Goal: Task Accomplishment & Management: Manage account settings

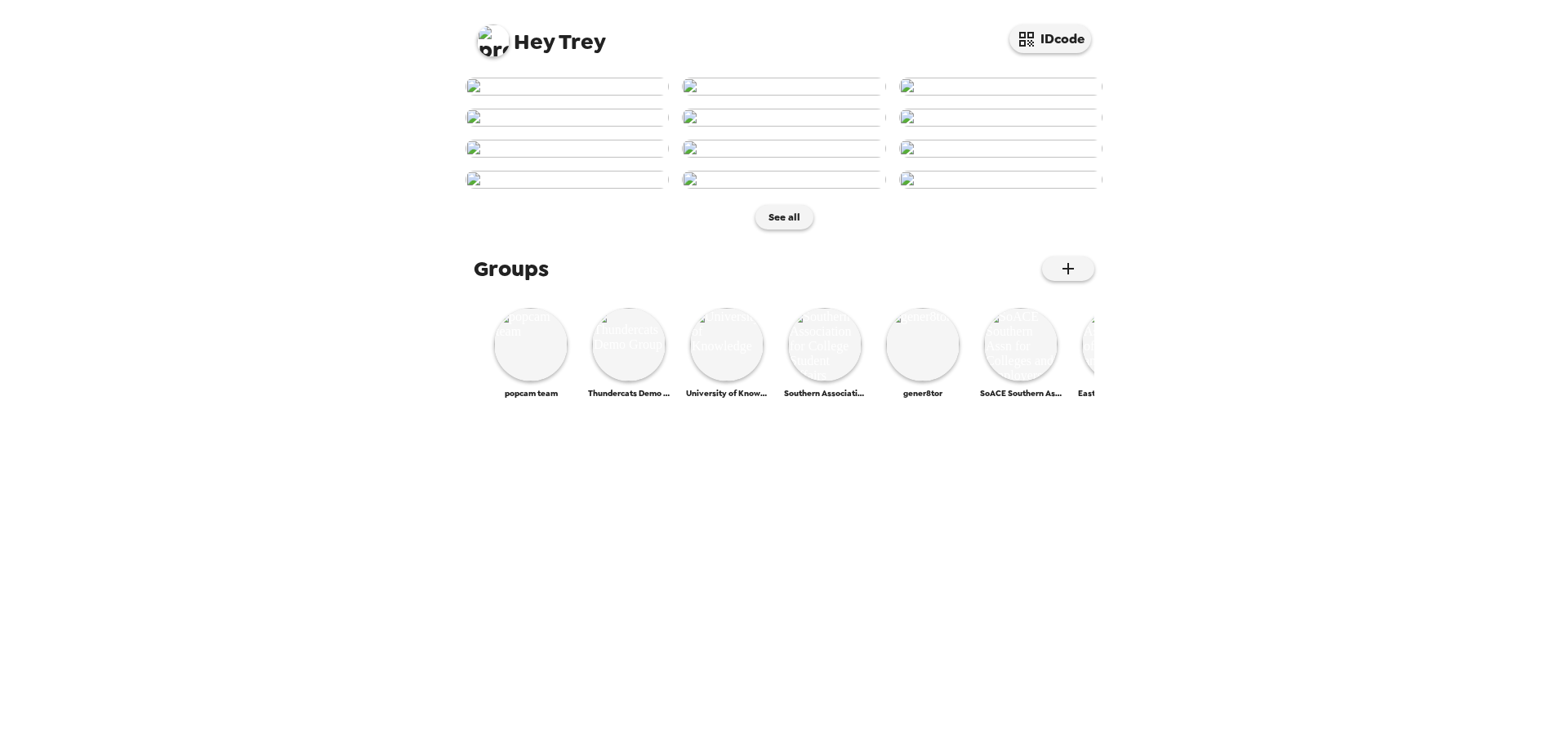
click at [501, 48] on img at bounding box center [493, 41] width 33 height 33
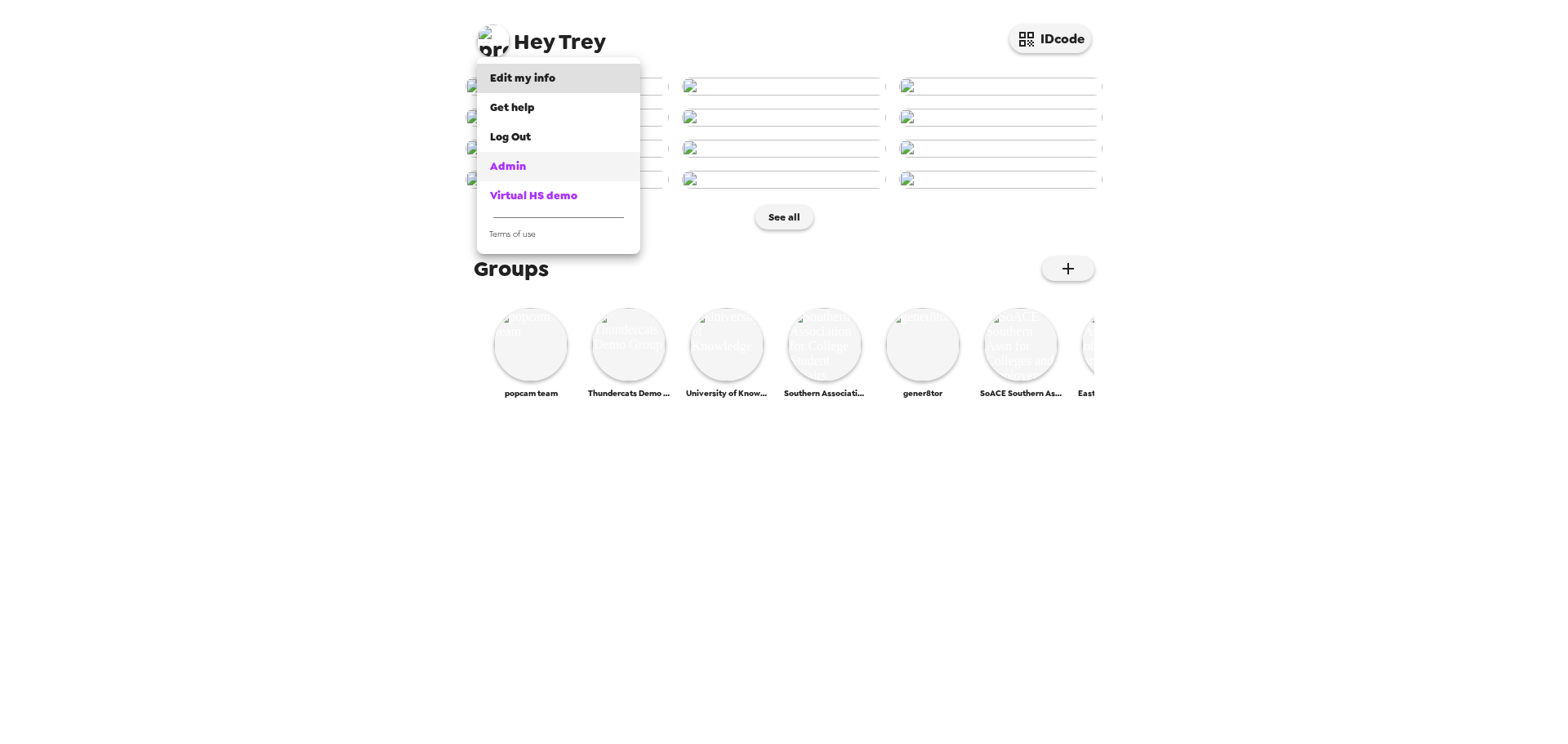
click at [561, 170] on div "Admin" at bounding box center [559, 166] width 137 height 17
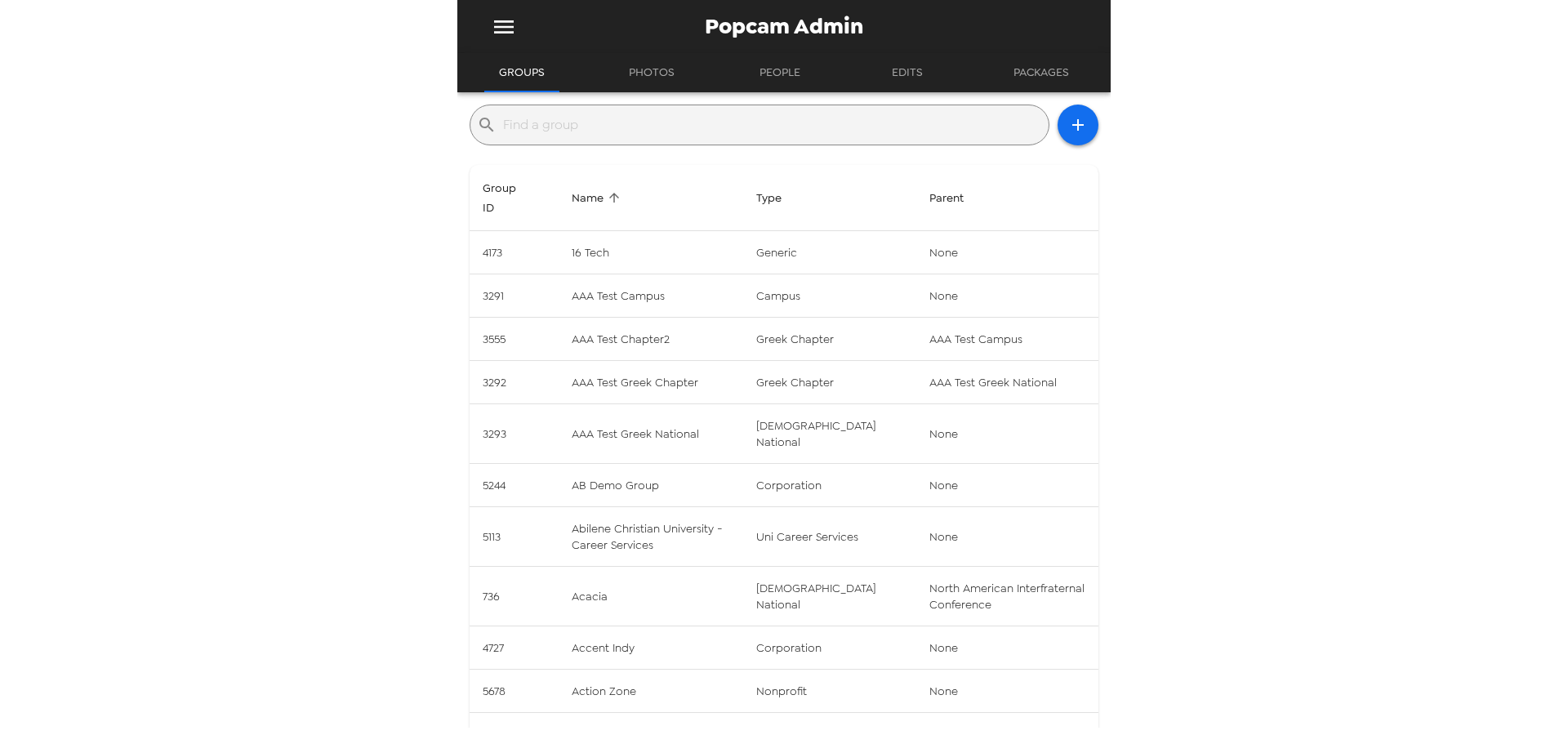
click at [755, 125] on input "text" at bounding box center [772, 125] width 539 height 26
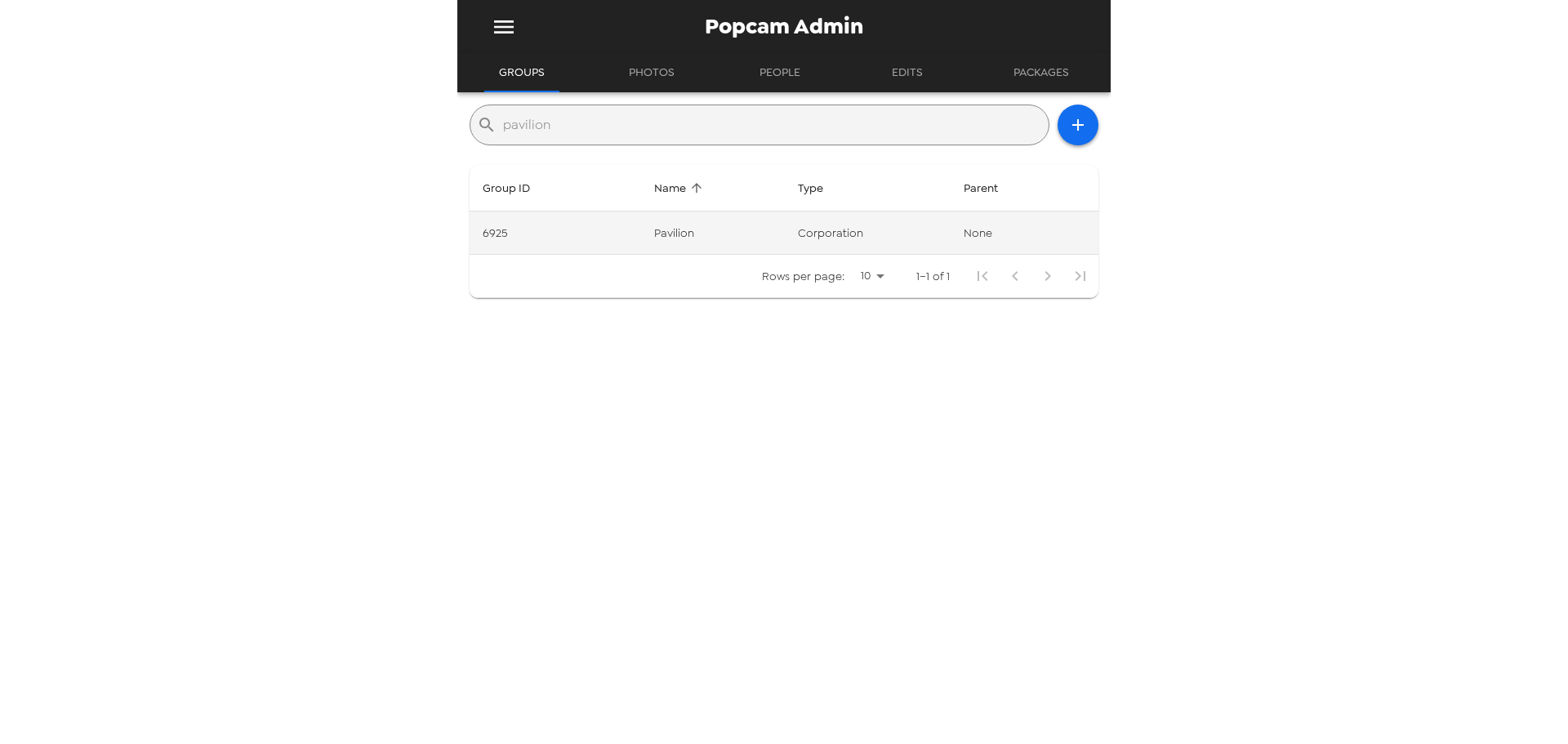
type input "pavilion"
click at [847, 238] on td "corporation" at bounding box center [867, 233] width 166 height 43
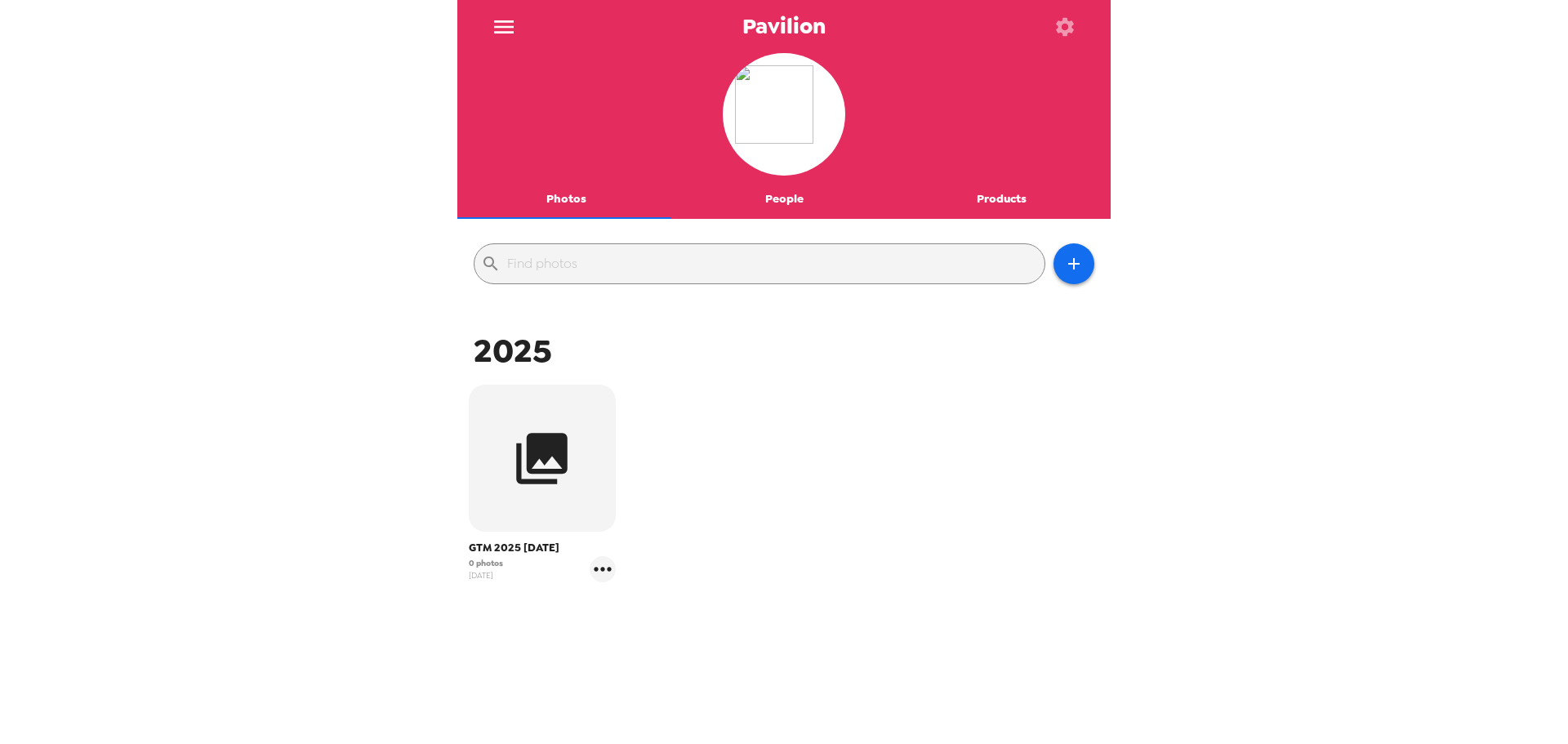
drag, startPoint x: 473, startPoint y: 552, endPoint x: 571, endPoint y: 555, distance: 98.0
click at [571, 554] on span "GTM 2025 9/23/25" at bounding box center [542, 548] width 147 height 17
click at [550, 551] on span "GTM 2025 9/23/25" at bounding box center [542, 548] width 147 height 17
click at [606, 568] on icon "gallery menu" at bounding box center [602, 568] width 17 height 4
click at [669, 596] on span "Edit Shoot" at bounding box center [681, 603] width 102 height 20
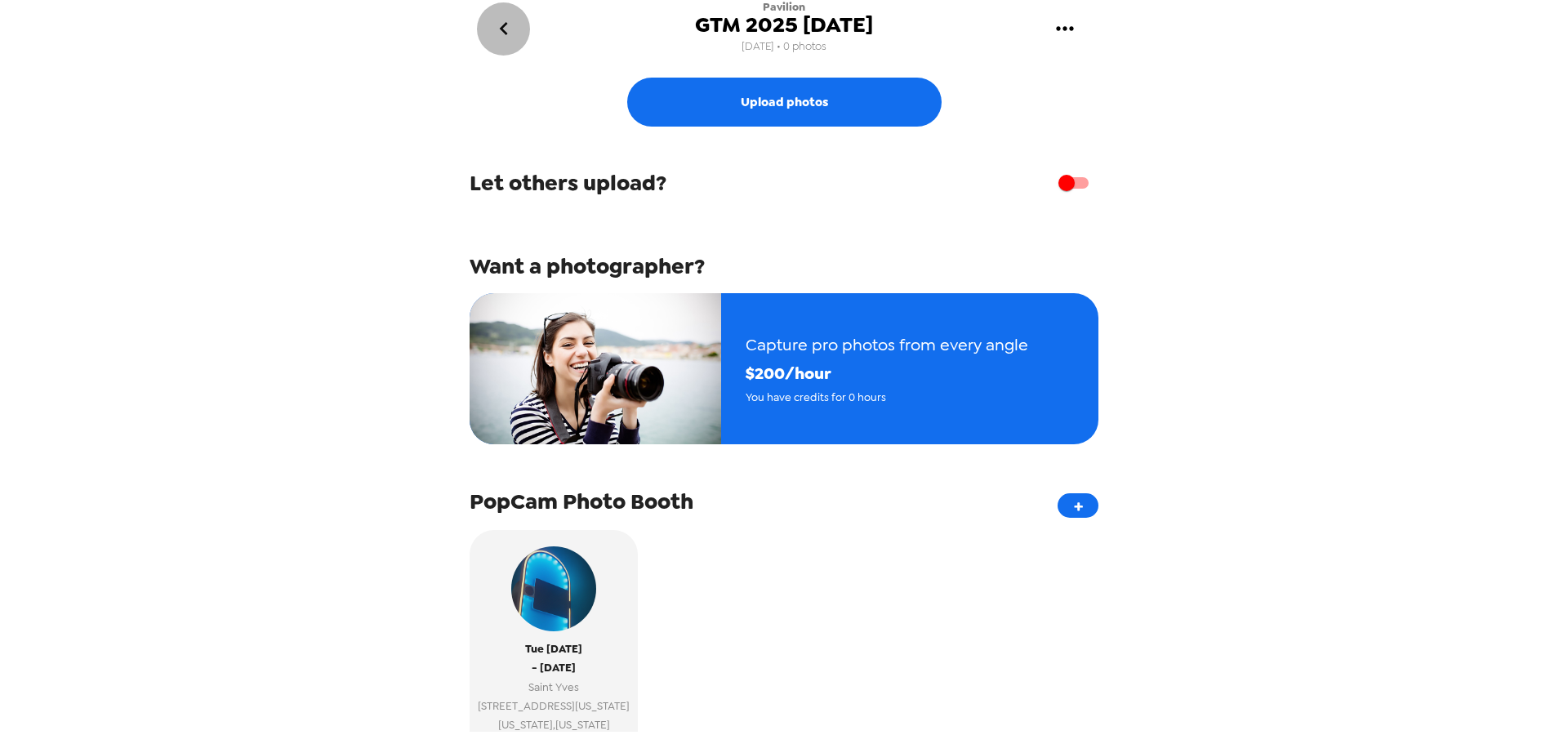
click at [506, 30] on icon "go back" at bounding box center [504, 29] width 26 height 26
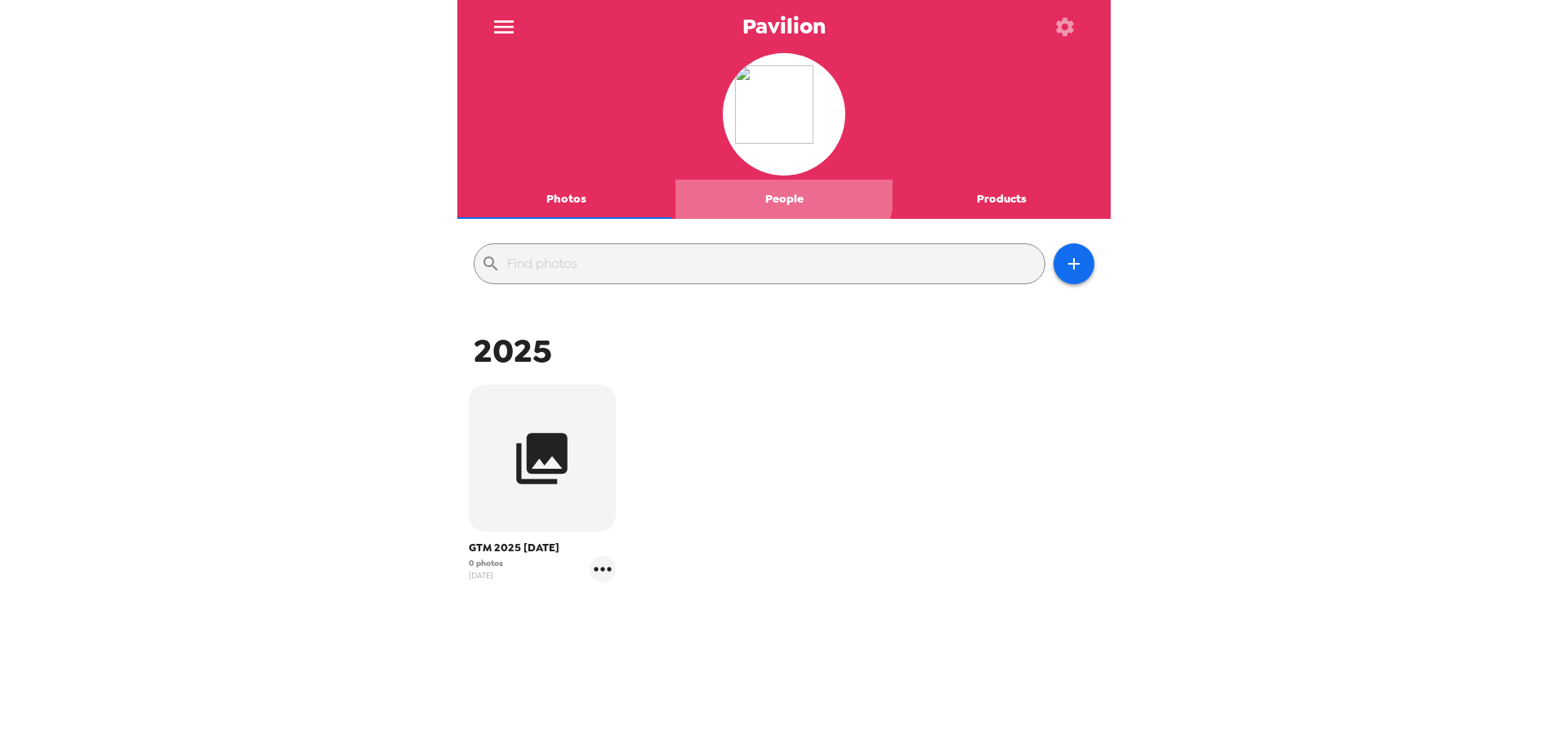
click at [775, 184] on button "People" at bounding box center [784, 199] width 218 height 39
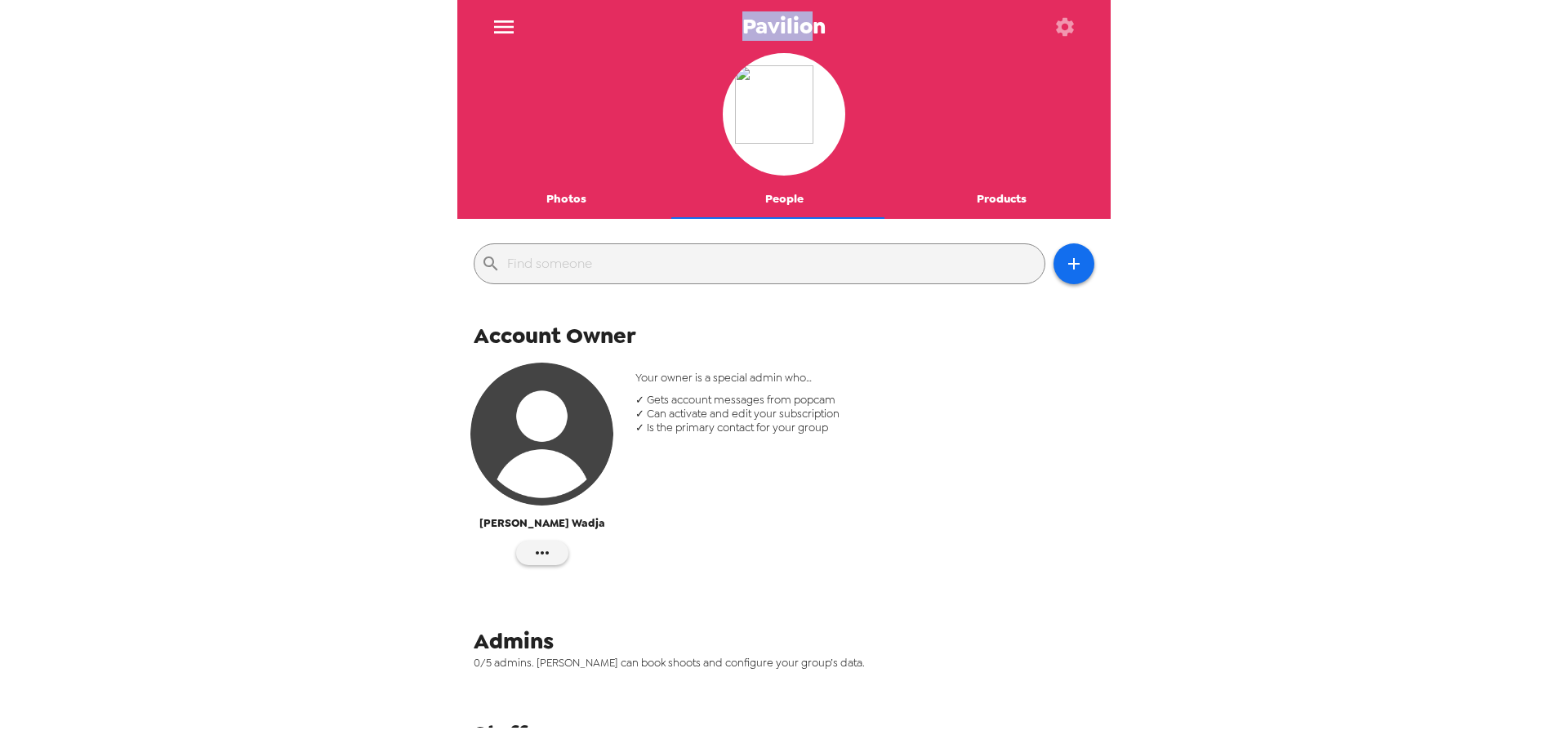
drag, startPoint x: 810, startPoint y: 30, endPoint x: 693, endPoint y: 18, distance: 117.6
click at [693, 18] on div "Pavilion" at bounding box center [784, 26] width 653 height 53
click at [772, 24] on span "Pavilion" at bounding box center [784, 26] width 83 height 22
drag, startPoint x: 1005, startPoint y: 98, endPoint x: 985, endPoint y: 104, distance: 20.9
click at [1004, 96] on div at bounding box center [784, 116] width 653 height 127
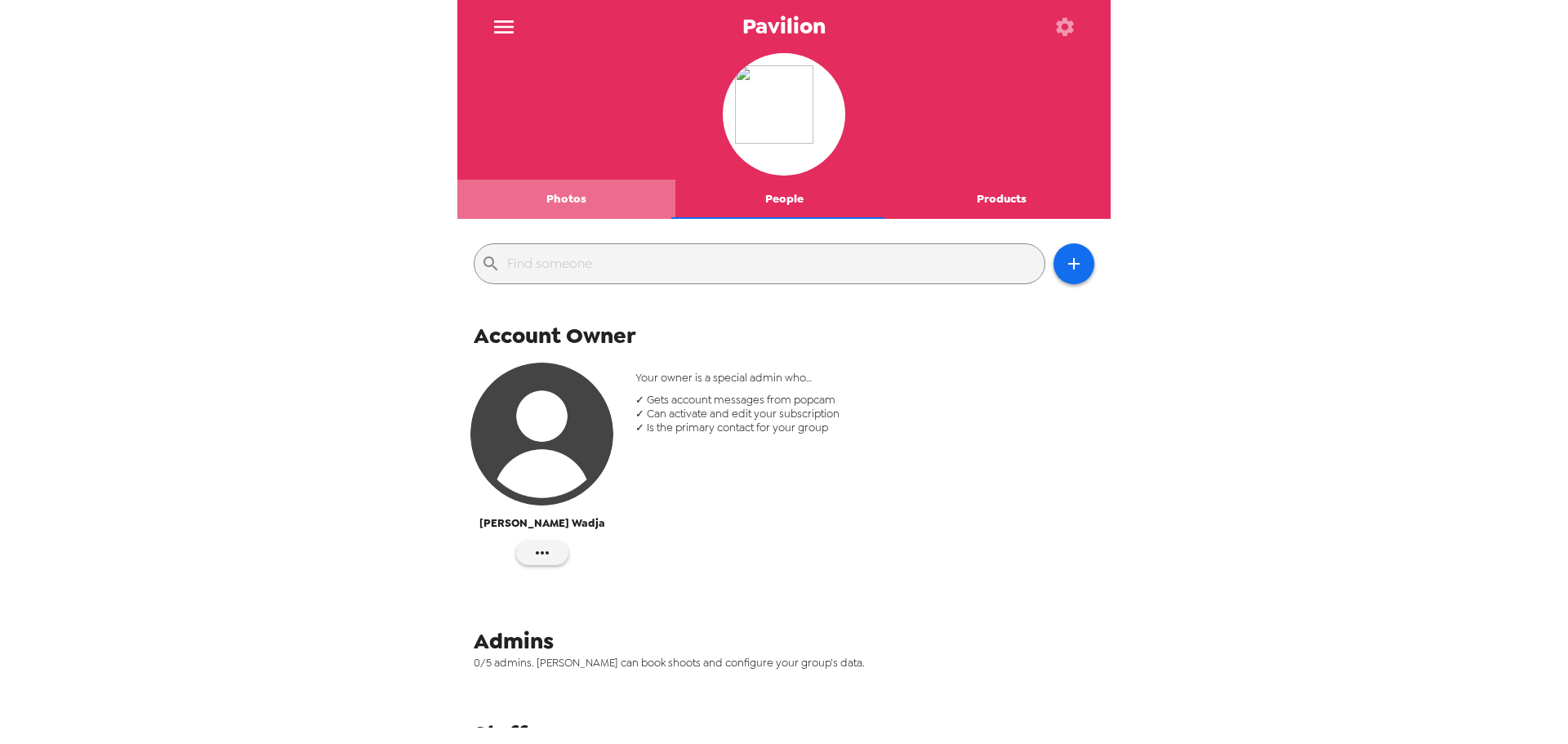
click at [581, 209] on button "Photos" at bounding box center [566, 199] width 218 height 39
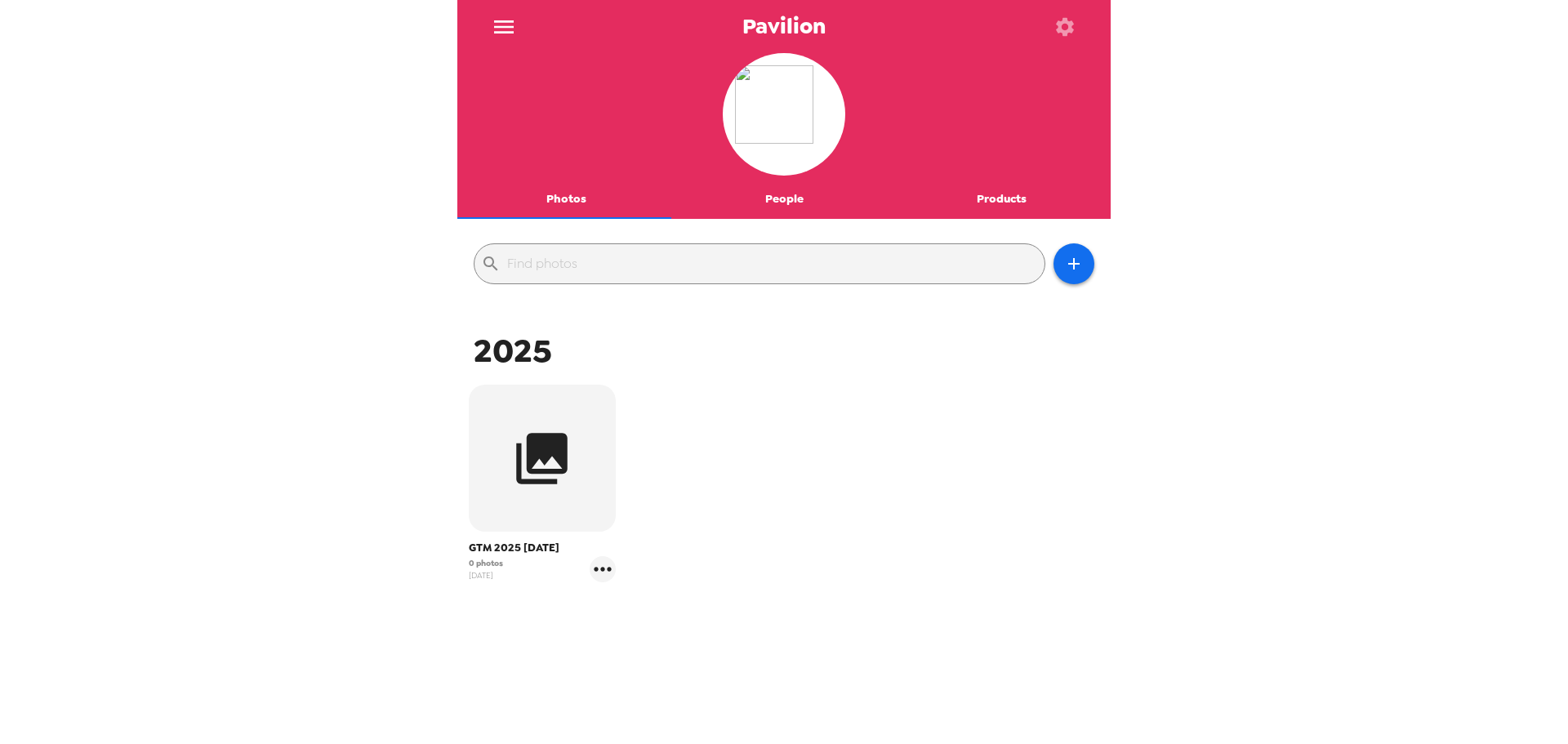
click at [505, 32] on icon "menu" at bounding box center [504, 27] width 26 height 26
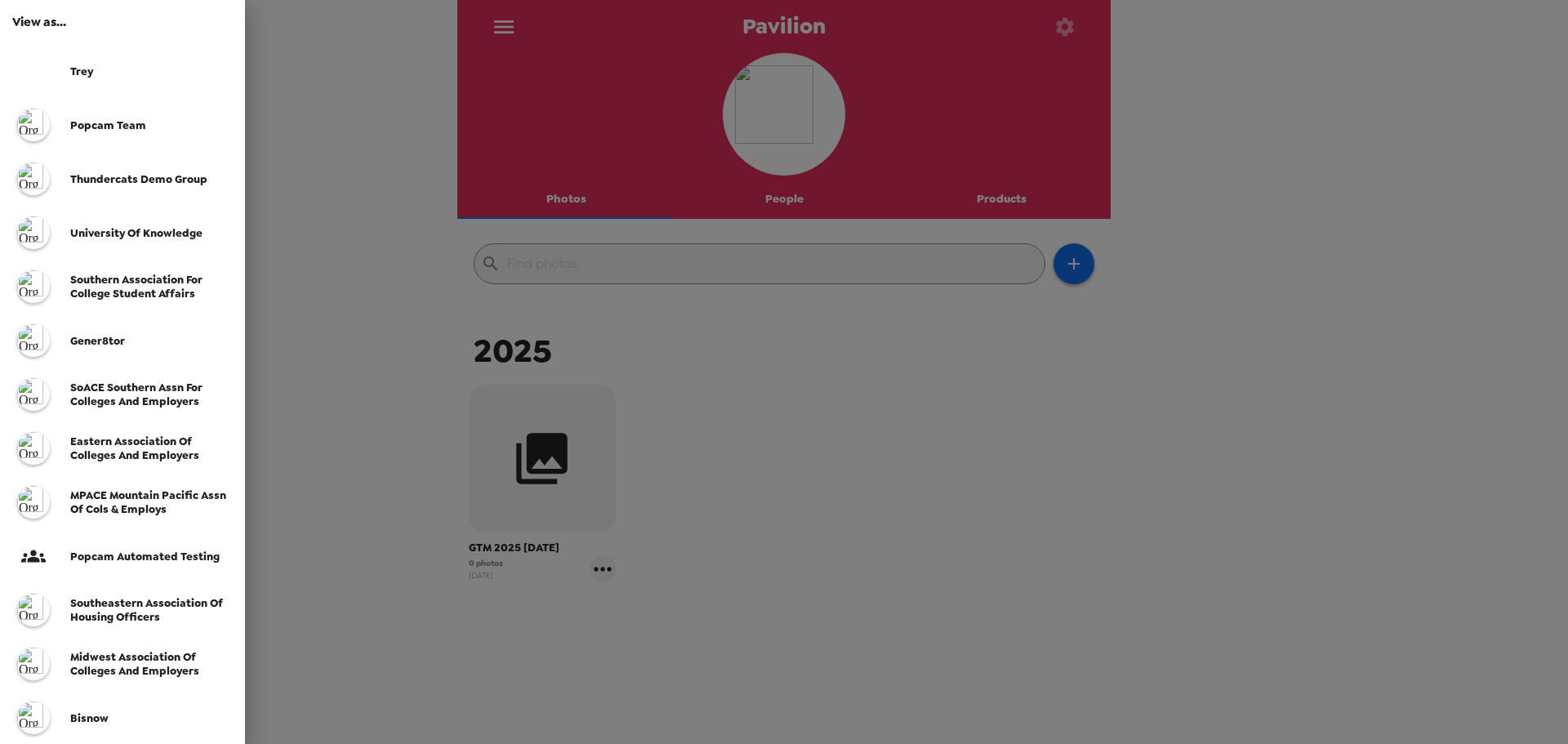
click at [374, 87] on div at bounding box center [784, 372] width 1568 height 744
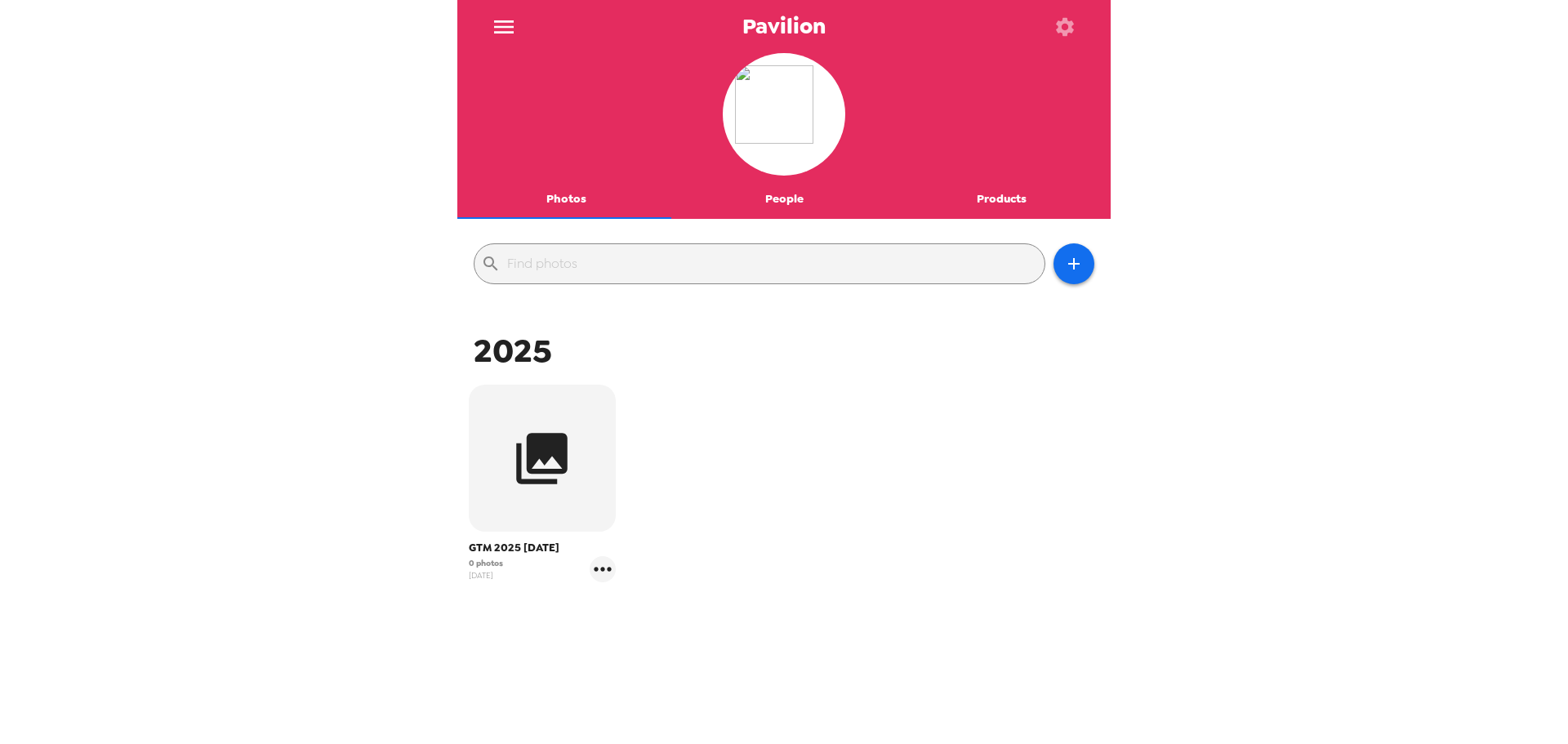
click at [501, 18] on icon "menu" at bounding box center [504, 27] width 26 height 26
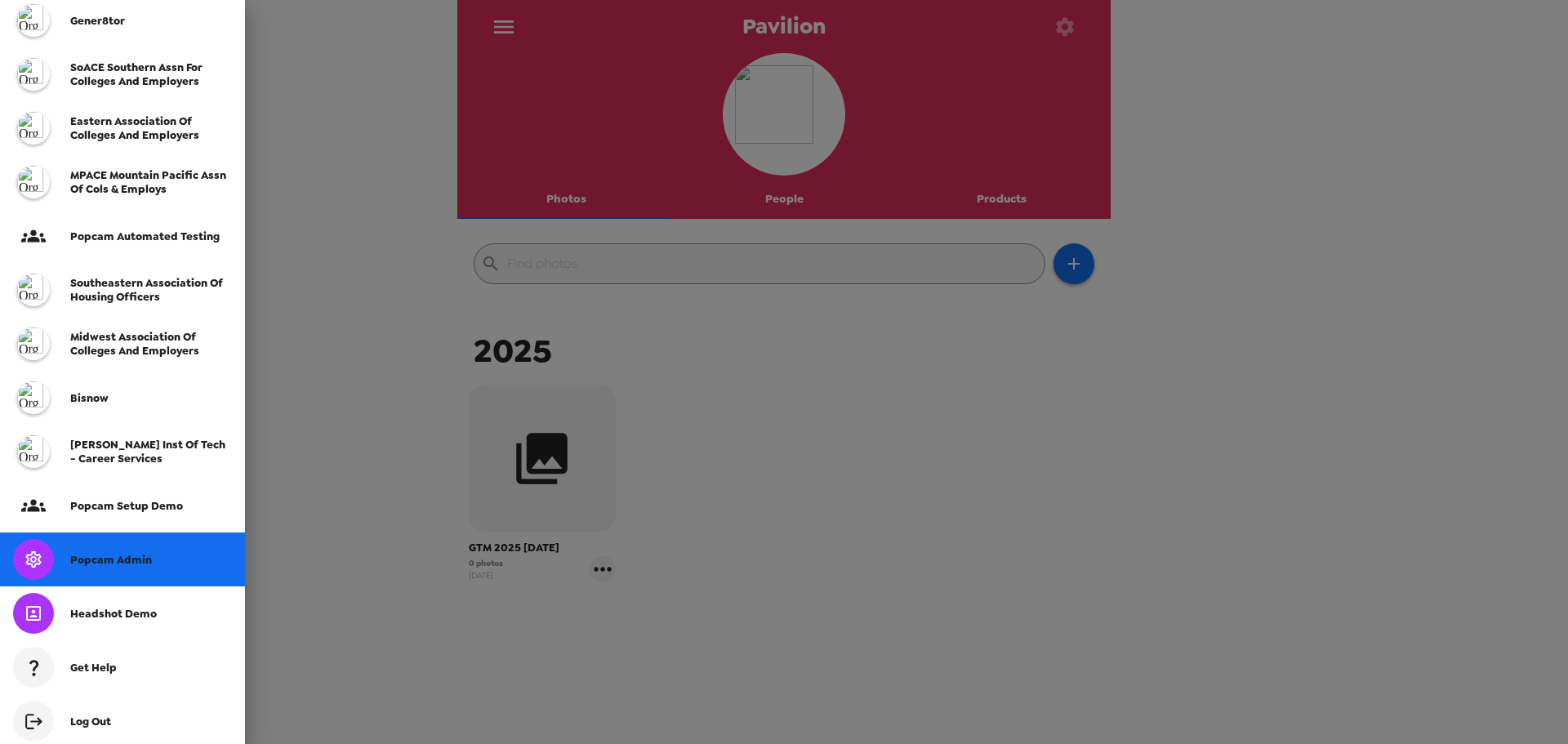
scroll to position [327, 0]
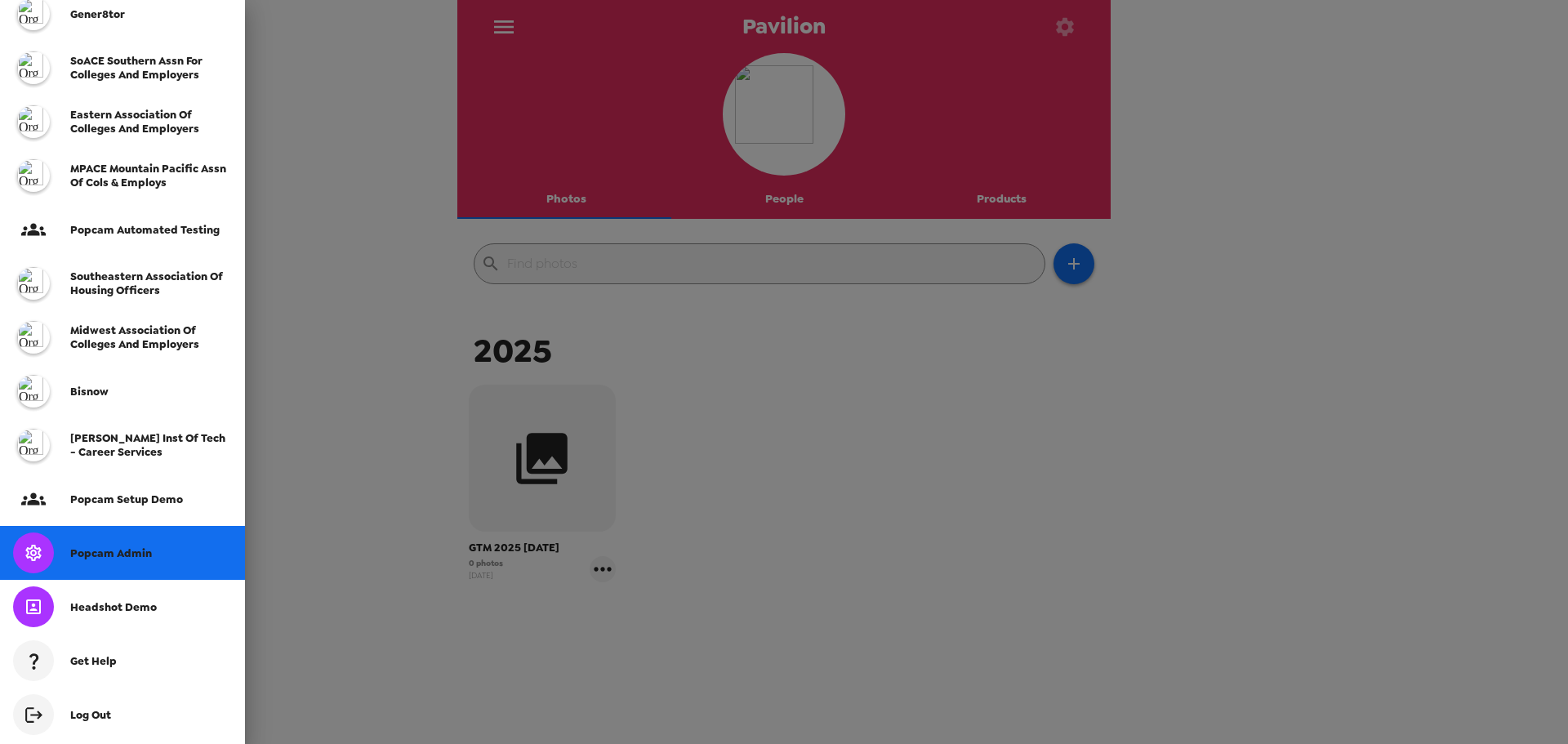
click at [139, 549] on span "Popcam Admin" at bounding box center [111, 554] width 82 height 14
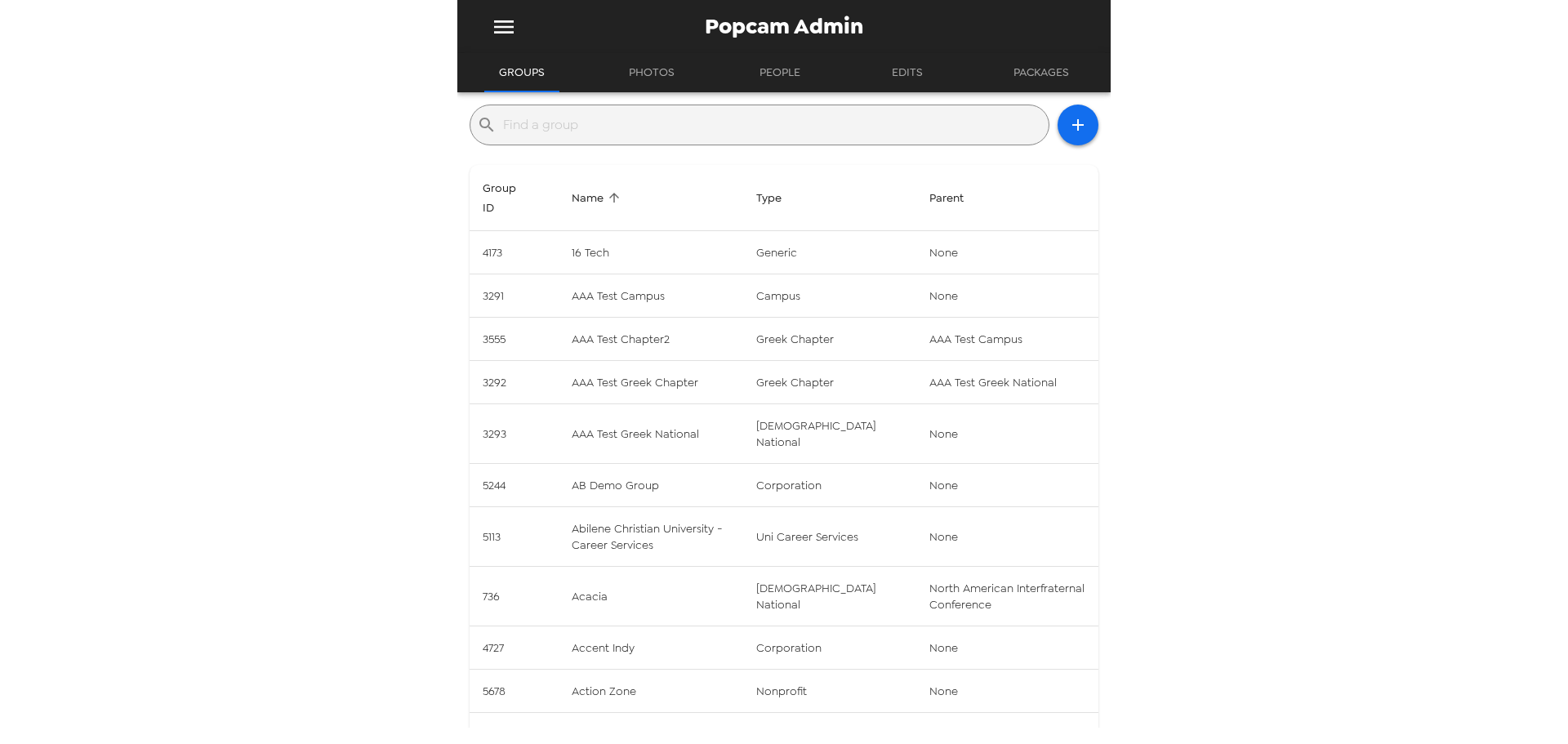
drag, startPoint x: 658, startPoint y: 115, endPoint x: 658, endPoint y: 134, distance: 19.0
click at [658, 116] on input "text" at bounding box center [772, 125] width 539 height 26
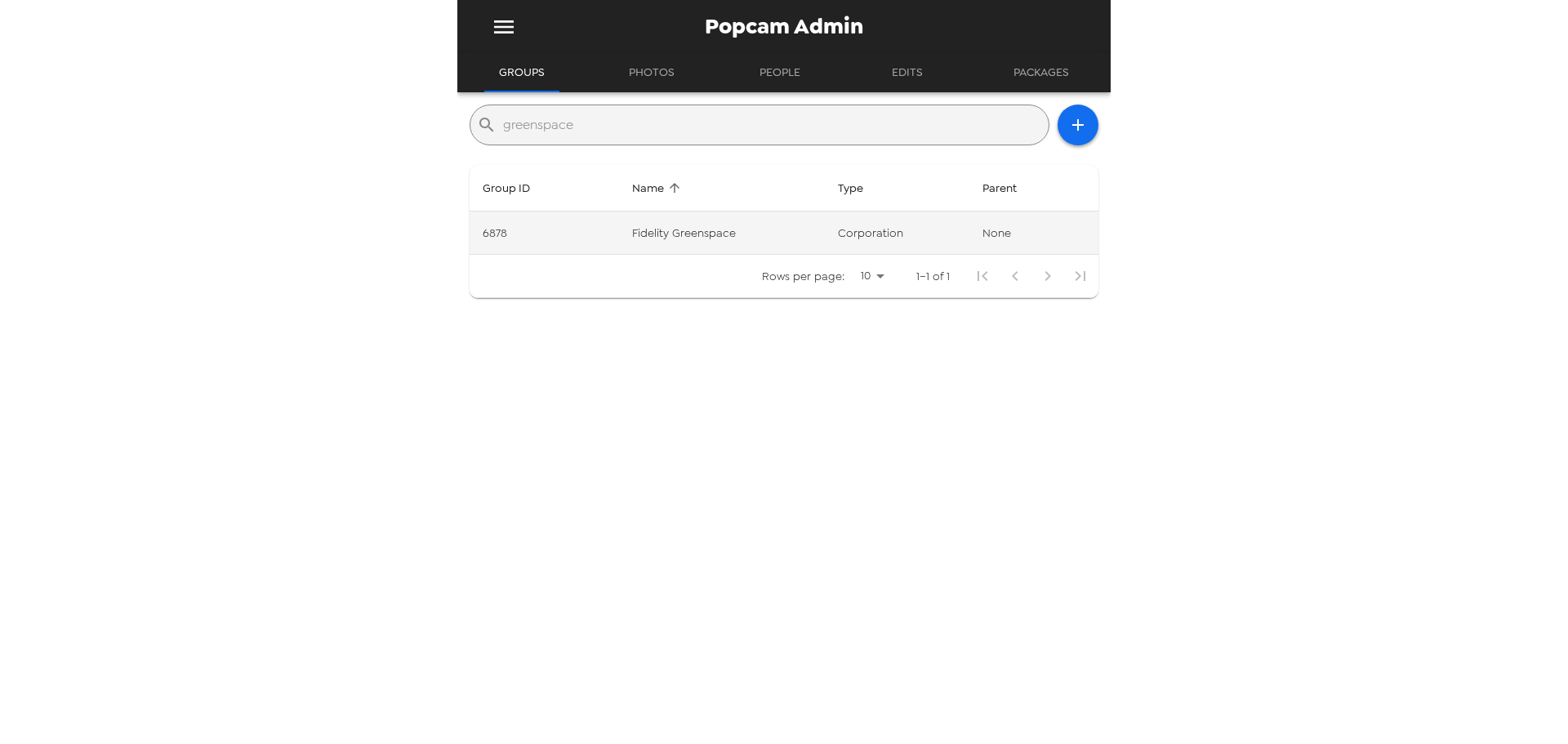
type input "greenspace"
click at [737, 218] on td "Fidelity Greenspace" at bounding box center [721, 233] width 205 height 43
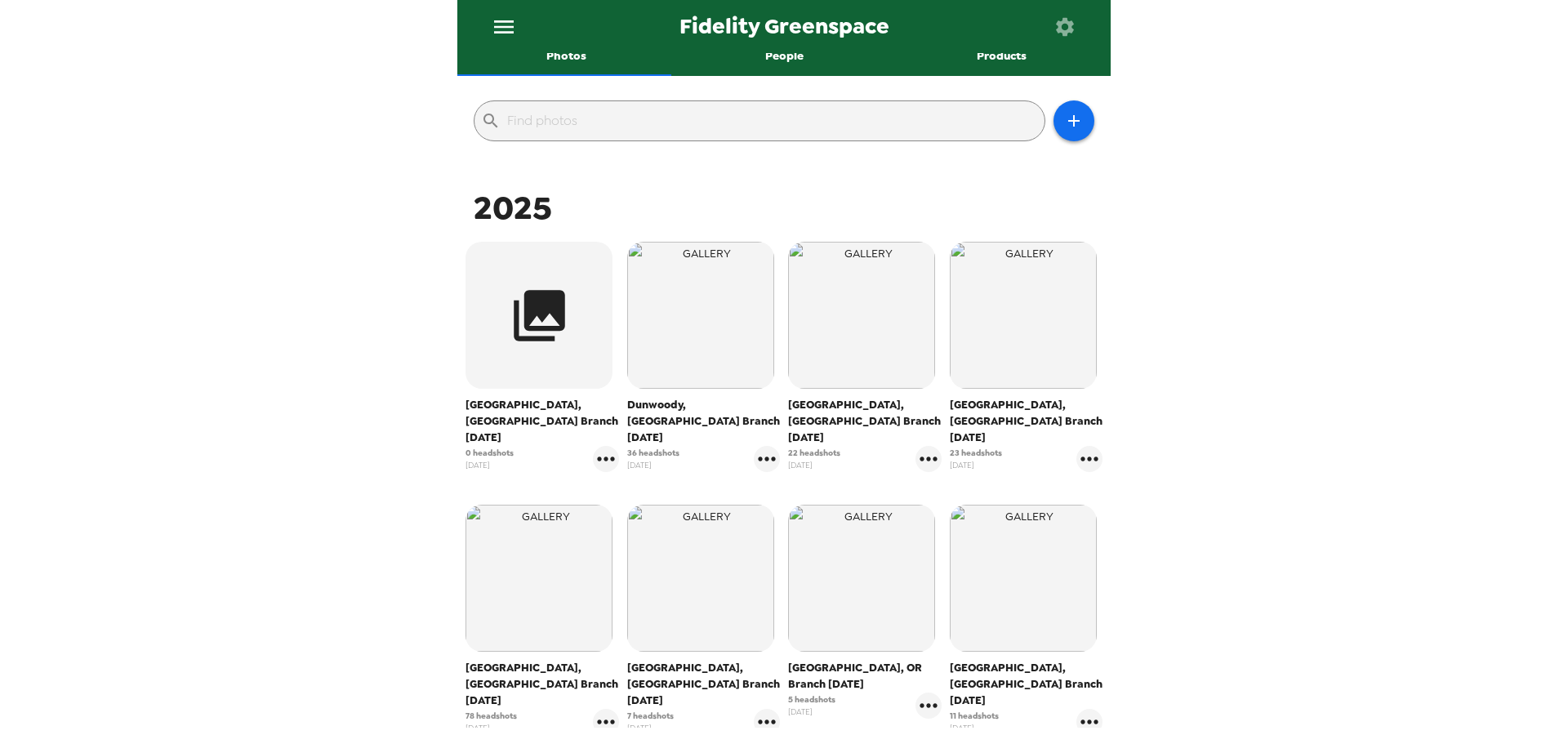
scroll to position [163, 0]
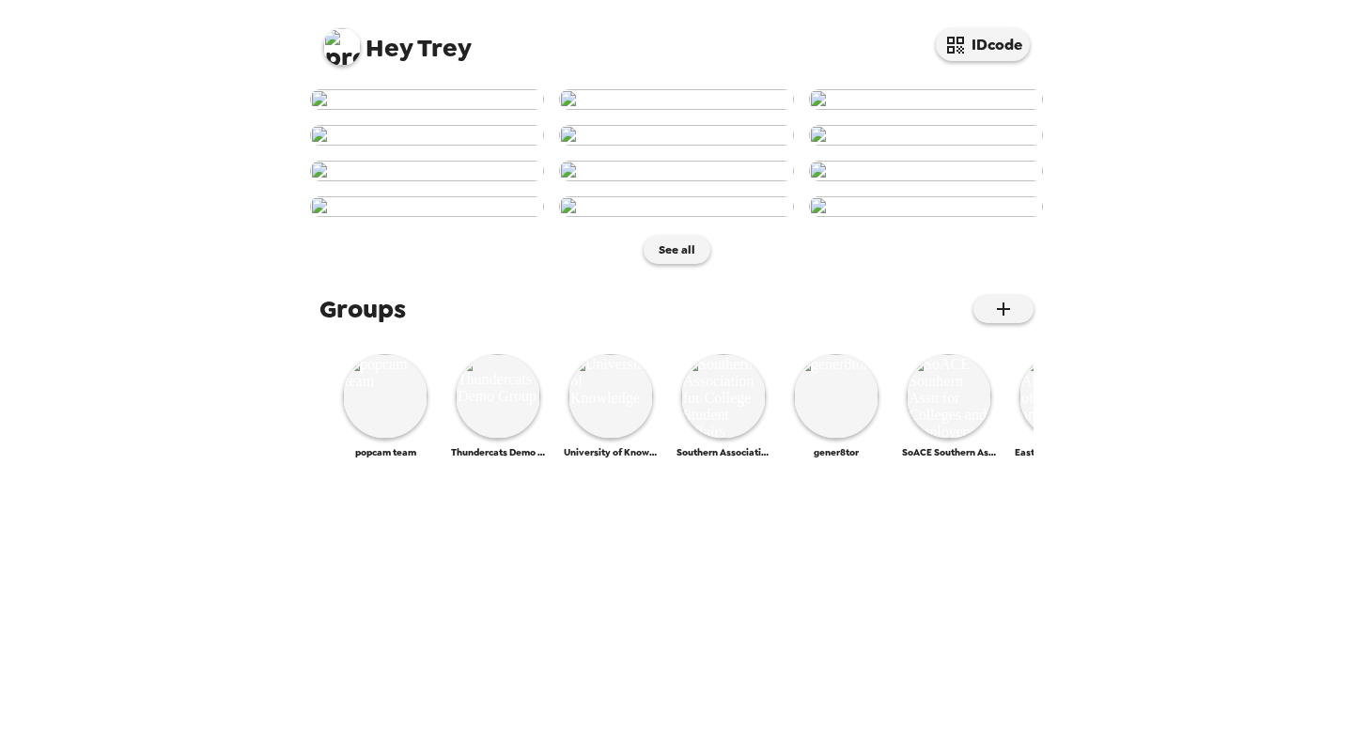
click at [355, 52] on img at bounding box center [342, 47] width 38 height 38
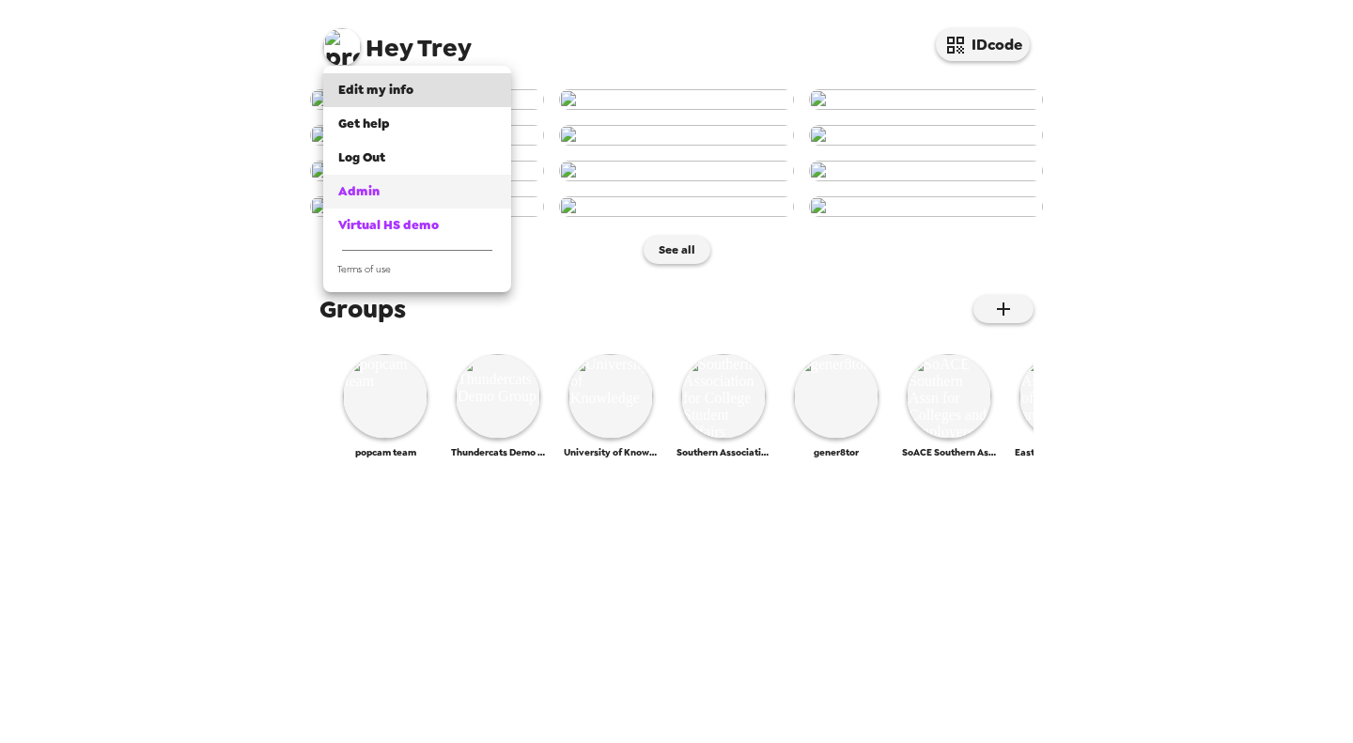
click at [399, 198] on div "Admin" at bounding box center [417, 191] width 158 height 19
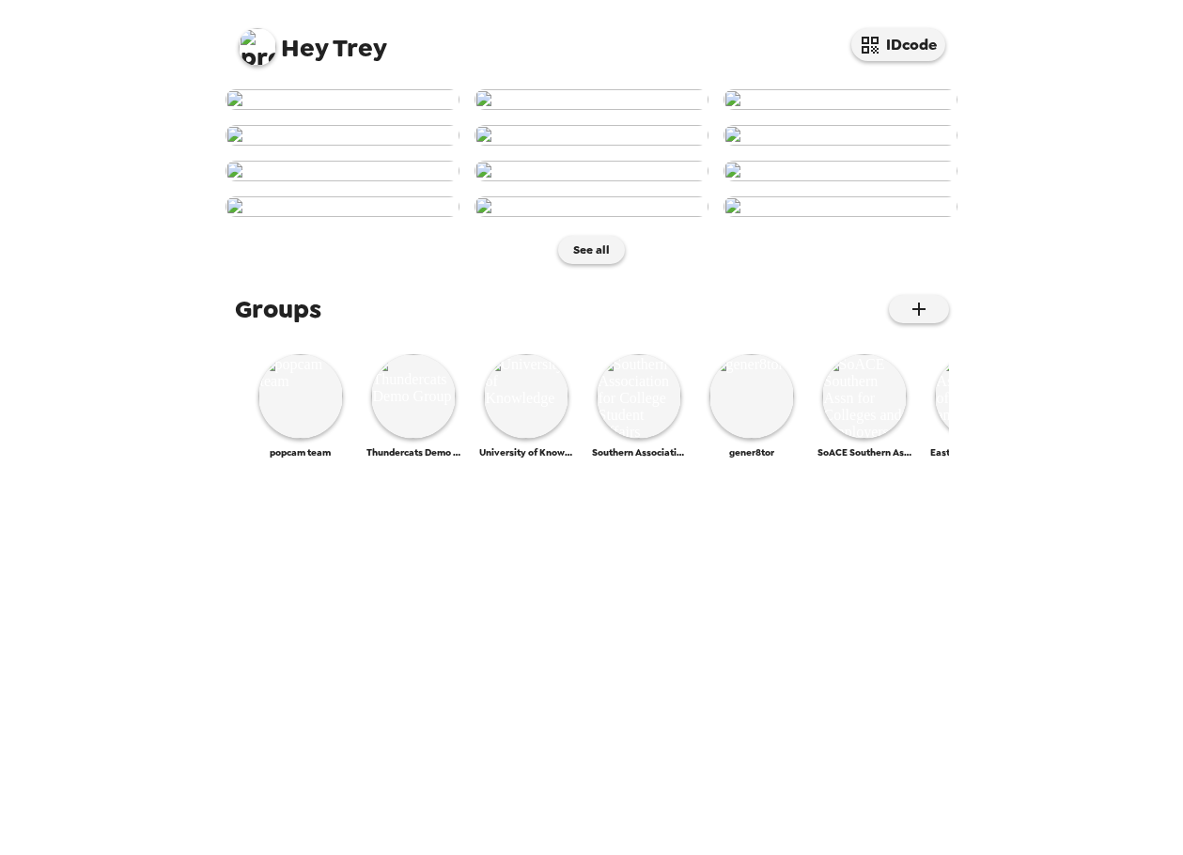
click at [252, 43] on img at bounding box center [258, 47] width 38 height 38
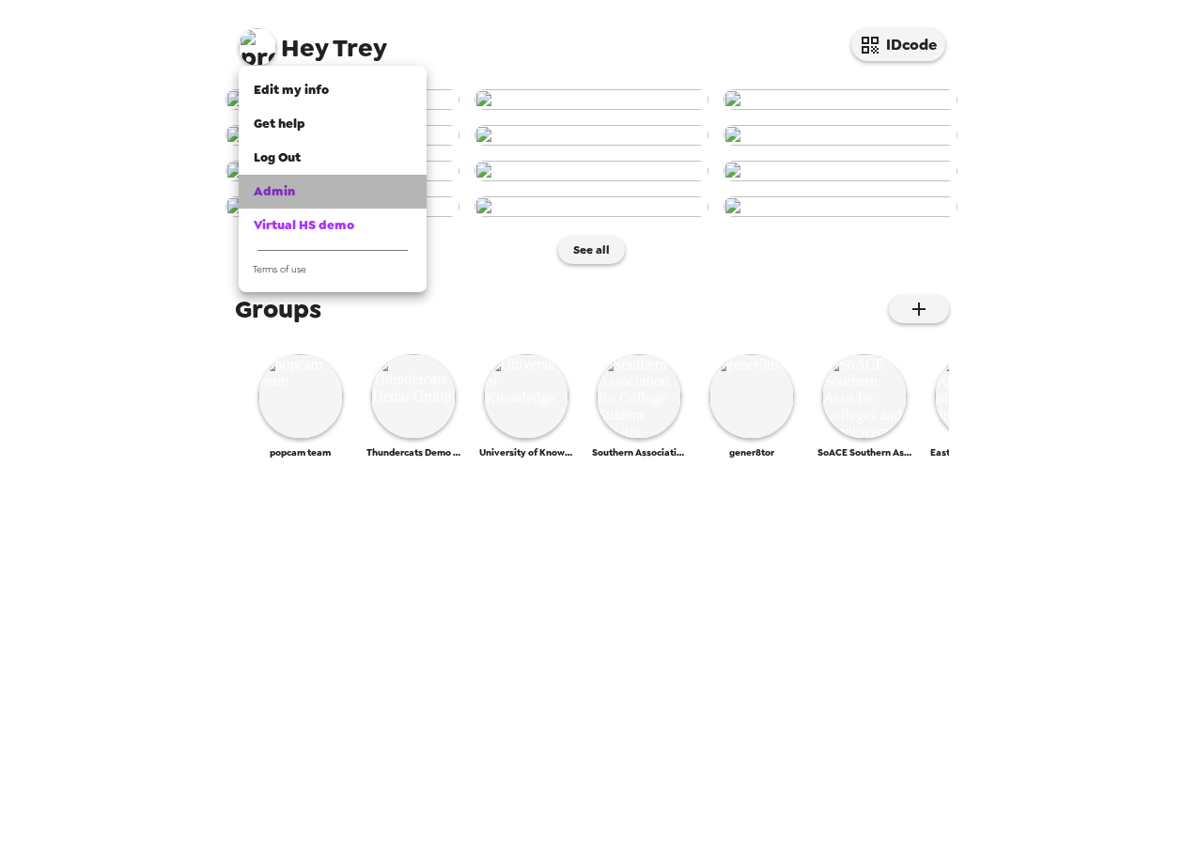
click at [315, 178] on link "Admin" at bounding box center [333, 192] width 188 height 34
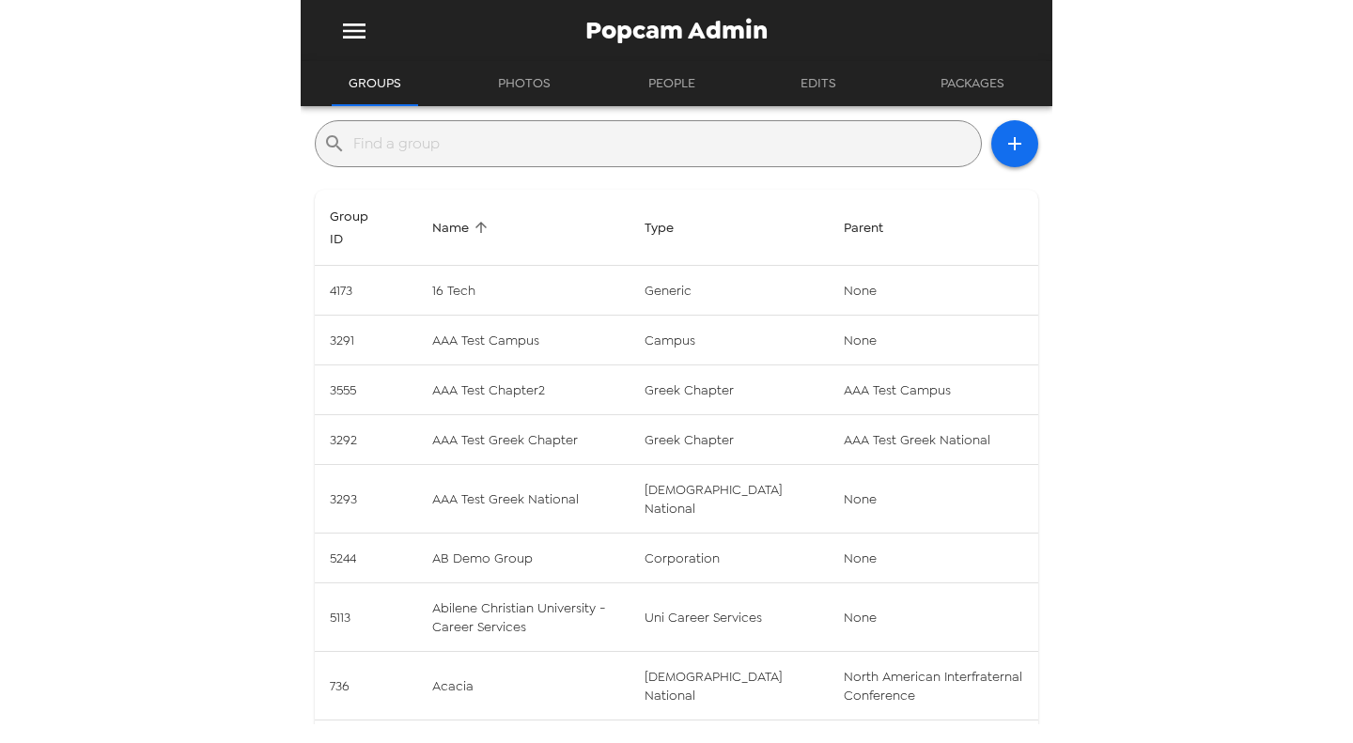
click at [518, 147] on input "text" at bounding box center [663, 144] width 620 height 30
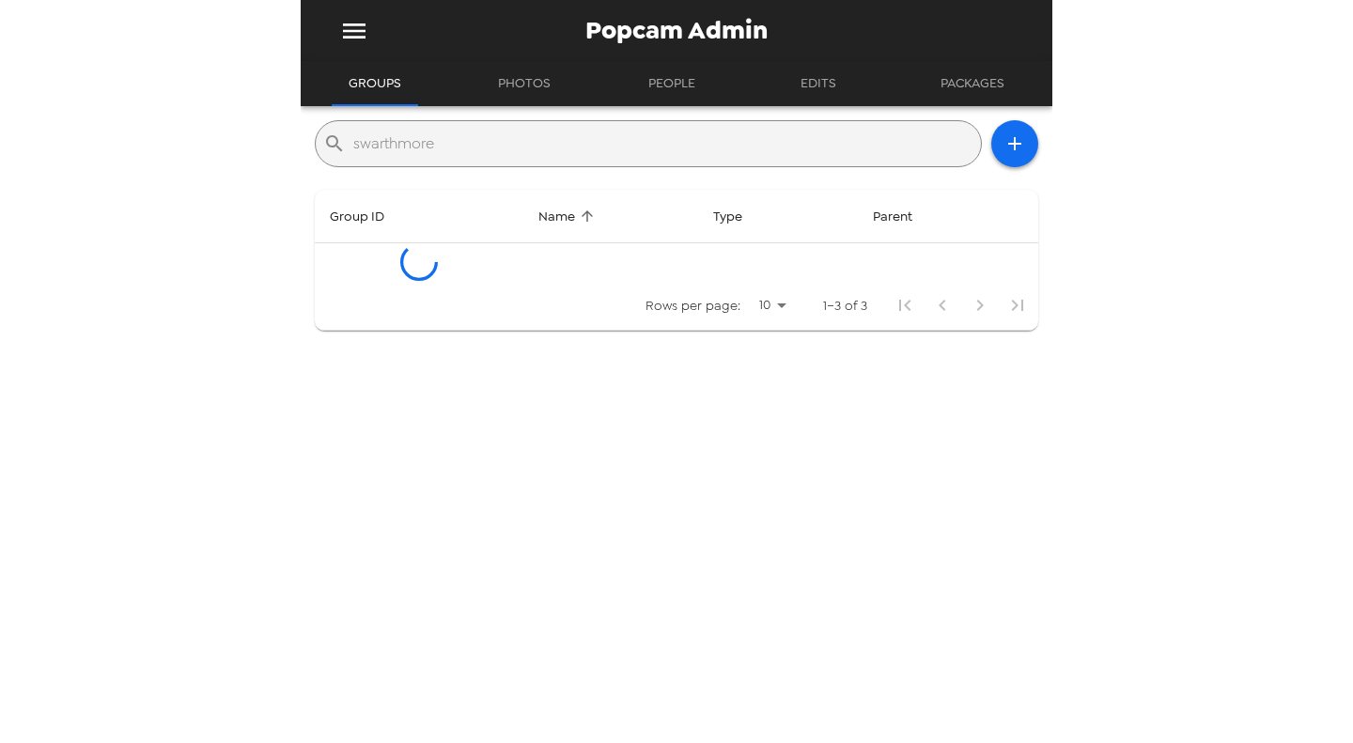
type input "swarthmore"
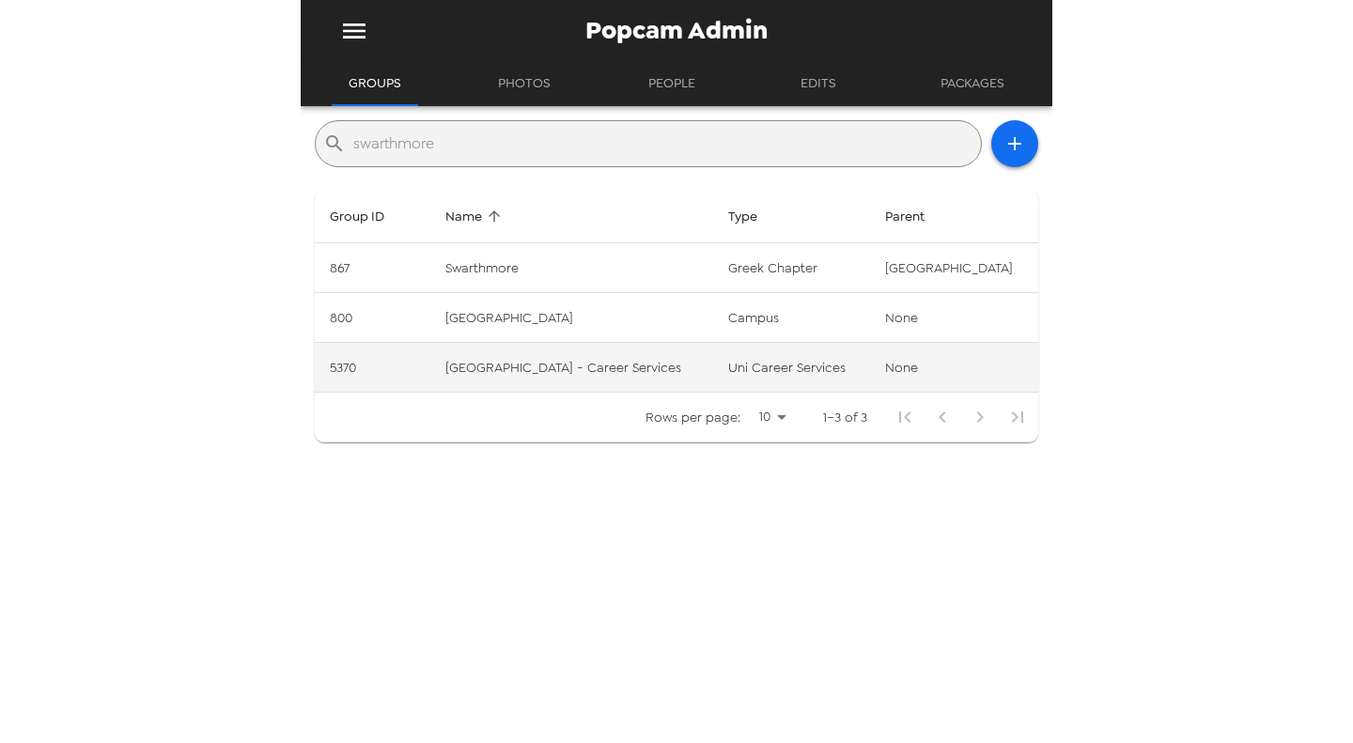
click at [621, 375] on td "Swarthmore College - Career Services" at bounding box center [571, 368] width 283 height 50
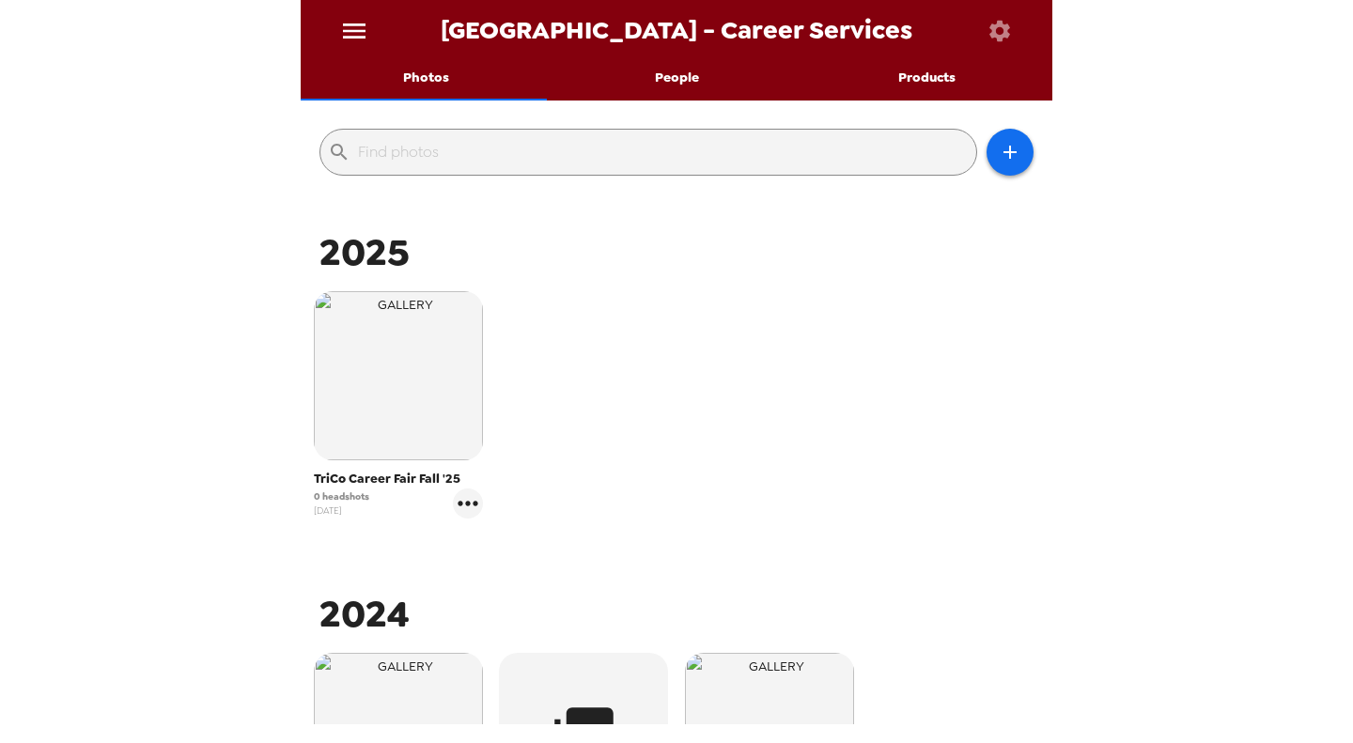
scroll to position [188, 0]
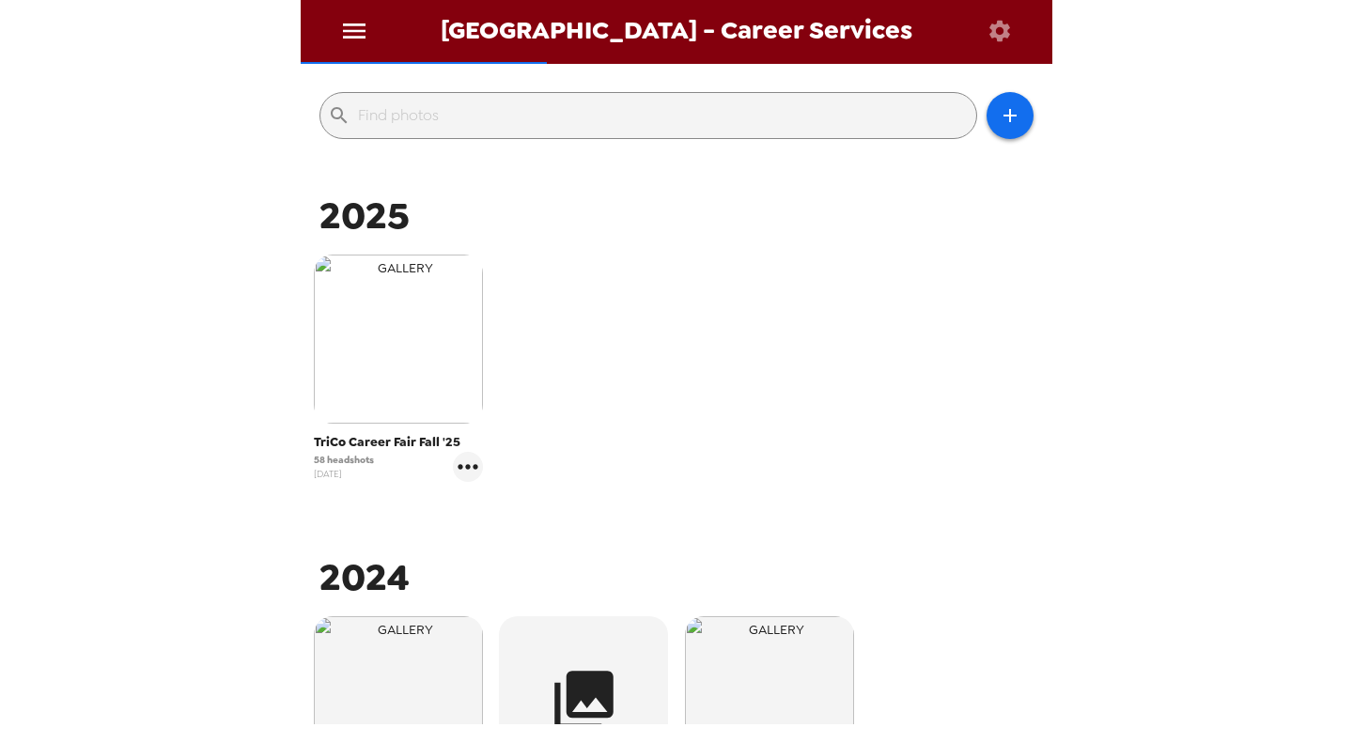
click at [361, 345] on img "button" at bounding box center [398, 339] width 169 height 169
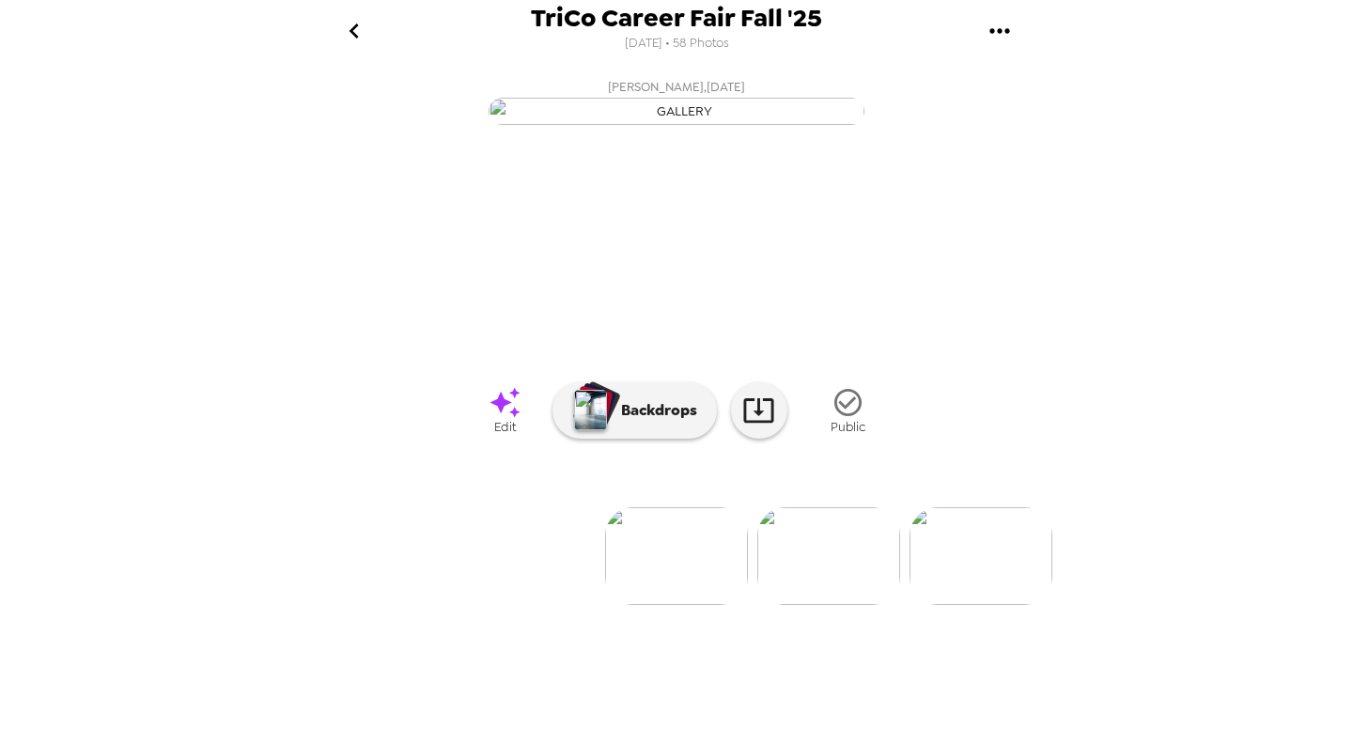
click at [143, 357] on div "TriCo Career Fair Fall '25 8/27/2025 • 58 Photos Andrew Narain , 09-19-2025 Sha…" at bounding box center [676, 371] width 1353 height 743
click at [198, 369] on div "TriCo Career Fair Fall '25 [DATE] • 58 Photos [PERSON_NAME] , [DATE] [PERSON_NA…" at bounding box center [676, 371] width 1353 height 743
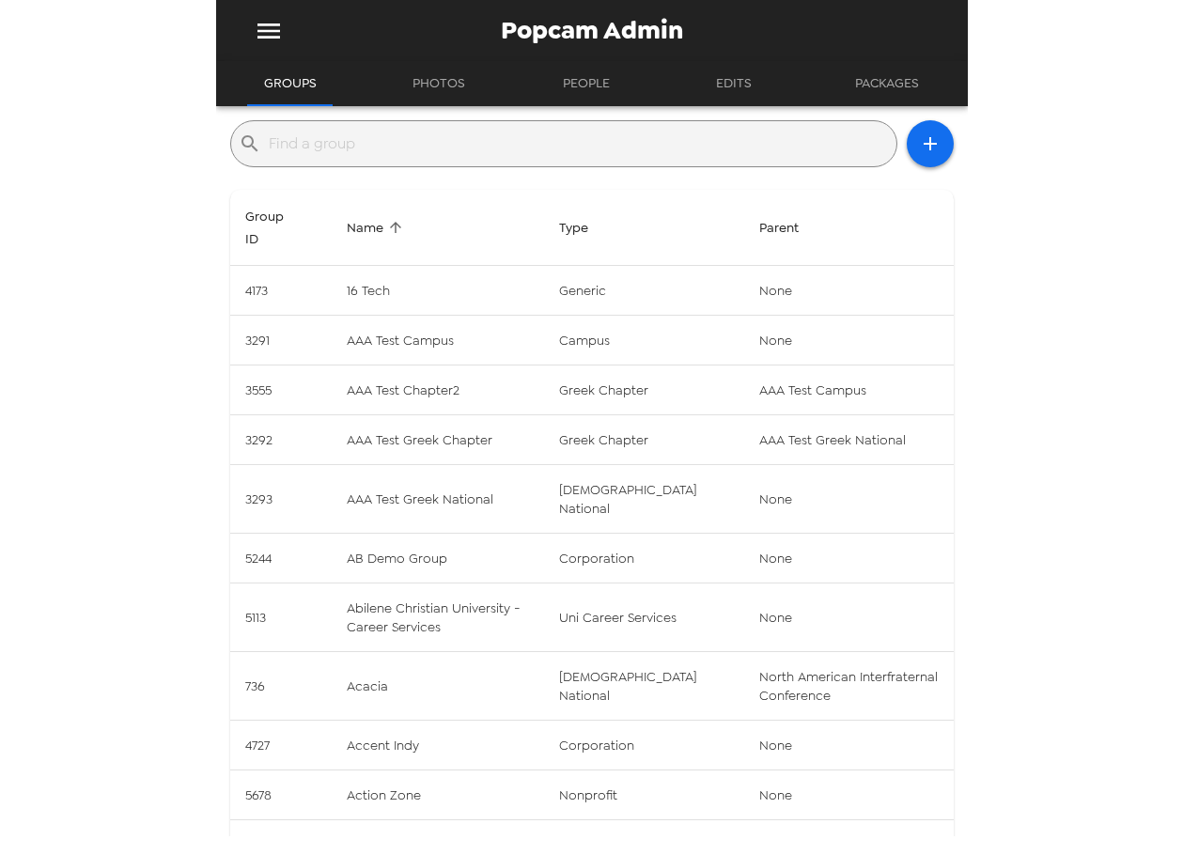
click at [572, 150] on input "text" at bounding box center [579, 144] width 620 height 30
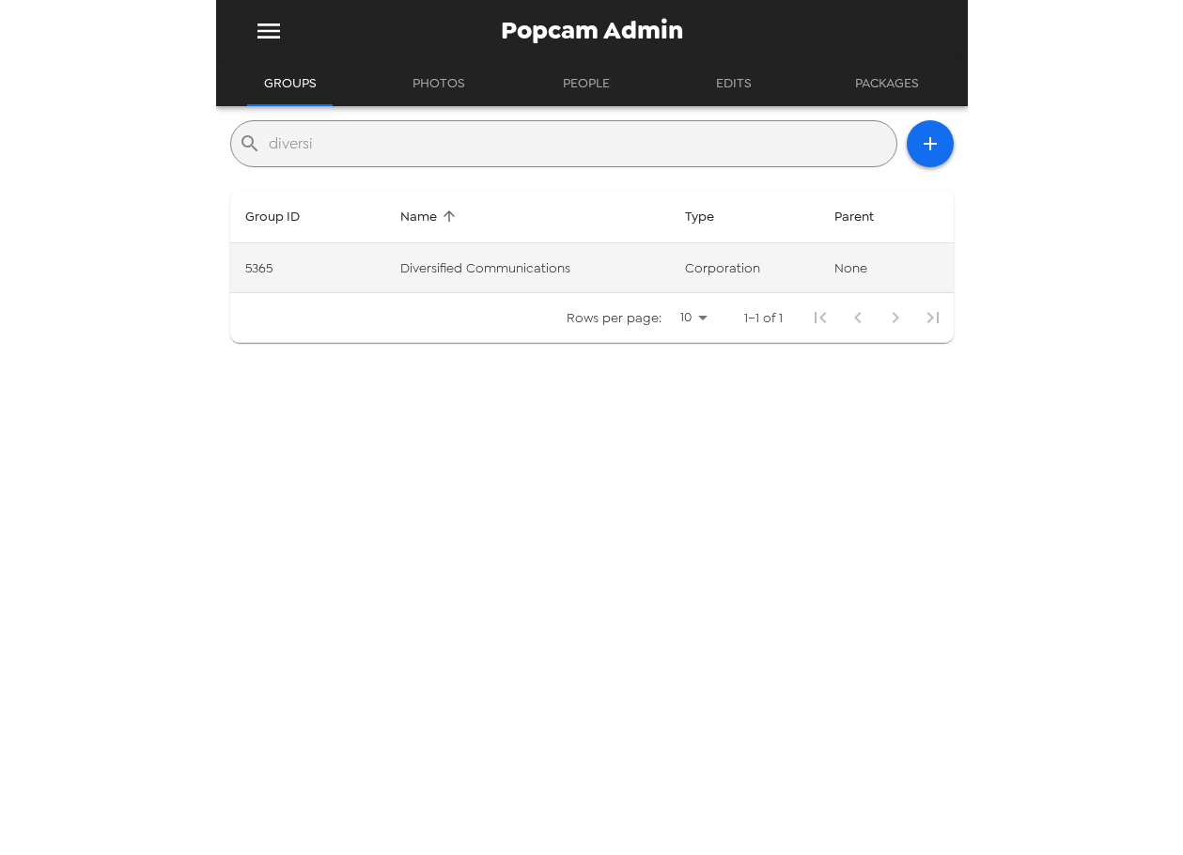
type input "diversi"
click at [682, 273] on td "corporation" at bounding box center [744, 268] width 149 height 50
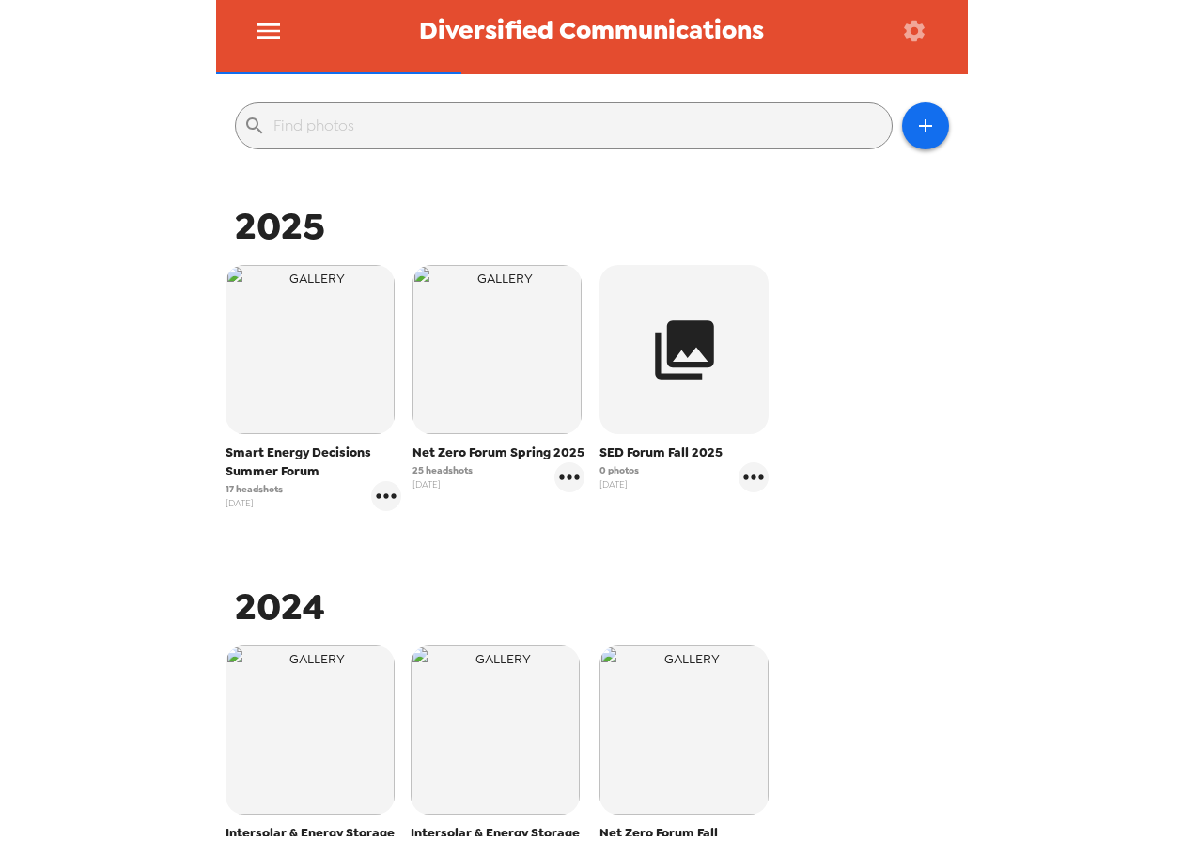
scroll to position [188, 0]
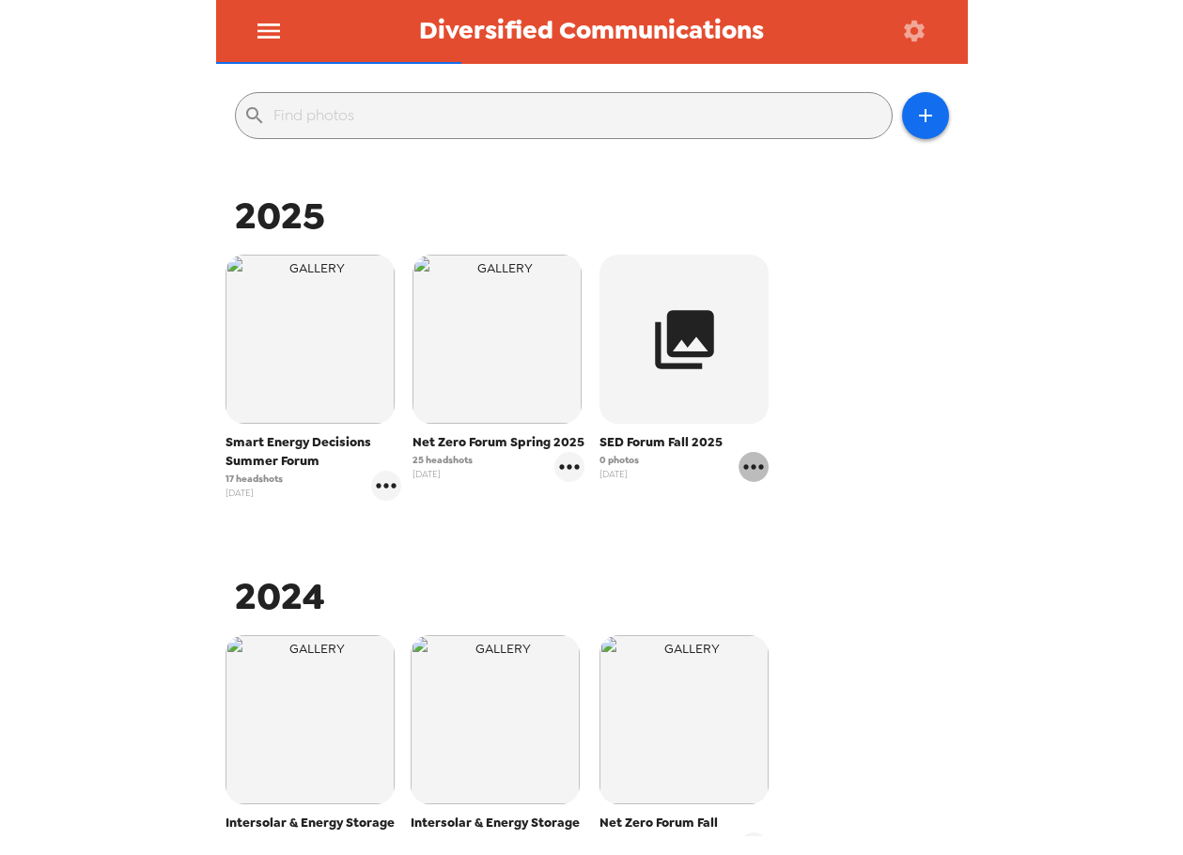
click at [751, 471] on icon "gallery menu" at bounding box center [754, 467] width 30 height 30
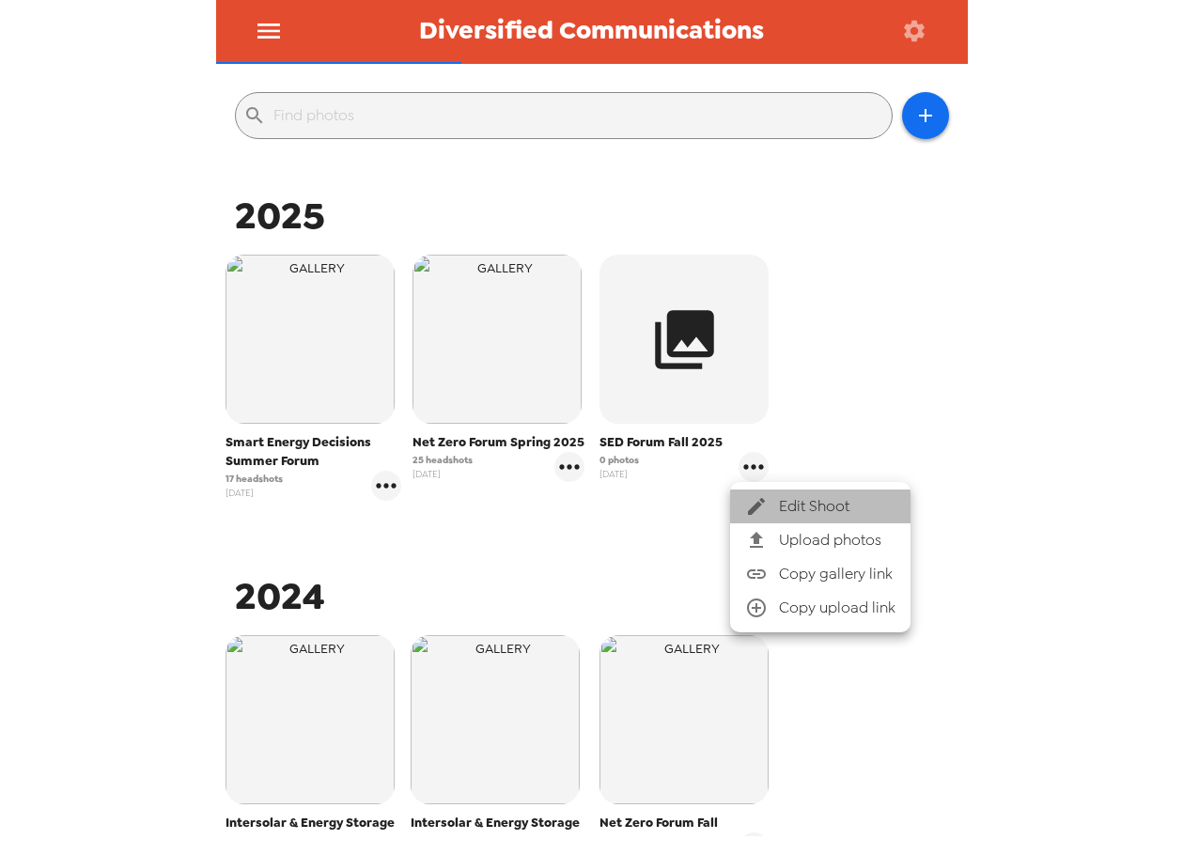
click at [775, 501] on div at bounding box center [762, 506] width 34 height 23
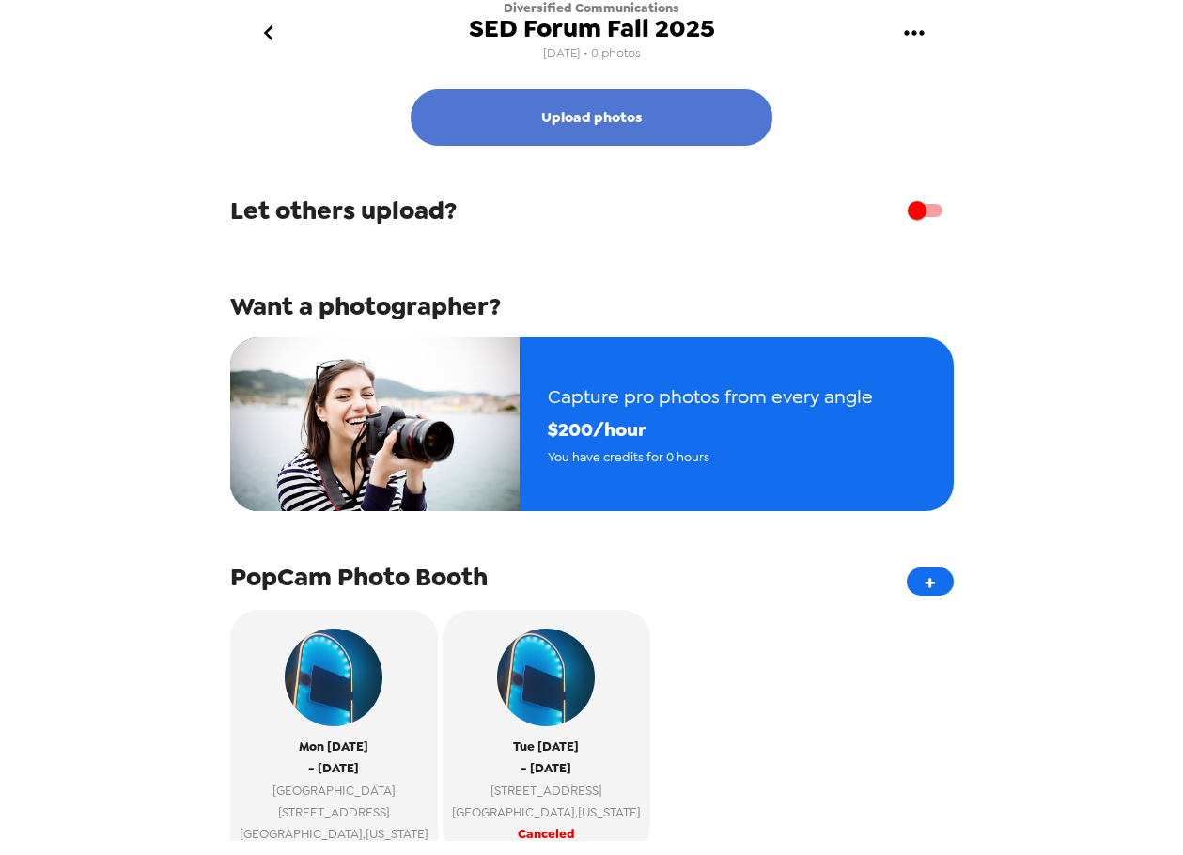
click at [605, 109] on button "Upload photos" at bounding box center [592, 117] width 362 height 56
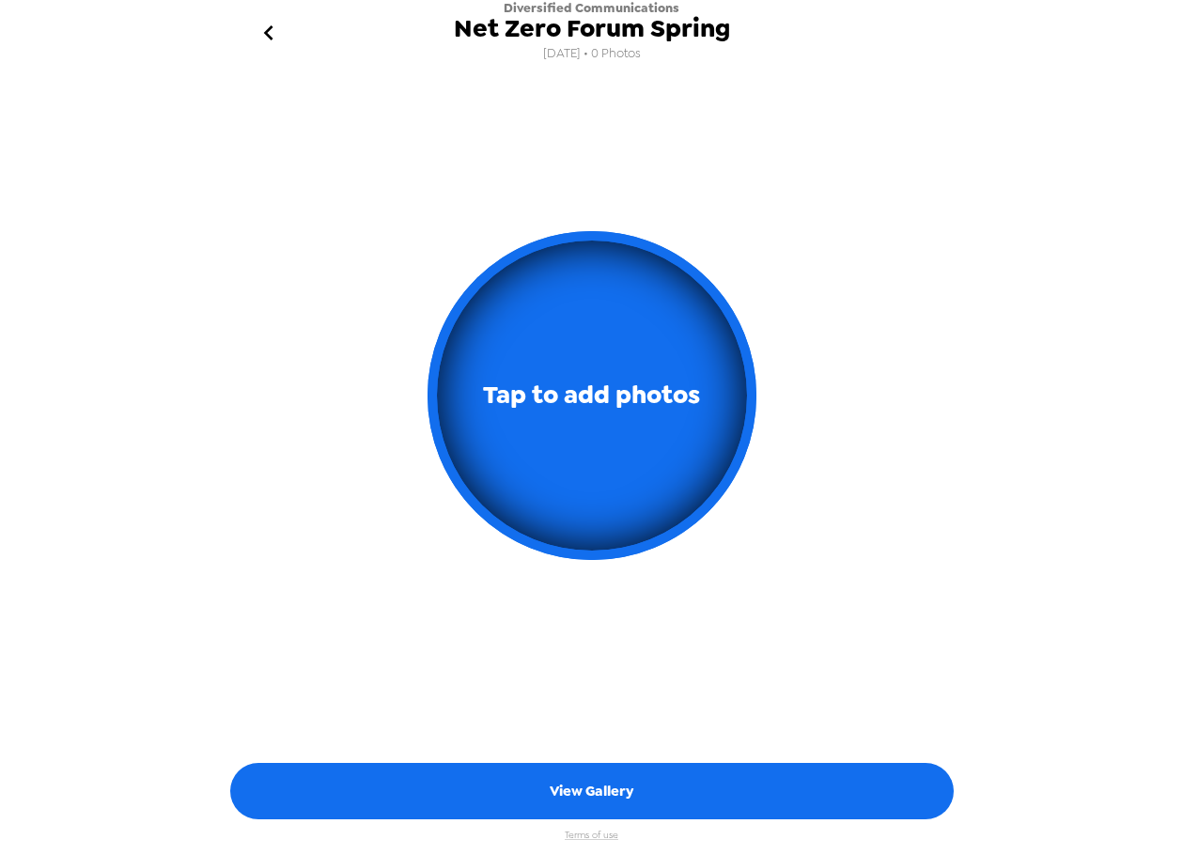
drag, startPoint x: 318, startPoint y: 229, endPoint x: 306, endPoint y: 238, distance: 14.1
click at [317, 229] on div "Tap to add photos" at bounding box center [592, 403] width 752 height 556
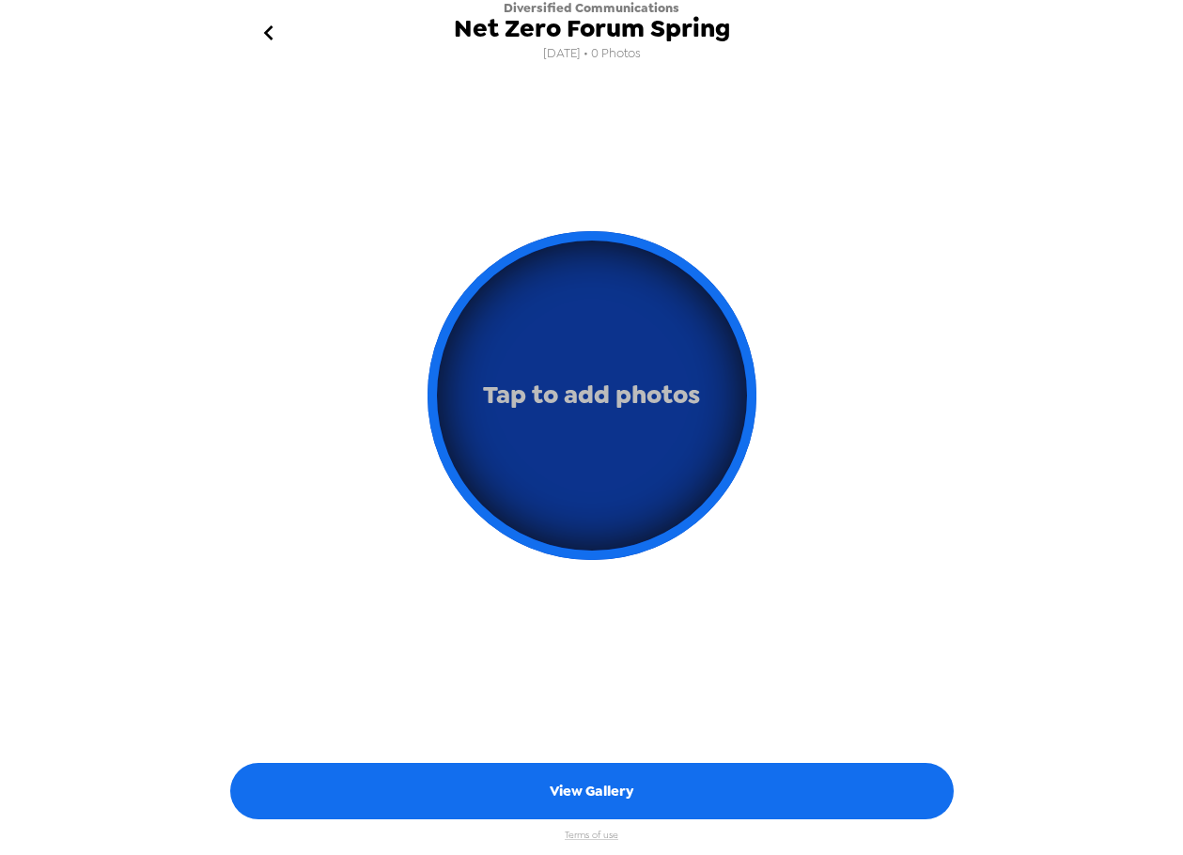
click at [593, 416] on span "Tap to add photos" at bounding box center [591, 395] width 217 height 44
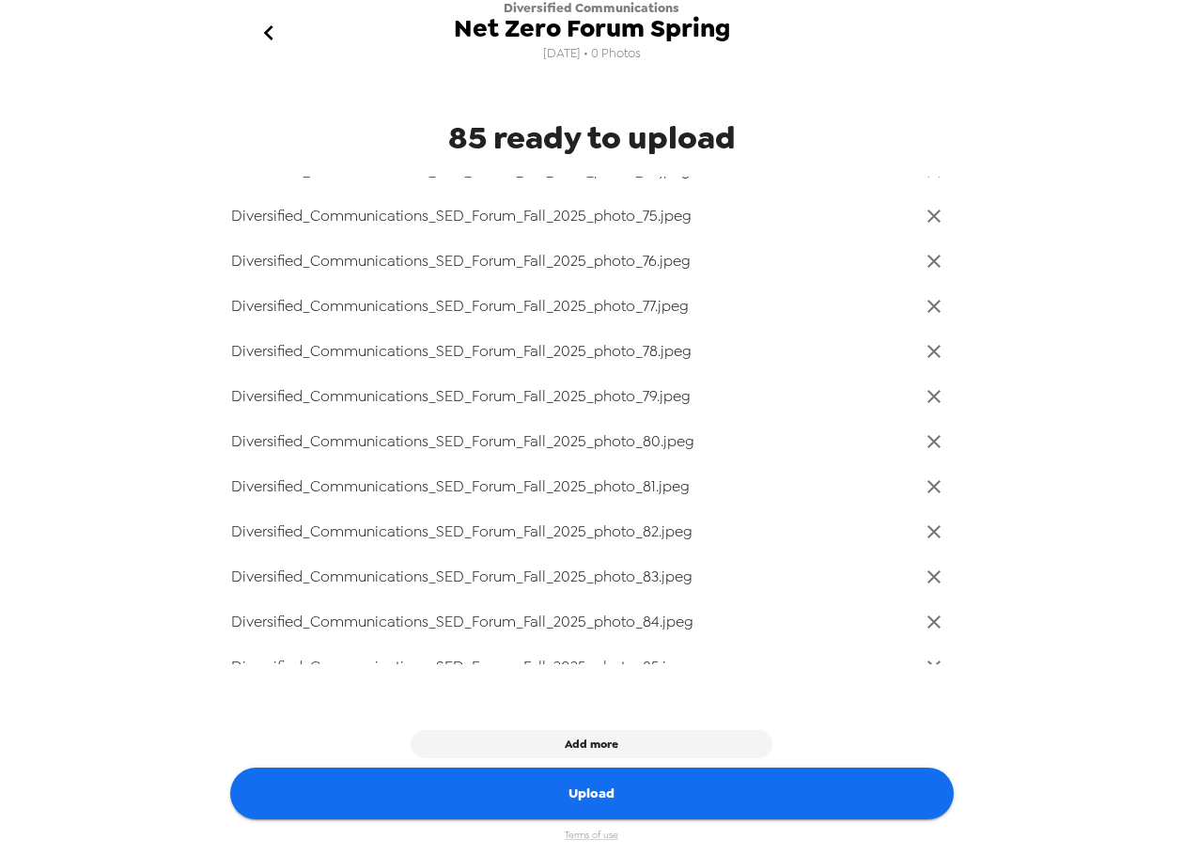
scroll to position [3362, 0]
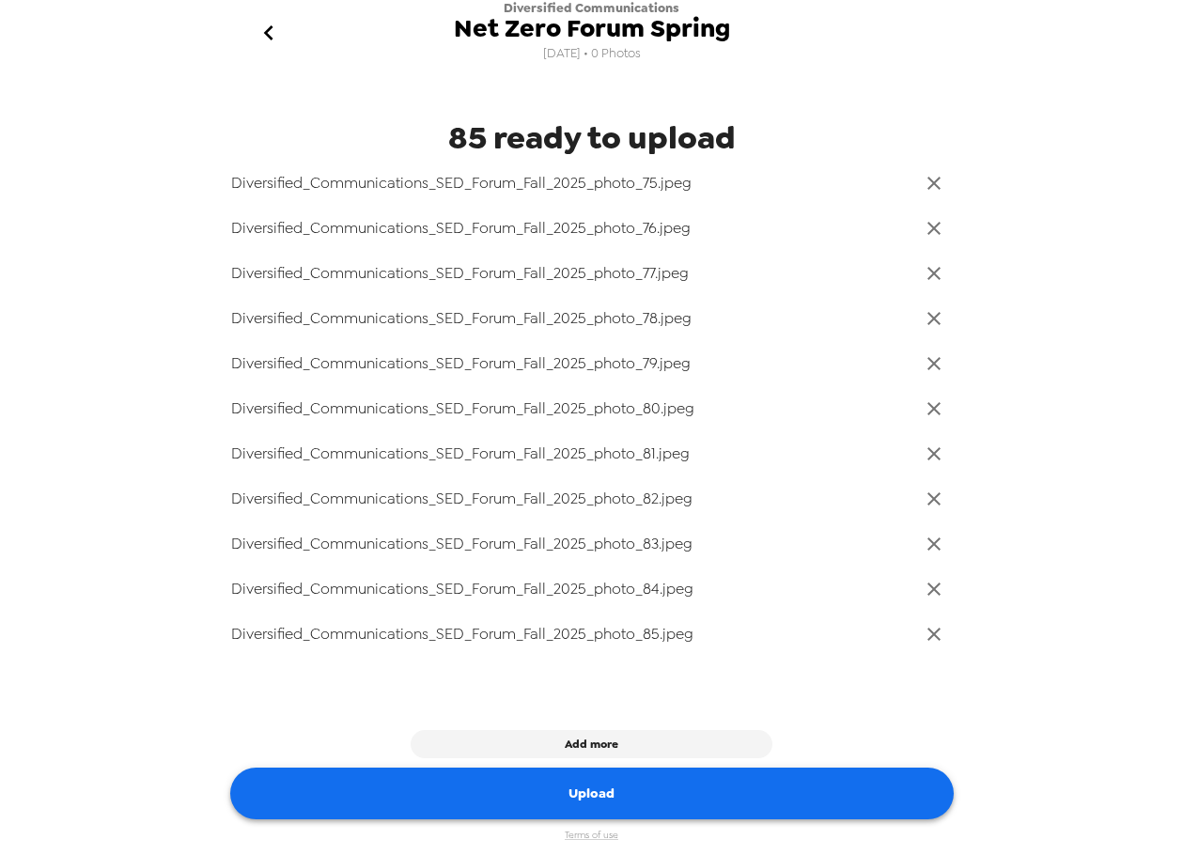
click at [585, 797] on button "Upload" at bounding box center [592, 794] width 724 height 52
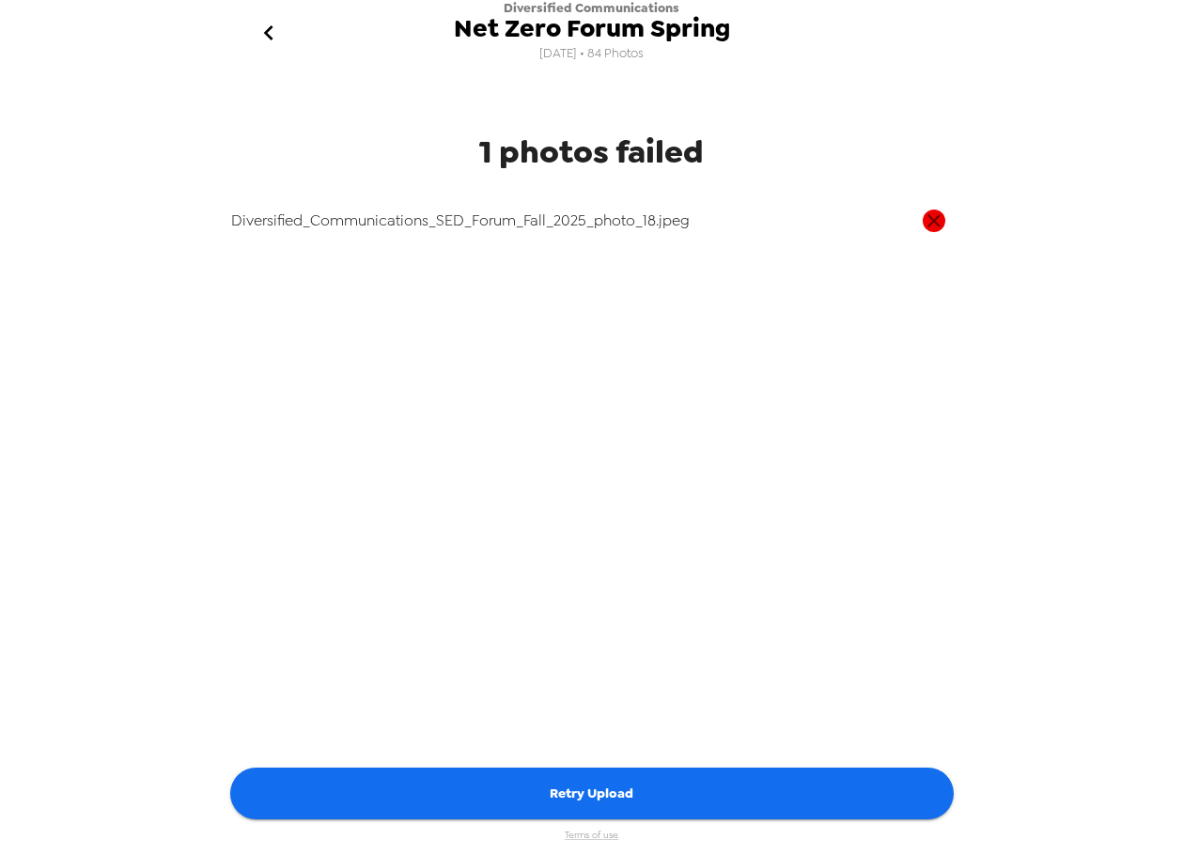
scroll to position [0, 0]
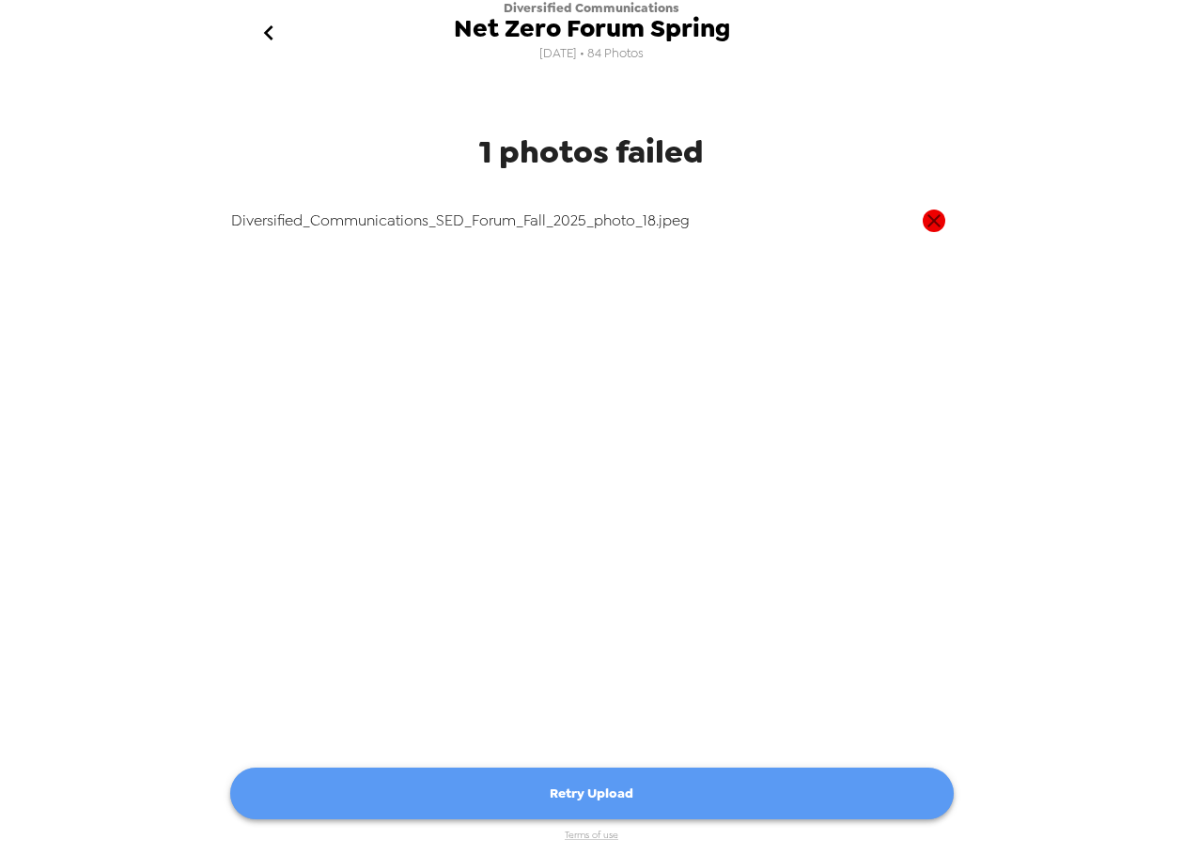
click at [601, 805] on button "Retry Upload" at bounding box center [592, 794] width 724 height 52
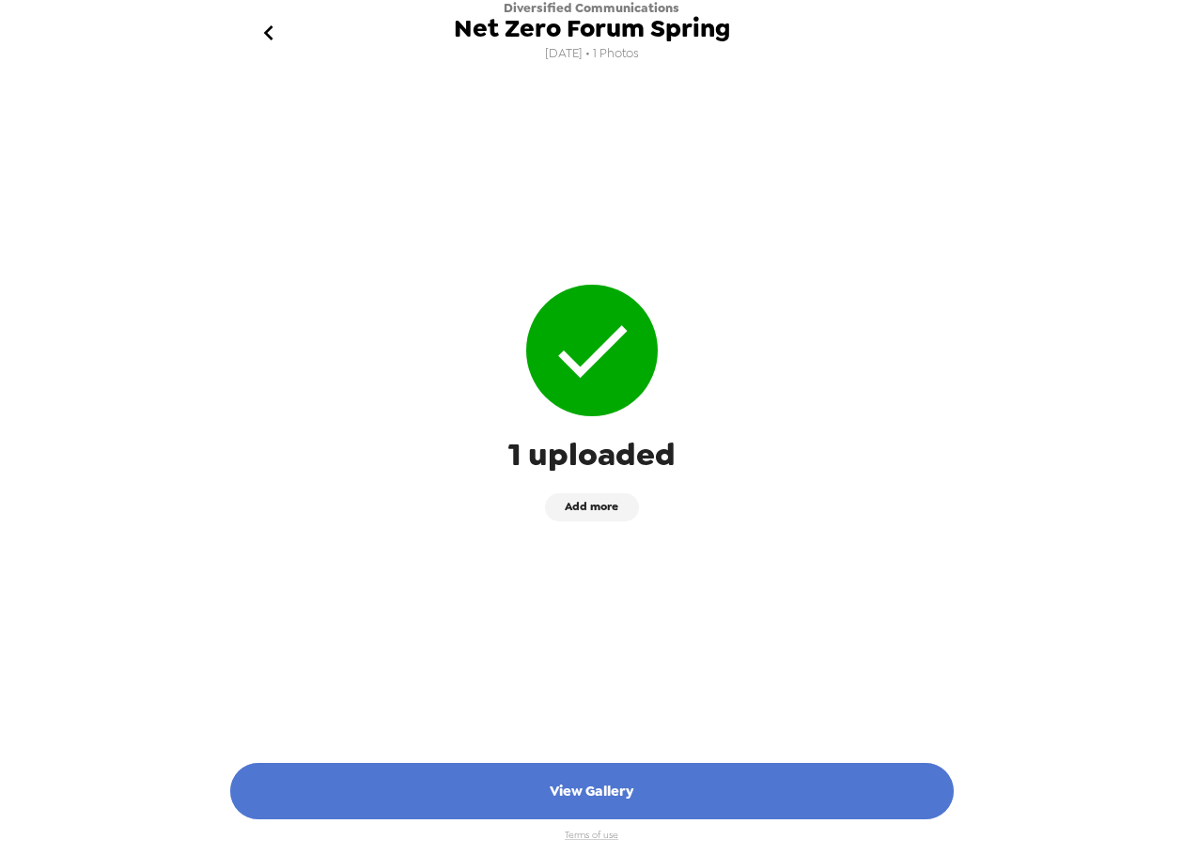
click at [595, 788] on button "View Gallery" at bounding box center [592, 791] width 724 height 56
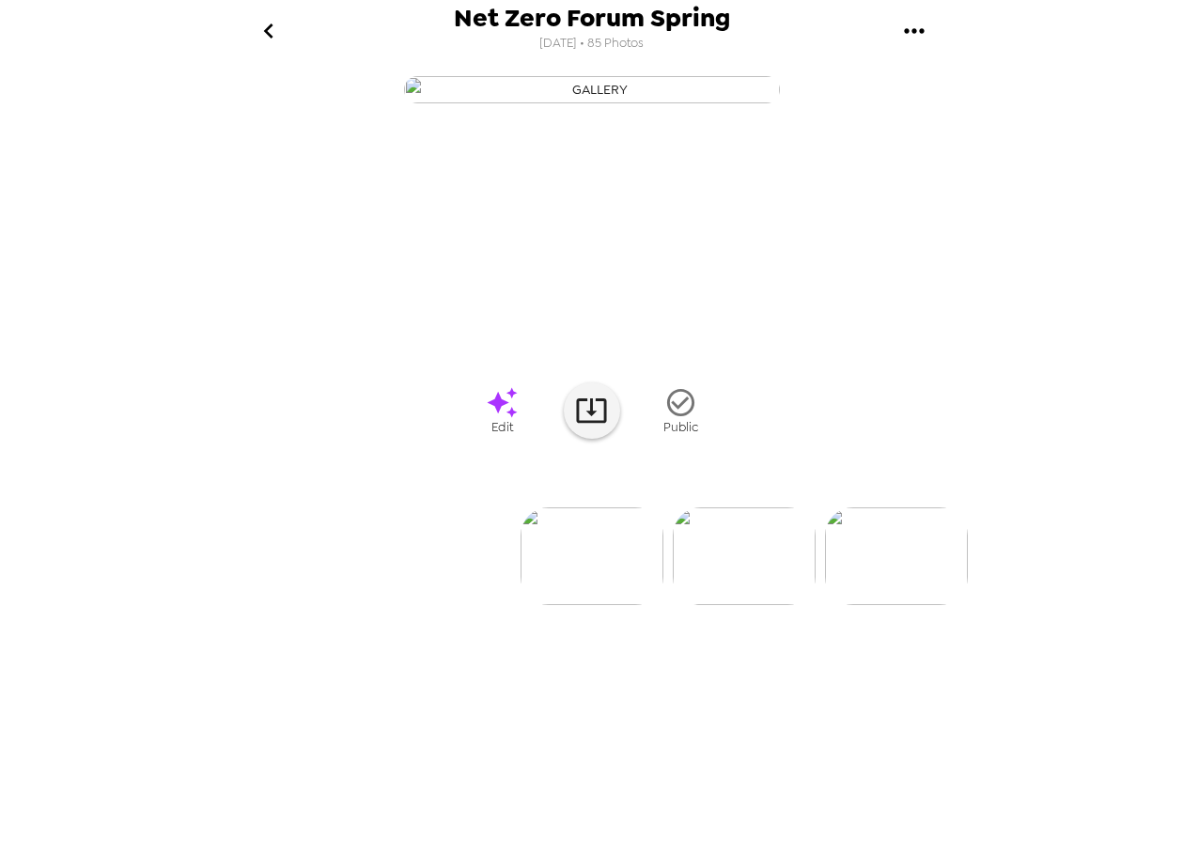
click at [280, 32] on icon "go back" at bounding box center [269, 31] width 30 height 30
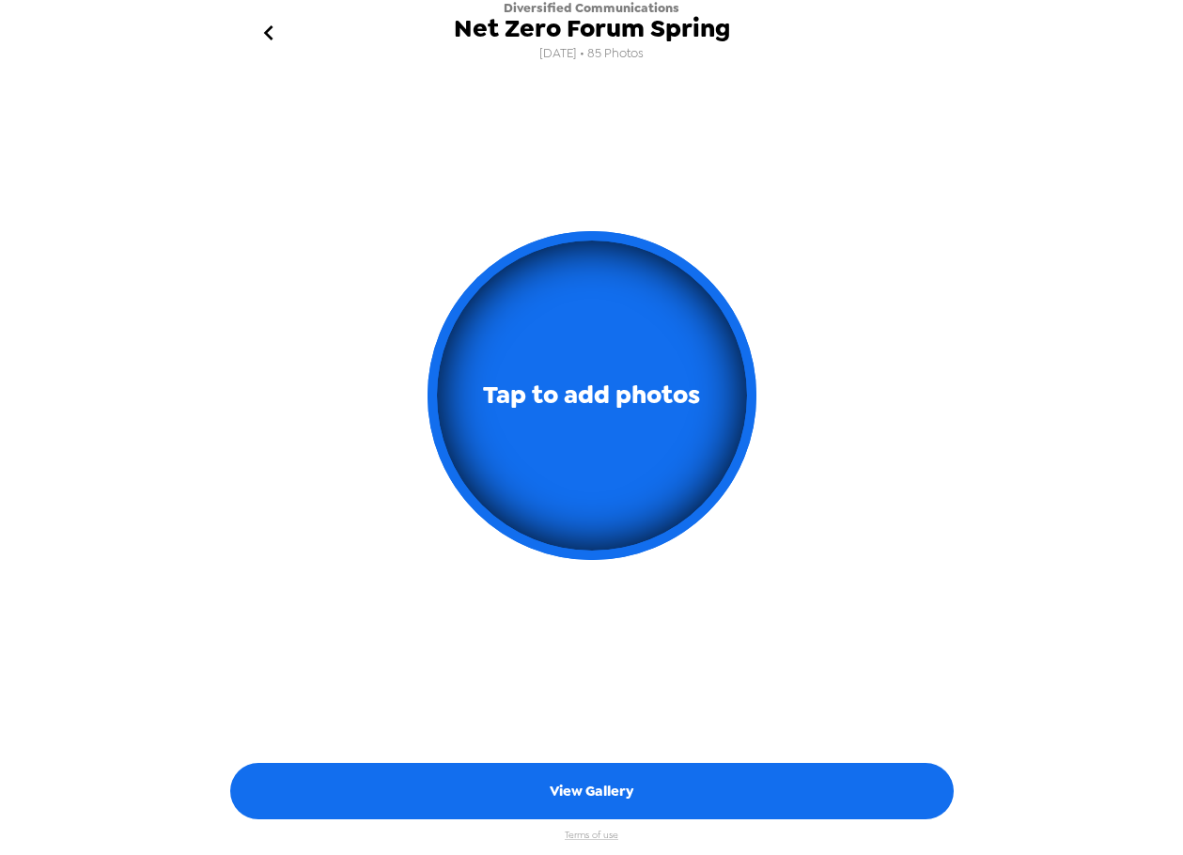
click at [253, 28] on button "go back" at bounding box center [269, 33] width 61 height 61
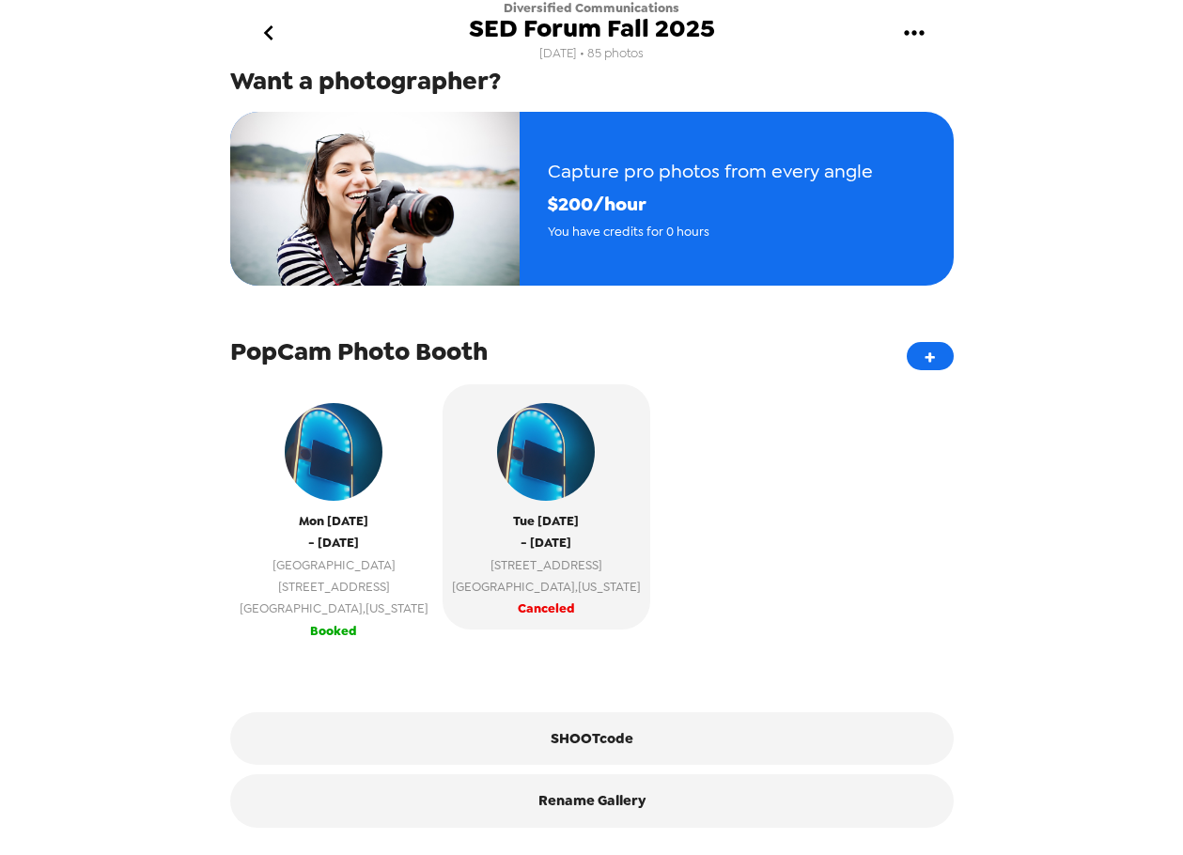
scroll to position [458, 0]
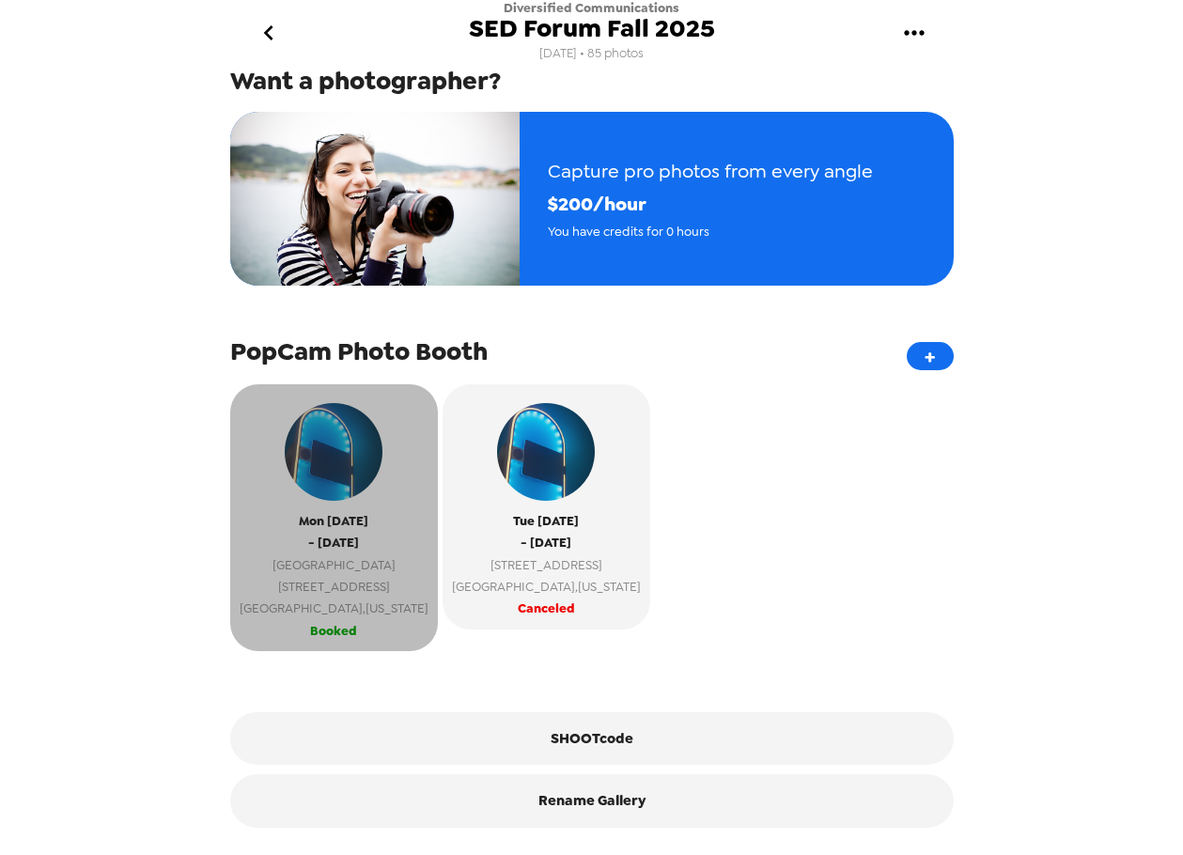
click at [383, 580] on span "3800 West Starr Pass Boulevard" at bounding box center [334, 587] width 189 height 22
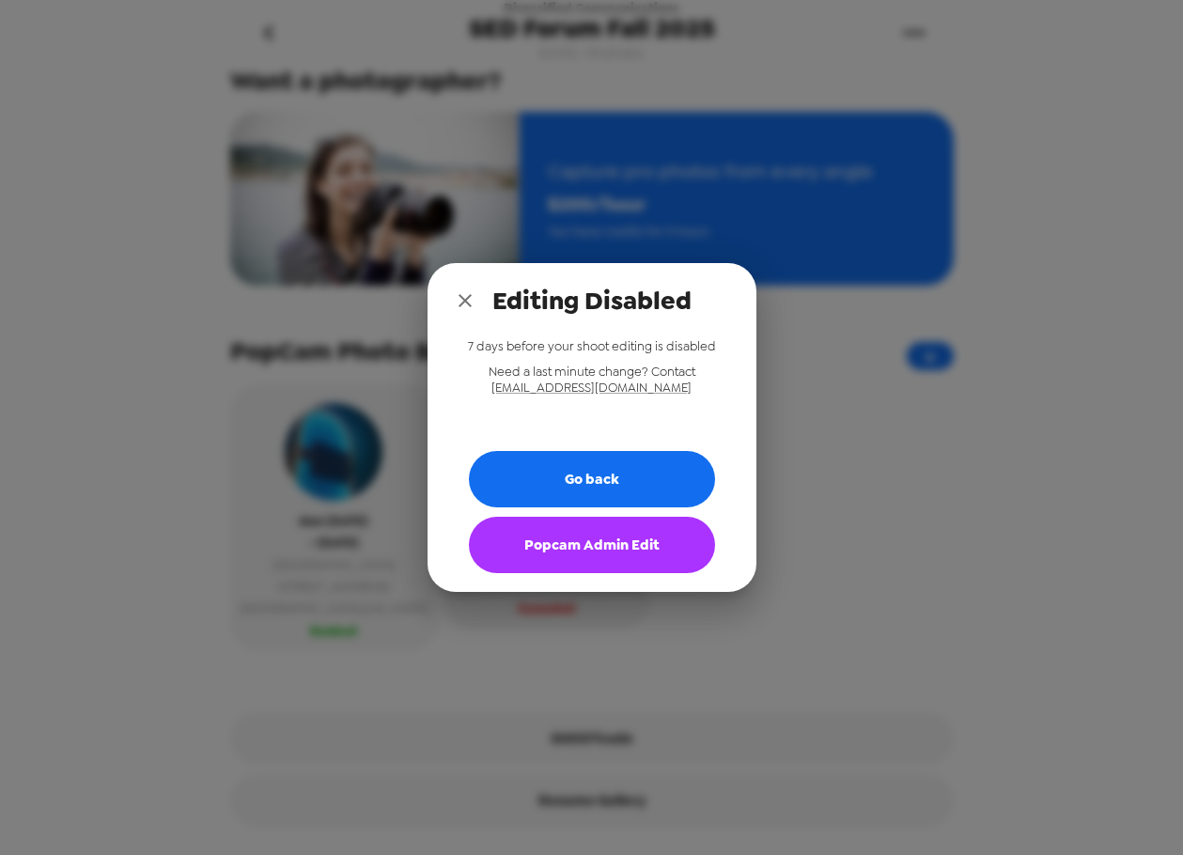
click at [584, 566] on button "Popcam Admin Edit" at bounding box center [592, 545] width 246 height 56
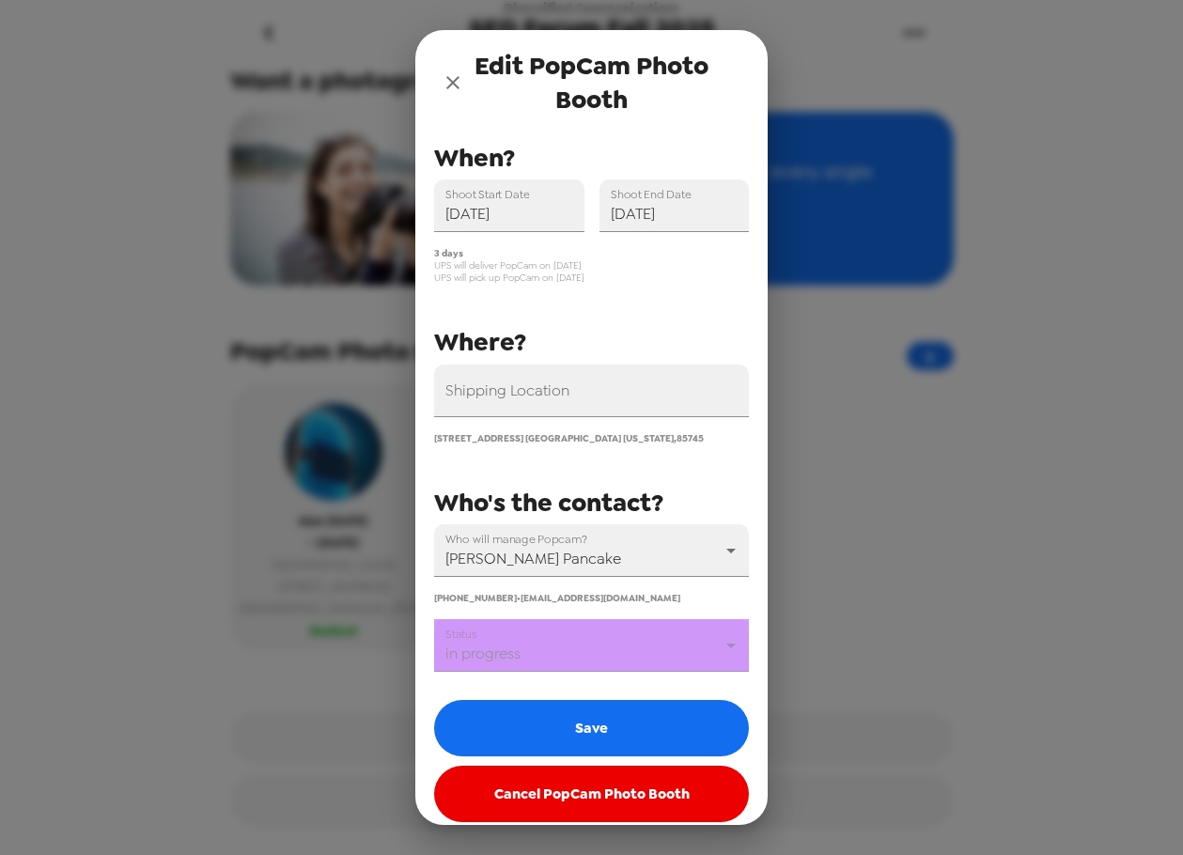
scroll to position [45, 0]
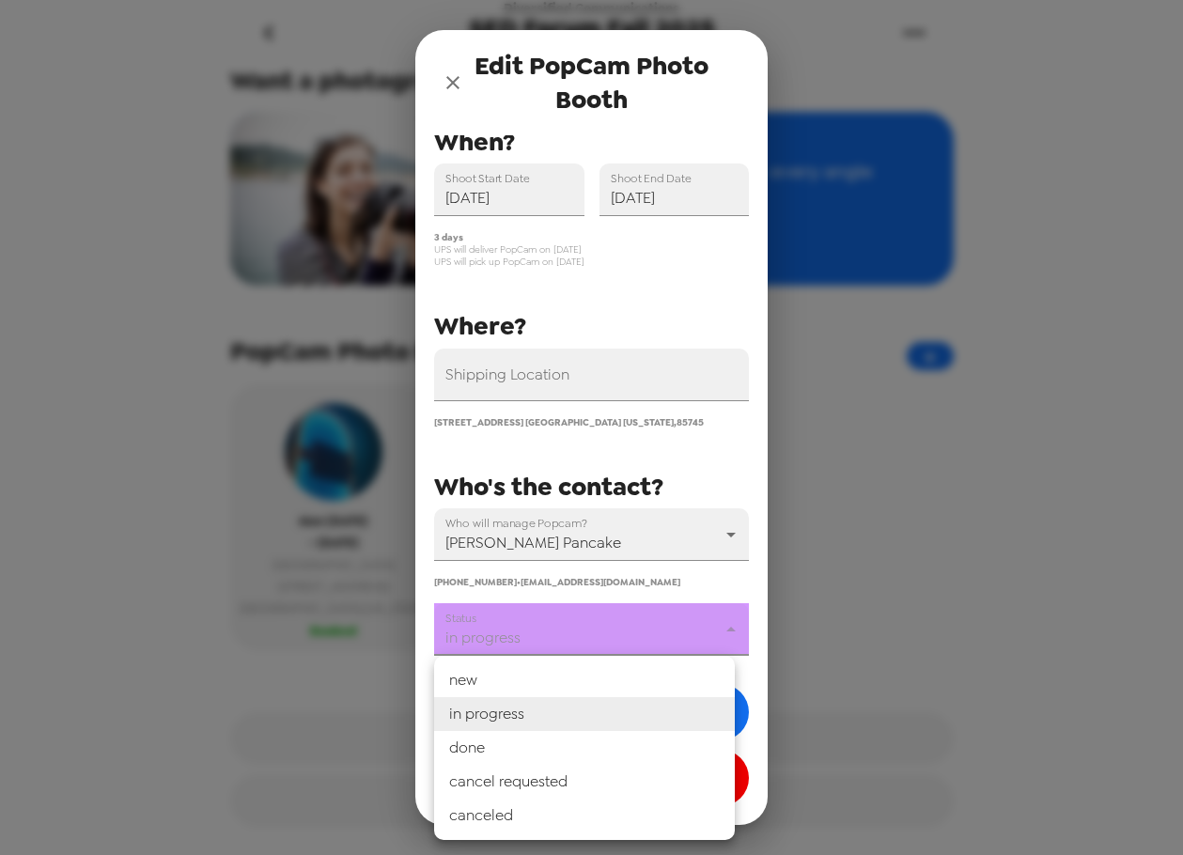
click at [619, 635] on body "Diversified Communications SED Forum Fall 2025 2/13/25 • 85 photos Upload photo…" at bounding box center [591, 427] width 1183 height 855
click at [595, 740] on li "done" at bounding box center [584, 748] width 301 height 34
type input "done"
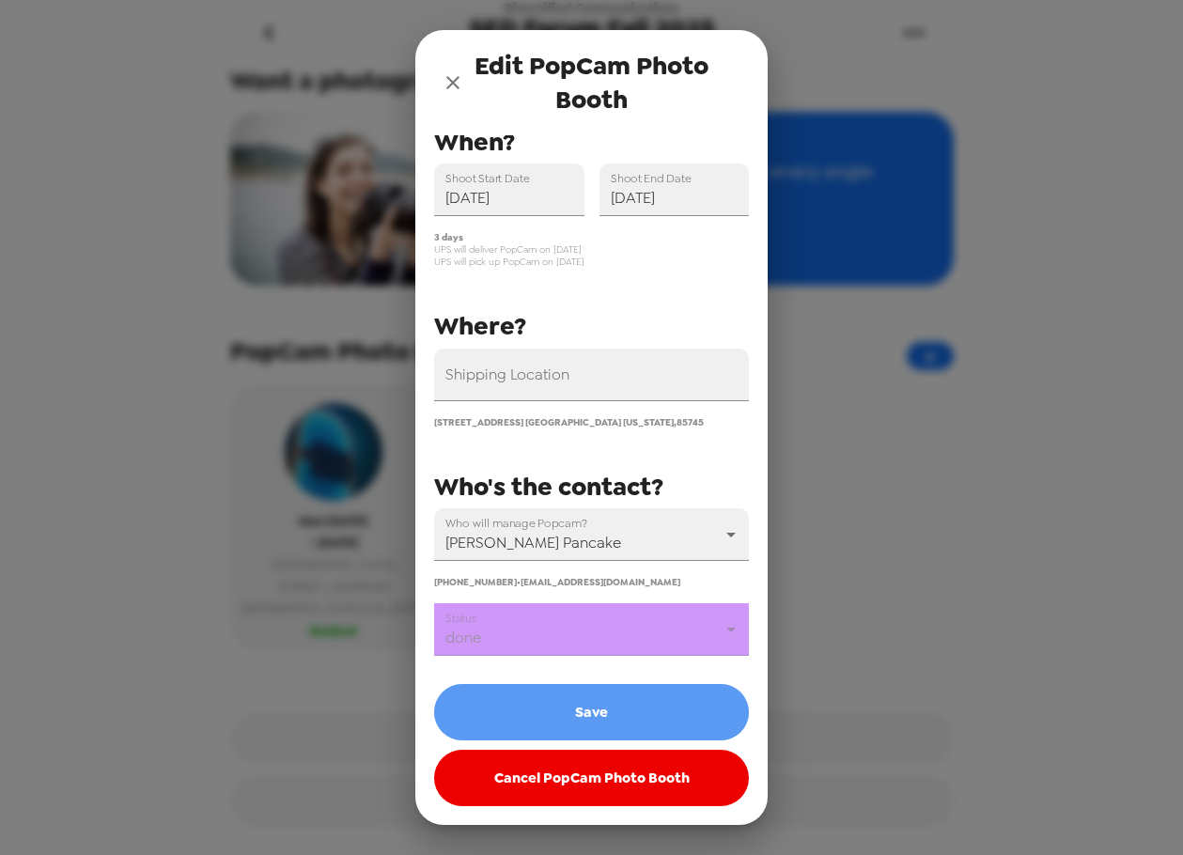
click at [609, 707] on button "Save" at bounding box center [591, 712] width 315 height 56
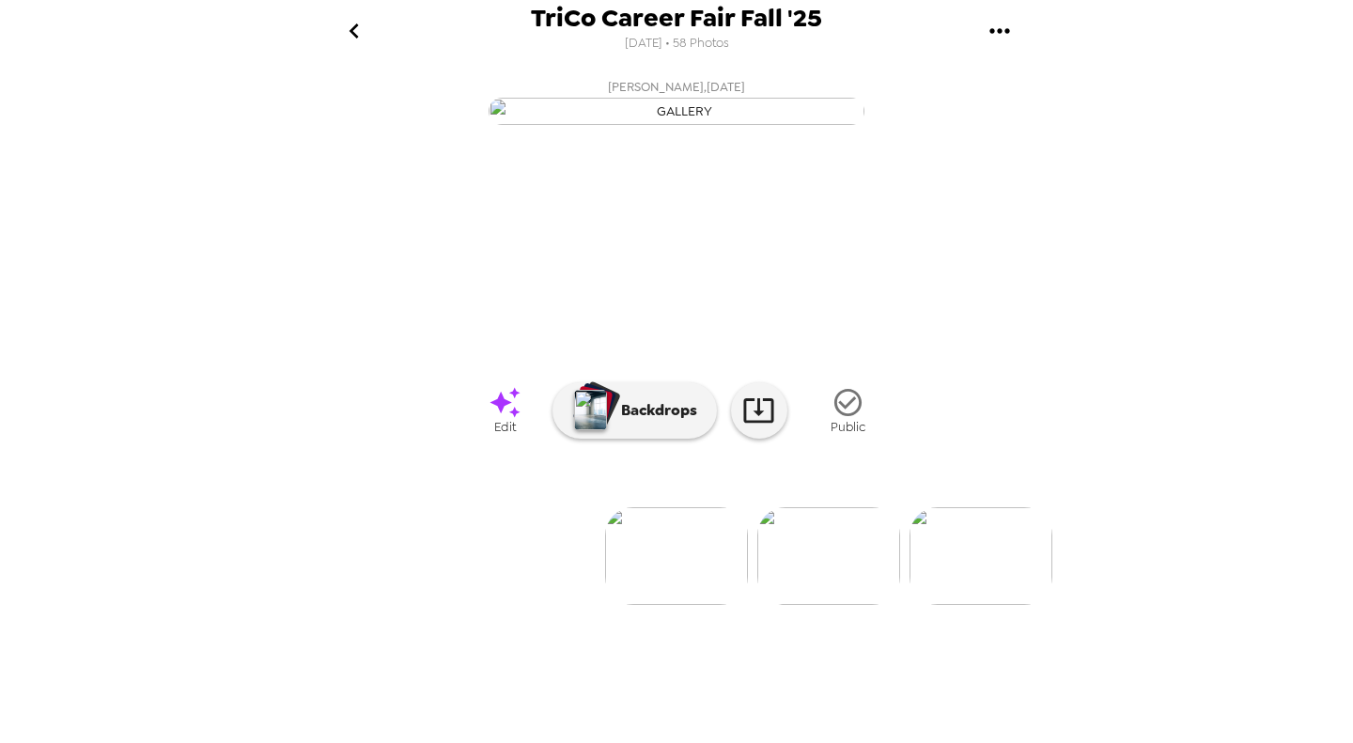
click at [156, 297] on div "TriCo Career Fair Fall '25 [DATE] • 58 Photos [PERSON_NAME] , [DATE] [PERSON_NA…" at bounding box center [676, 371] width 1353 height 743
click at [319, 131] on button "[PERSON_NAME] , [DATE]" at bounding box center [677, 100] width 752 height 60
click at [207, 339] on div "TriCo Career Fair Fall '25 [DATE] • 58 Photos [PERSON_NAME] , [DATE] [PERSON_NA…" at bounding box center [676, 371] width 1353 height 743
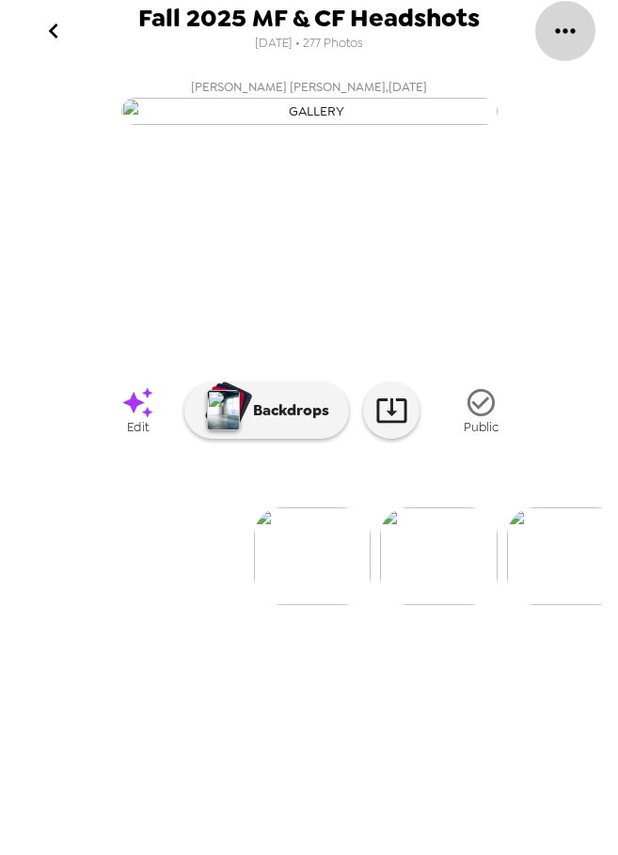
click at [562, 34] on icon "gallery menu" at bounding box center [565, 31] width 30 height 30
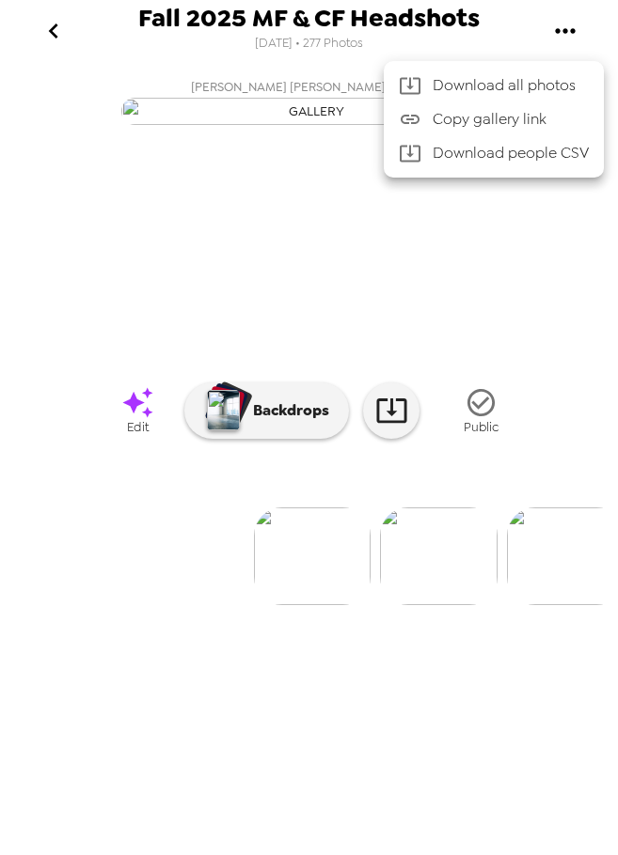
drag, startPoint x: 35, startPoint y: 111, endPoint x: 46, endPoint y: 90, distance: 23.6
click at [38, 108] on div at bounding box center [309, 427] width 618 height 855
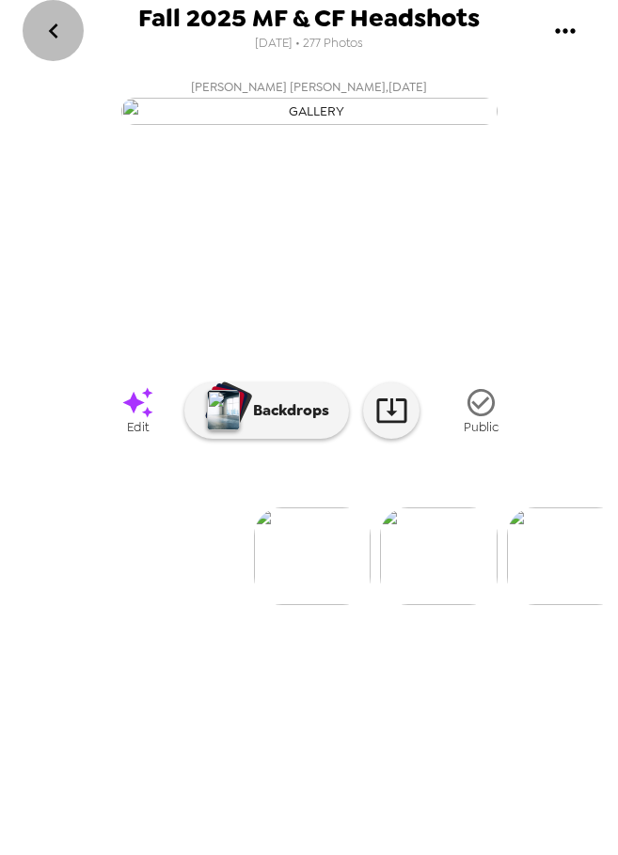
click at [54, 33] on icon "go back" at bounding box center [52, 30] width 9 height 15
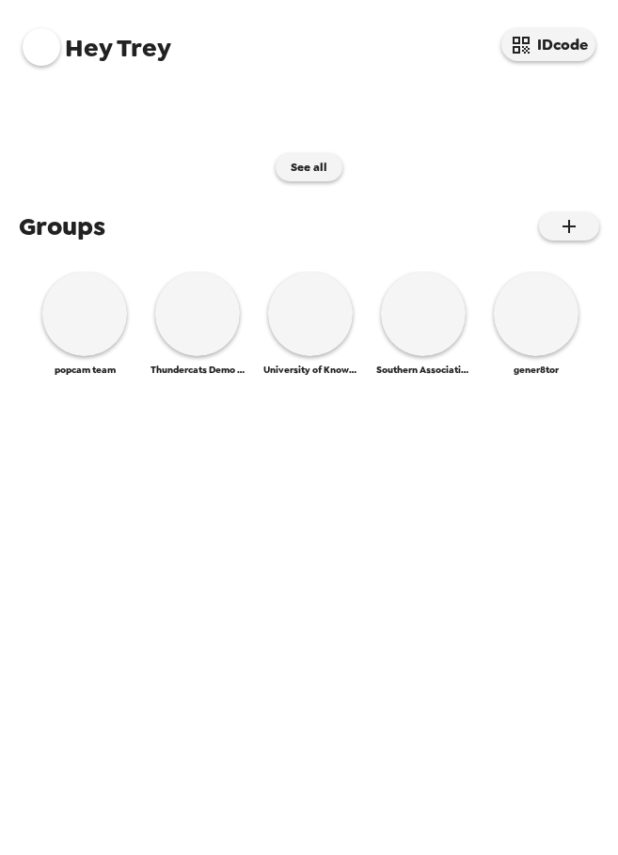
scroll to position [493, 0]
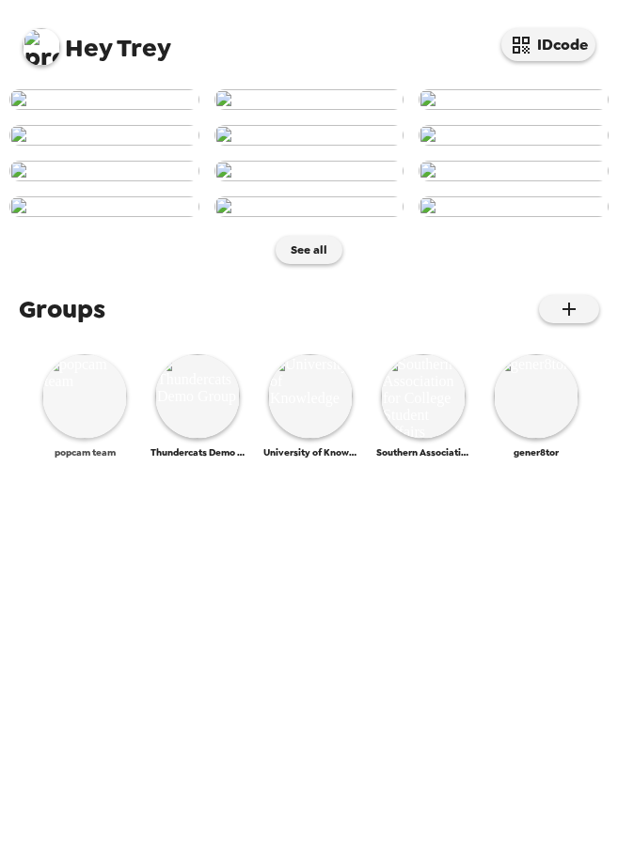
click at [77, 439] on img at bounding box center [84, 396] width 85 height 85
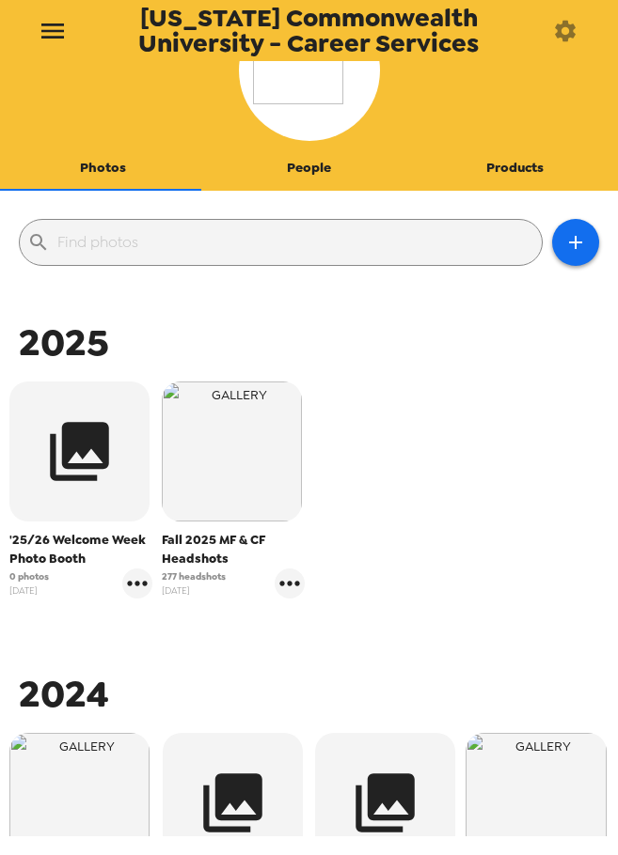
scroll to position [94, 0]
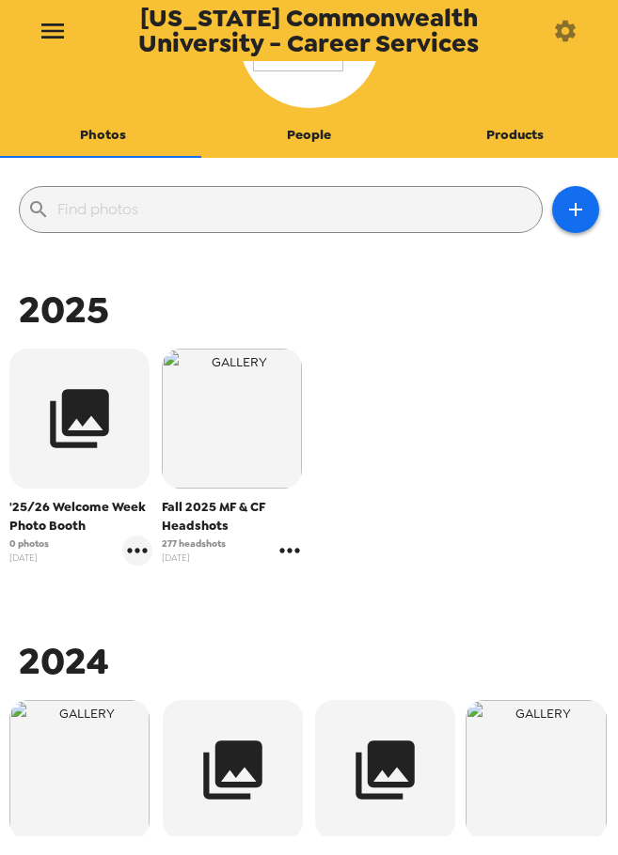
click at [281, 551] on icon "gallery menu" at bounding box center [289, 551] width 20 height 5
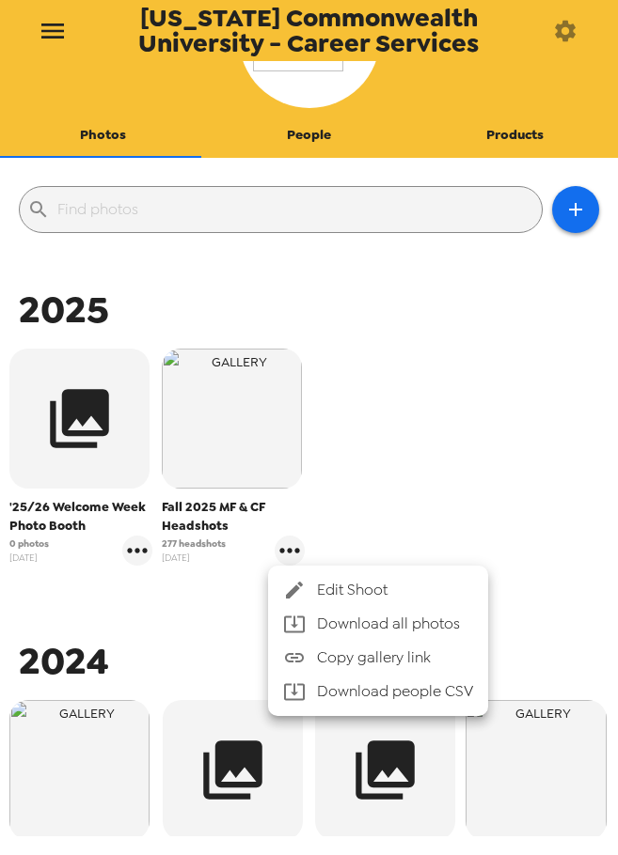
click at [328, 584] on span "Edit Shoot" at bounding box center [395, 590] width 156 height 23
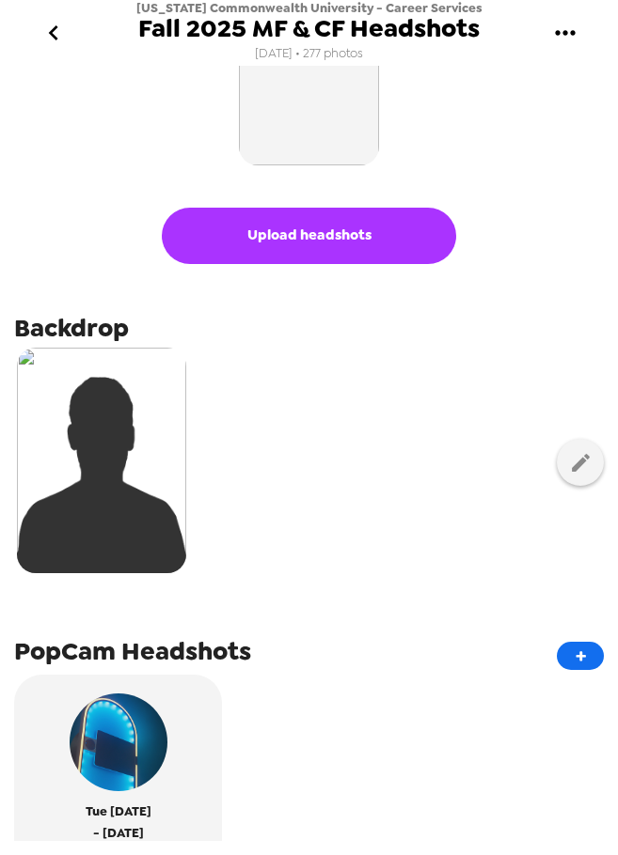
scroll to position [94, 0]
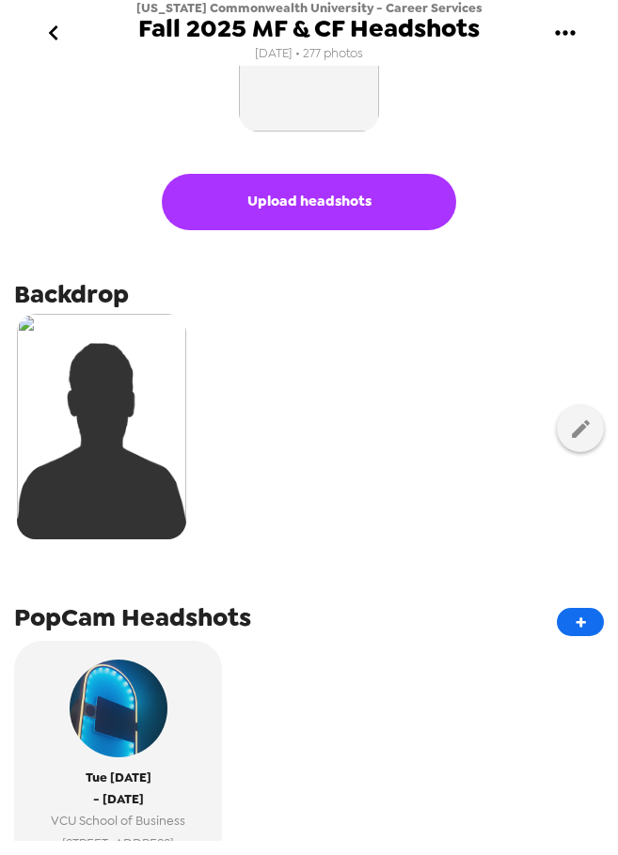
click at [35, 39] on button "go back" at bounding box center [53, 33] width 61 height 61
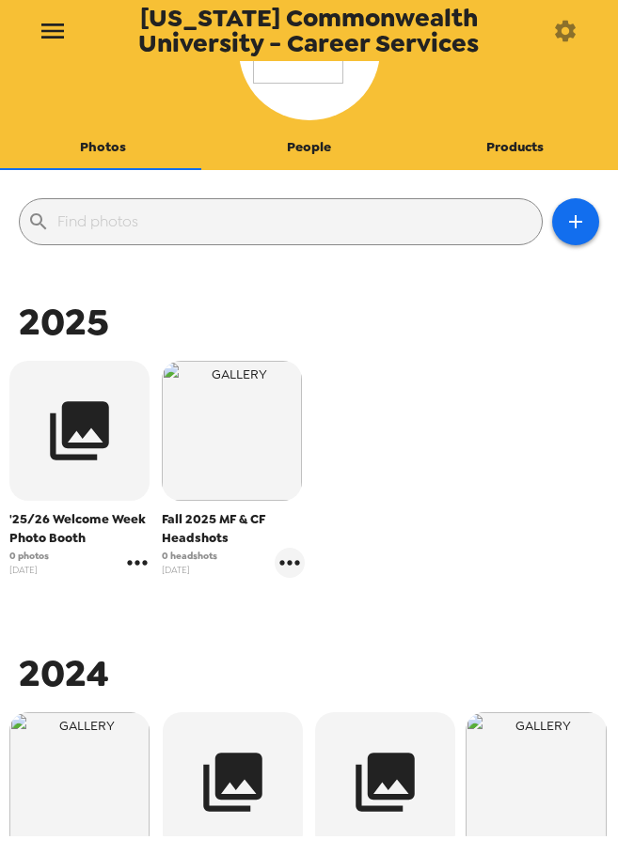
scroll to position [188, 0]
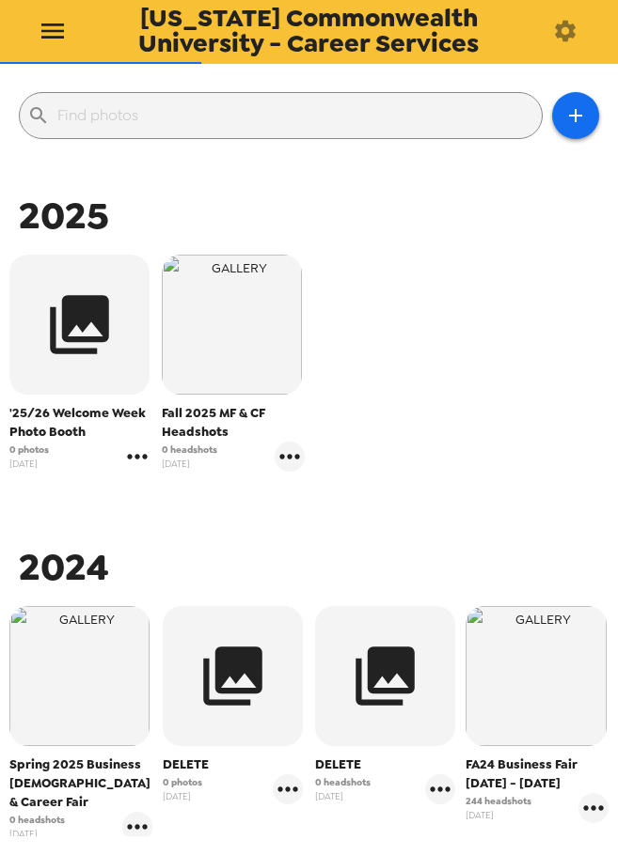
click at [133, 452] on icon "gallery menu" at bounding box center [137, 457] width 30 height 30
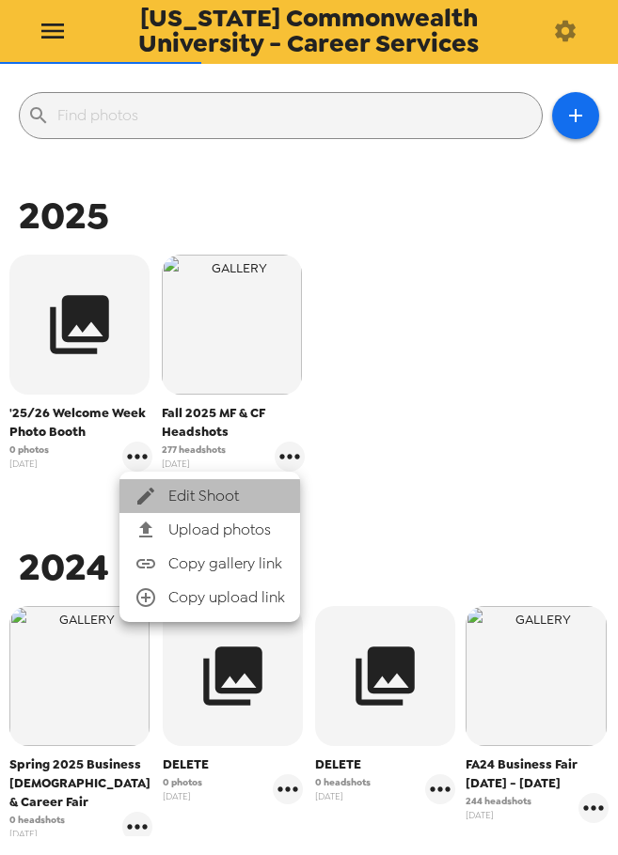
click at [163, 484] on li "Edit Shoot" at bounding box center [209, 496] width 180 height 34
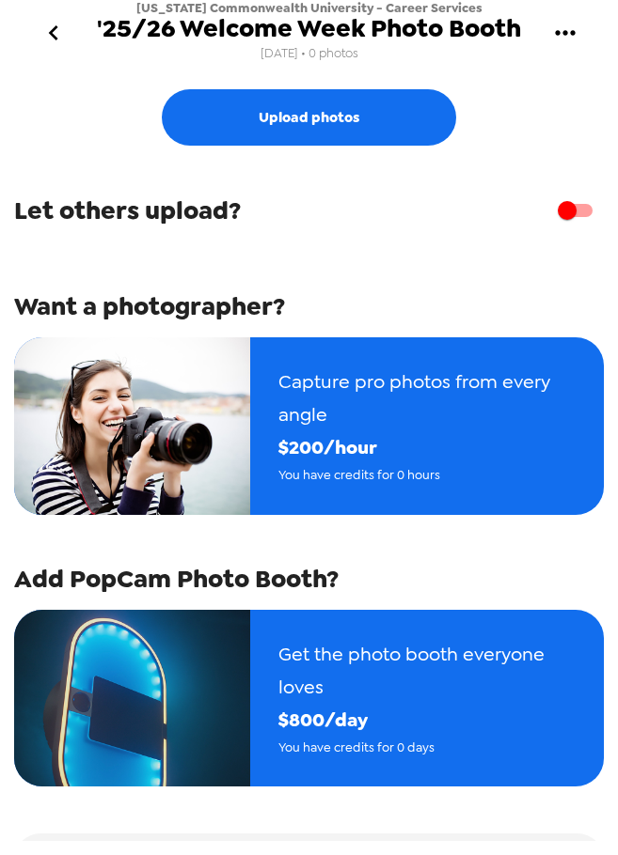
click at [32, 17] on button "go back" at bounding box center [53, 33] width 61 height 61
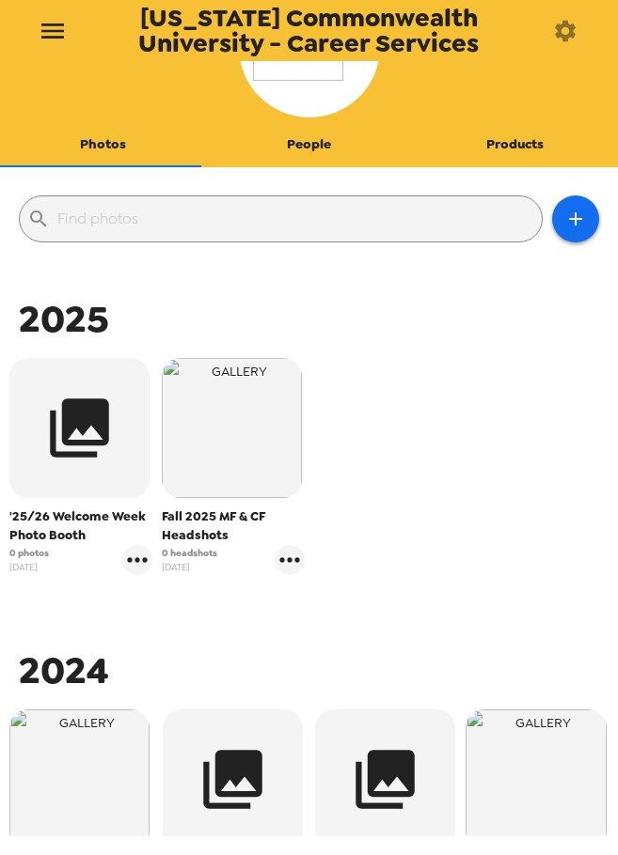
scroll to position [282, 0]
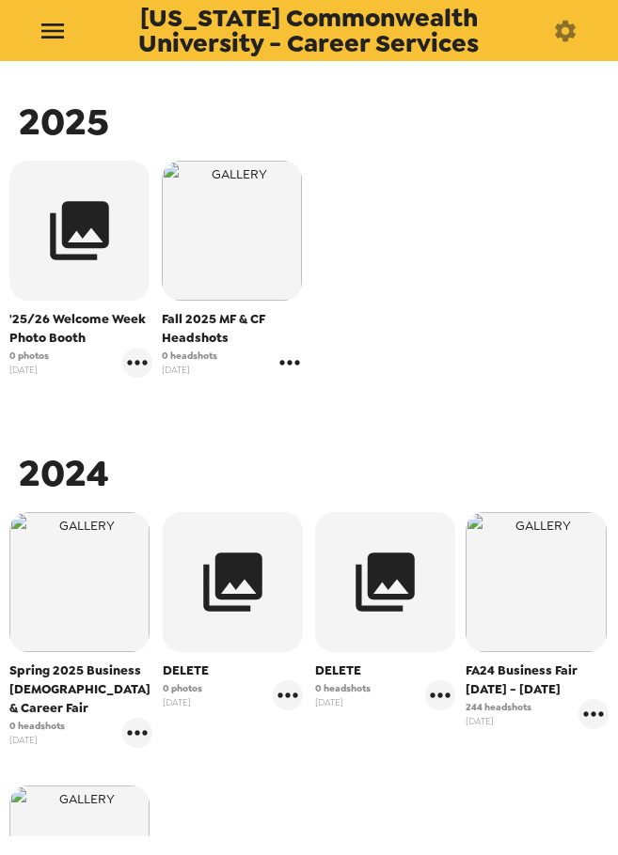
click at [285, 362] on icon "gallery menu" at bounding box center [289, 363] width 30 height 30
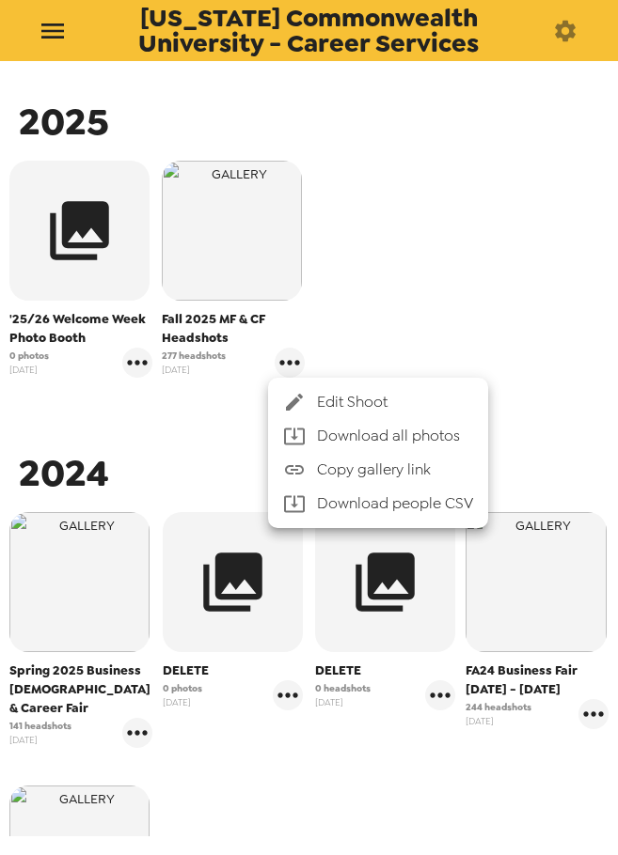
click at [317, 410] on span "Edit Shoot" at bounding box center [395, 402] width 156 height 23
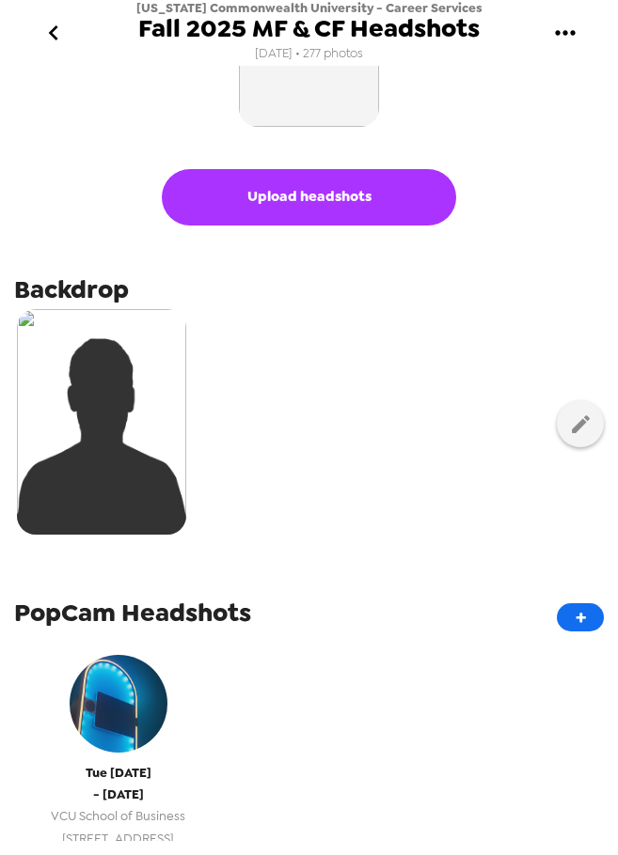
scroll to position [366, 0]
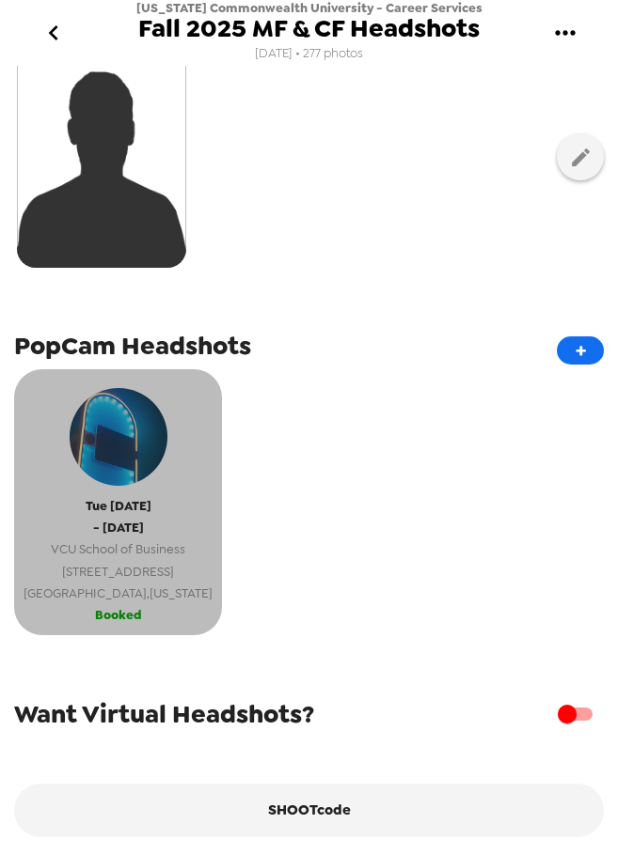
click at [160, 585] on span "Richmond , Virginia" at bounding box center [117, 594] width 189 height 22
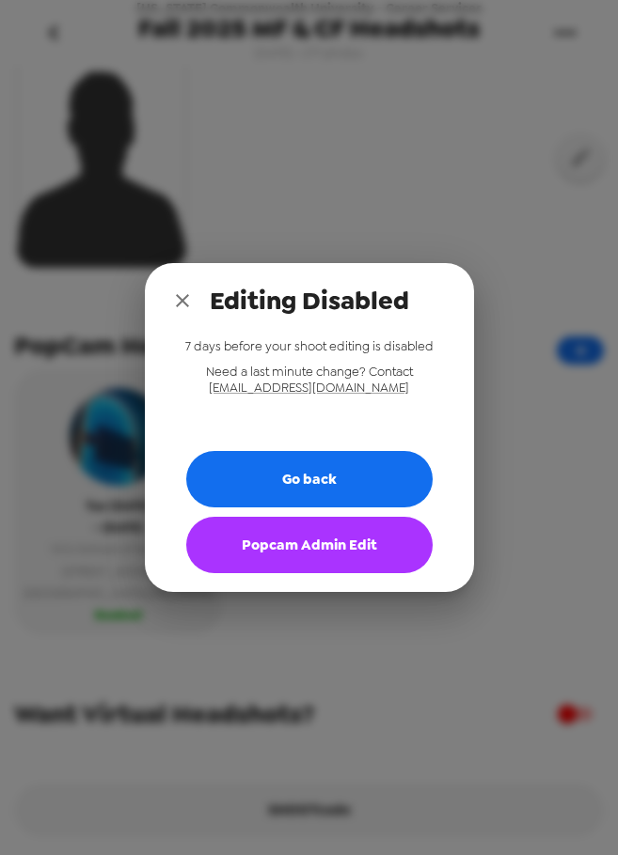
click at [315, 552] on button "Popcam Admin Edit" at bounding box center [309, 545] width 246 height 56
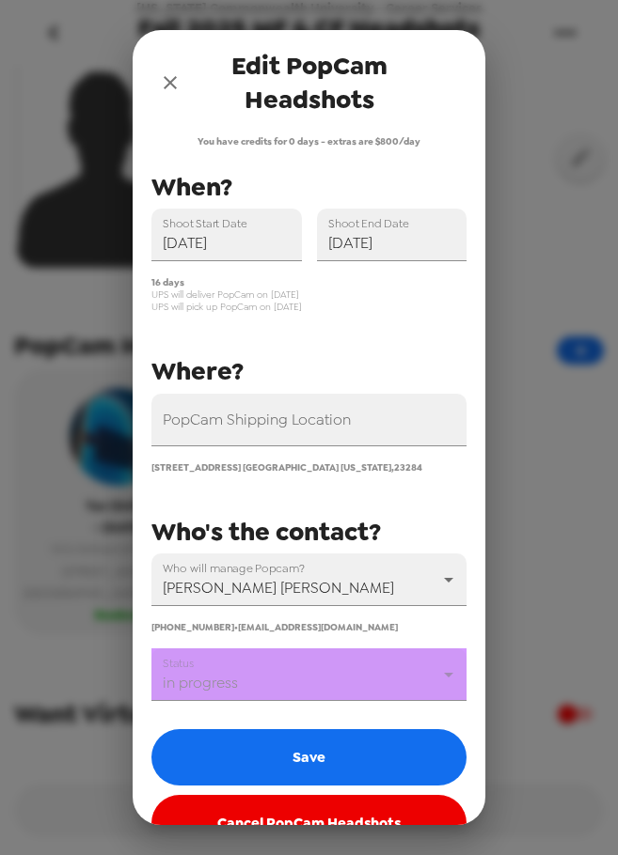
click at [305, 662] on body "Virginia Commonwealth University - Career Services Fall 2025 MF & CF Headshots …" at bounding box center [309, 427] width 618 height 855
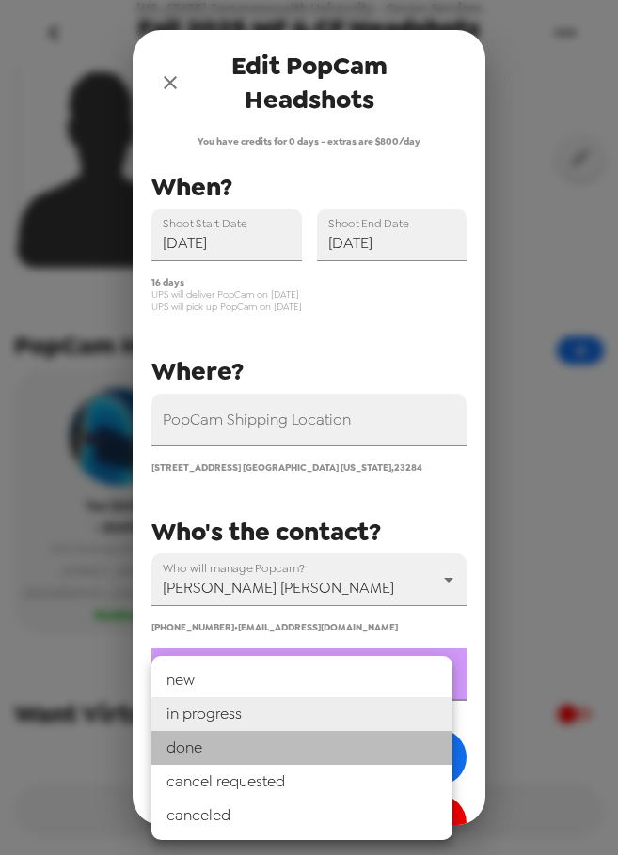
click at [267, 745] on li "done" at bounding box center [301, 748] width 301 height 34
type input "done"
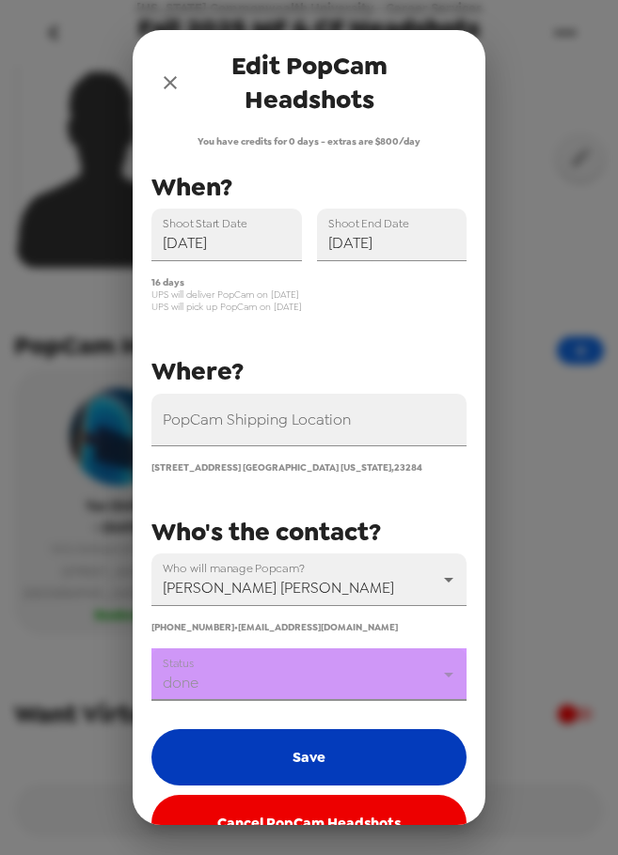
click at [289, 755] on button "Save" at bounding box center [308, 757] width 315 height 56
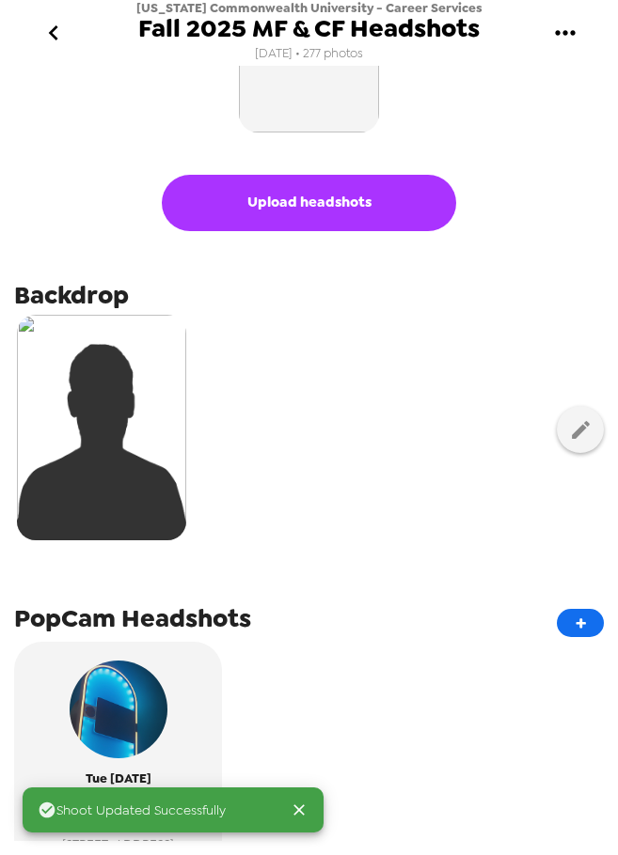
scroll to position [0, 0]
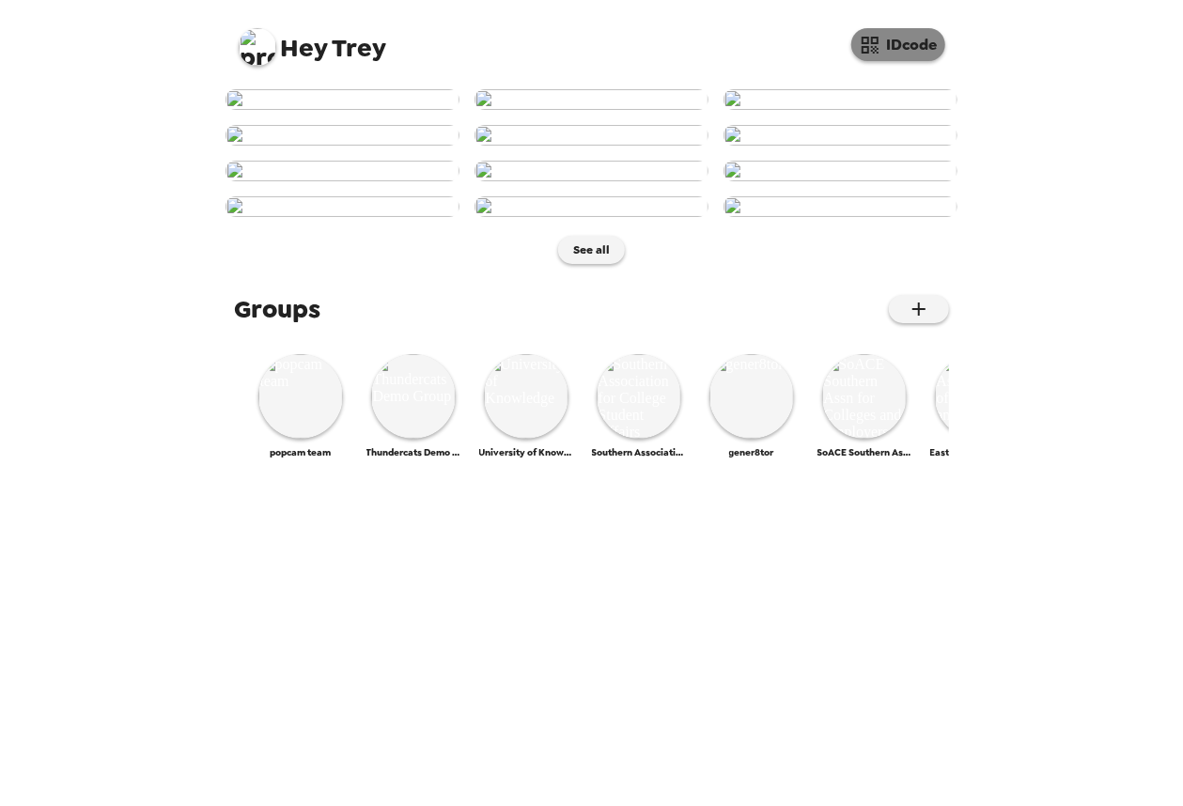
click at [883, 48] on button "IDcode" at bounding box center [899, 44] width 94 height 33
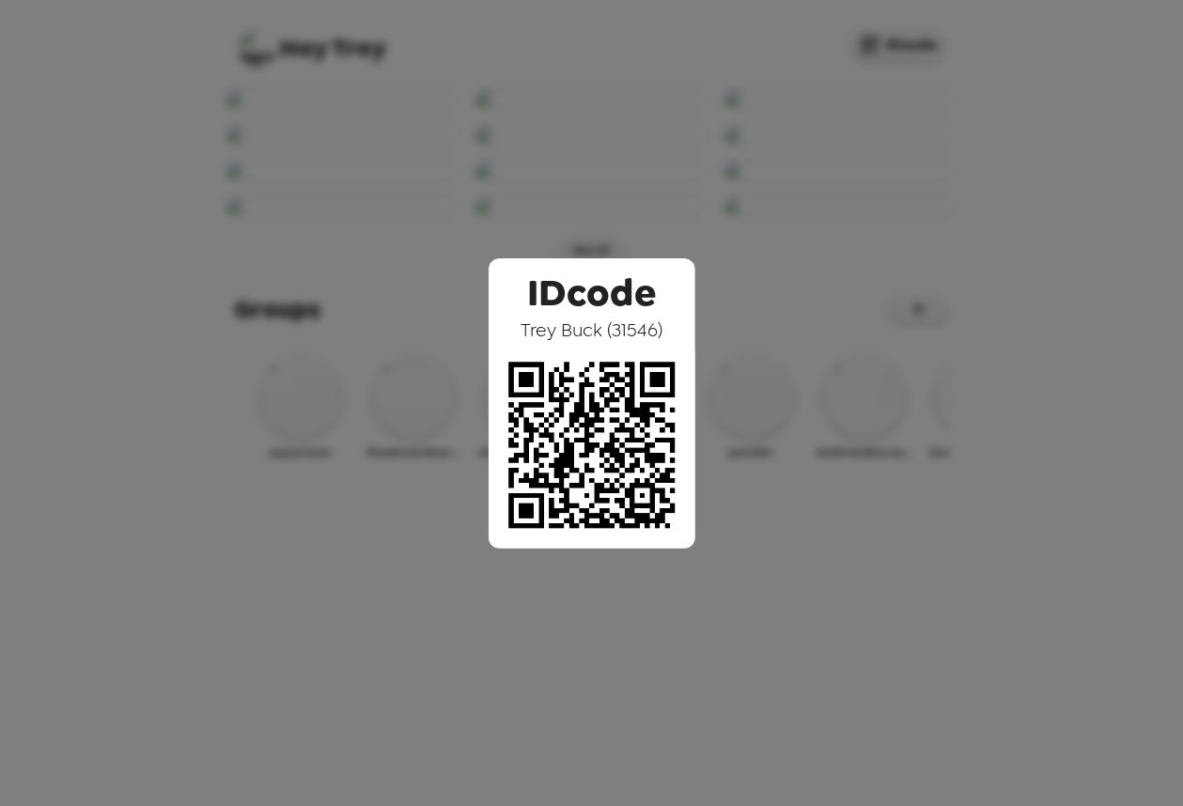
drag, startPoint x: 633, startPoint y: 114, endPoint x: 630, endPoint y: 123, distance: 9.8
click at [633, 113] on div "IDcode Trey Buck ( 31546 )" at bounding box center [591, 403] width 1183 height 806
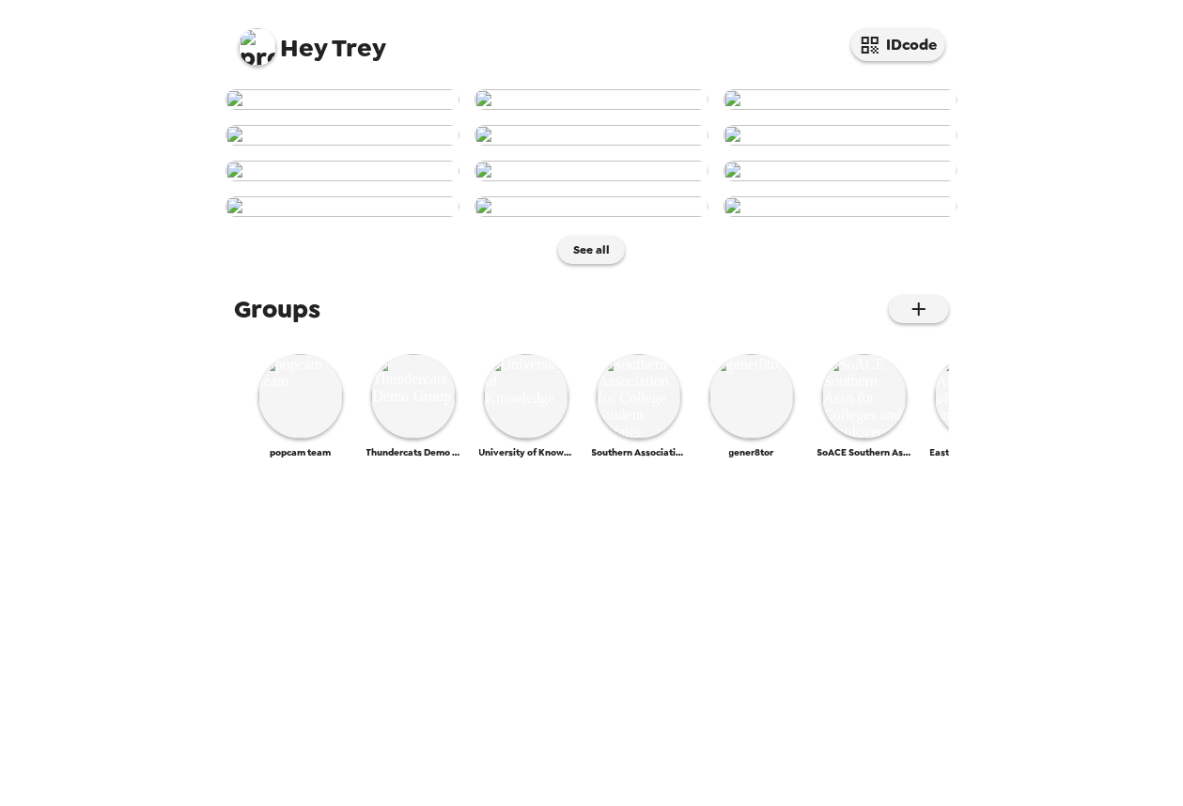
scroll to position [282, 0]
click at [584, 181] on img at bounding box center [592, 171] width 234 height 21
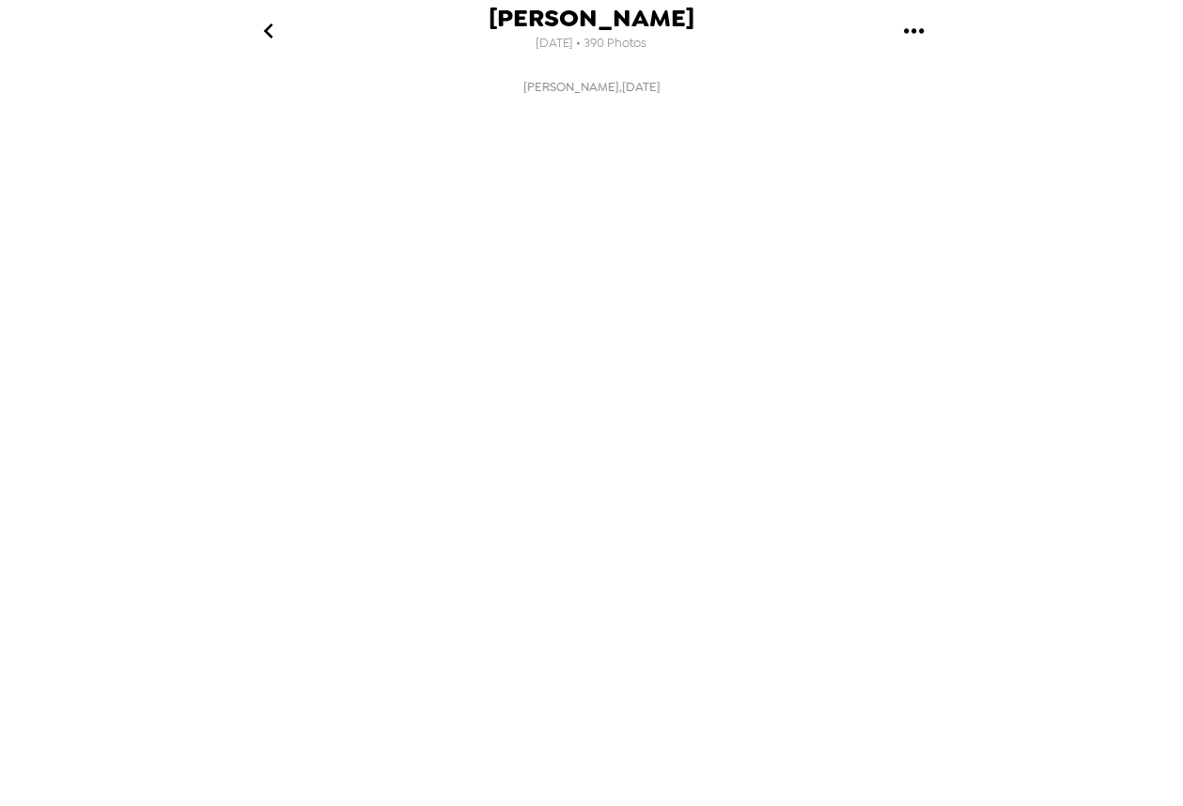
scroll to position [0, 1066]
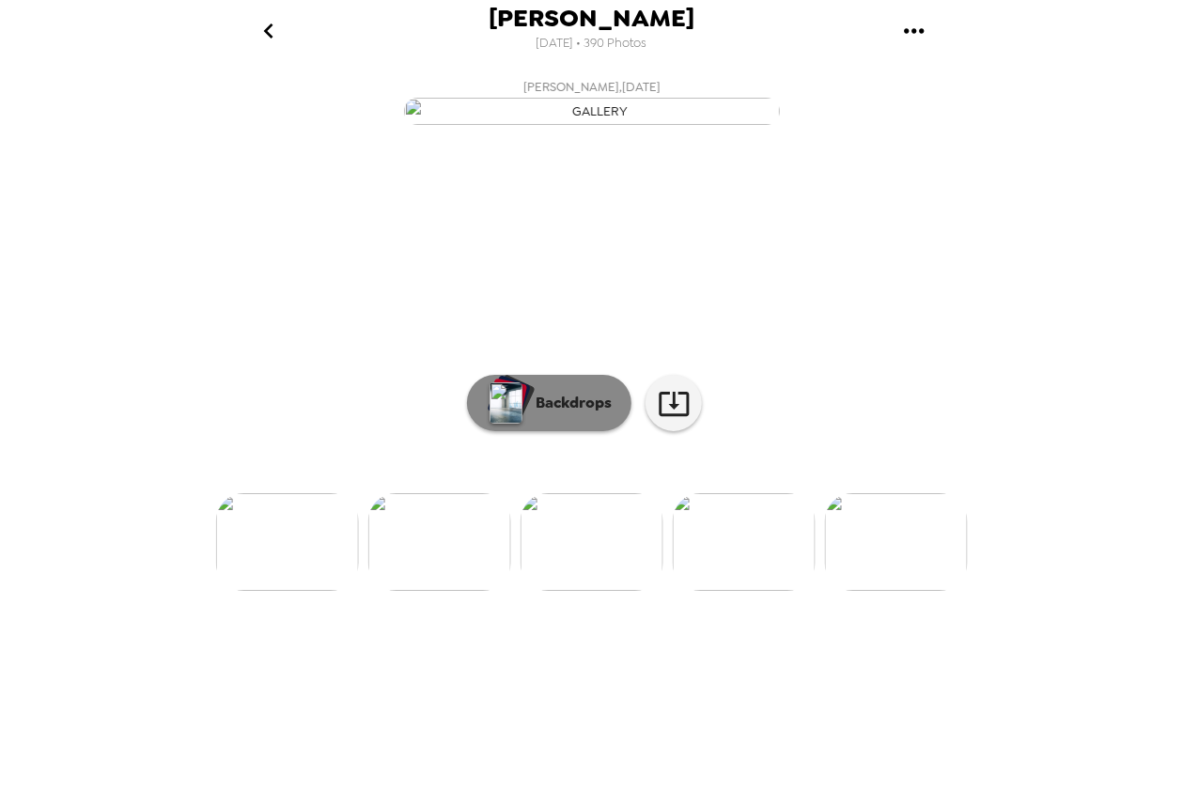
click at [538, 431] on button "Backdrops" at bounding box center [549, 403] width 164 height 56
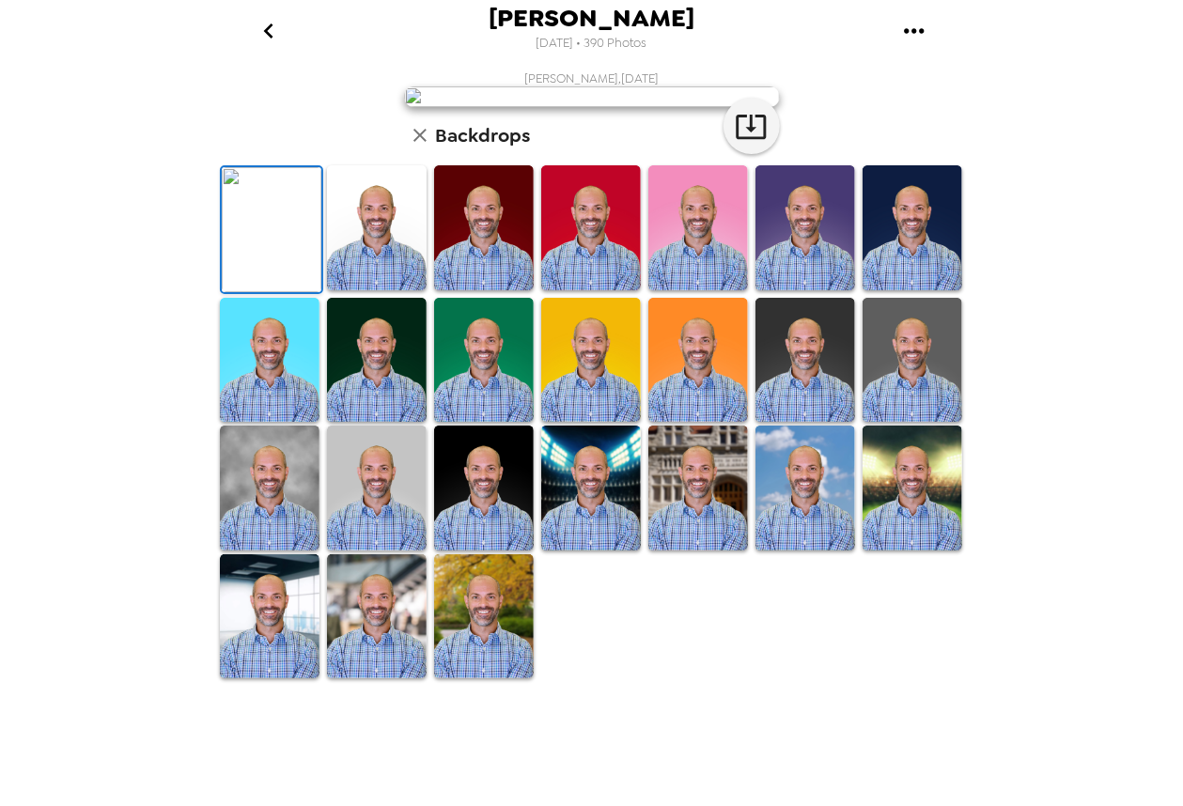
scroll to position [188, 0]
click at [568, 423] on img at bounding box center [591, 360] width 100 height 125
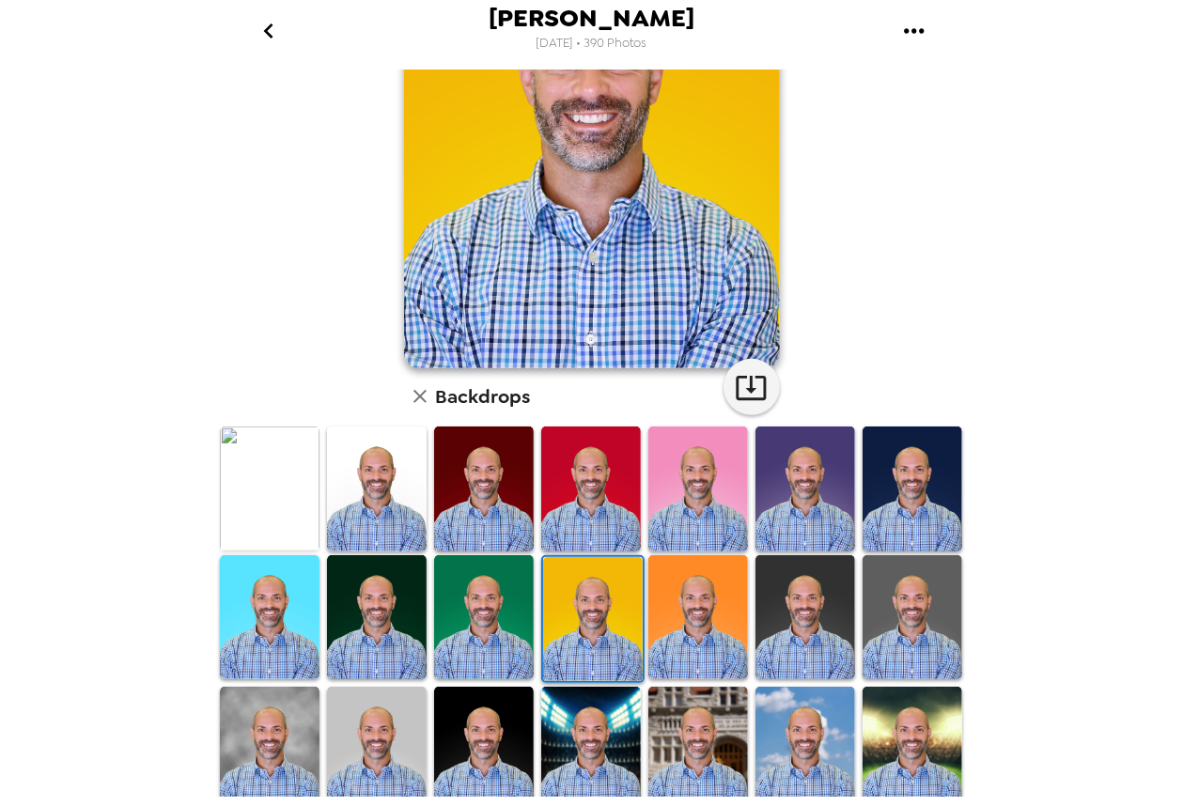
click at [487, 625] on img at bounding box center [484, 617] width 100 height 125
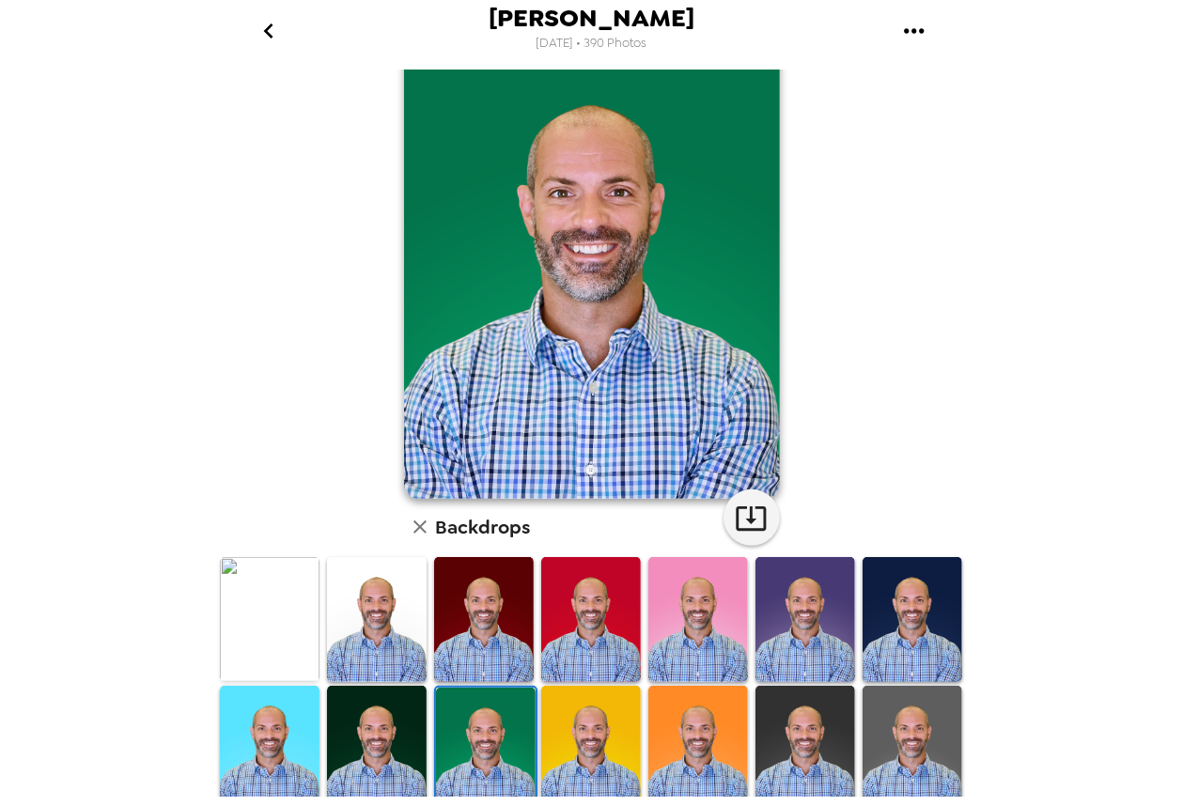
scroll to position [0, 0]
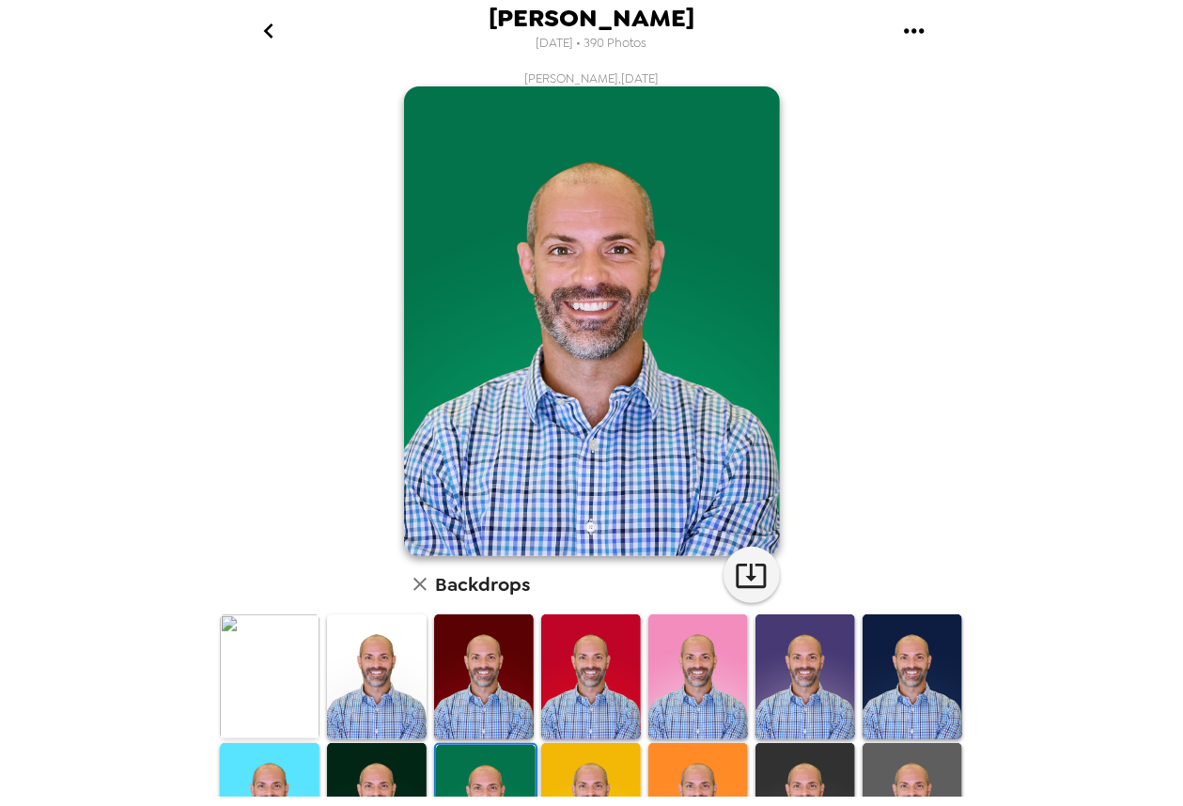
click at [803, 666] on img at bounding box center [806, 677] width 100 height 125
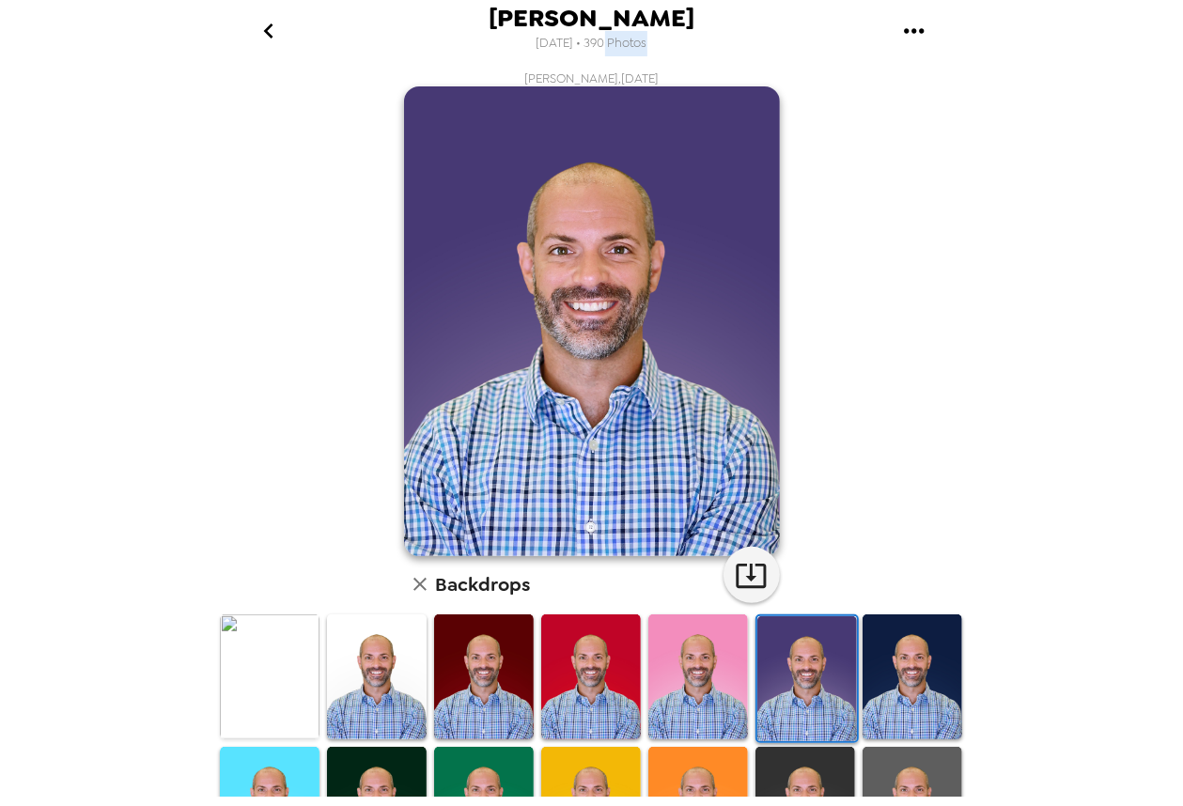
drag, startPoint x: 592, startPoint y: 49, endPoint x: 714, endPoint y: 73, distance: 124.6
click at [714, 73] on div "Trey Buck 9/19/2025 • 390 Photos Trey Buck , 08-18-2025 Backdrops" at bounding box center [592, 403] width 752 height 806
click at [609, 40] on span "9/19/2025 • 390 Photos" at bounding box center [592, 43] width 111 height 25
click at [262, 32] on icon "go back" at bounding box center [269, 31] width 30 height 30
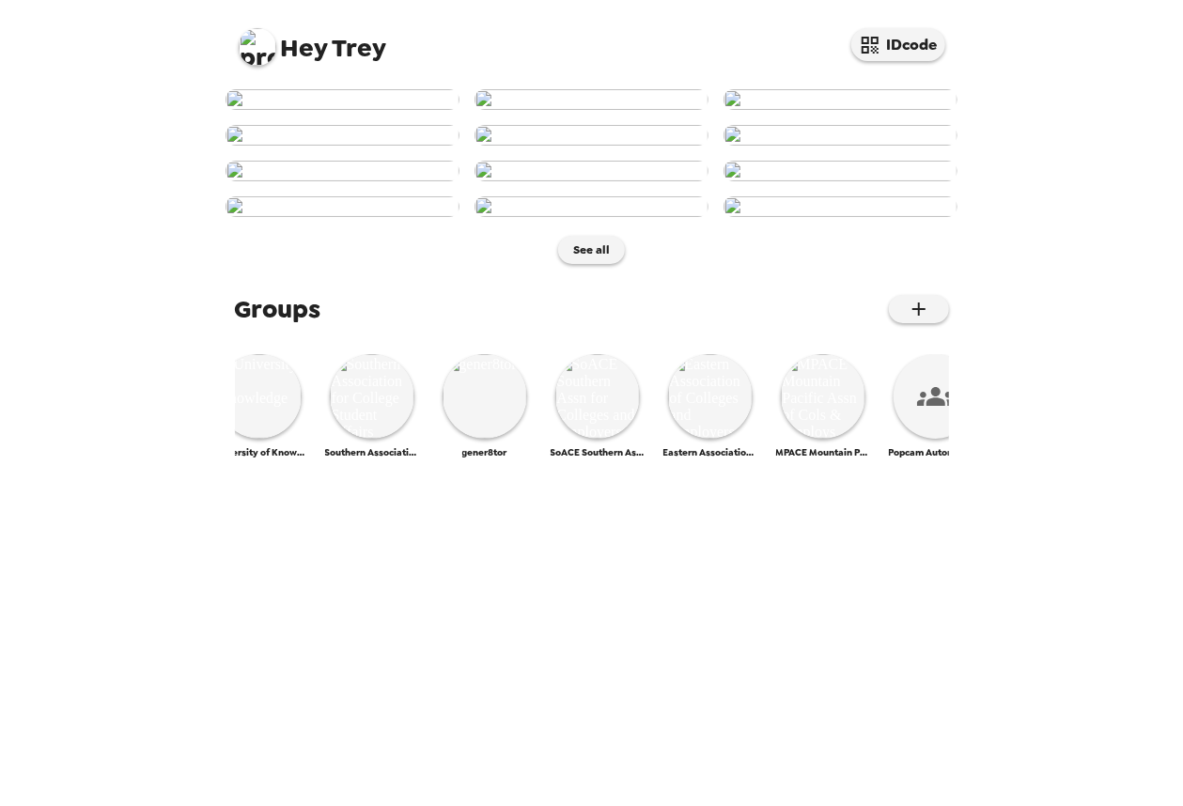
click at [255, 45] on img at bounding box center [258, 47] width 38 height 38
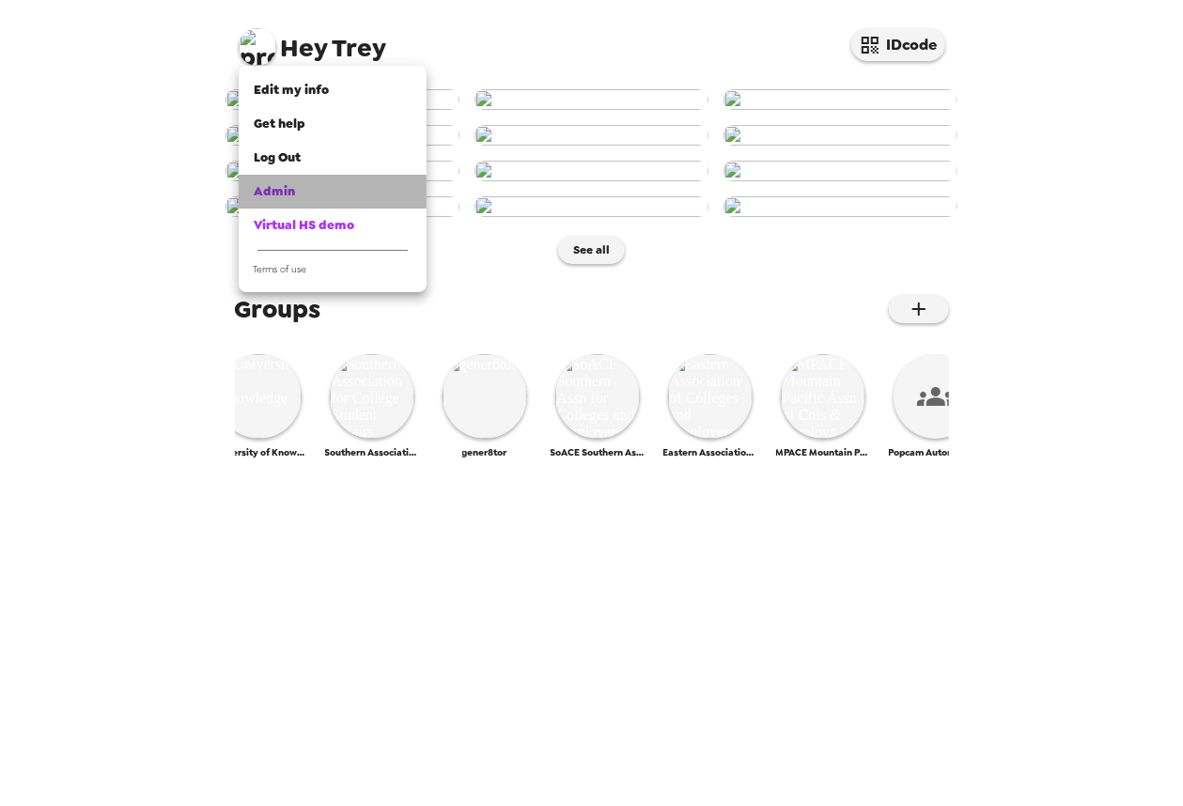
click at [276, 190] on span "Admin" at bounding box center [274, 191] width 41 height 16
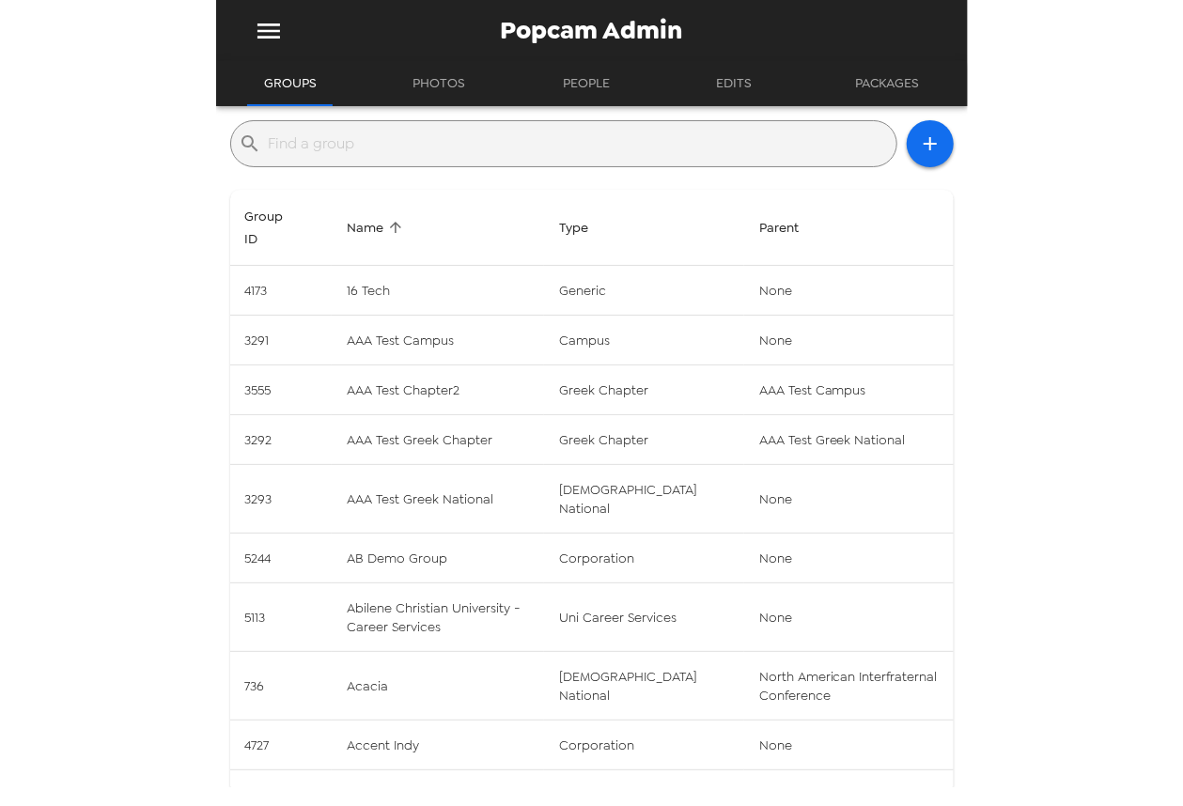
click at [466, 136] on input "text" at bounding box center [579, 144] width 620 height 30
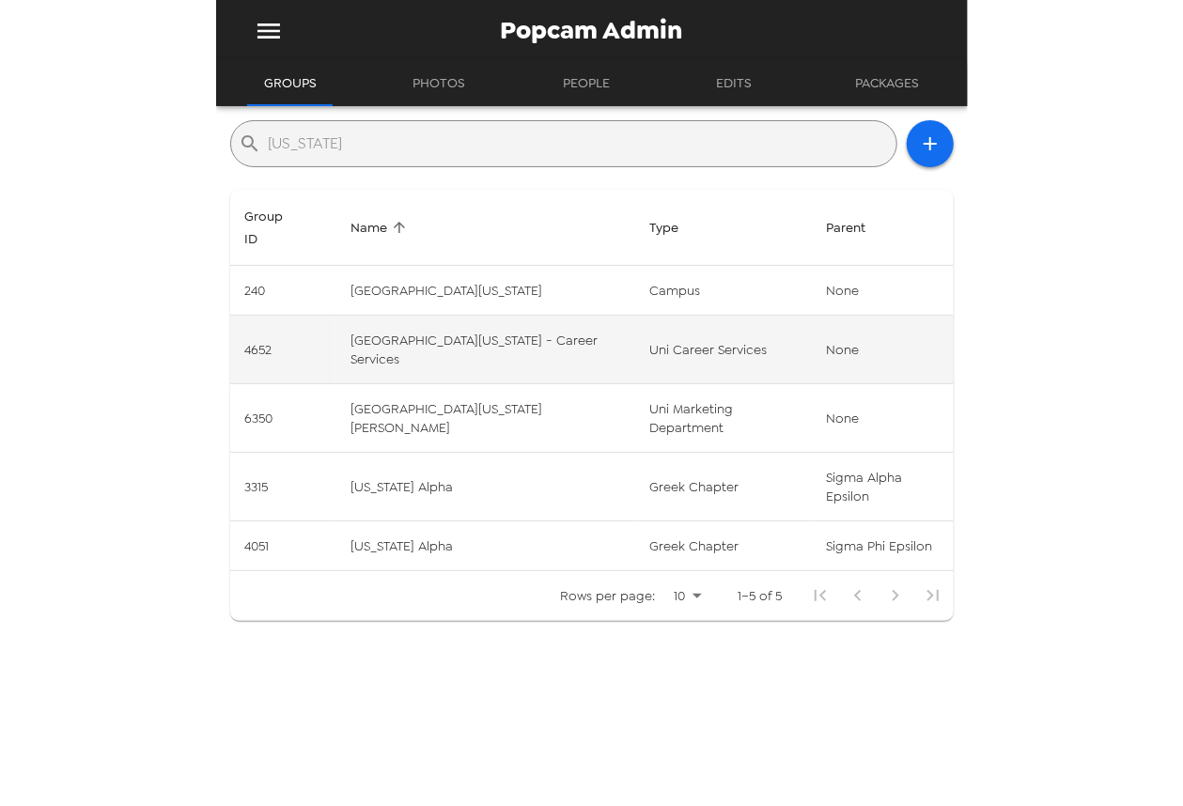
type input "wyoming"
click at [546, 360] on td "University of Wyoming - Career Services" at bounding box center [485, 350] width 299 height 69
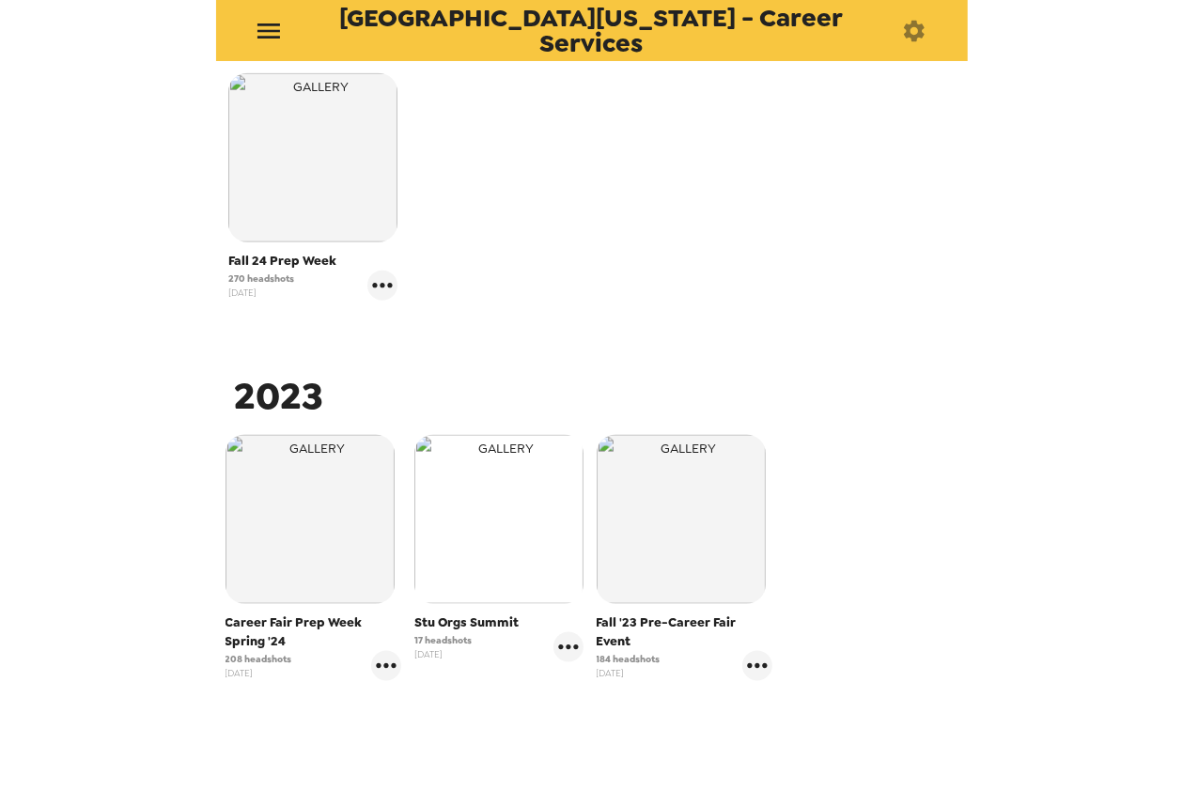
scroll to position [1041, 0]
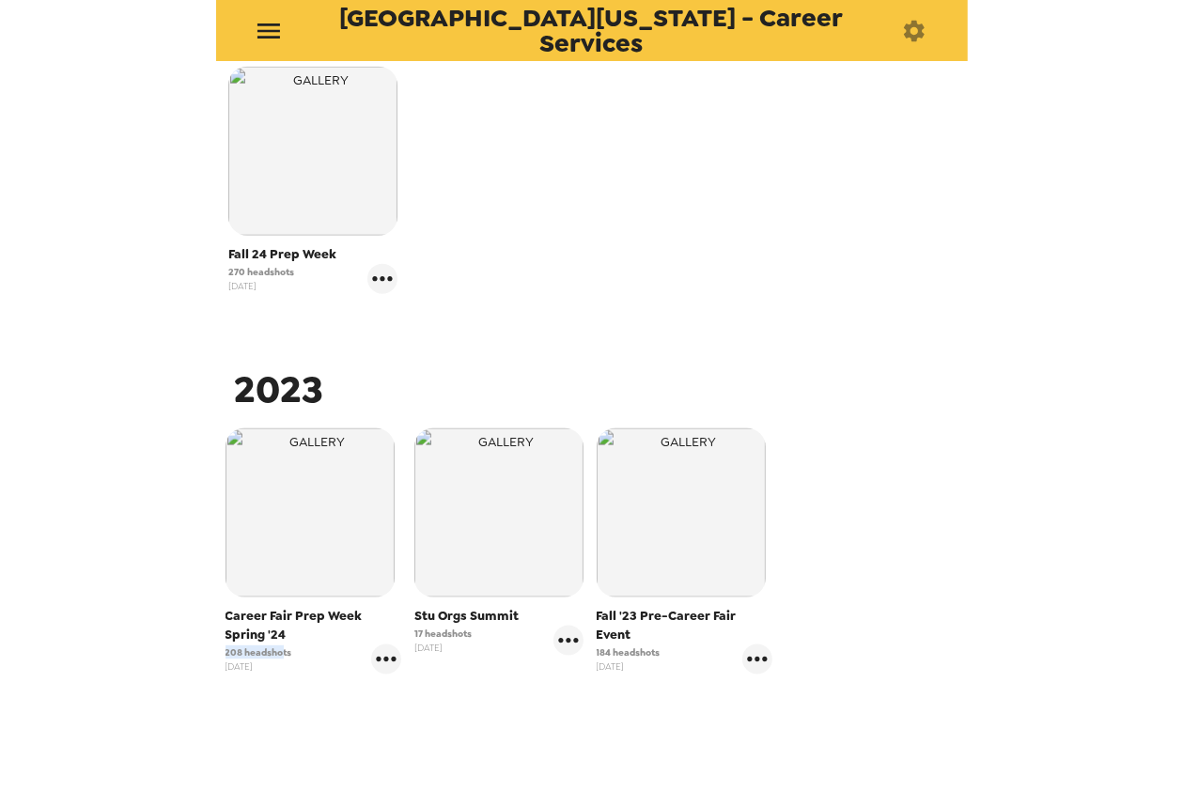
drag, startPoint x: 285, startPoint y: 651, endPoint x: 89, endPoint y: 678, distance: 197.3
click at [178, 657] on div "University of Wyoming - Career Services Photos People Products ​ 2025 COB 9/15 …" at bounding box center [591, 403] width 1183 height 806
drag, startPoint x: 638, startPoint y: 639, endPoint x: 579, endPoint y: 629, distance: 60.1
click at [580, 629] on div "Career Fair Prep Week Spring '24 208 headshots 12/7/23 Stu Orgs Summit 17 heads…" at bounding box center [592, 566] width 743 height 284
click at [645, 645] on div "184 headshots 7/20/23" at bounding box center [685, 660] width 177 height 30
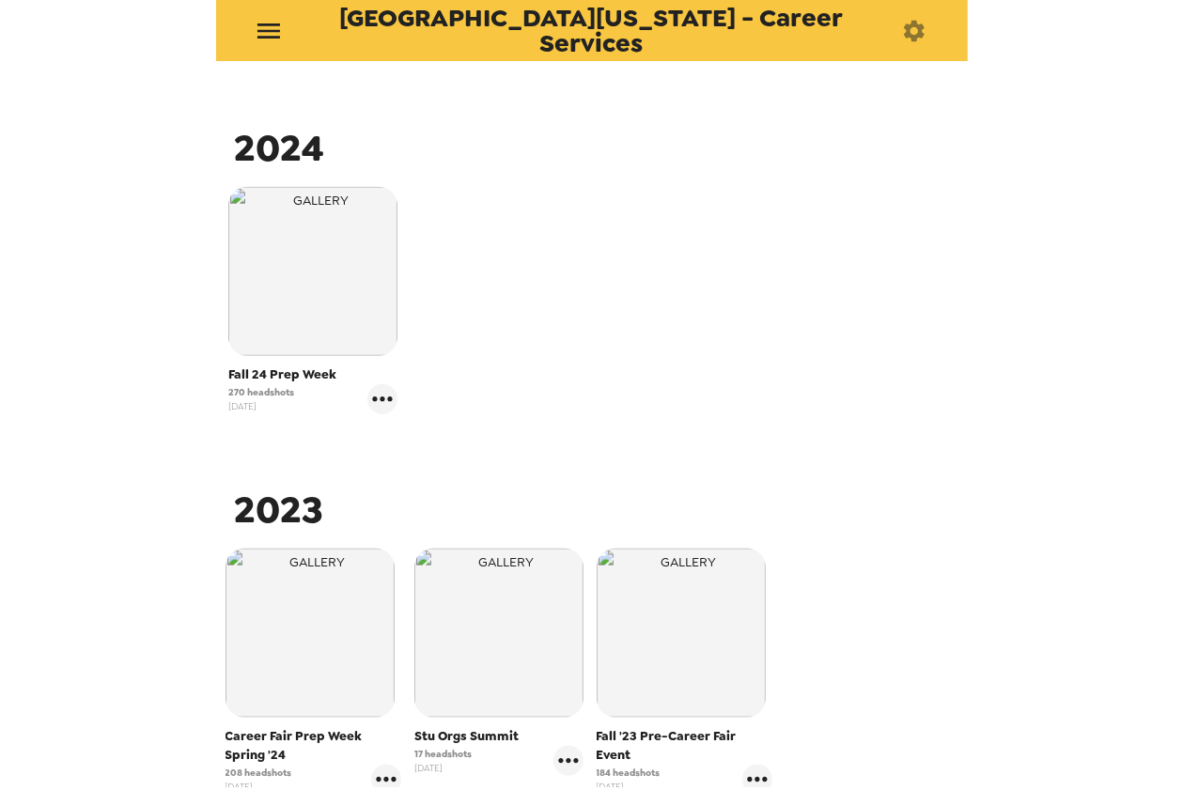
scroll to position [853, 0]
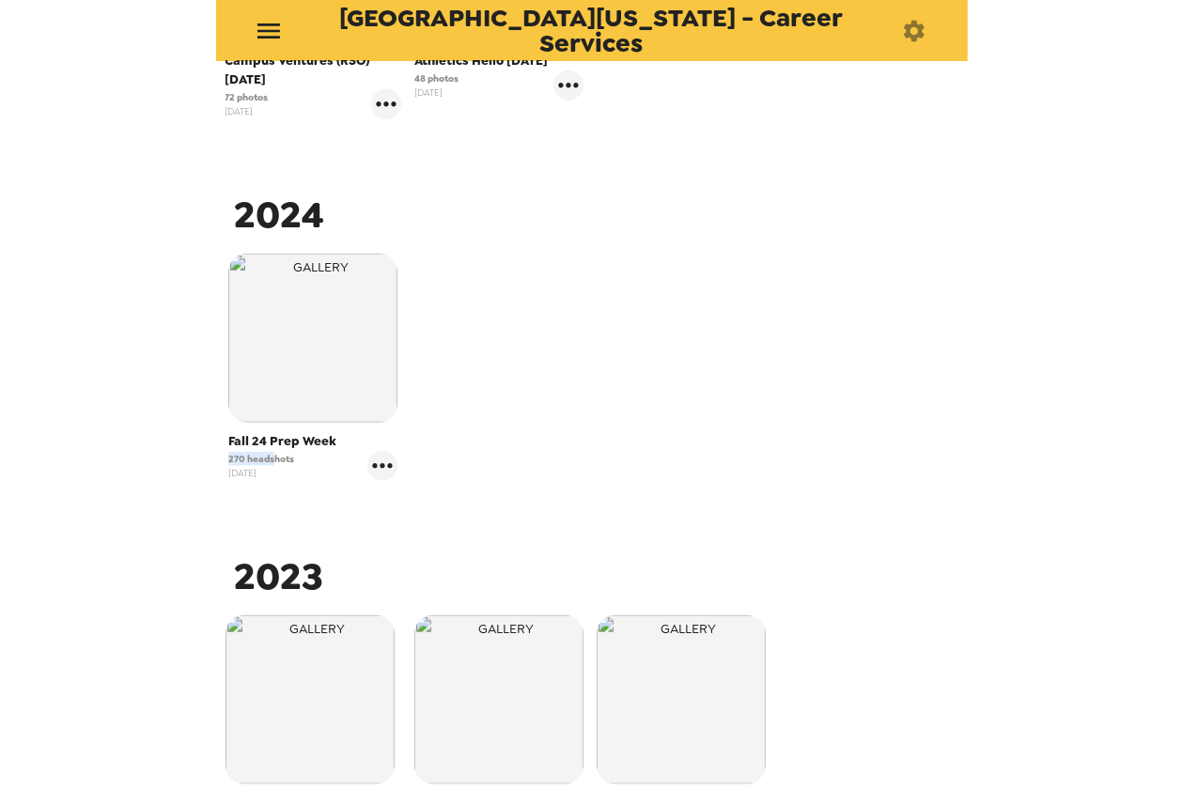
drag, startPoint x: 273, startPoint y: 456, endPoint x: 162, endPoint y: 452, distance: 111.0
click at [167, 450] on div "University of Wyoming - Career Services Photos People Products ​ 2025 COB 9/15 …" at bounding box center [591, 403] width 1183 height 806
click at [261, 445] on span "Fall 24 Prep Week" at bounding box center [312, 441] width 169 height 19
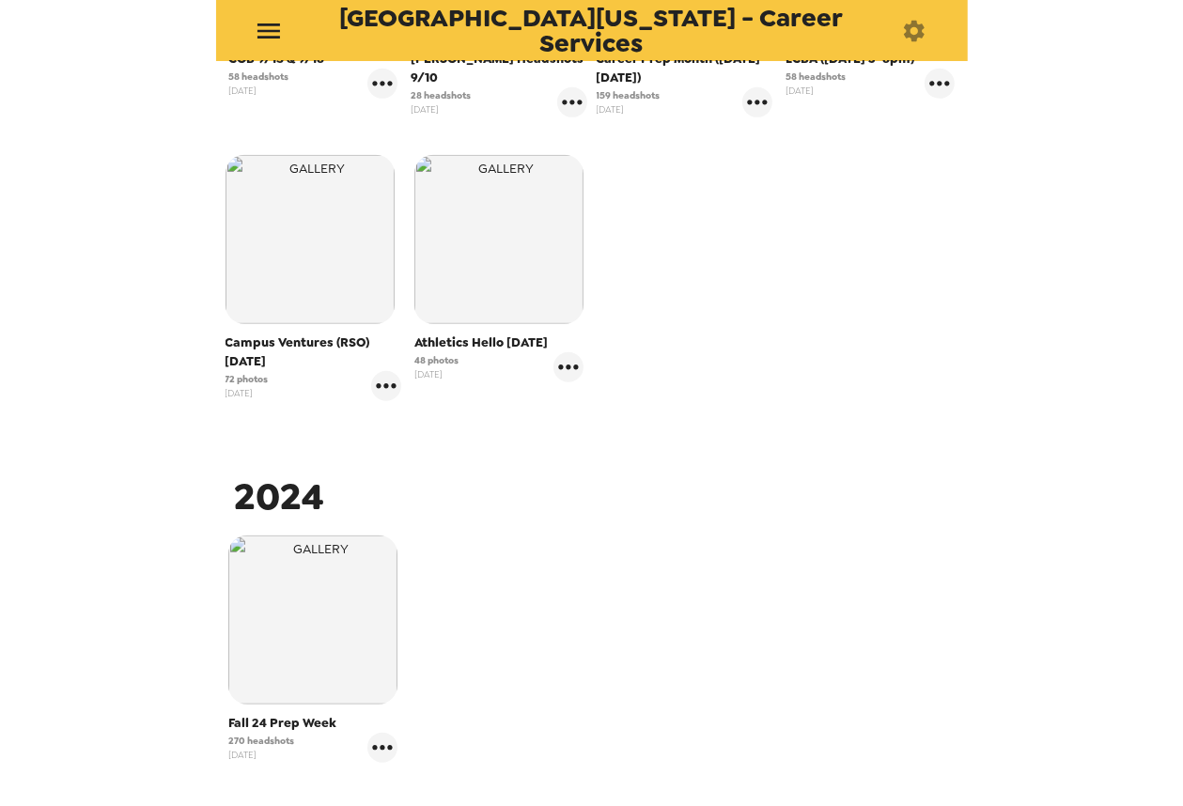
scroll to position [383, 0]
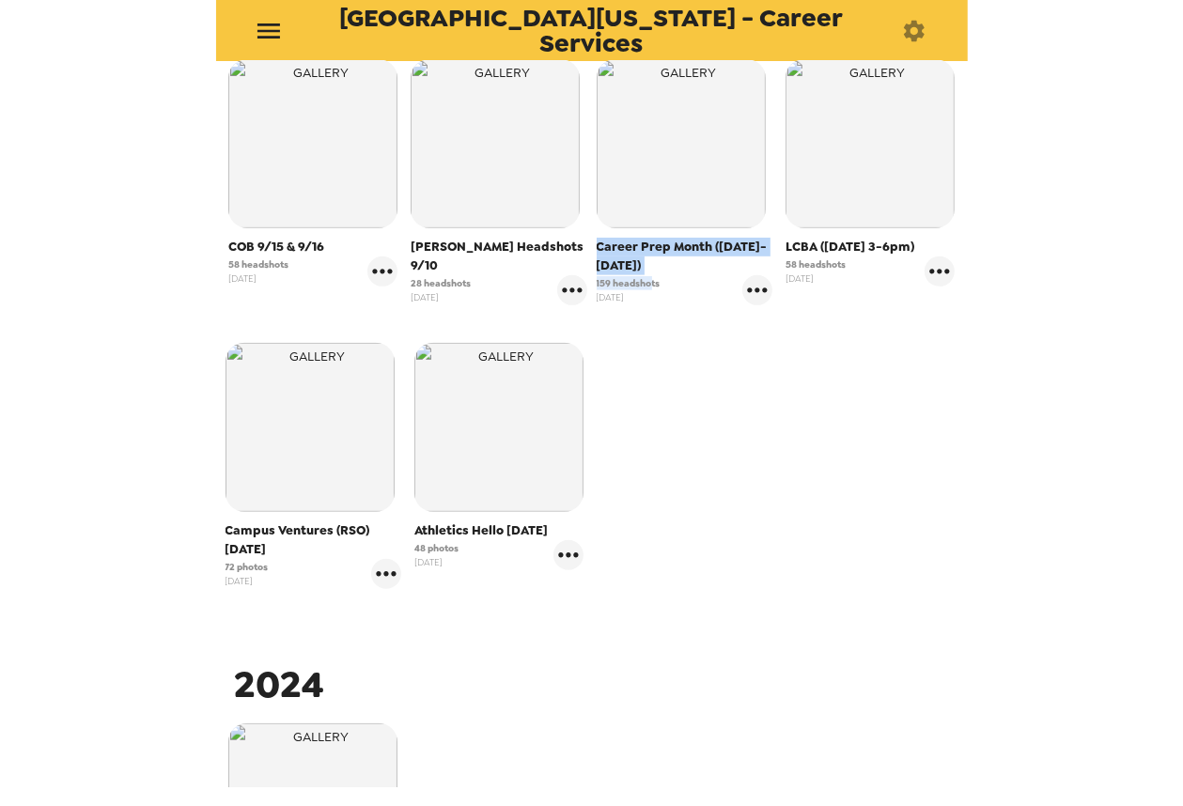
drag, startPoint x: 644, startPoint y: 284, endPoint x: 539, endPoint y: 274, distance: 105.8
click at [539, 274] on div "COB 9/15 & 9/16 58 headshots 9/8/25 Haub Headshots 9/10 28 headshots 9/8/25 Car…" at bounding box center [592, 339] width 743 height 568
click at [618, 263] on span "Career Prep Month (Sept 2-30th)" at bounding box center [685, 257] width 177 height 38
drag, startPoint x: 609, startPoint y: 249, endPoint x: 705, endPoint y: 251, distance: 95.9
click at [705, 251] on span "Career Prep Month (Sept 2-30th)" at bounding box center [685, 257] width 177 height 38
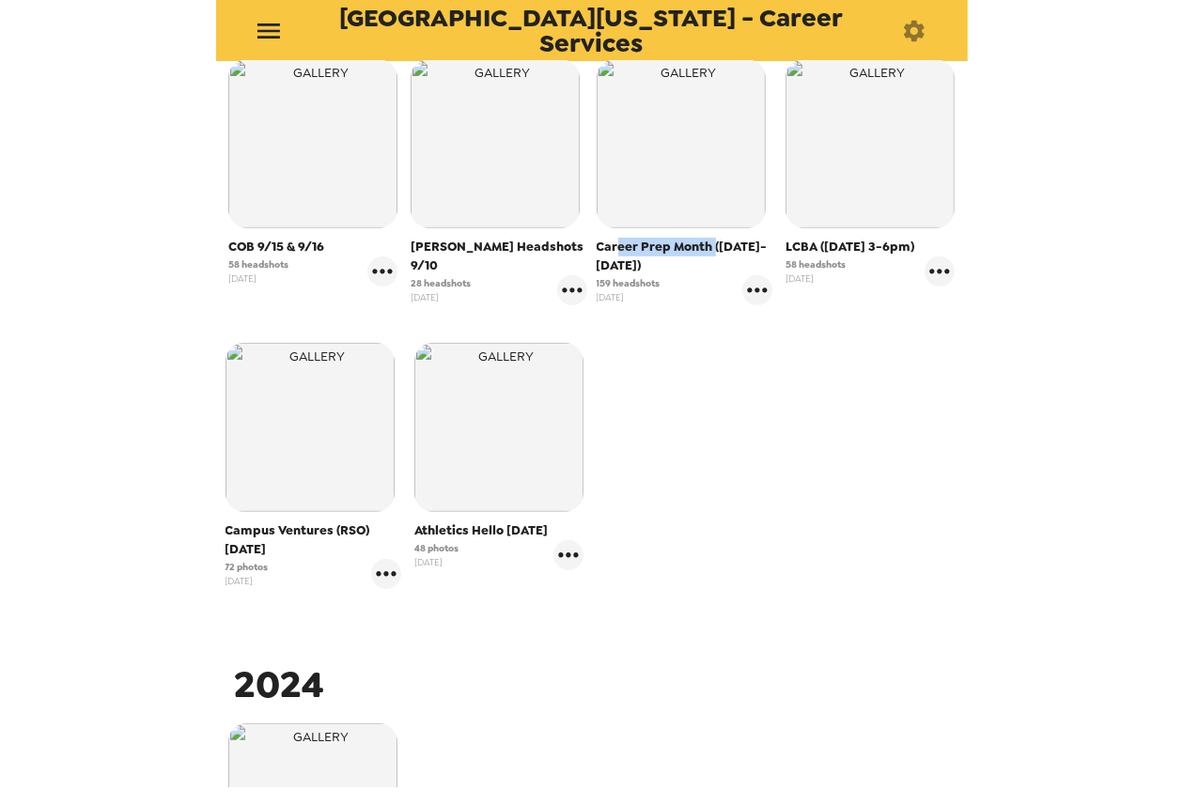
click at [705, 252] on span "Career Prep Month (Sept 2-30th)" at bounding box center [685, 257] width 177 height 38
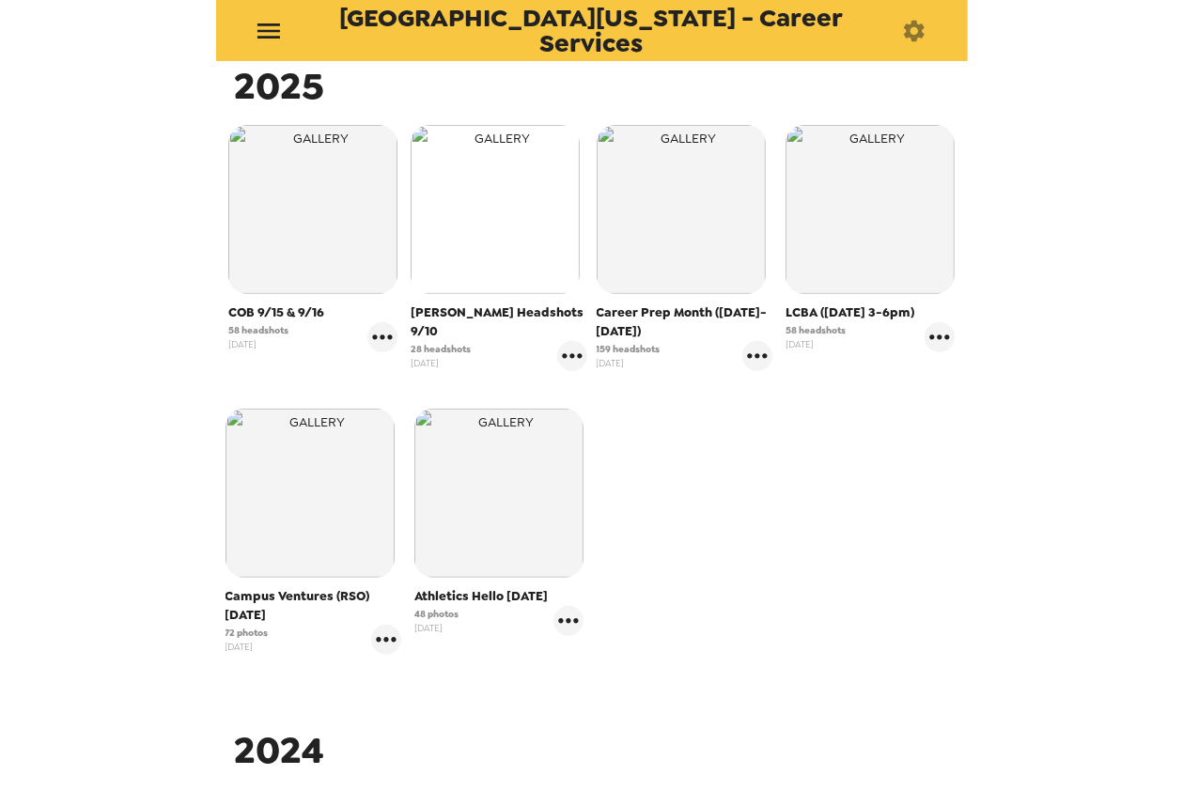
scroll to position [289, 0]
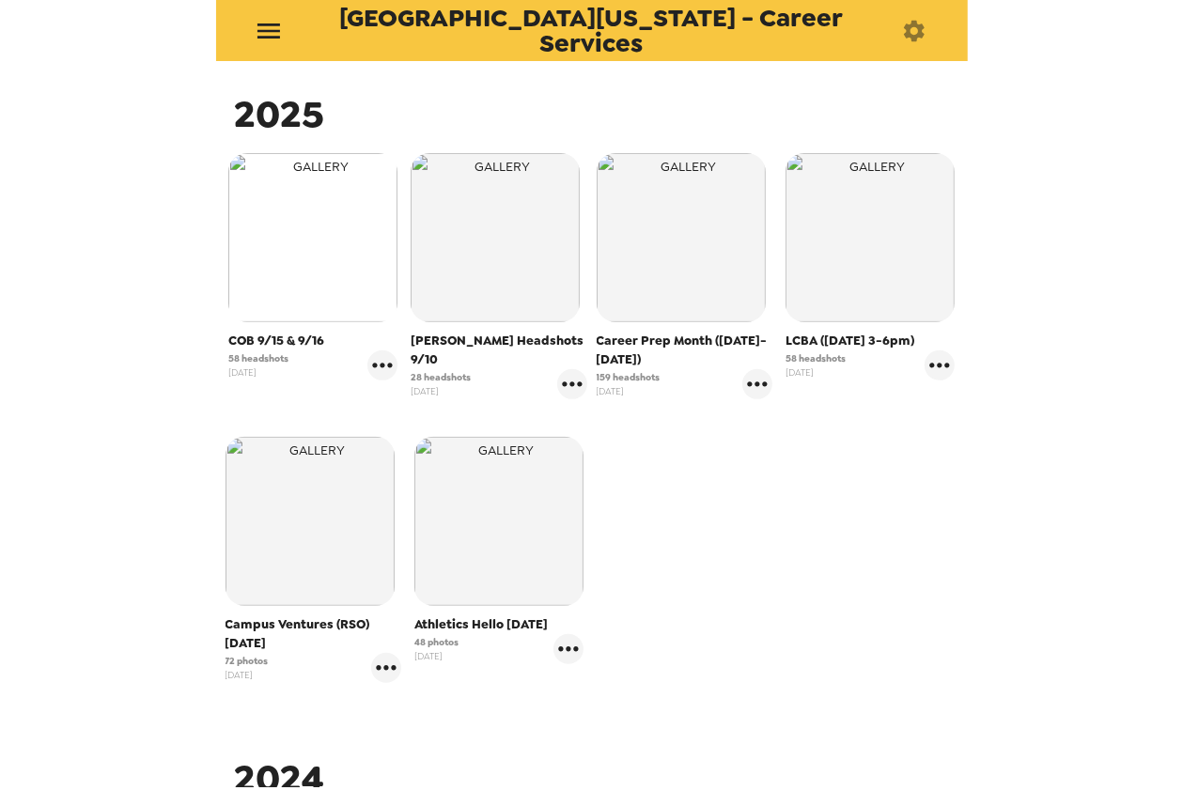
click at [316, 253] on img "button" at bounding box center [312, 237] width 169 height 169
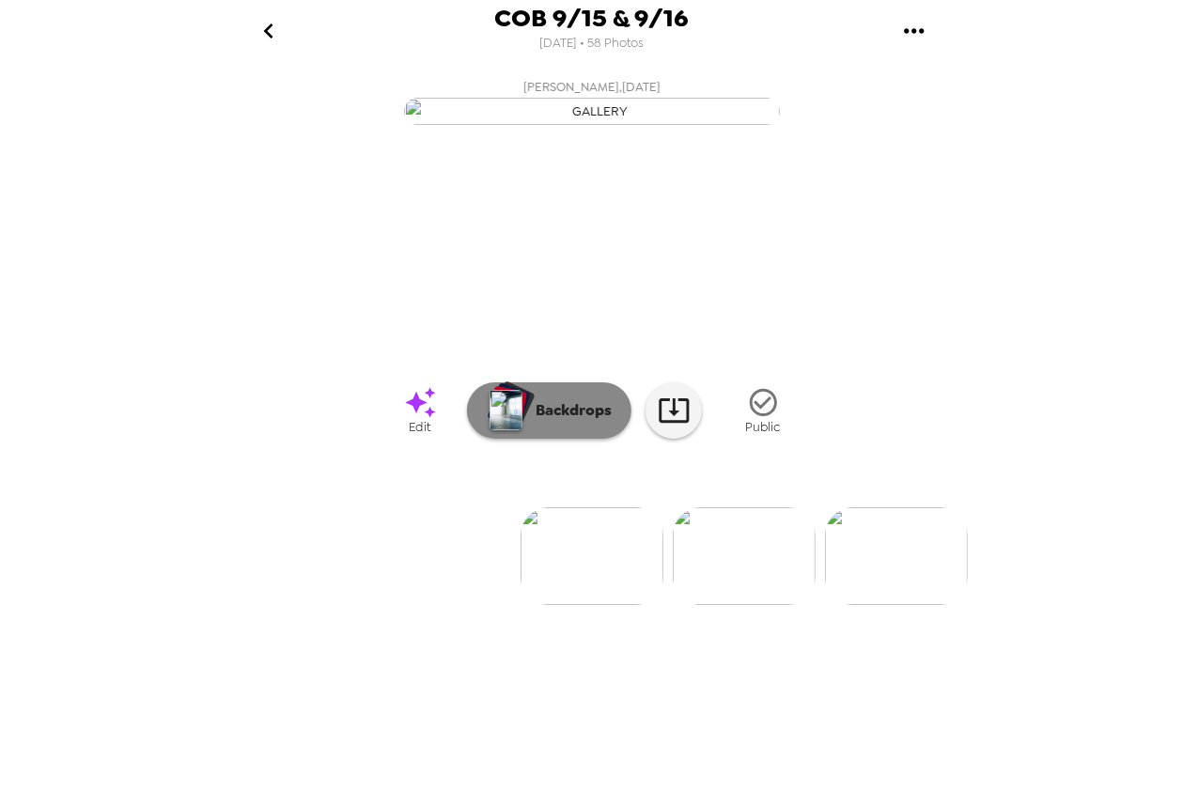
click at [526, 422] on p "Backdrops" at bounding box center [569, 410] width 86 height 23
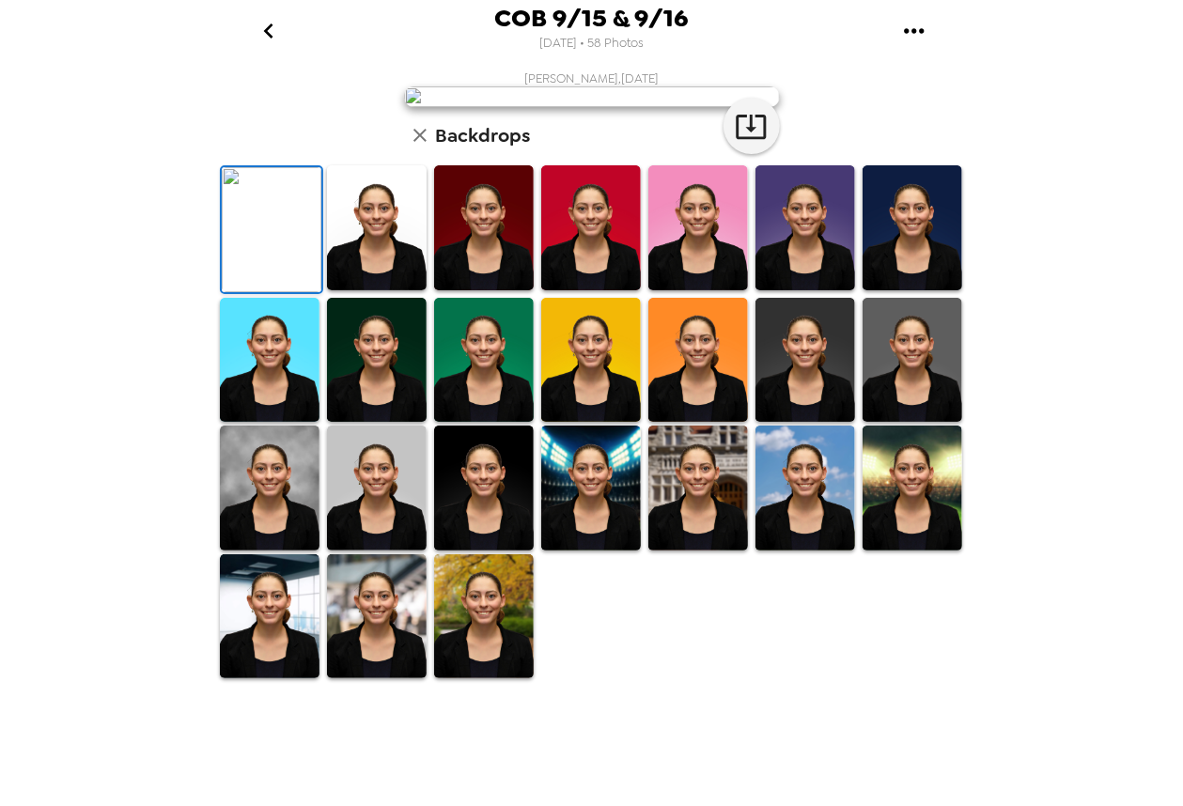
click at [265, 35] on icon "go back" at bounding box center [269, 31] width 30 height 30
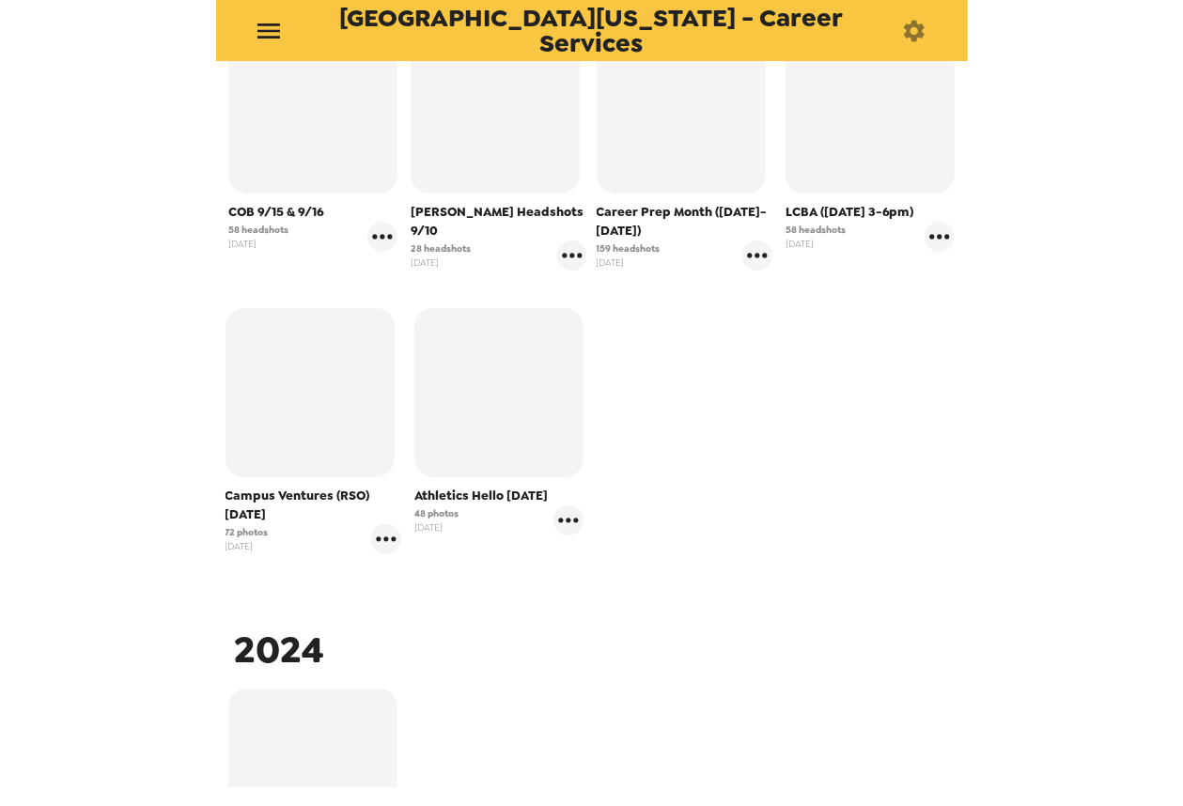
scroll to position [658, 0]
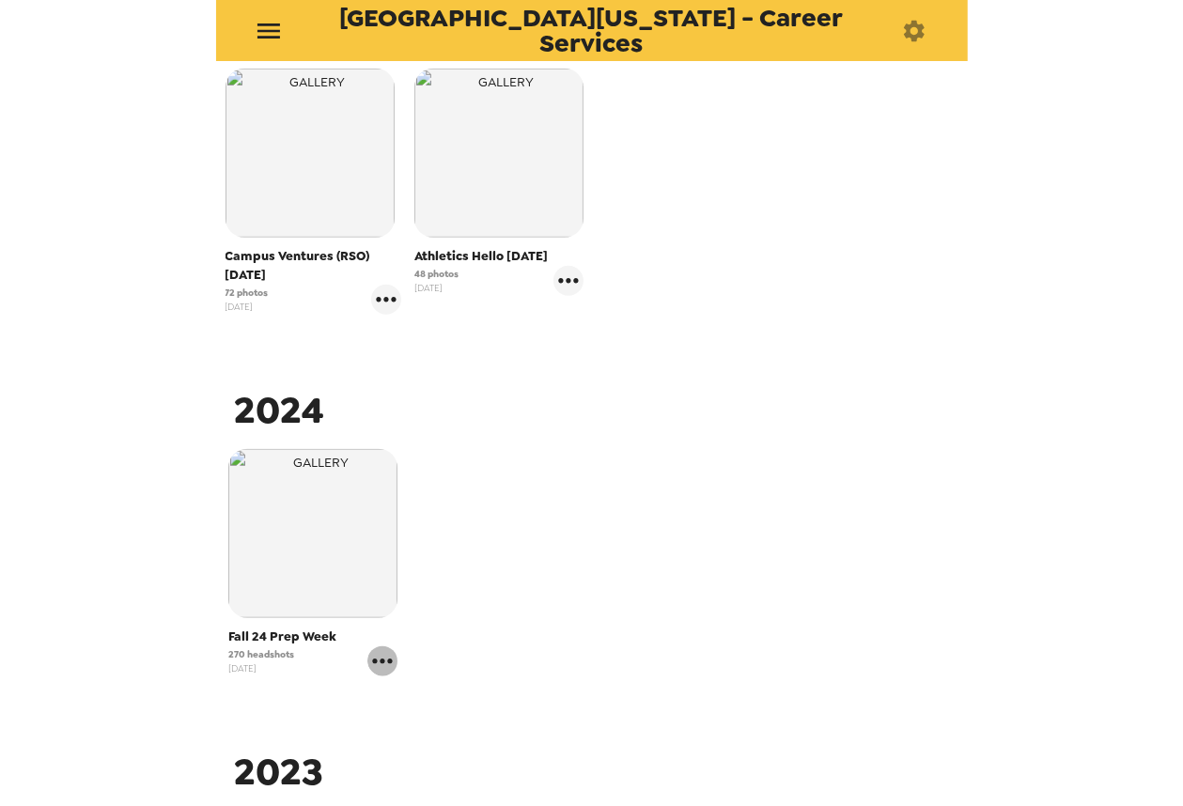
click at [378, 667] on icon "gallery menu" at bounding box center [383, 662] width 30 height 30
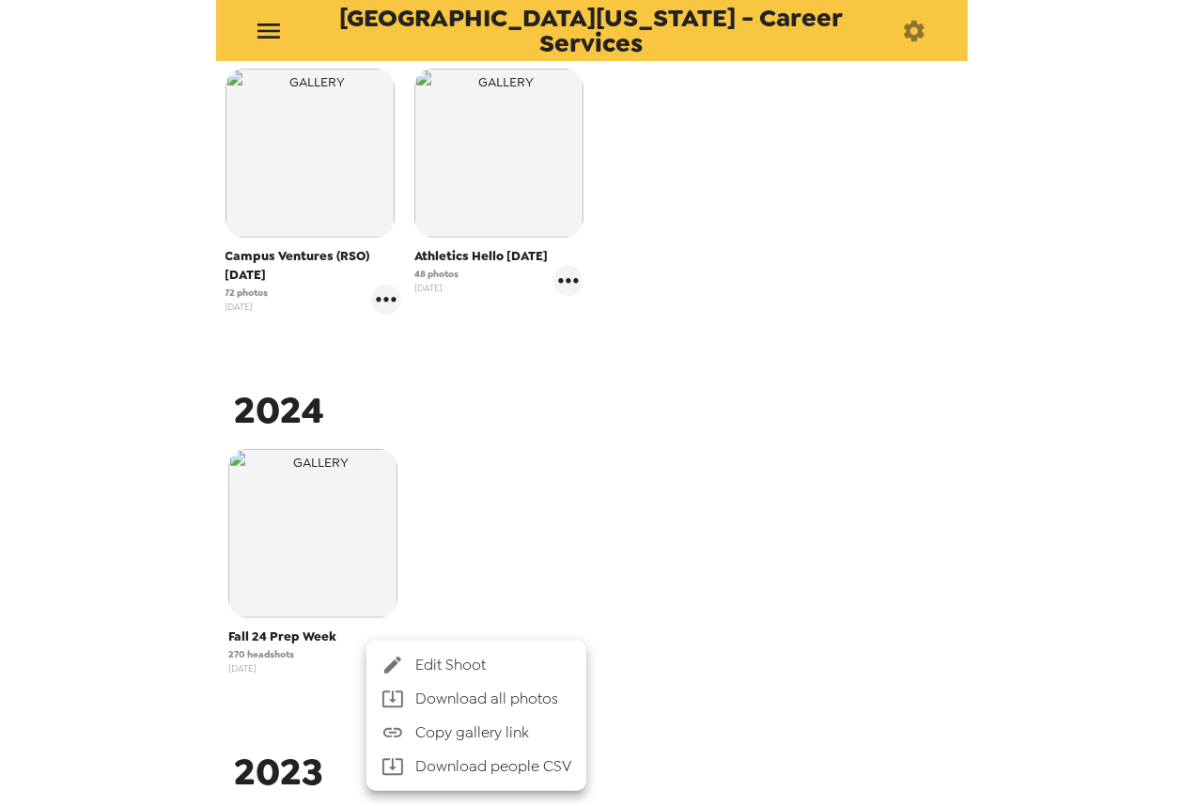
click at [477, 670] on span "Edit Shoot" at bounding box center [493, 665] width 156 height 23
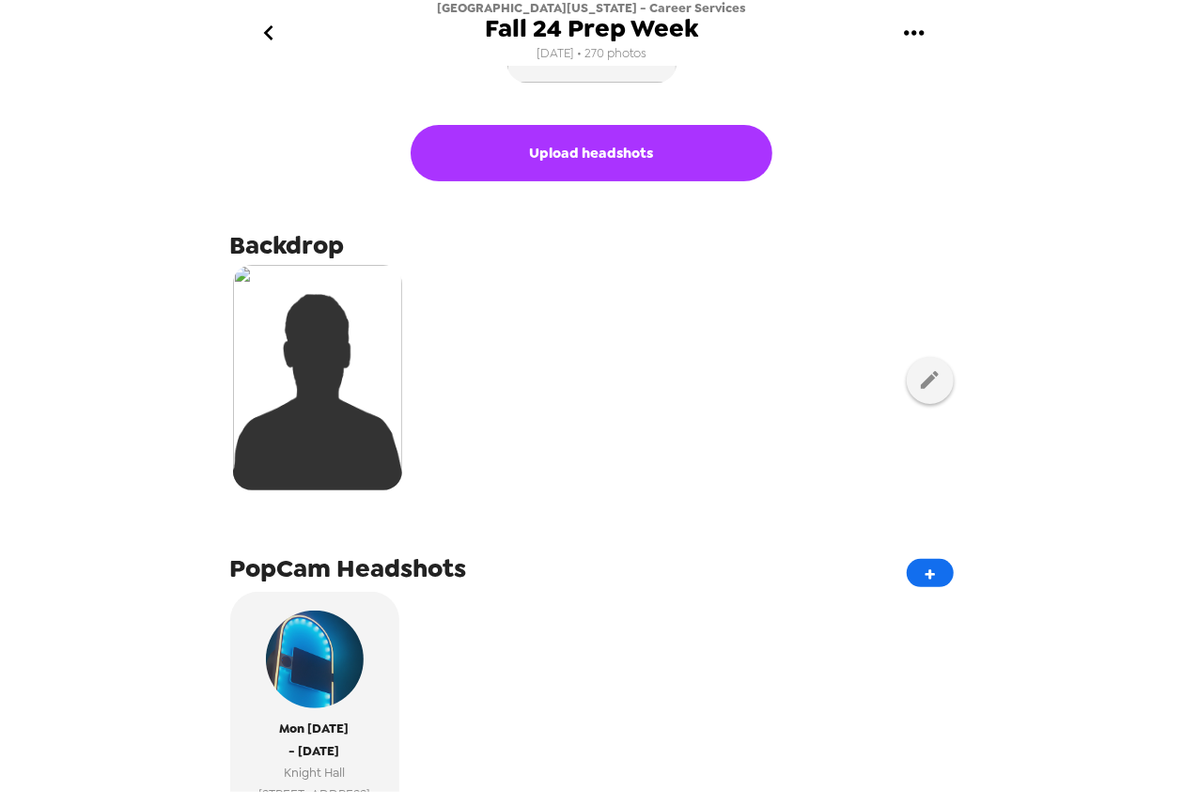
scroll to position [282, 0]
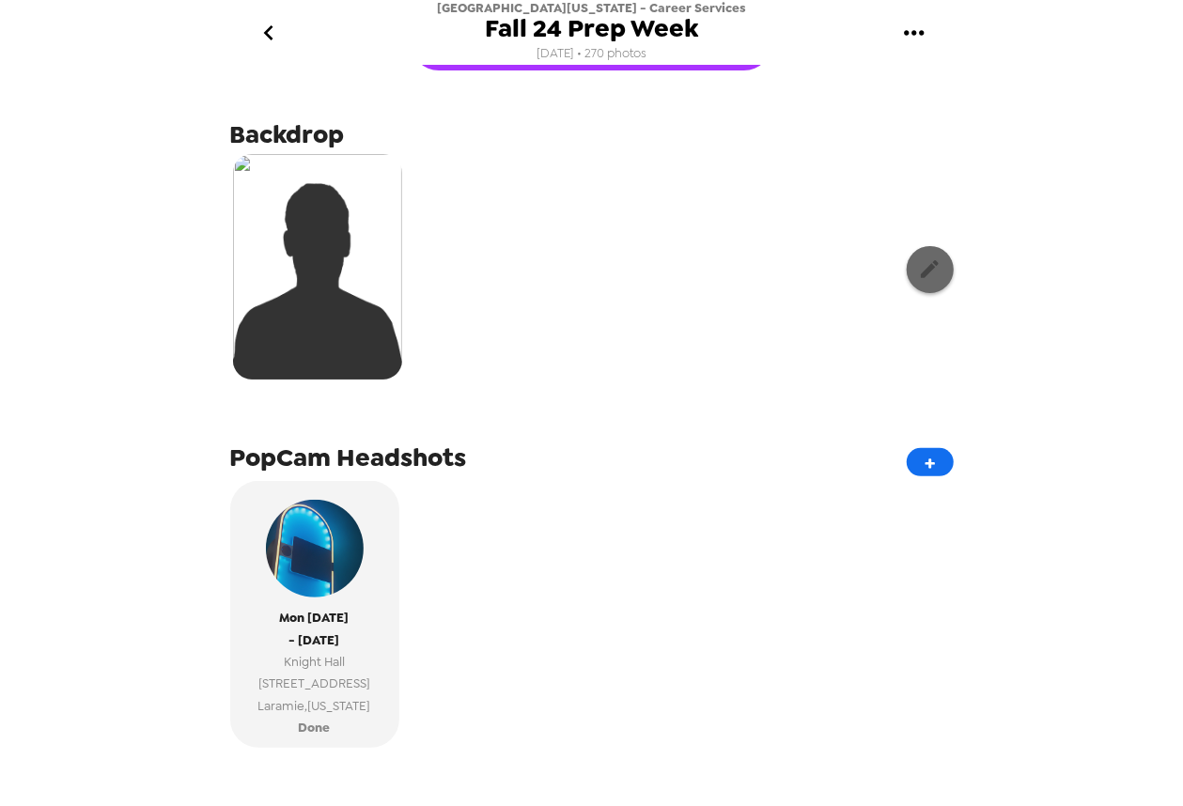
click at [913, 281] on button "button" at bounding box center [930, 269] width 47 height 47
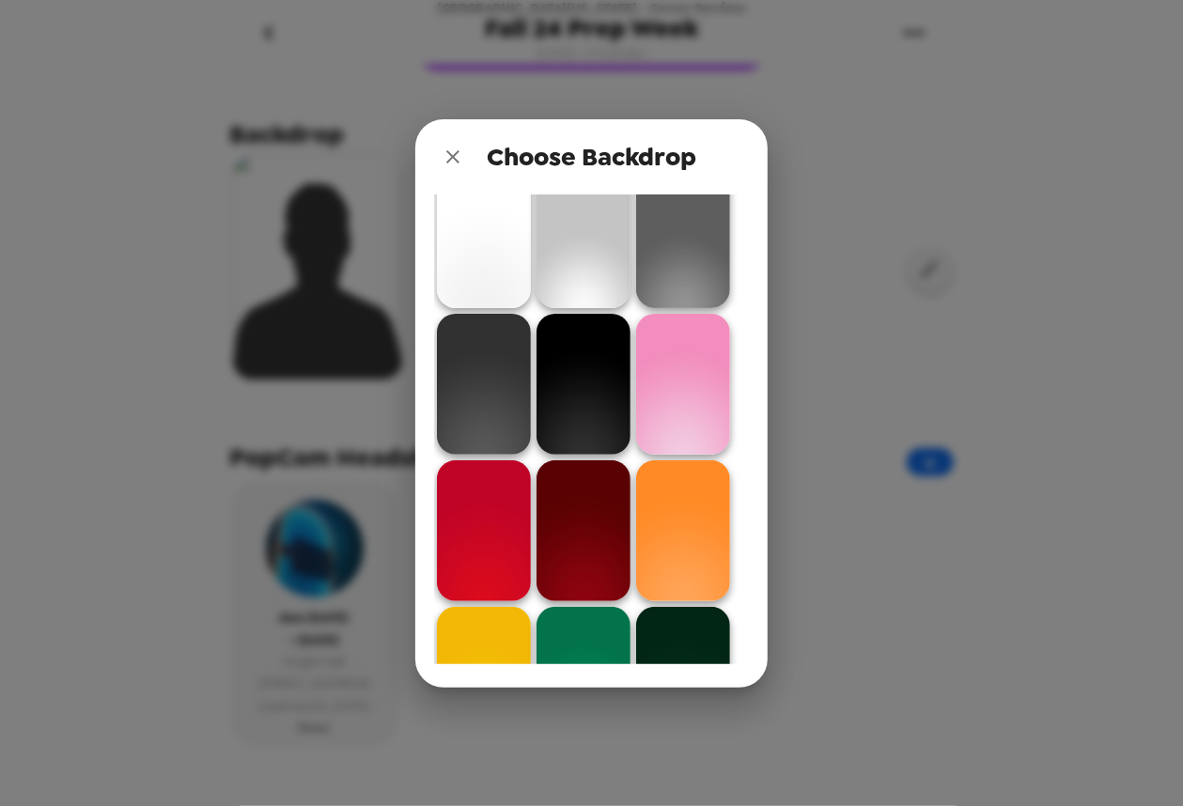
scroll to position [376, 0]
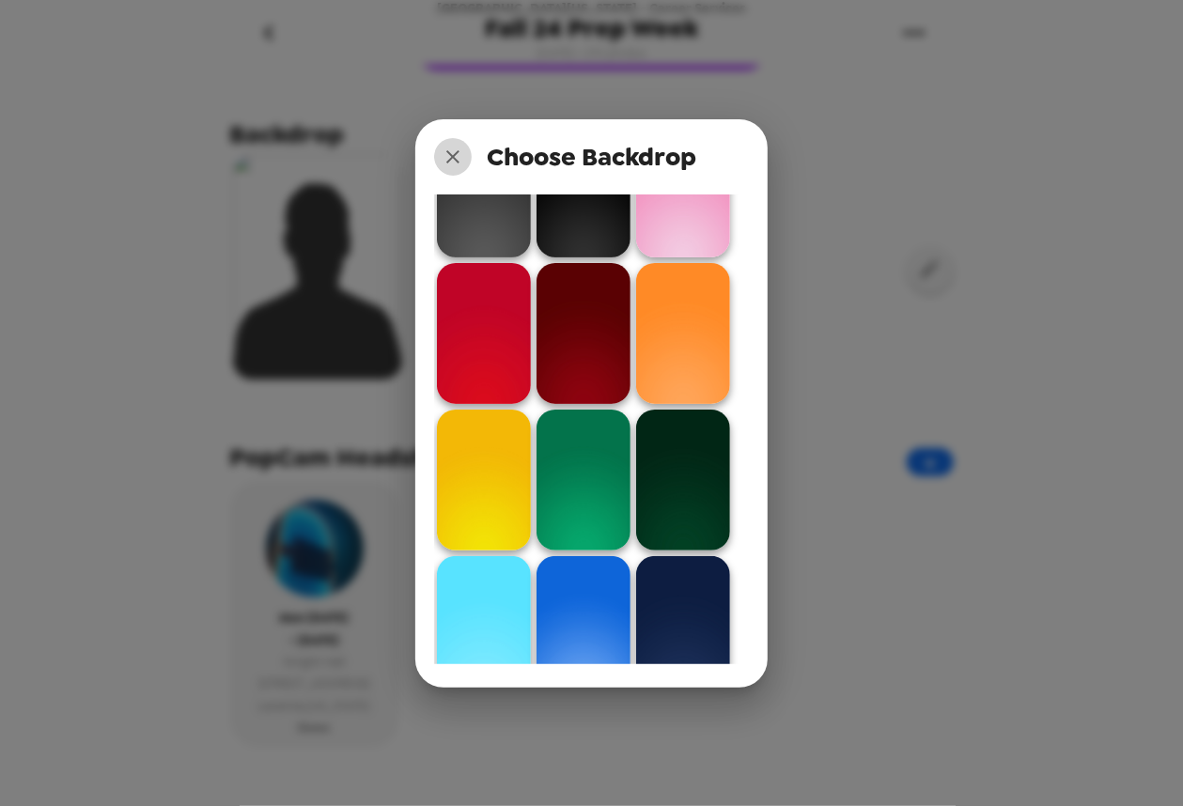
click at [454, 153] on icon "close" at bounding box center [453, 157] width 23 height 23
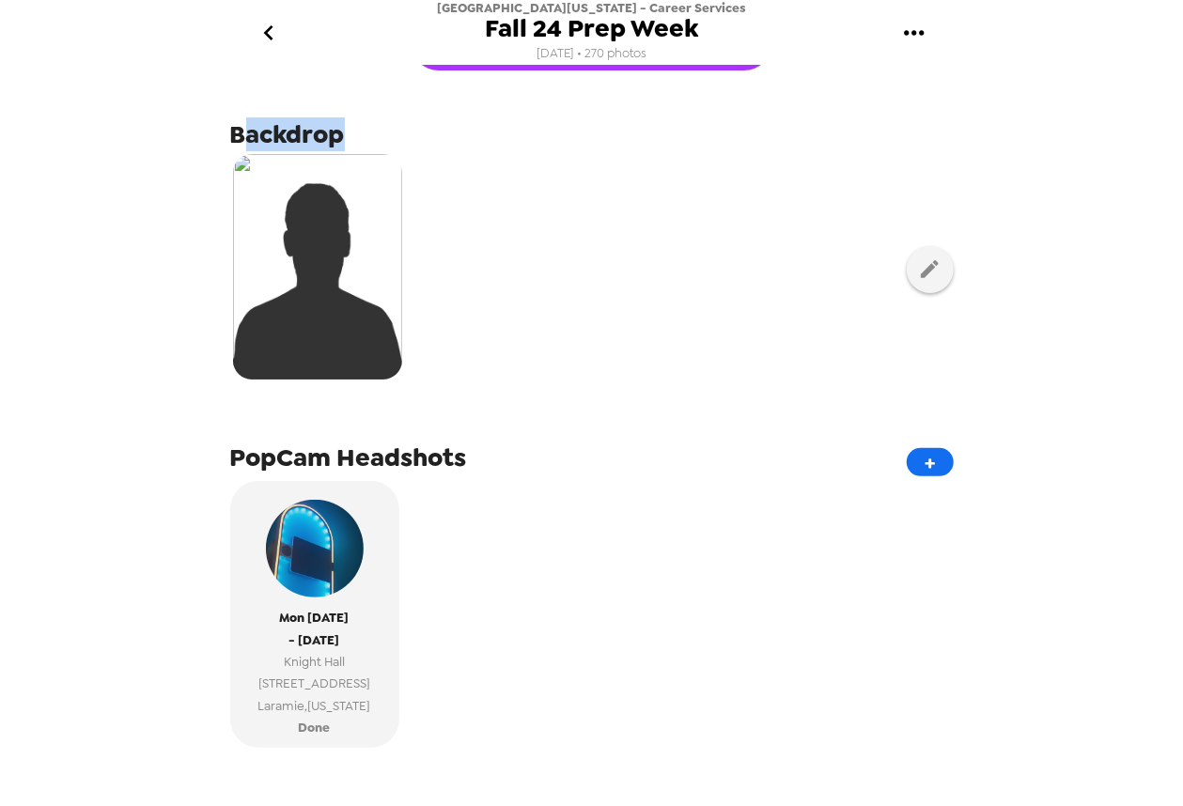
drag, startPoint x: 243, startPoint y: 133, endPoint x: 432, endPoint y: 142, distance: 189.1
click at [432, 142] on div "Backdrop" at bounding box center [592, 254] width 724 height 274
click at [337, 139] on span "Backdrop" at bounding box center [287, 134] width 115 height 34
click at [330, 128] on span "Backdrop" at bounding box center [287, 134] width 115 height 34
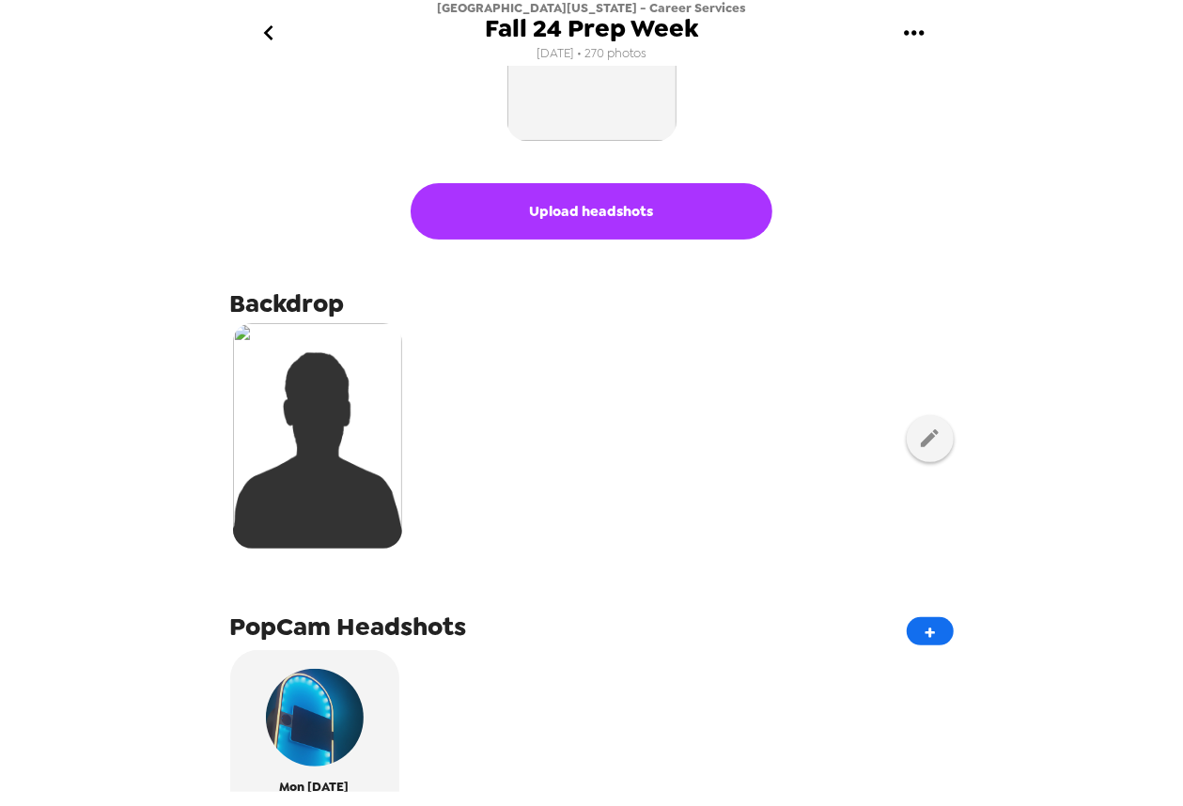
scroll to position [0, 0]
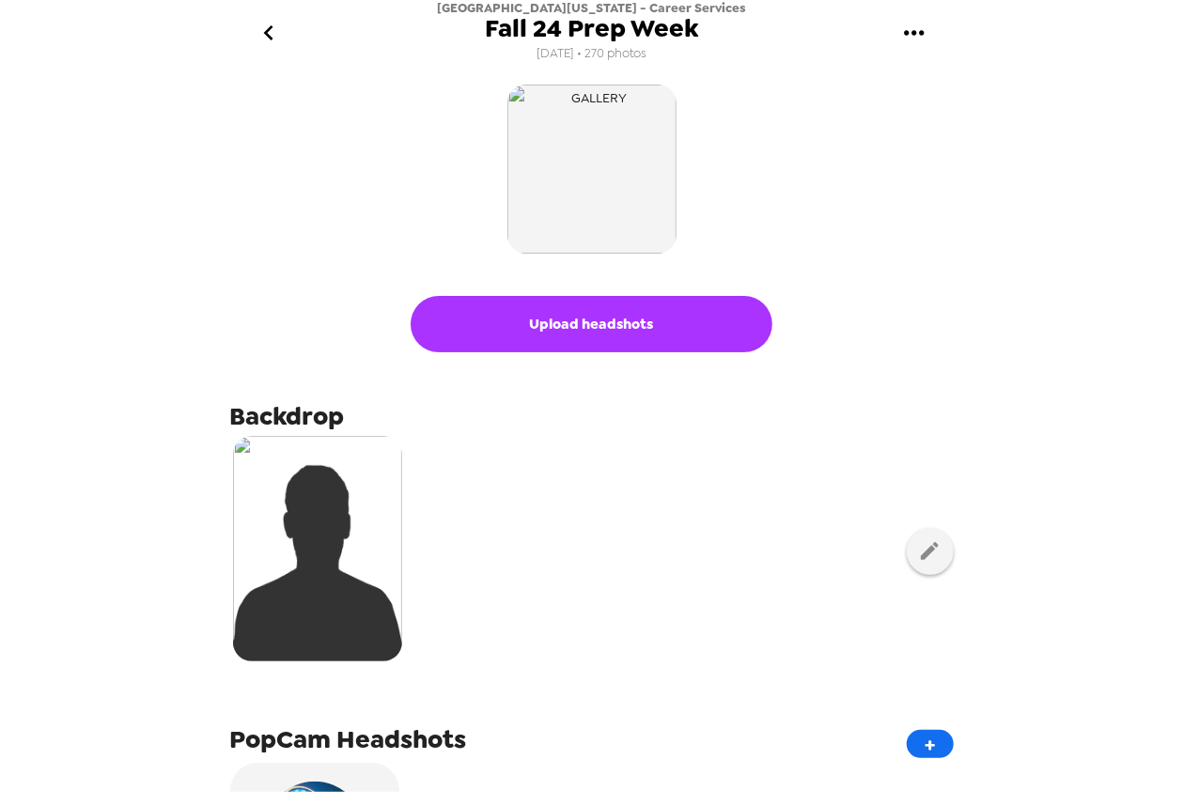
click at [264, 42] on icon "go back" at bounding box center [269, 33] width 30 height 30
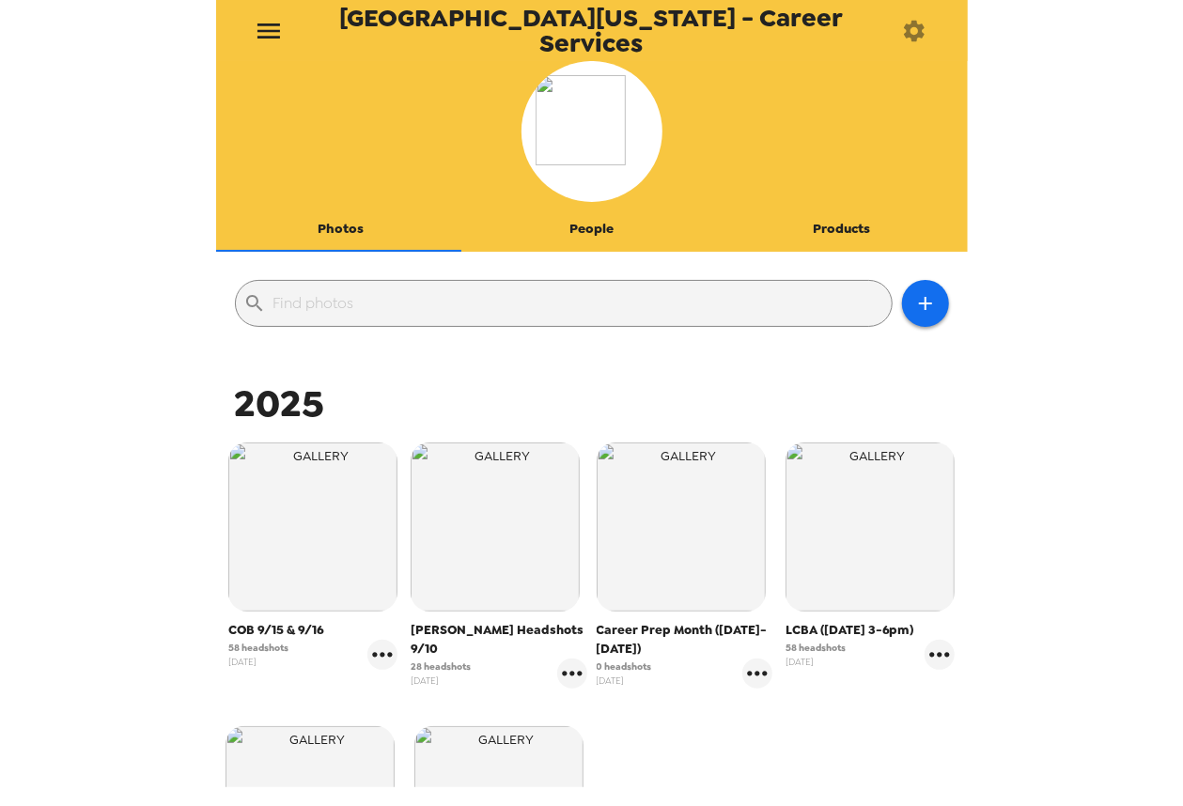
click at [593, 240] on button "People" at bounding box center [591, 229] width 251 height 45
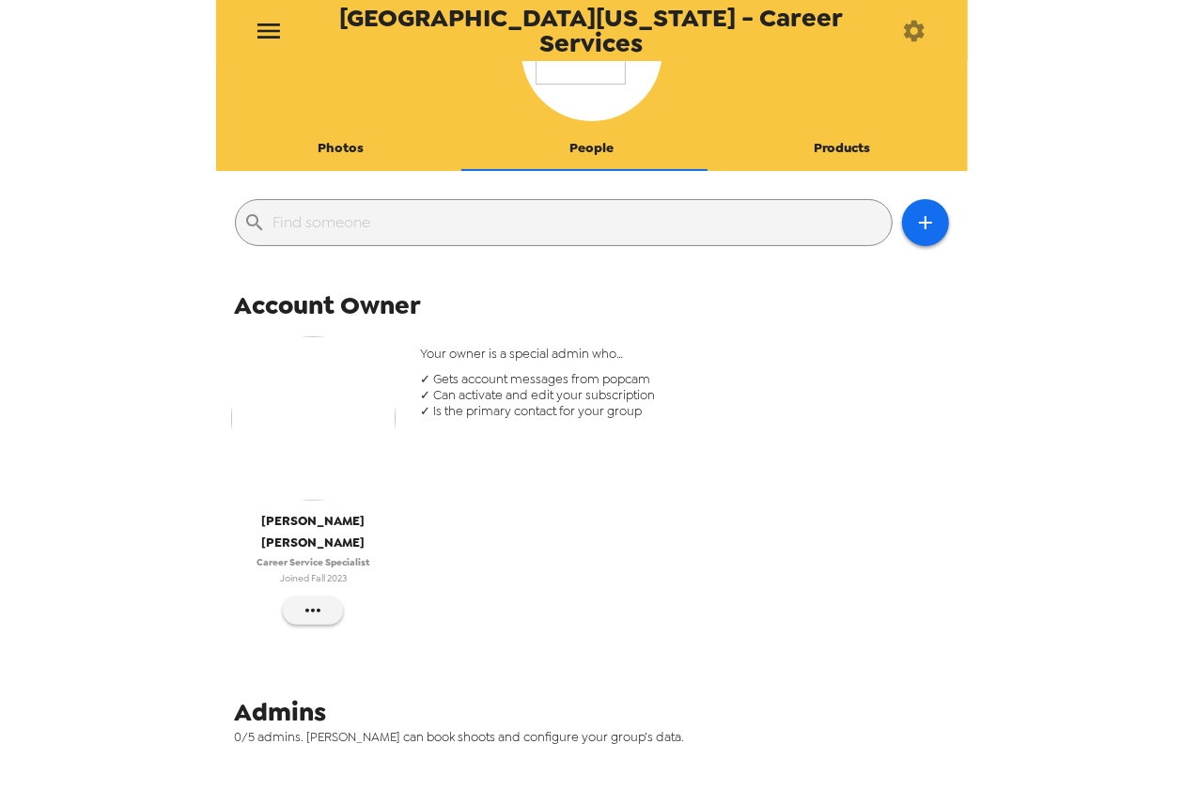
scroll to position [156, 0]
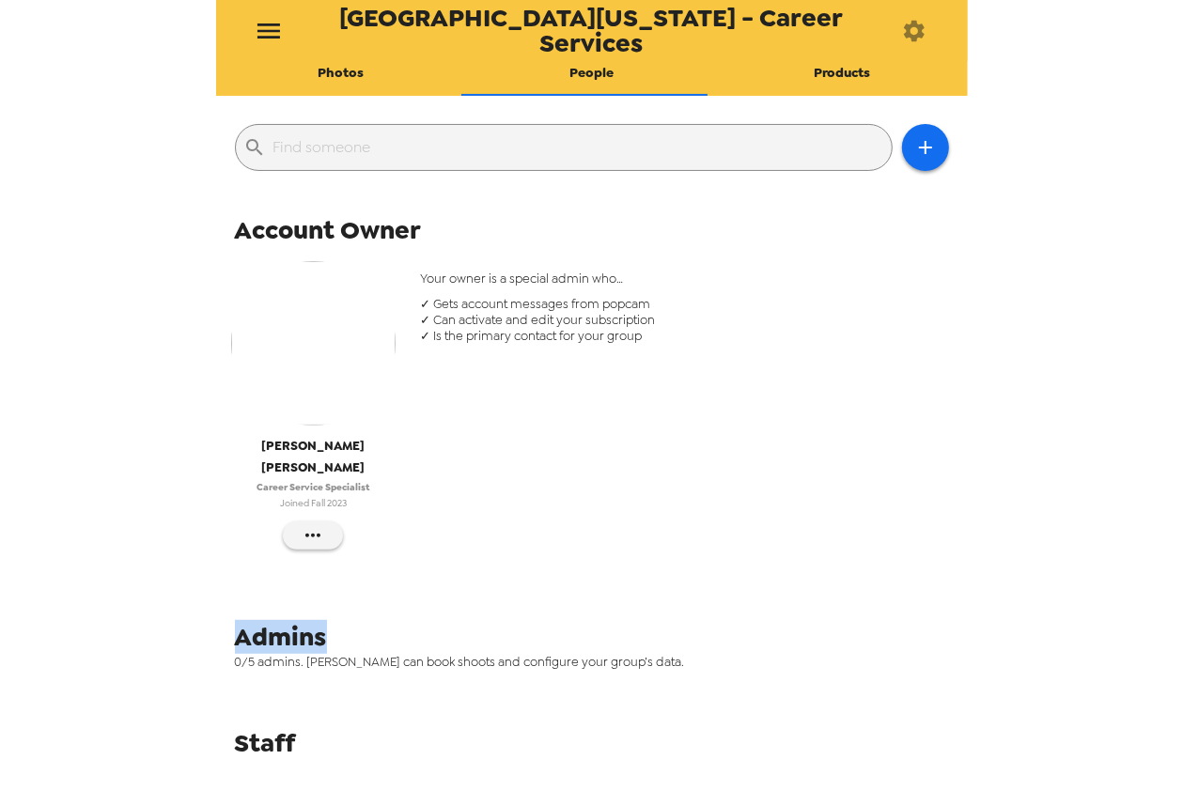
drag, startPoint x: 245, startPoint y: 604, endPoint x: 356, endPoint y: 607, distance: 110.9
click at [357, 620] on div "Admins" at bounding box center [599, 637] width 728 height 34
click at [265, 727] on span "Staff" at bounding box center [265, 744] width 61 height 34
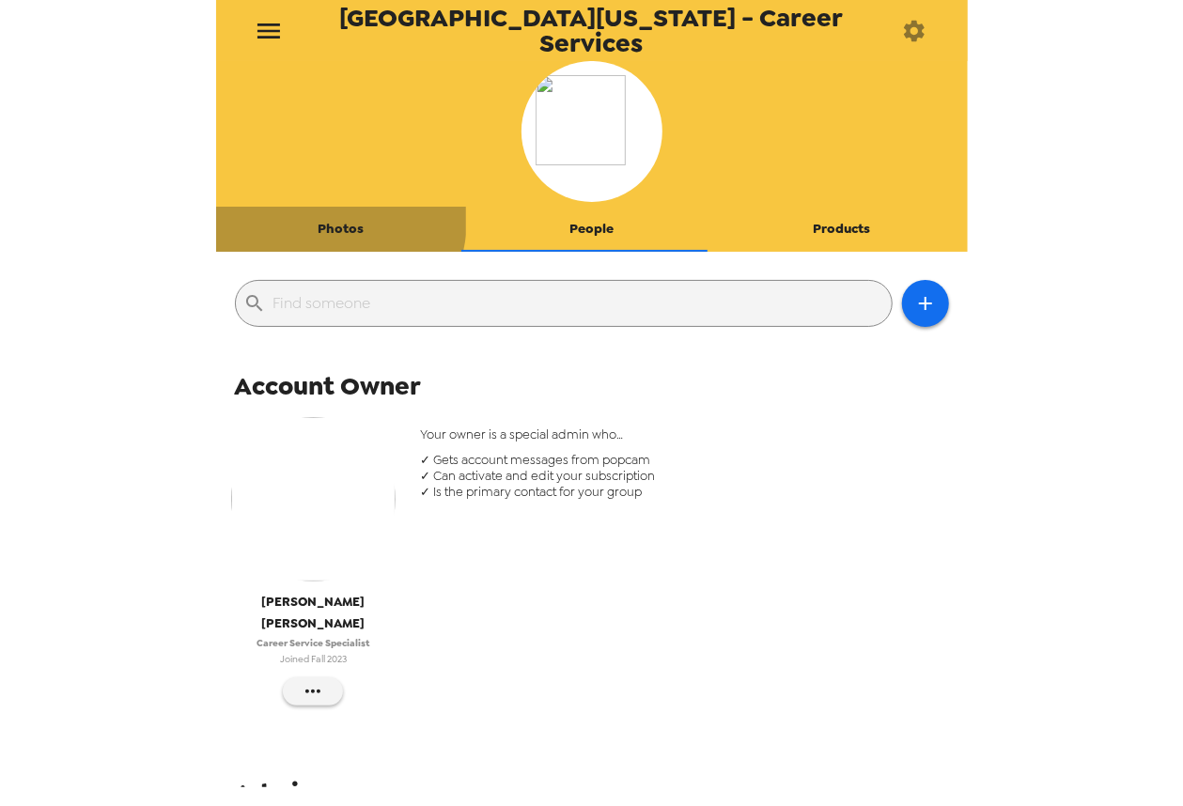
click at [333, 220] on button "Photos" at bounding box center [341, 229] width 251 height 45
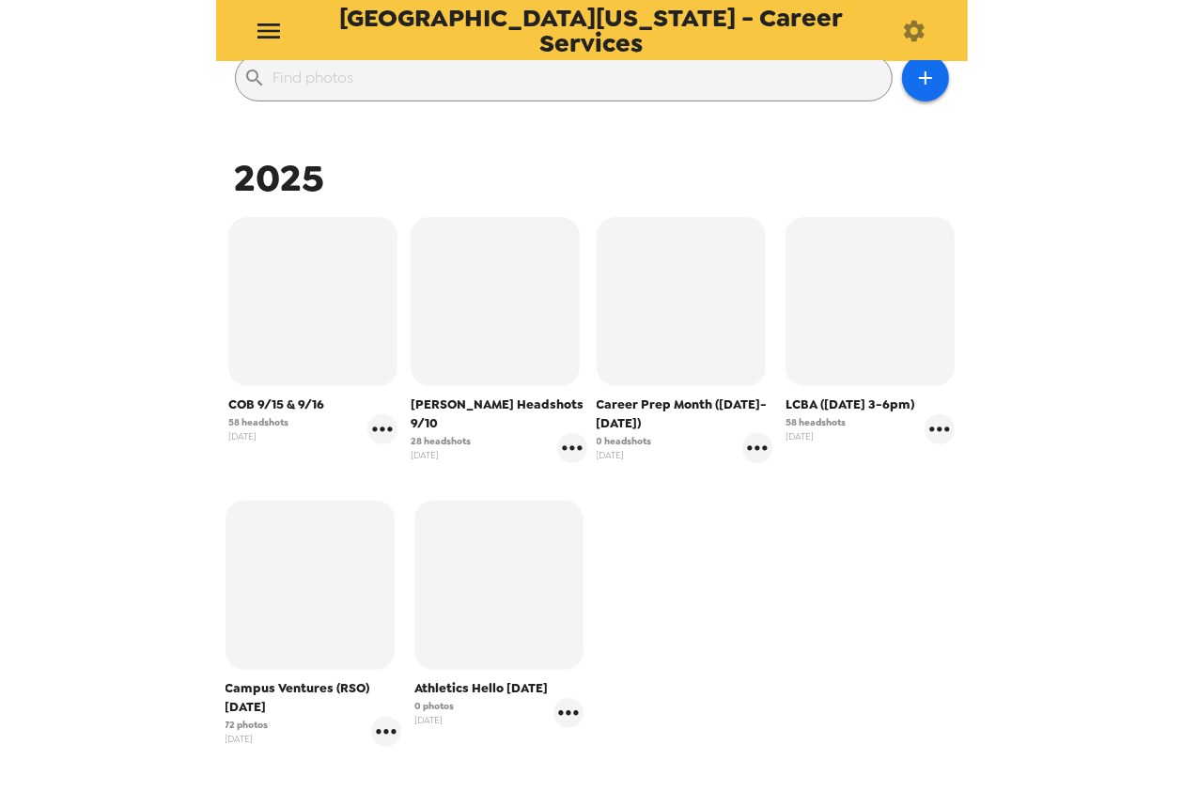
scroll to position [282, 0]
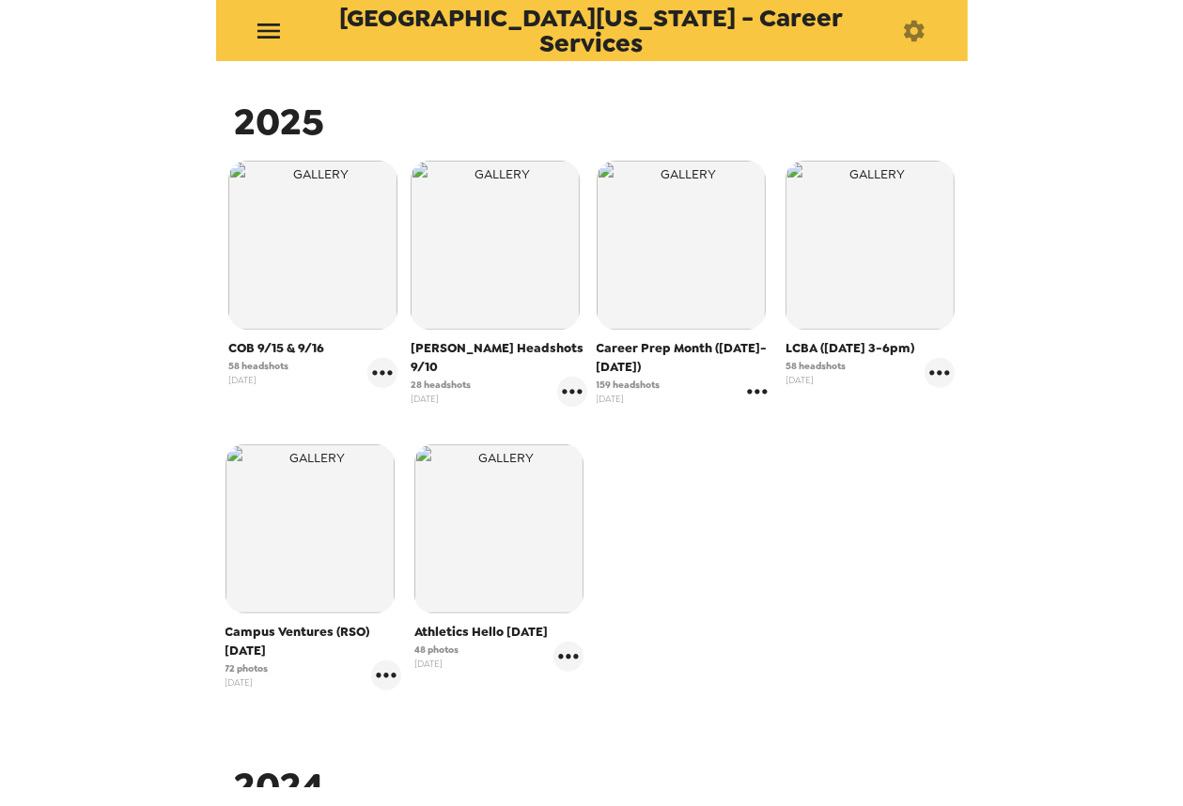
click at [743, 402] on icon "gallery menu" at bounding box center [758, 392] width 30 height 30
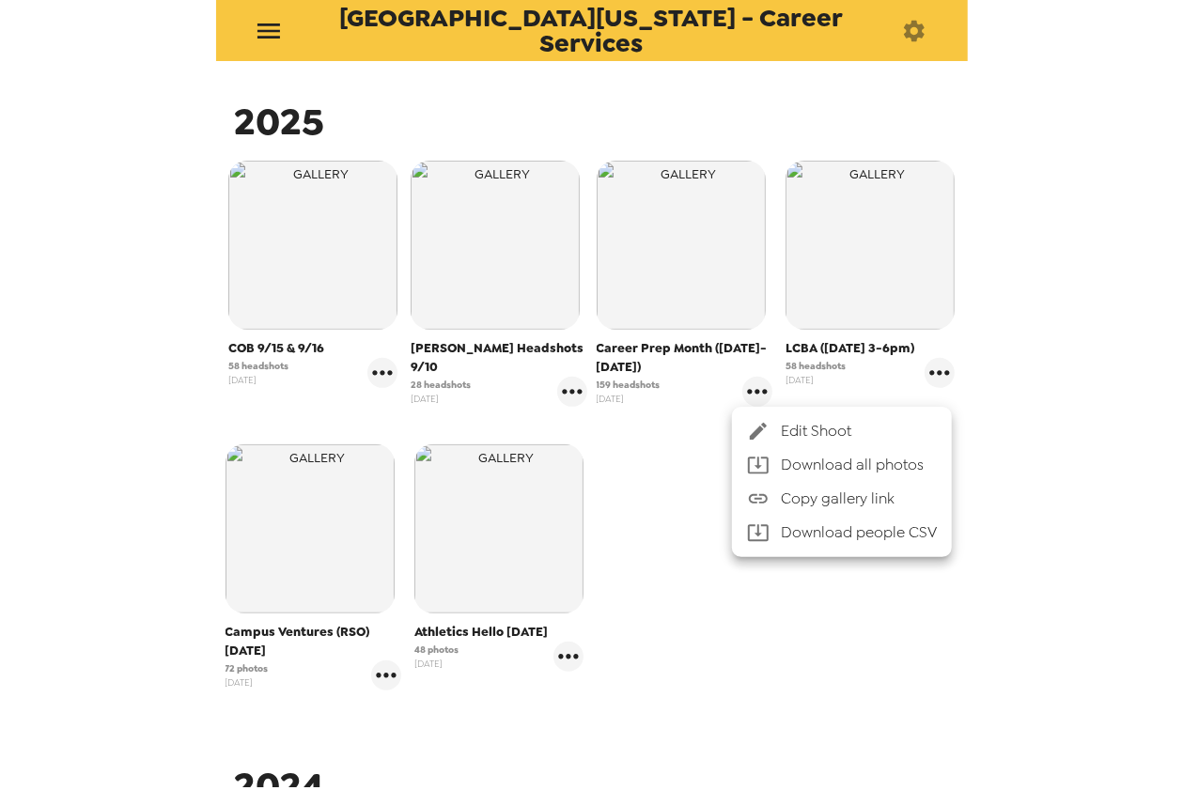
click at [648, 386] on div at bounding box center [591, 403] width 1183 height 806
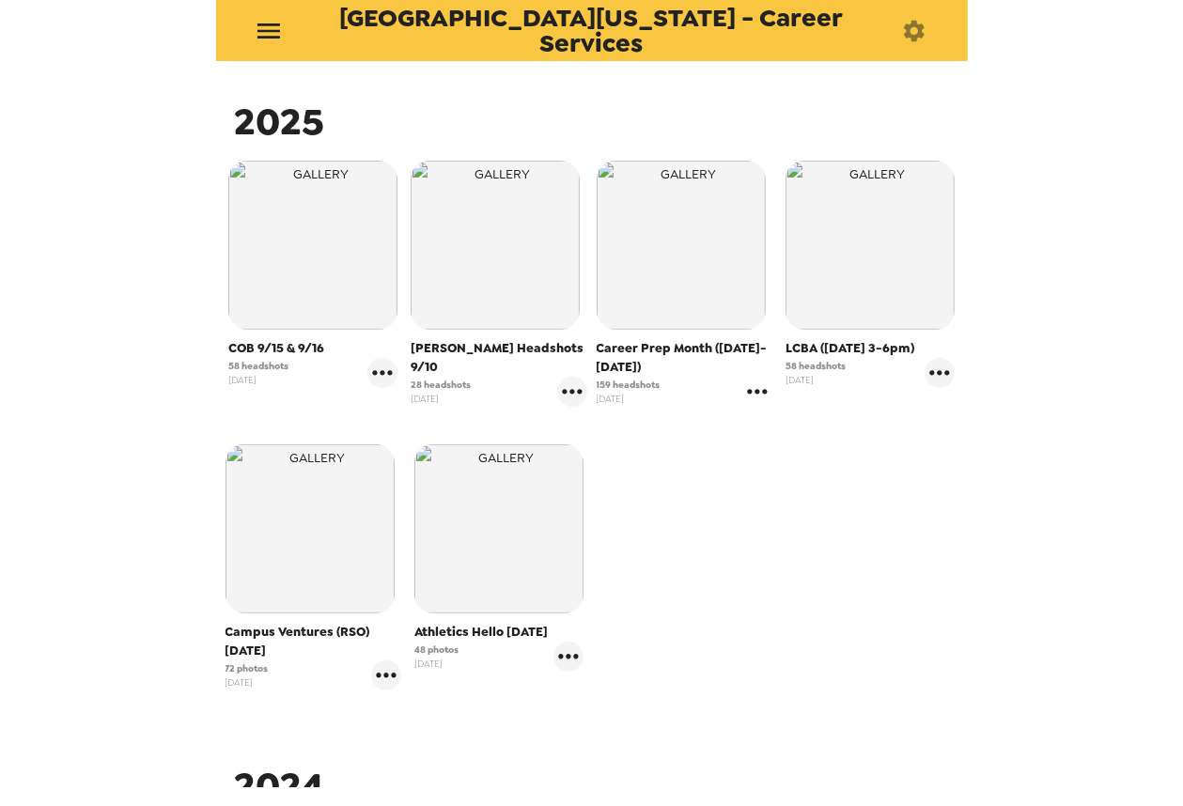
click at [743, 387] on icon "gallery menu" at bounding box center [758, 392] width 30 height 30
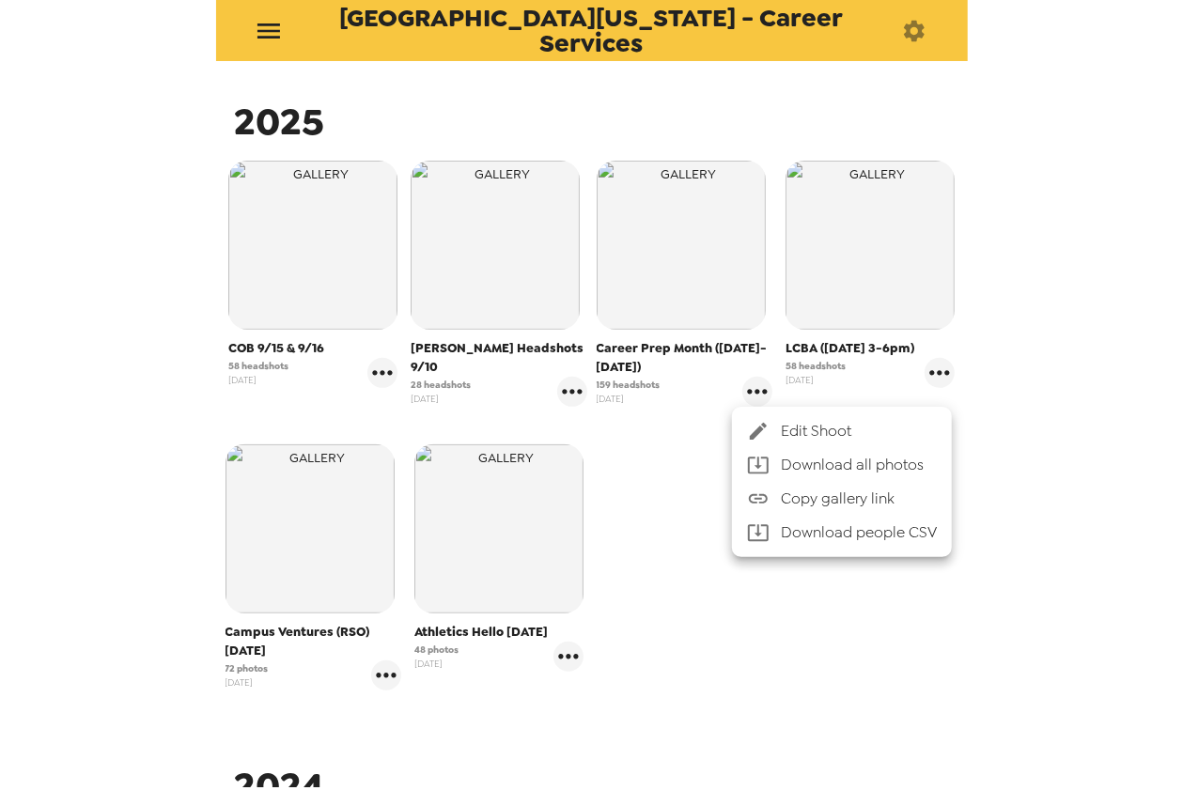
click at [658, 524] on div at bounding box center [591, 403] width 1183 height 806
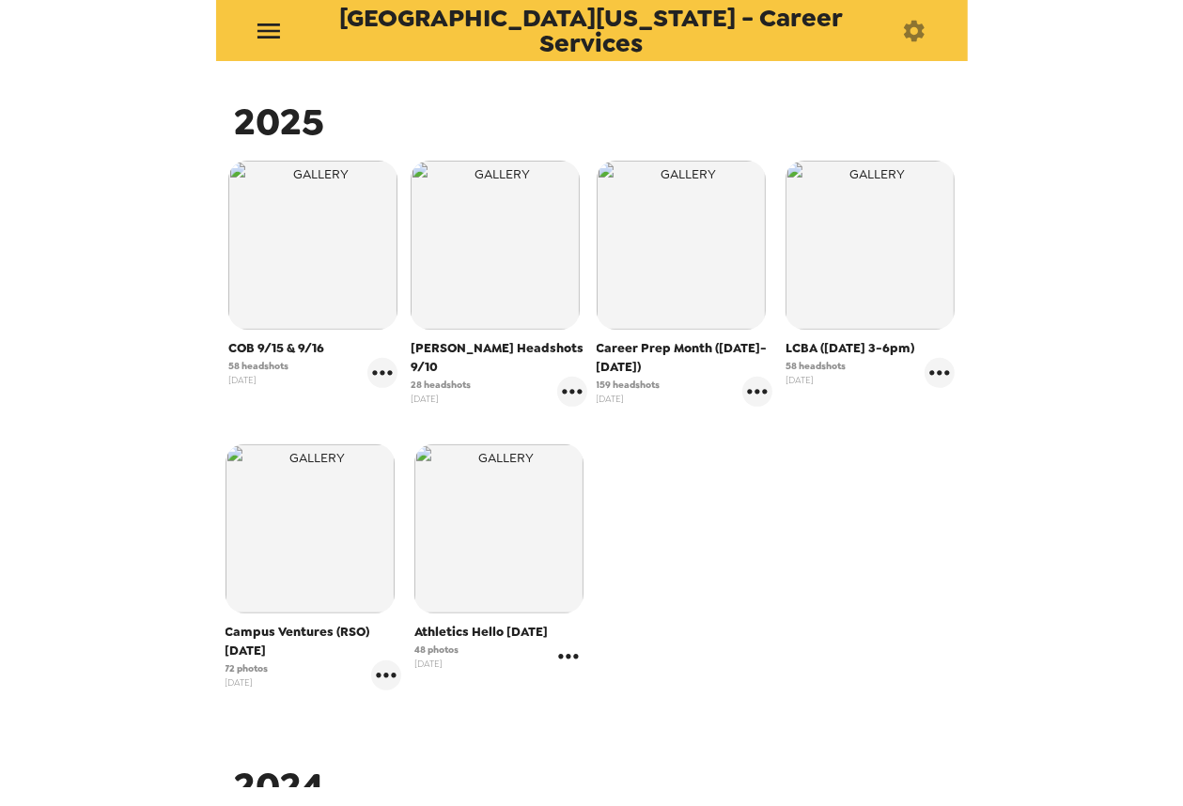
click at [569, 663] on icon "gallery menu" at bounding box center [569, 657] width 30 height 30
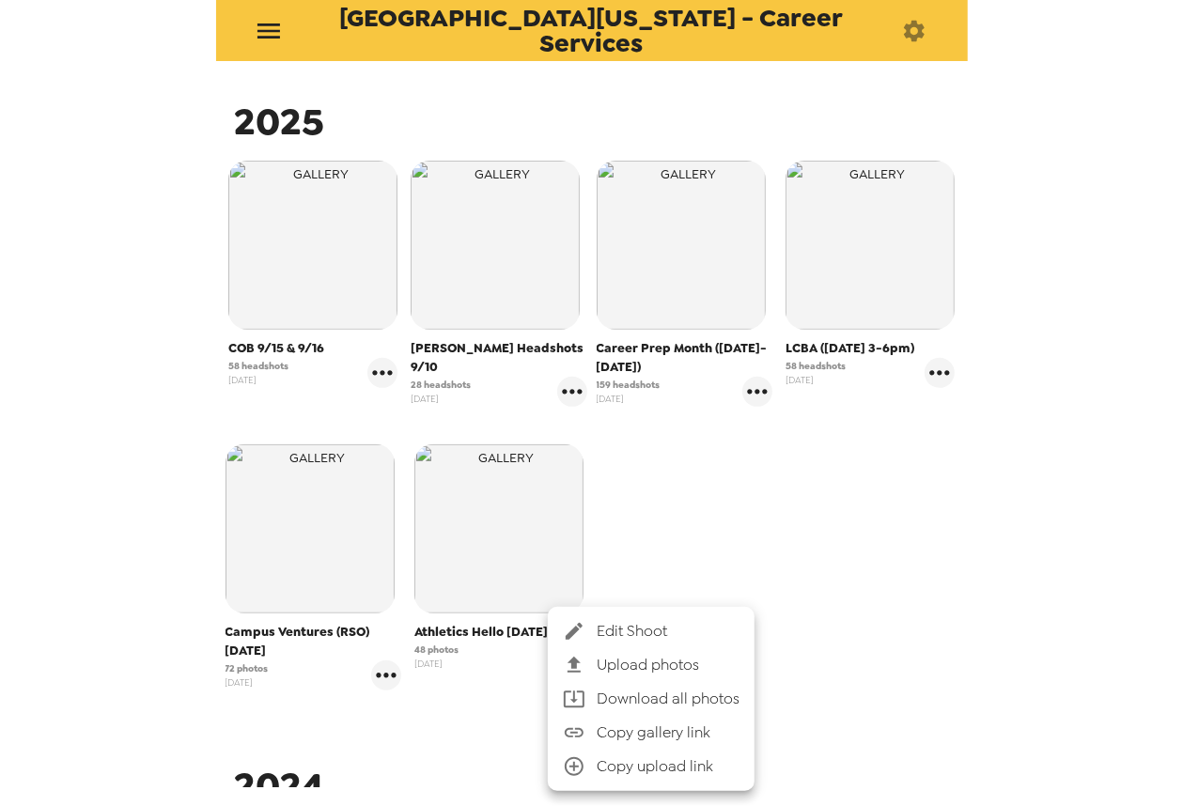
click at [640, 635] on span "Edit Shoot" at bounding box center [668, 631] width 143 height 23
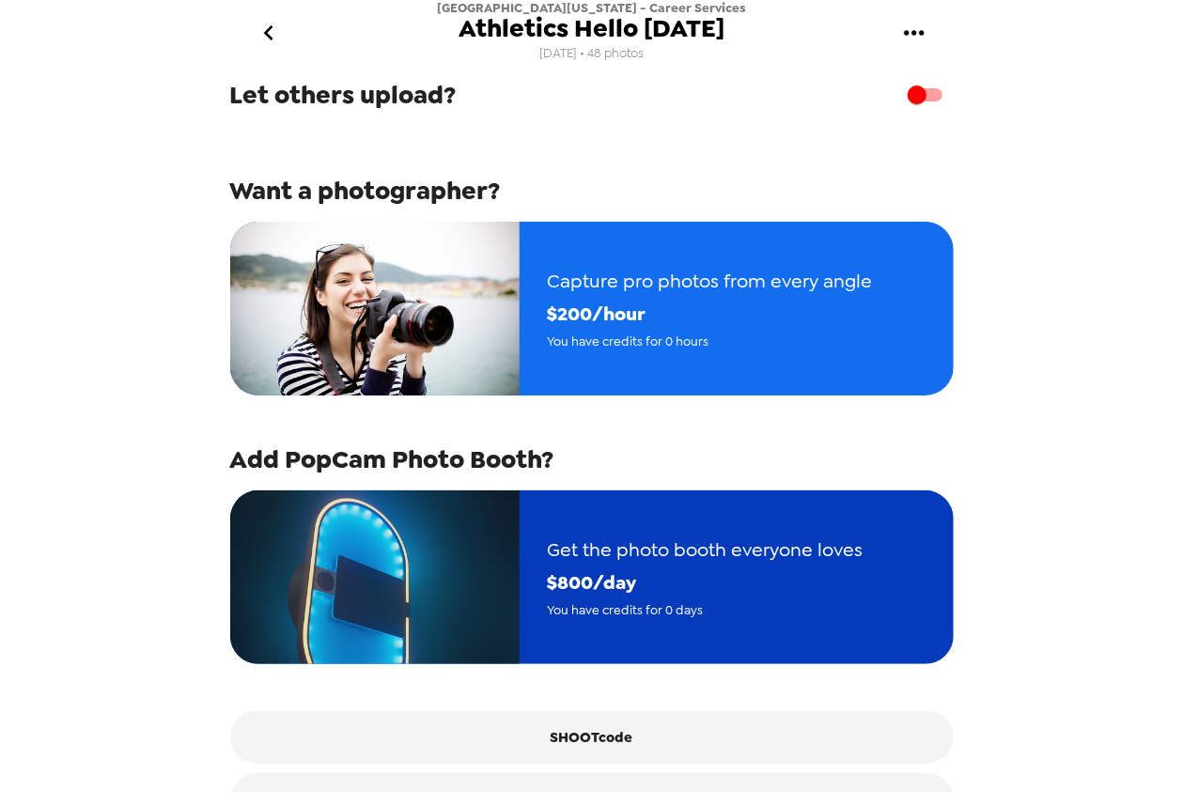
scroll to position [391, 0]
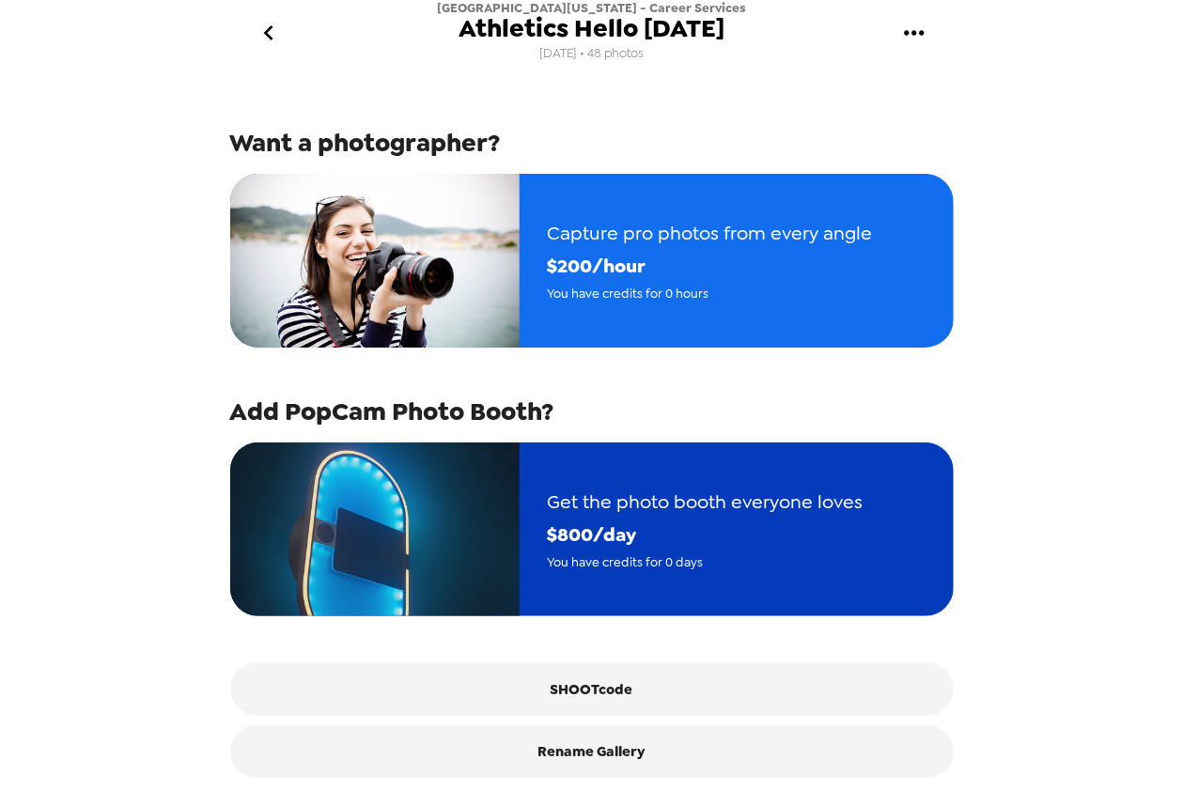
click at [558, 519] on span "$ 800 /day" at bounding box center [706, 535] width 316 height 33
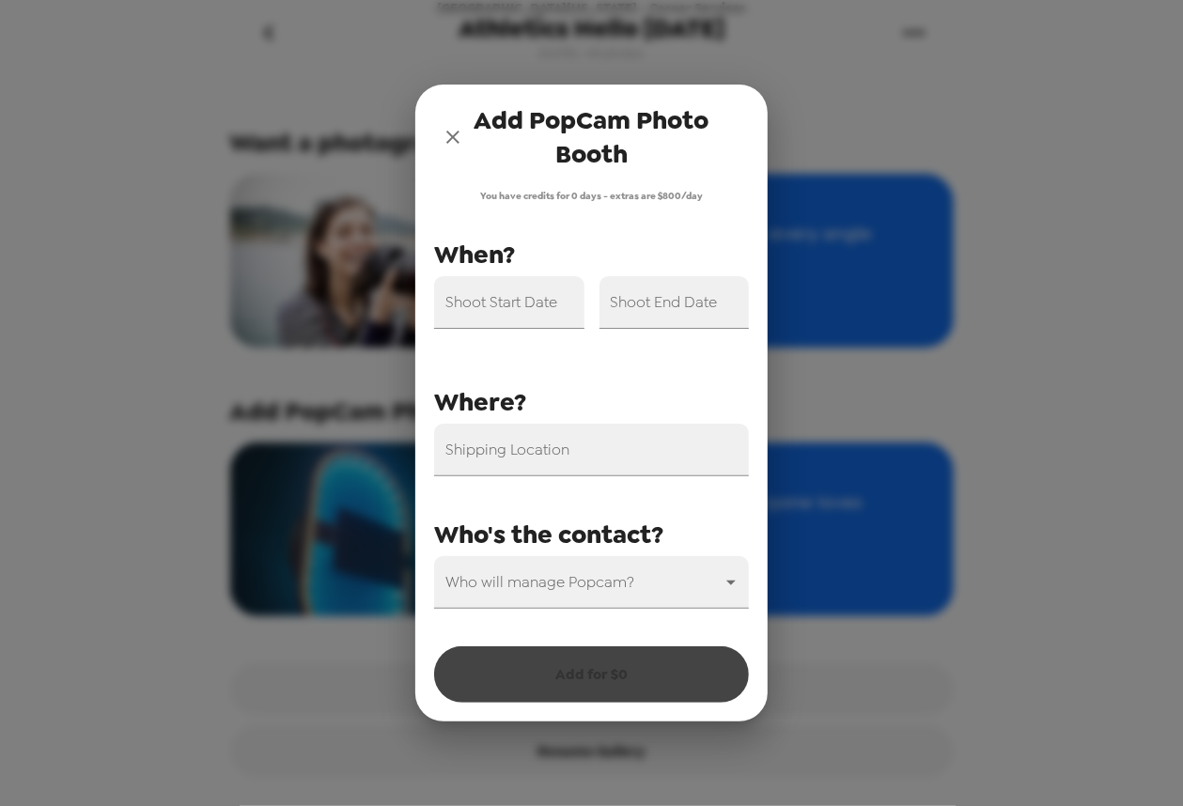
drag, startPoint x: 433, startPoint y: 148, endPoint x: 446, endPoint y: 142, distance: 13.5
click at [441, 144] on div "Add PopCam Photo Booth" at bounding box center [591, 137] width 352 height 105
drag, startPoint x: 451, startPoint y: 142, endPoint x: 242, endPoint y: 70, distance: 220.9
click at [441, 139] on button "close" at bounding box center [453, 137] width 38 height 38
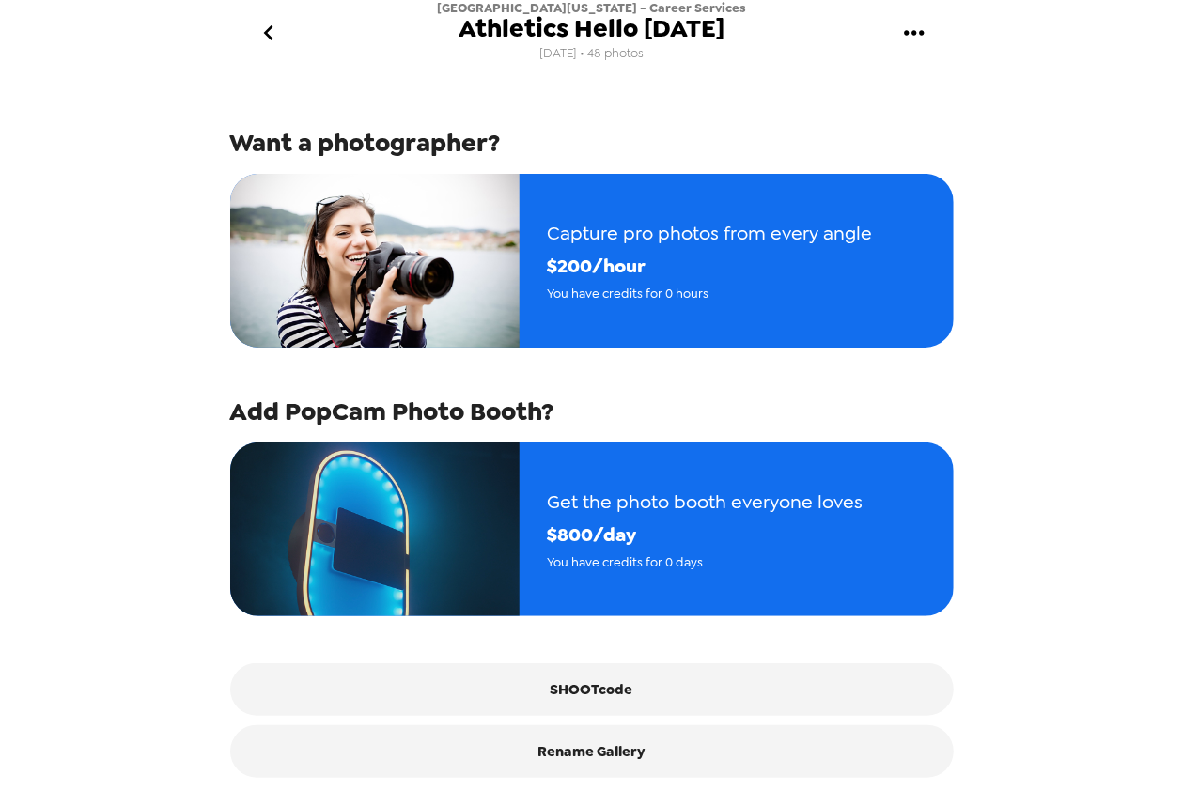
click at [281, 44] on button "go back" at bounding box center [269, 33] width 61 height 61
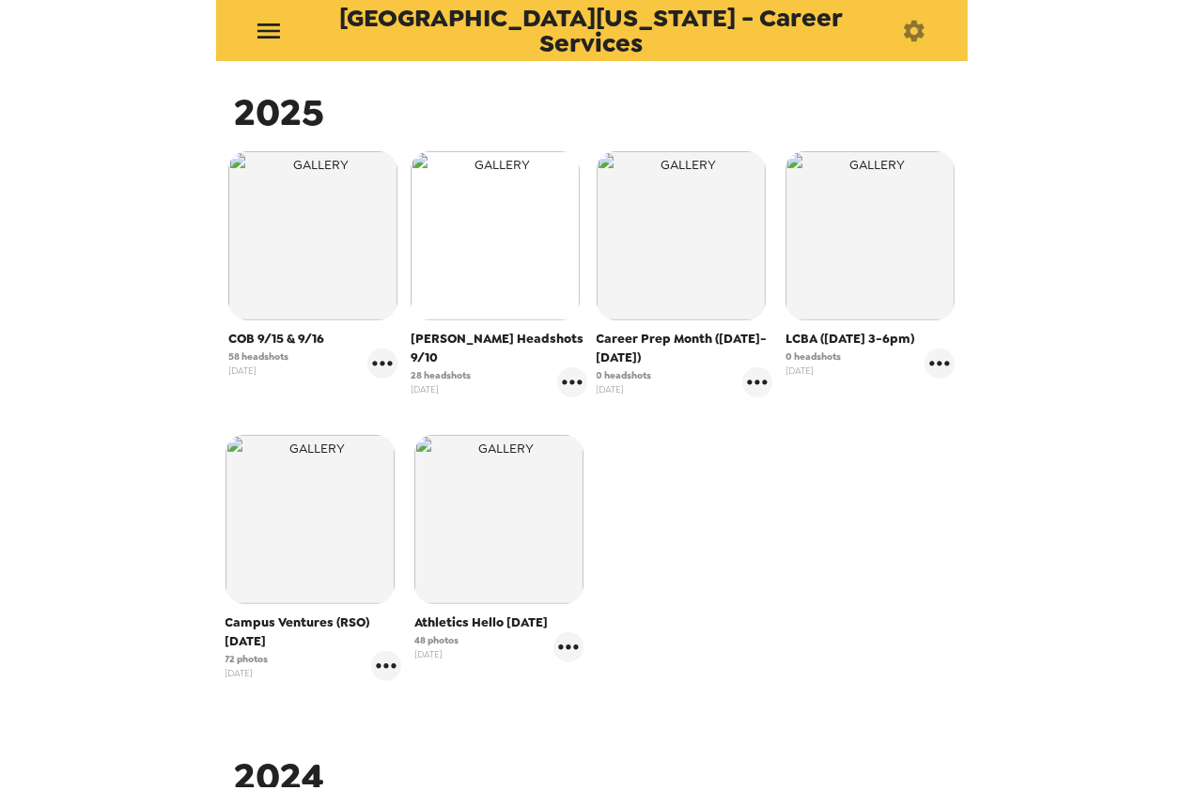
scroll to position [188, 0]
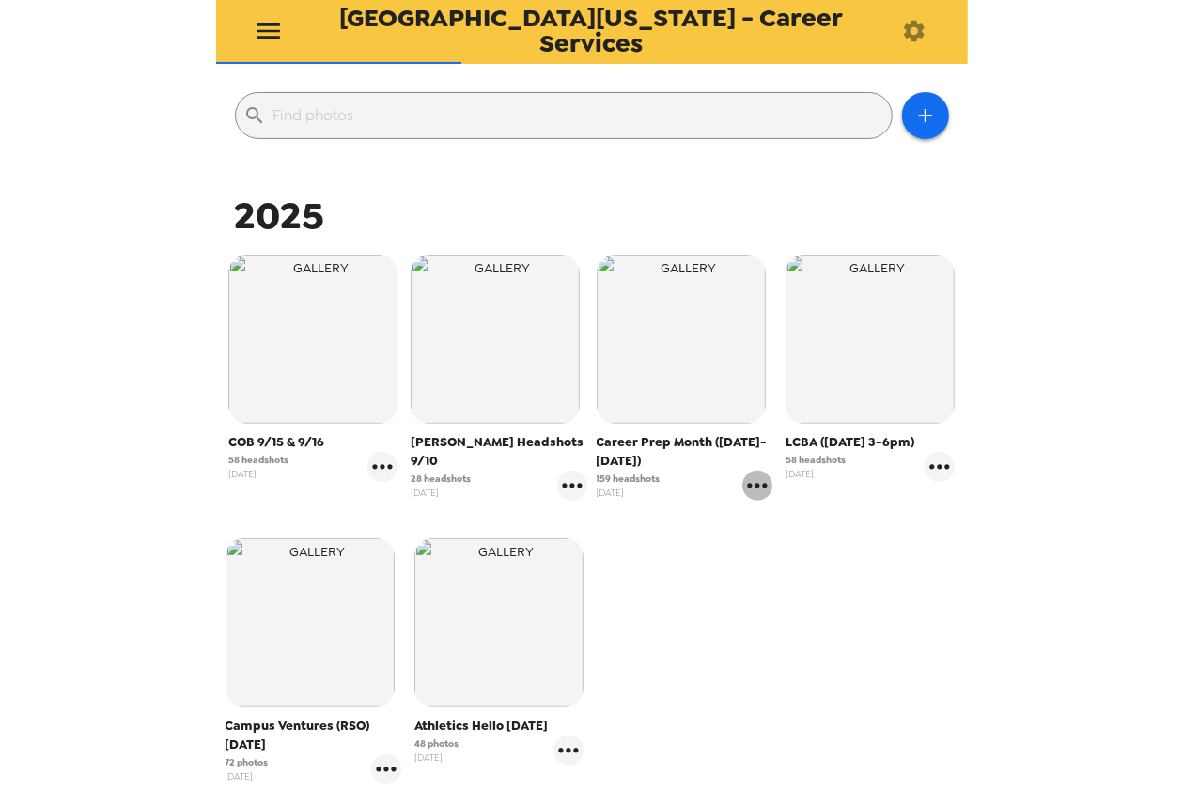
click at [743, 482] on icon "gallery menu" at bounding box center [758, 486] width 30 height 30
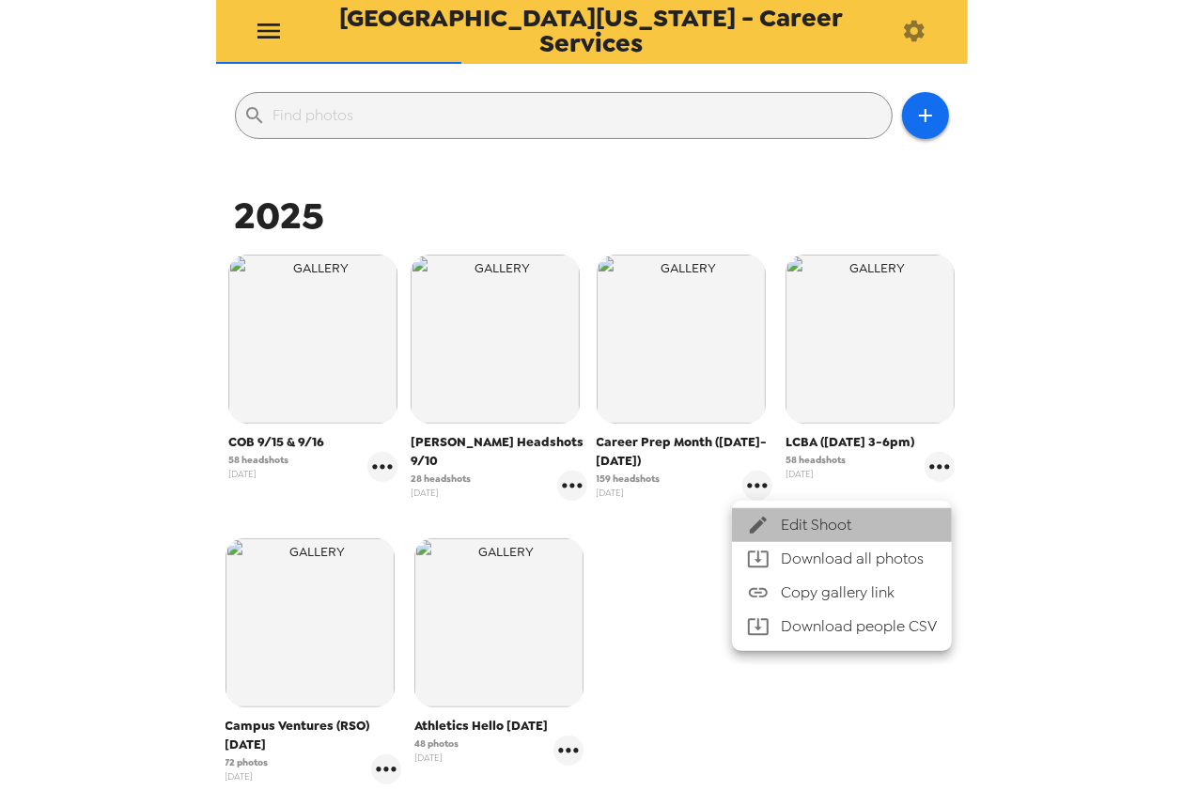
click at [775, 519] on div at bounding box center [764, 525] width 34 height 23
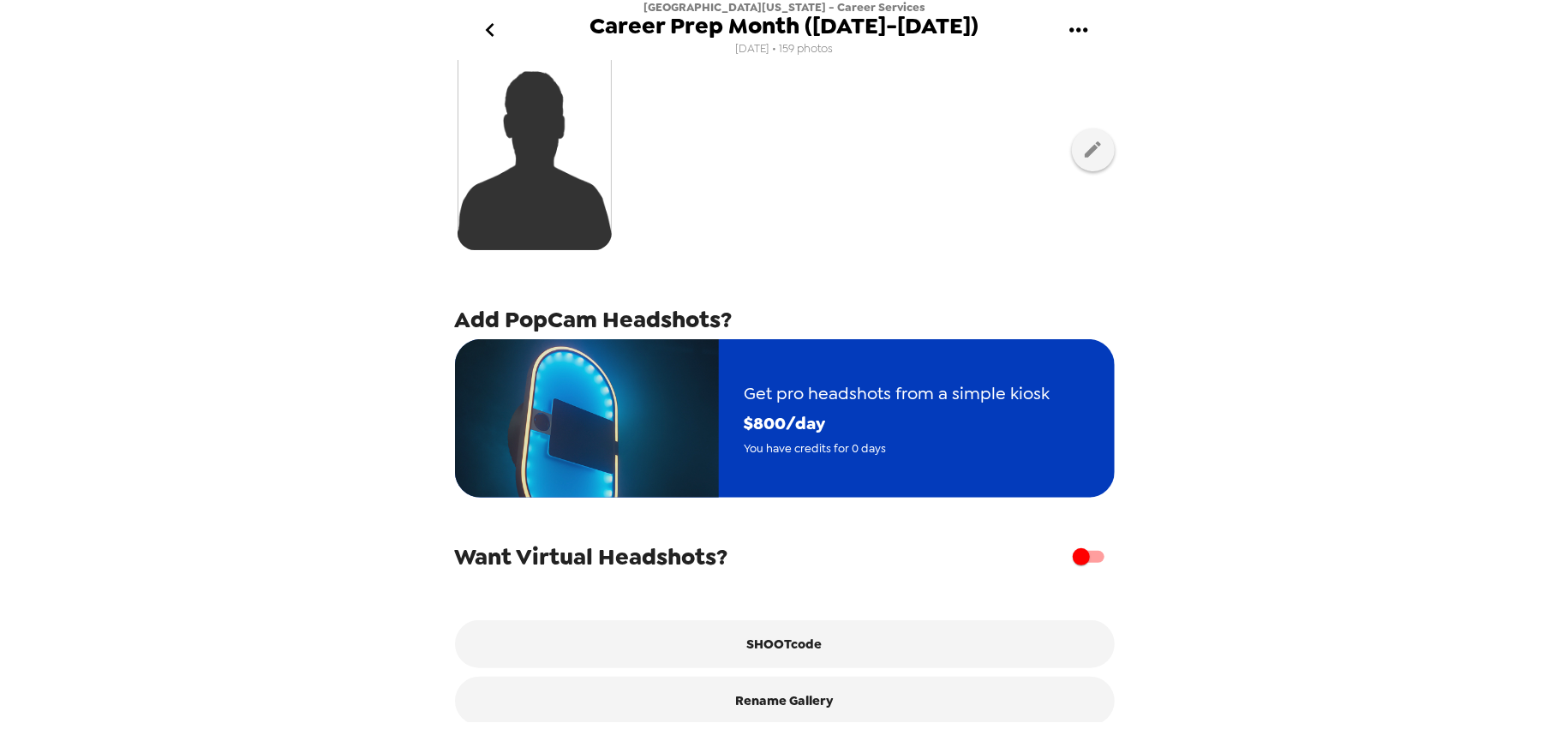
scroll to position [378, 0]
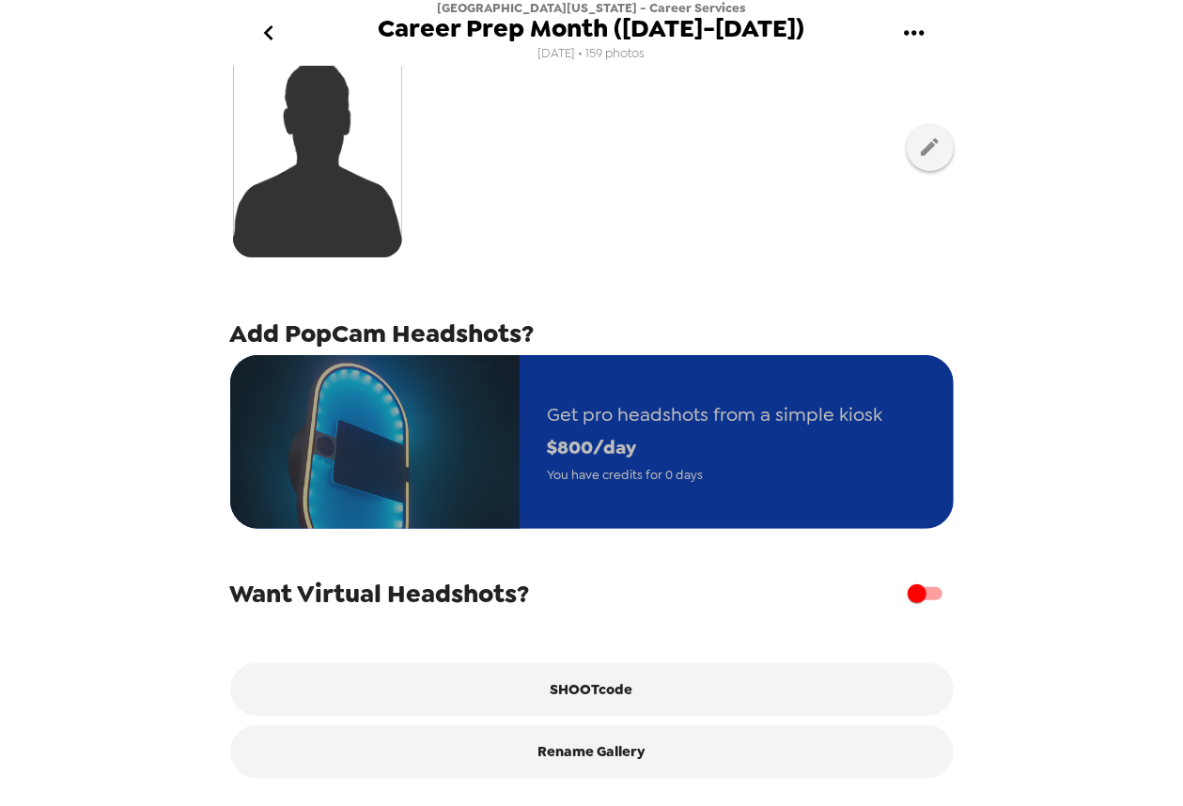
click at [662, 437] on span "$ 800 /day" at bounding box center [716, 447] width 336 height 33
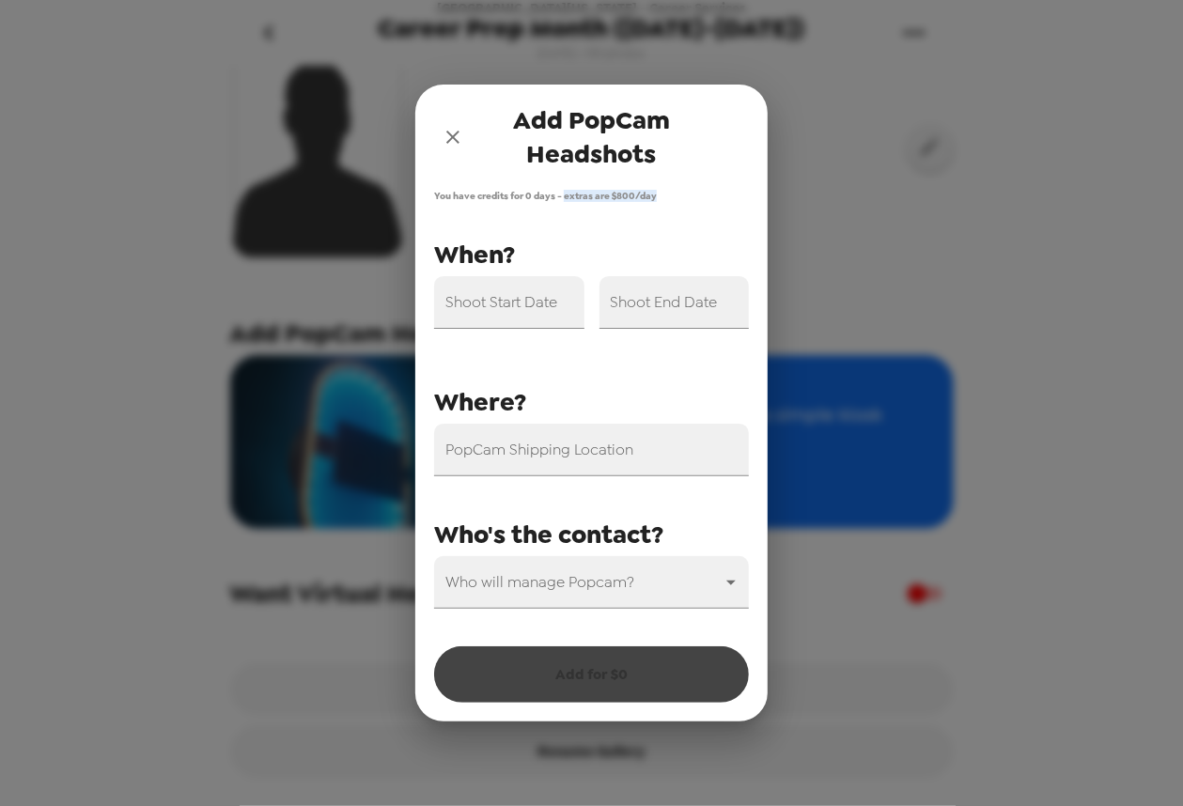
drag, startPoint x: 565, startPoint y: 200, endPoint x: 665, endPoint y: 194, distance: 100.8
click at [665, 194] on div "You have credits for 0 days - extras are $ 800 /day PopCam Shipping Location Sh…" at bounding box center [591, 456] width 352 height 533
click at [458, 132] on icon "close" at bounding box center [452, 137] width 13 height 13
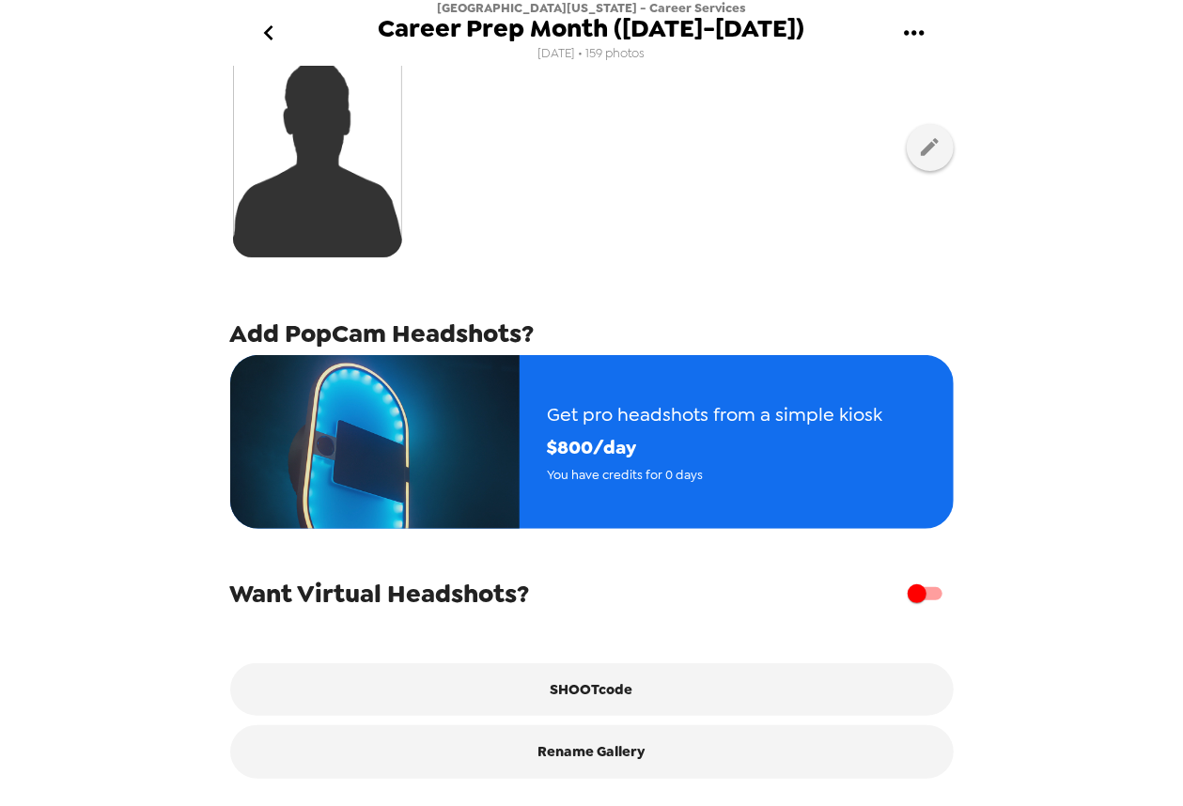
drag, startPoint x: 1180, startPoint y: 349, endPoint x: 1244, endPoint y: 358, distance: 65.5
click at [1182, 358] on html "University of Wyoming - Career Services Career Prep Month (Sept 2-30th) 8/29/25…" at bounding box center [591, 403] width 1183 height 806
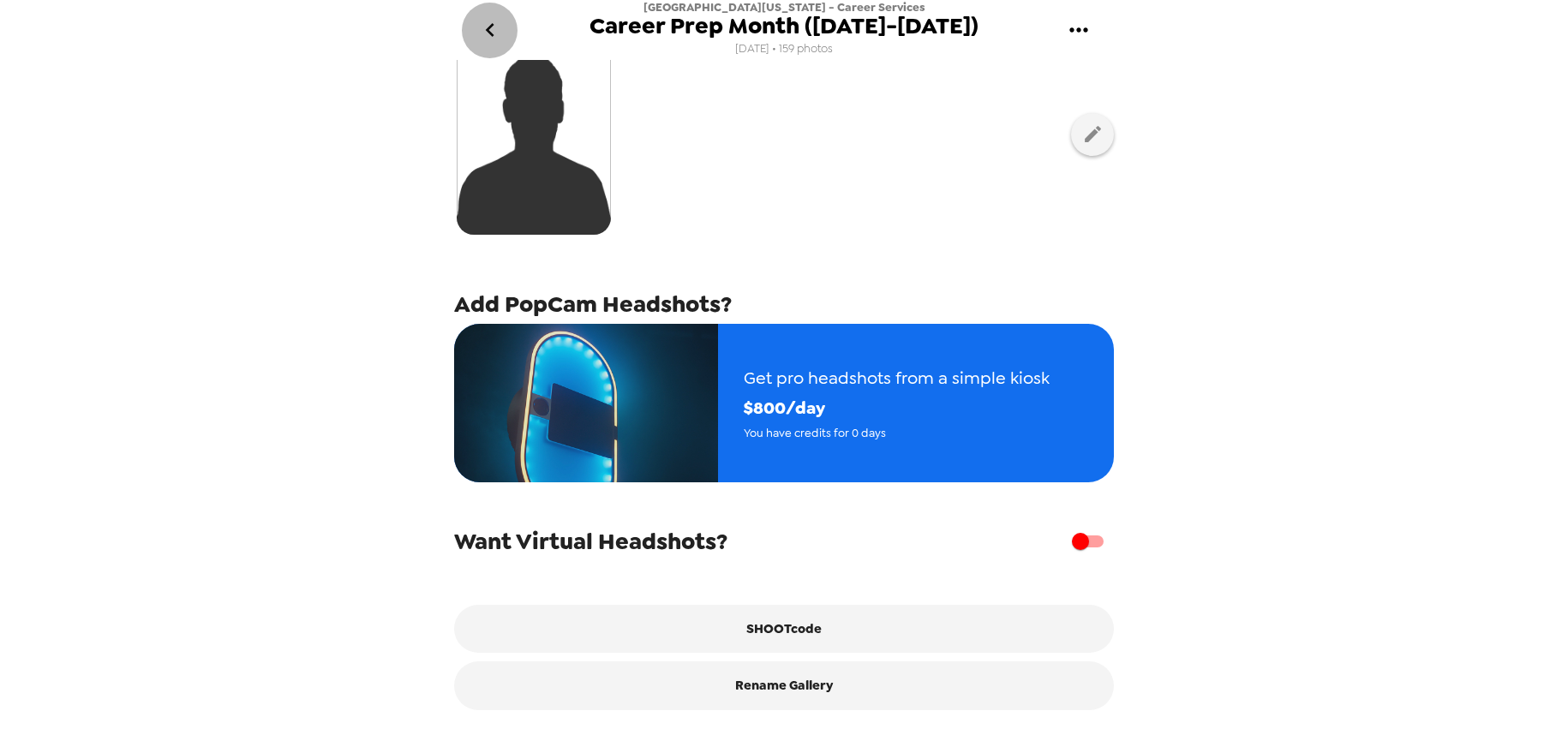
click at [484, 40] on icon "go back" at bounding box center [490, 30] width 27 height 27
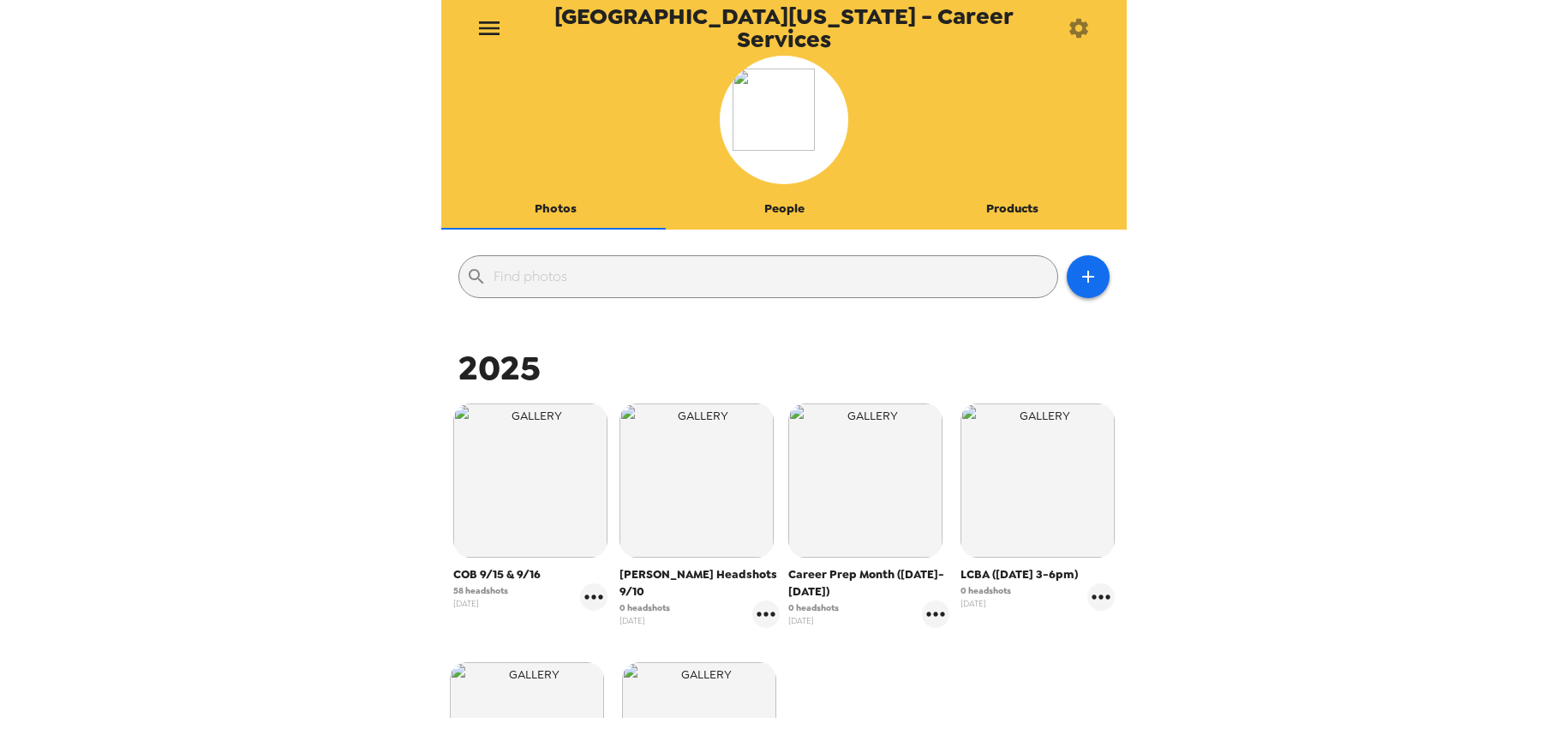
click at [492, 36] on icon "menu" at bounding box center [490, 28] width 27 height 27
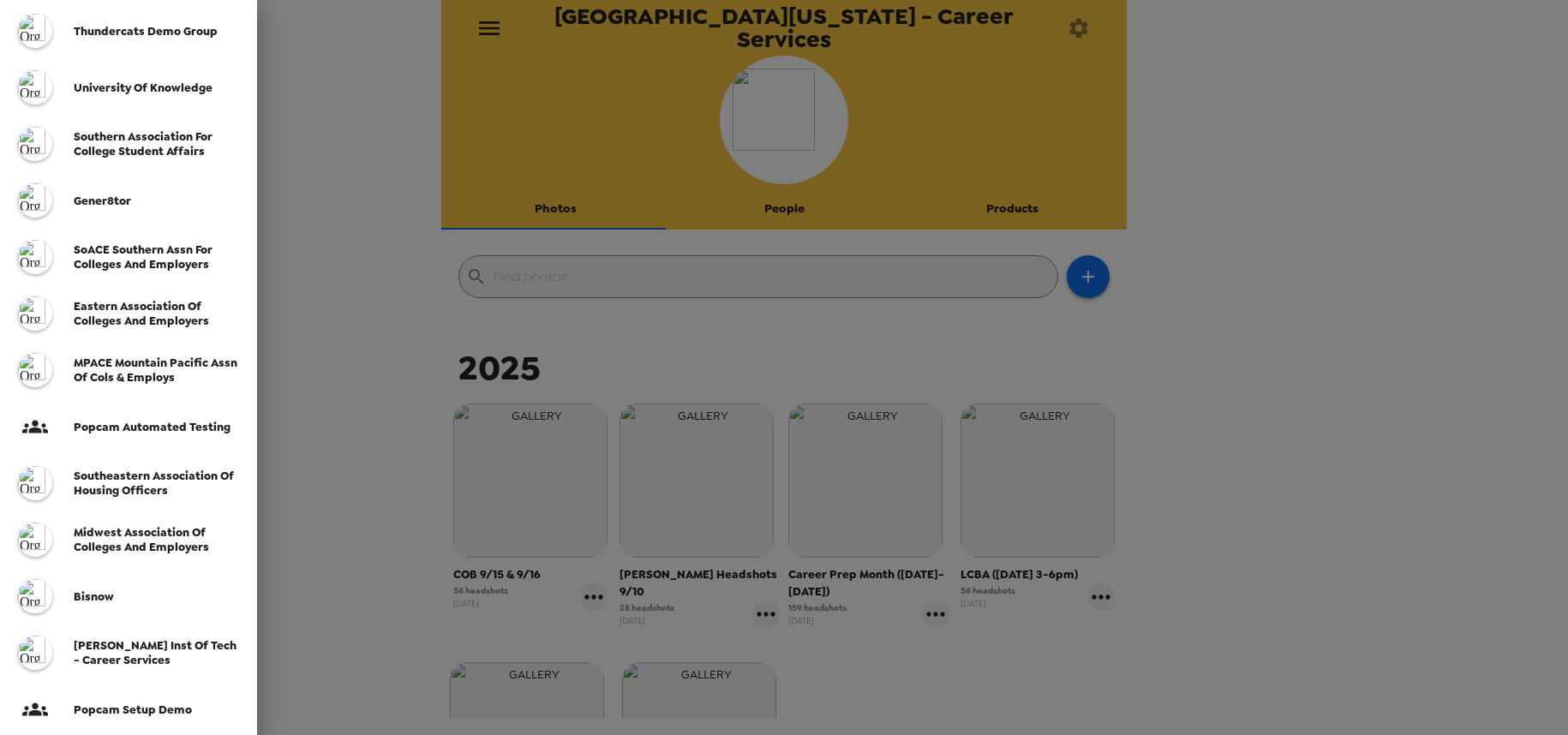
scroll to position [415, 0]
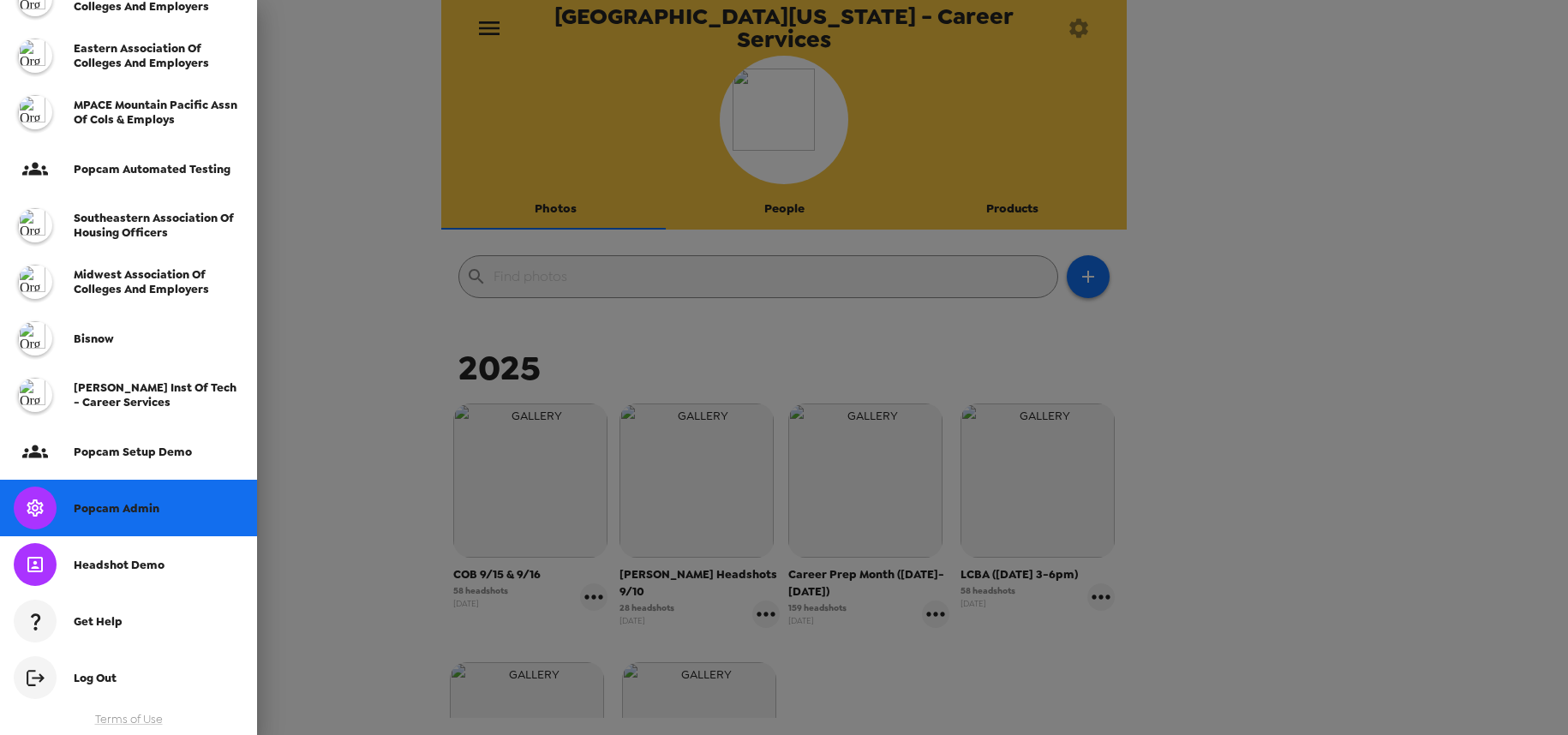
click at [119, 501] on div "Popcam Admin" at bounding box center [129, 508] width 257 height 57
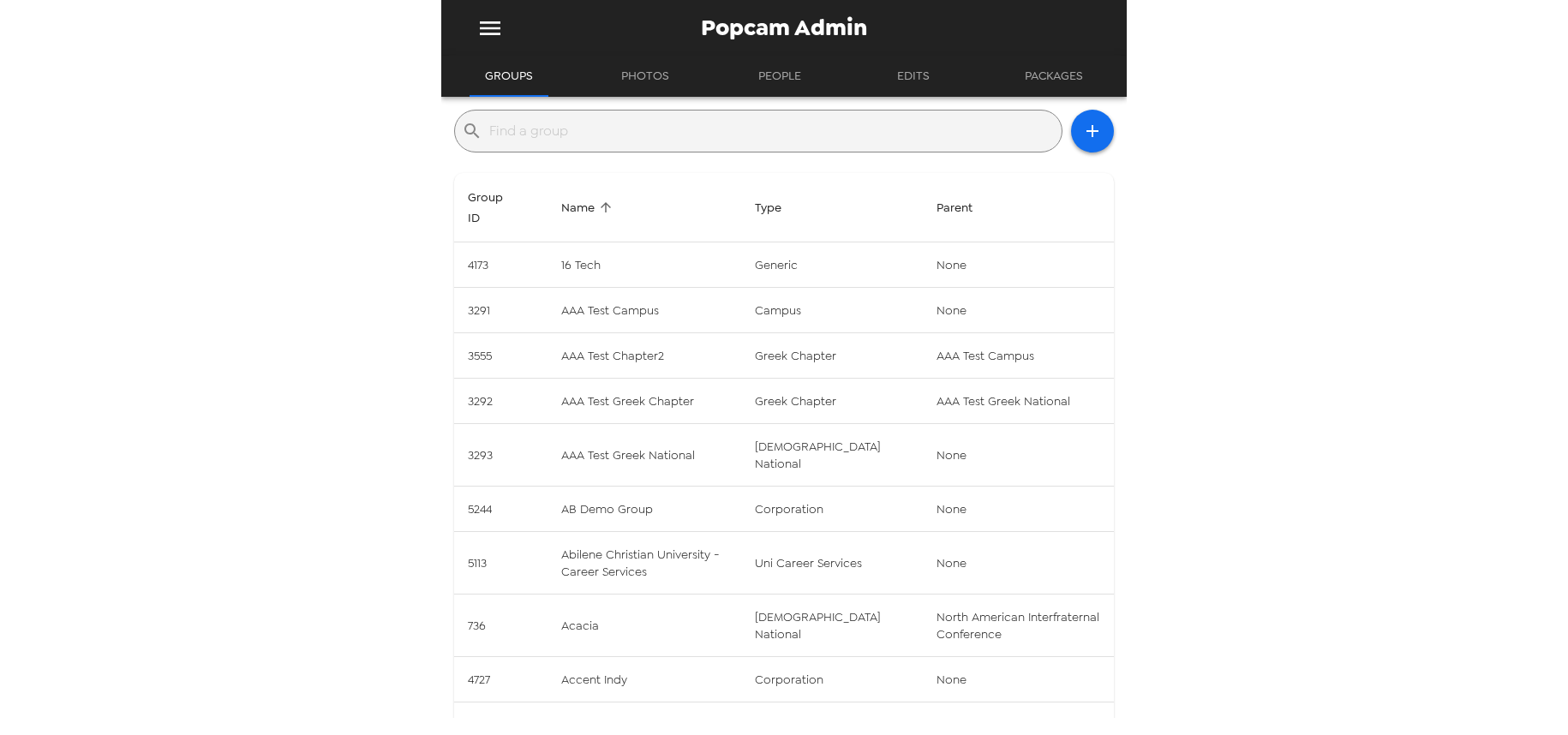
click at [625, 136] on input "text" at bounding box center [772, 131] width 565 height 27
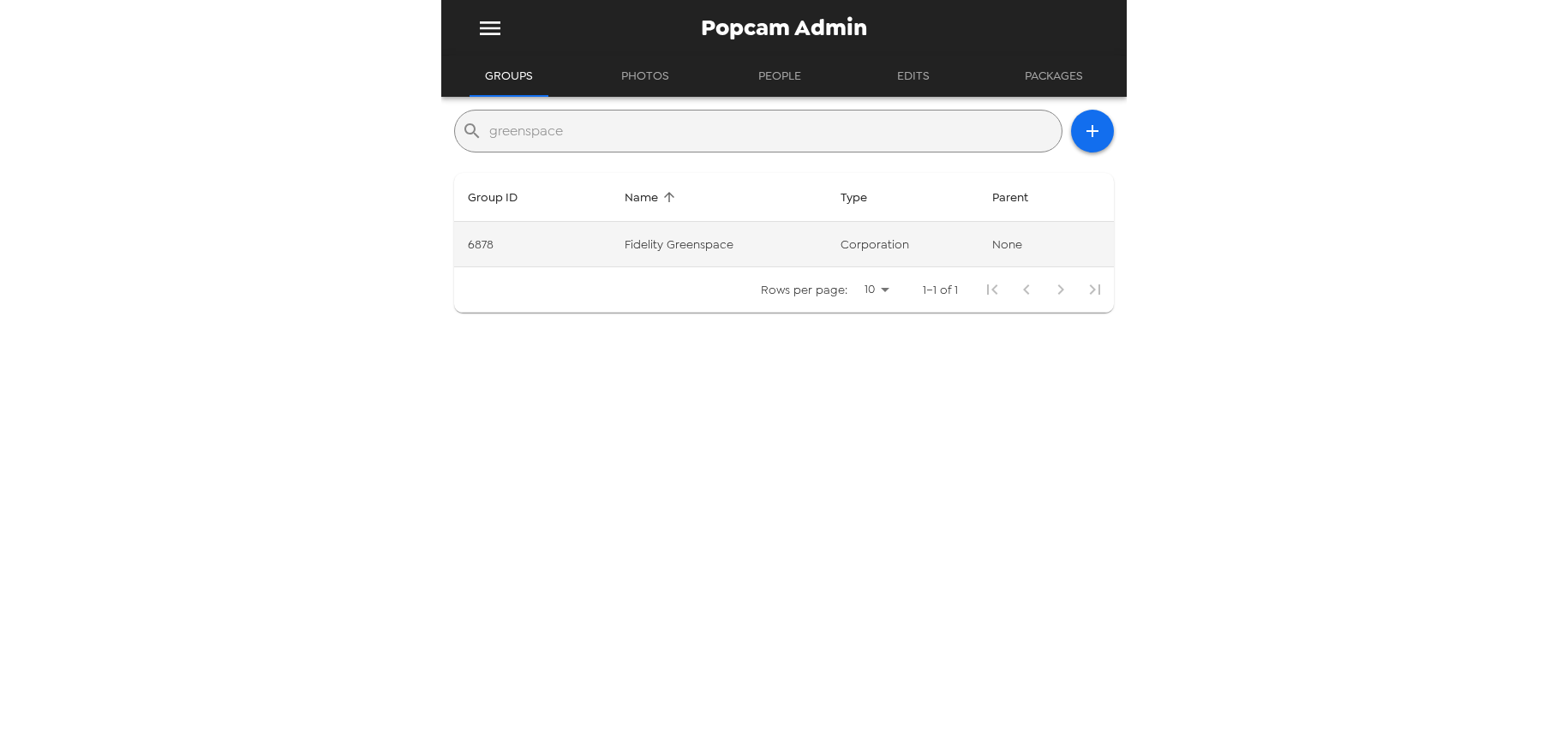
type input "greenspace"
click at [735, 238] on td "Fidelity Greenspace" at bounding box center [718, 244] width 215 height 46
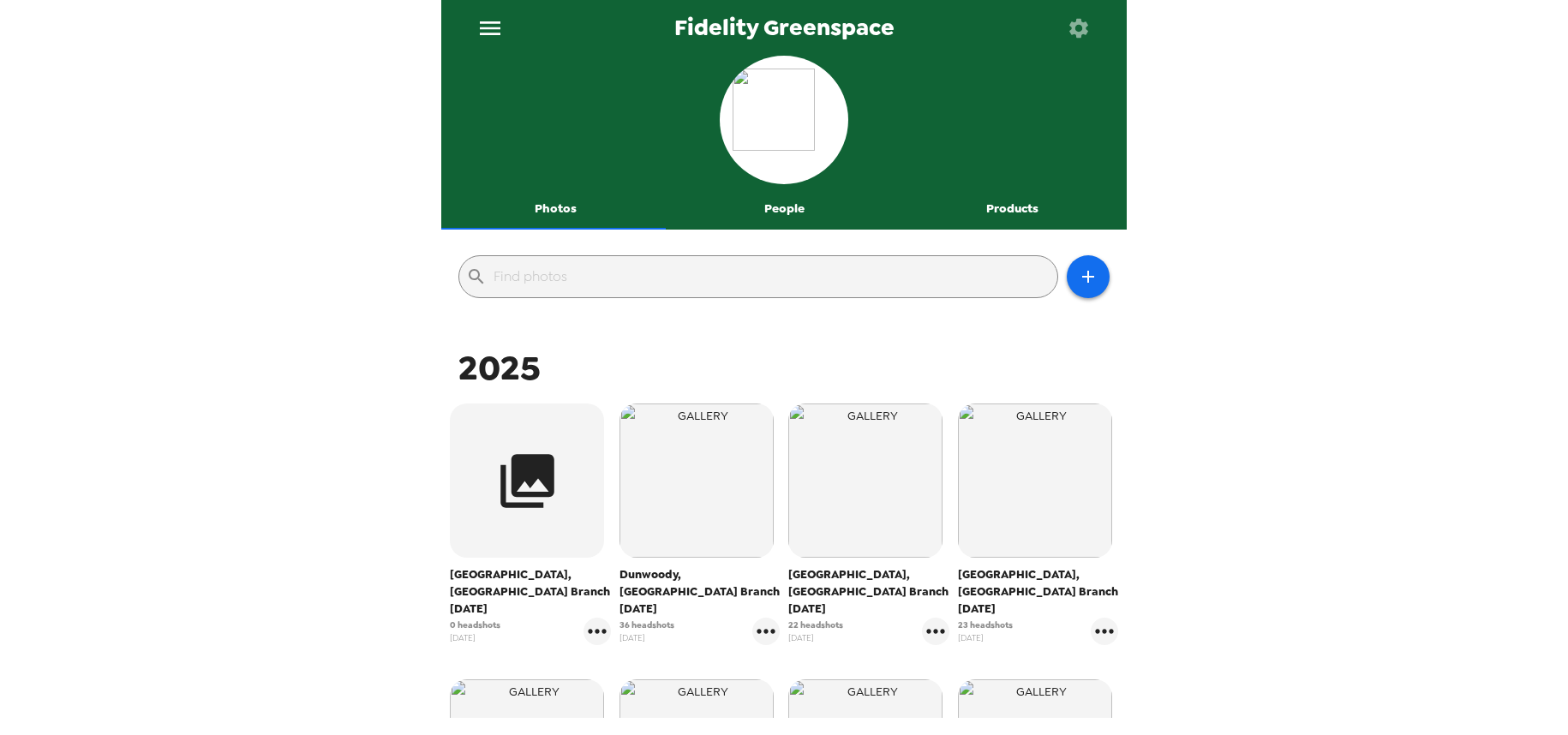
click at [486, 19] on icon "menu" at bounding box center [490, 28] width 27 height 27
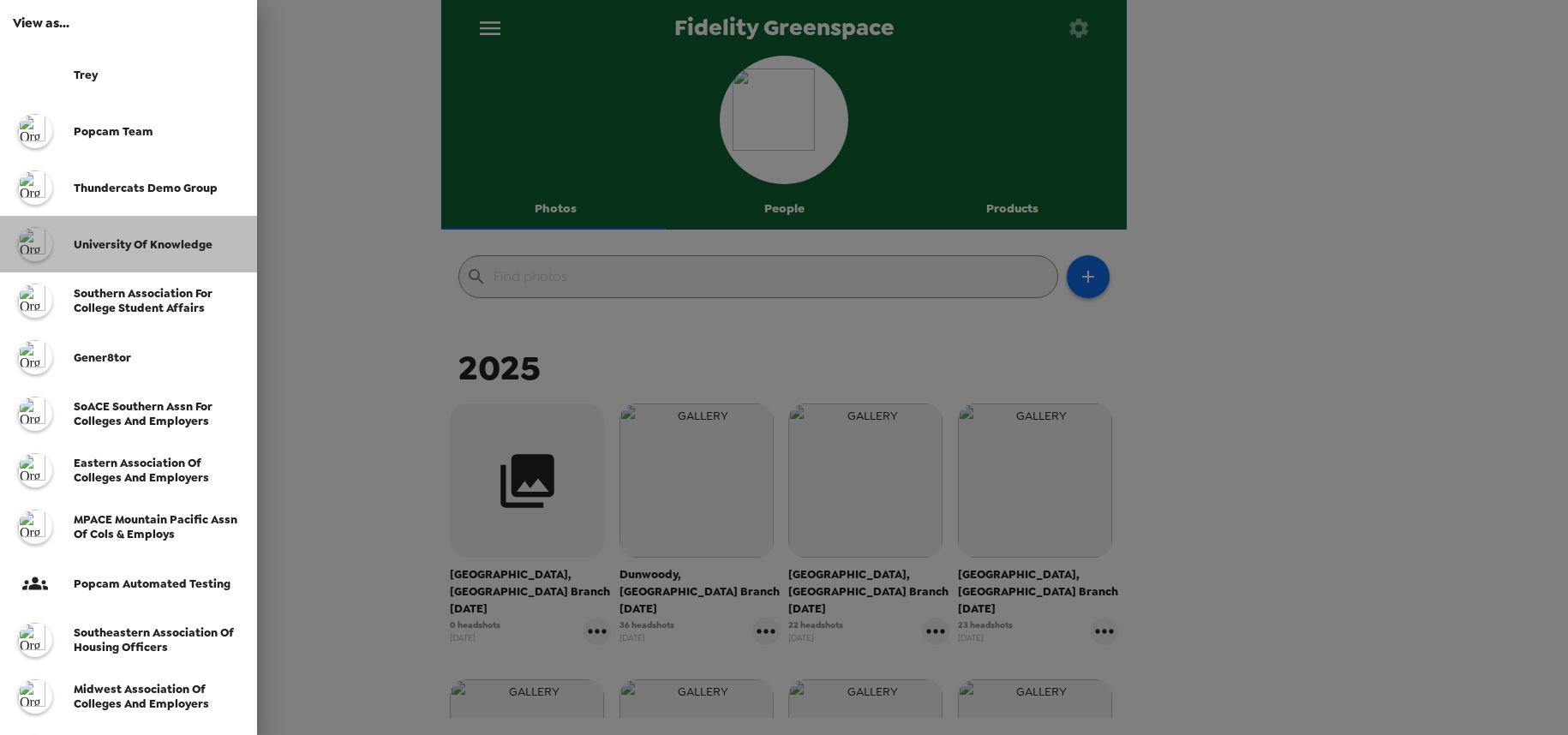
click at [110, 240] on span "University of Knowledge" at bounding box center [143, 244] width 139 height 15
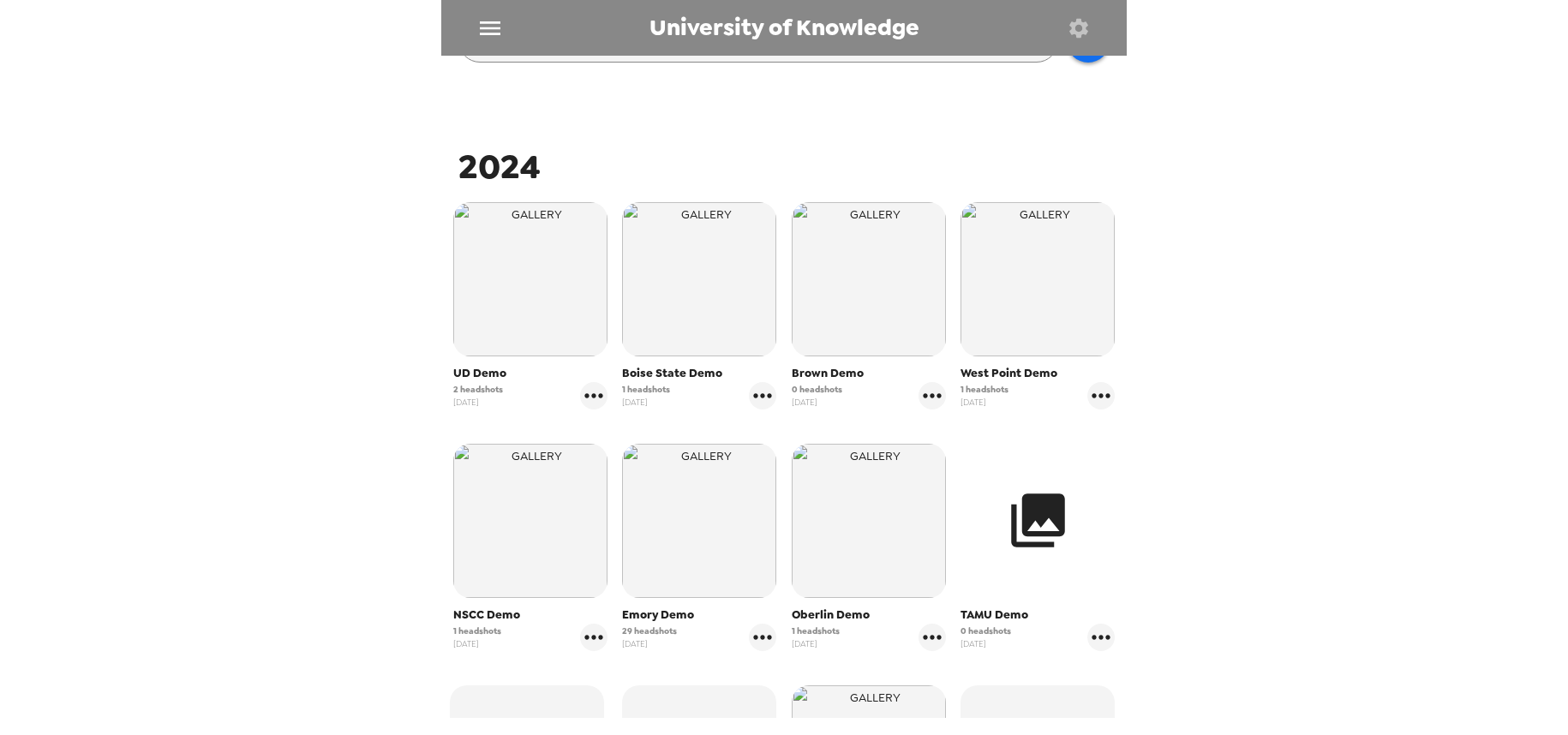
scroll to position [257, 0]
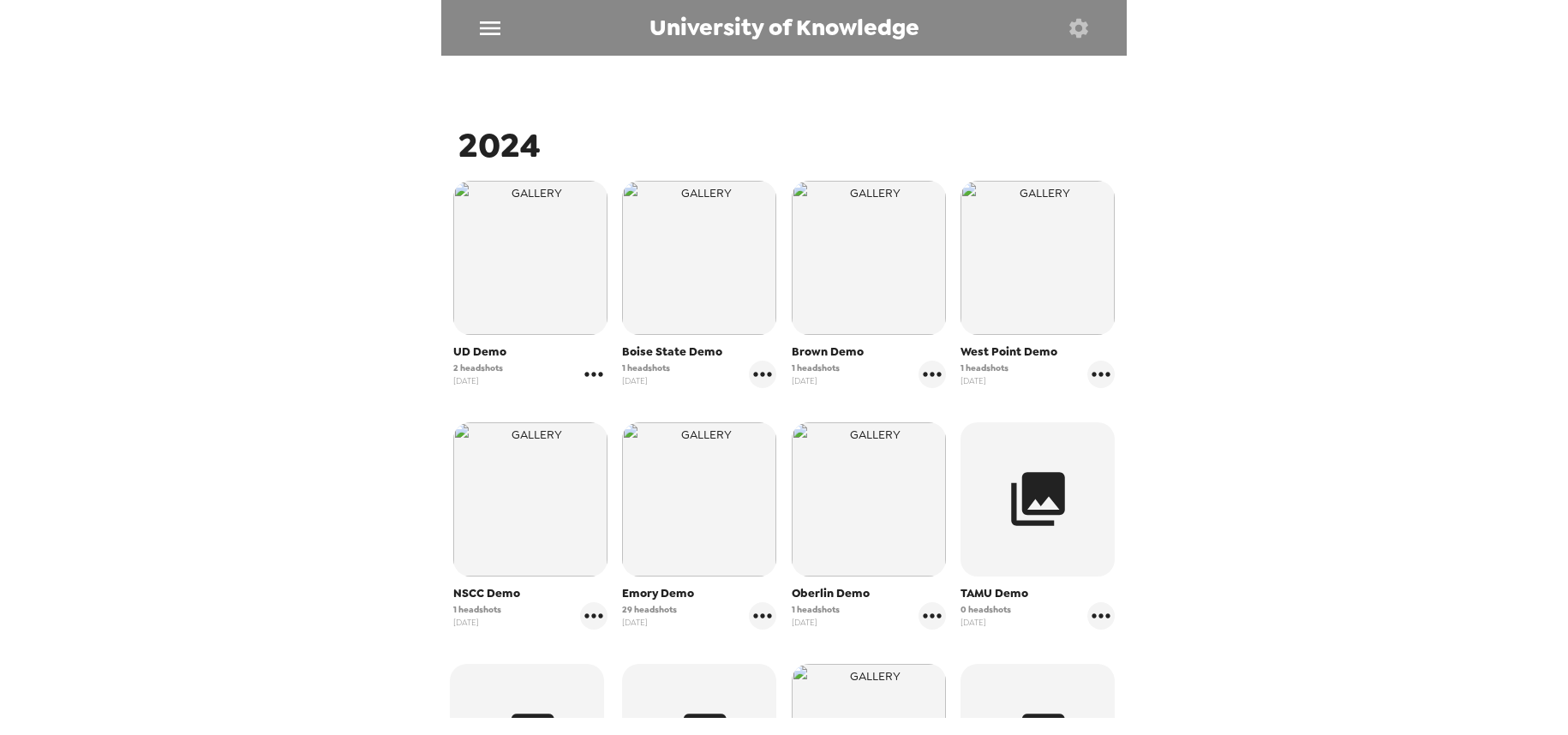
click at [589, 379] on icon "gallery menu" at bounding box center [593, 375] width 27 height 27
click at [624, 413] on span "Edit Shoot" at bounding box center [694, 410] width 142 height 21
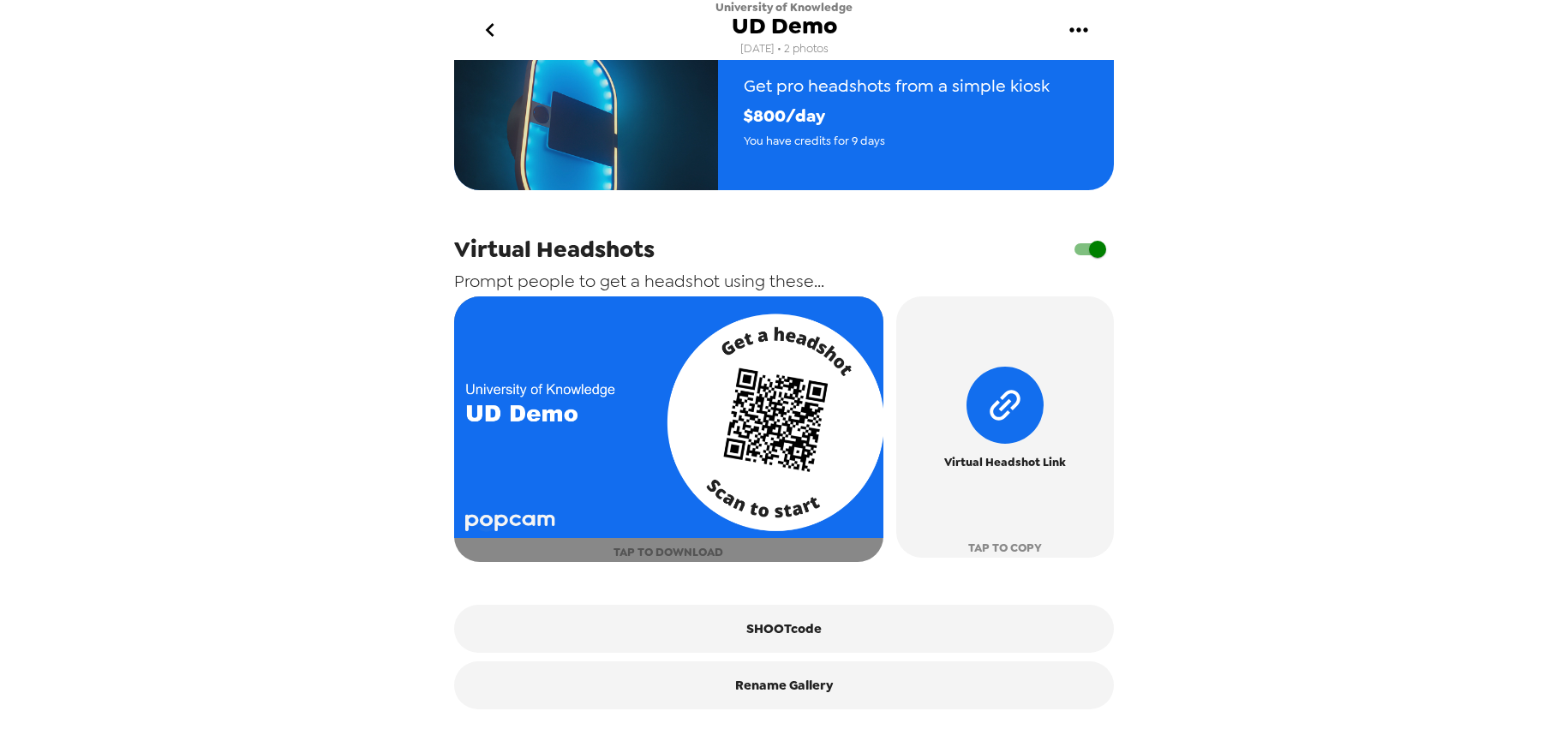
scroll to position [666, 0]
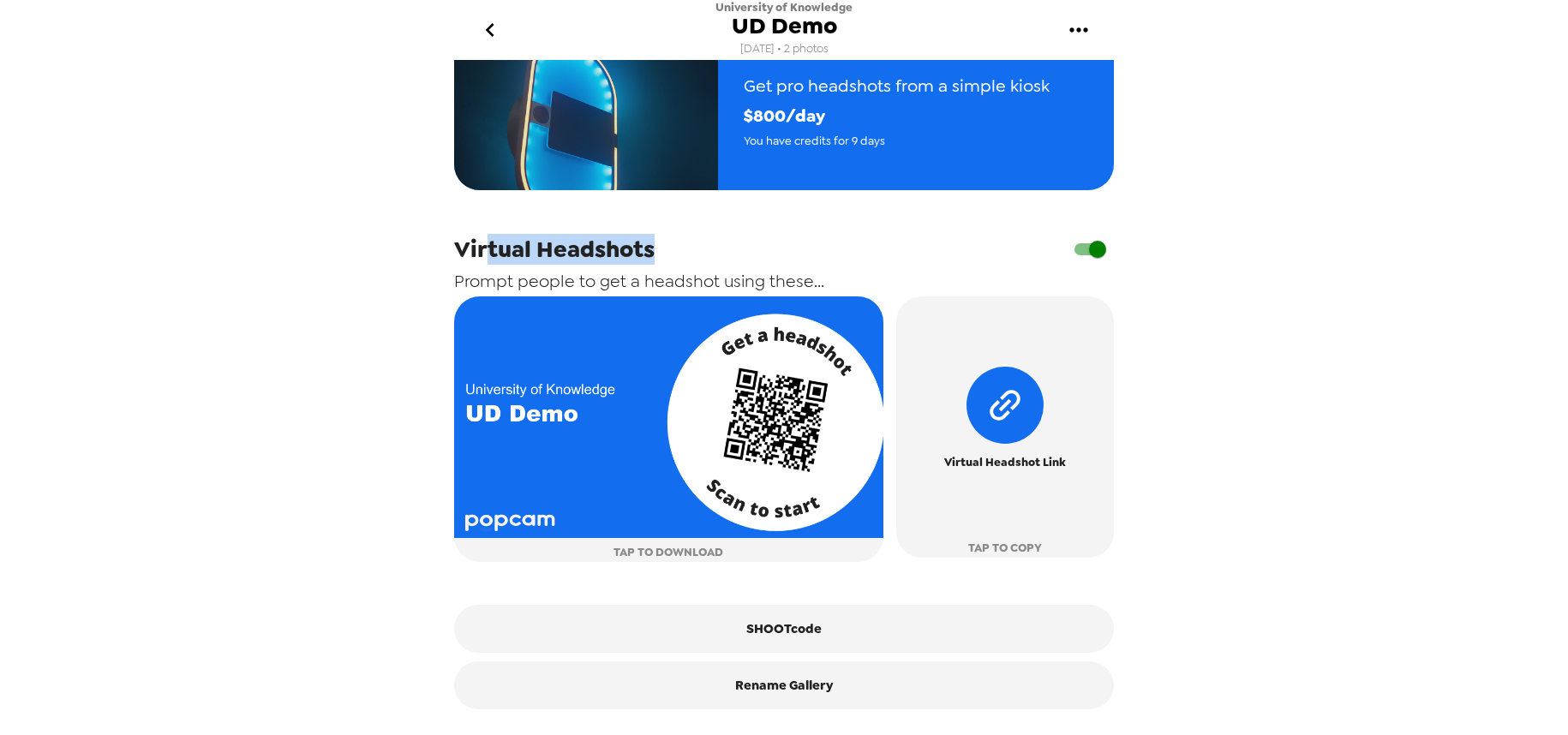
drag, startPoint x: 492, startPoint y: 257, endPoint x: 699, endPoint y: 259, distance: 207.0
click at [699, 259] on div "Virtual Headshots" at bounding box center [784, 250] width 660 height 33
click at [589, 245] on span "Virtual Headshots" at bounding box center [554, 250] width 201 height 31
click at [470, 46] on button "go back" at bounding box center [490, 30] width 56 height 56
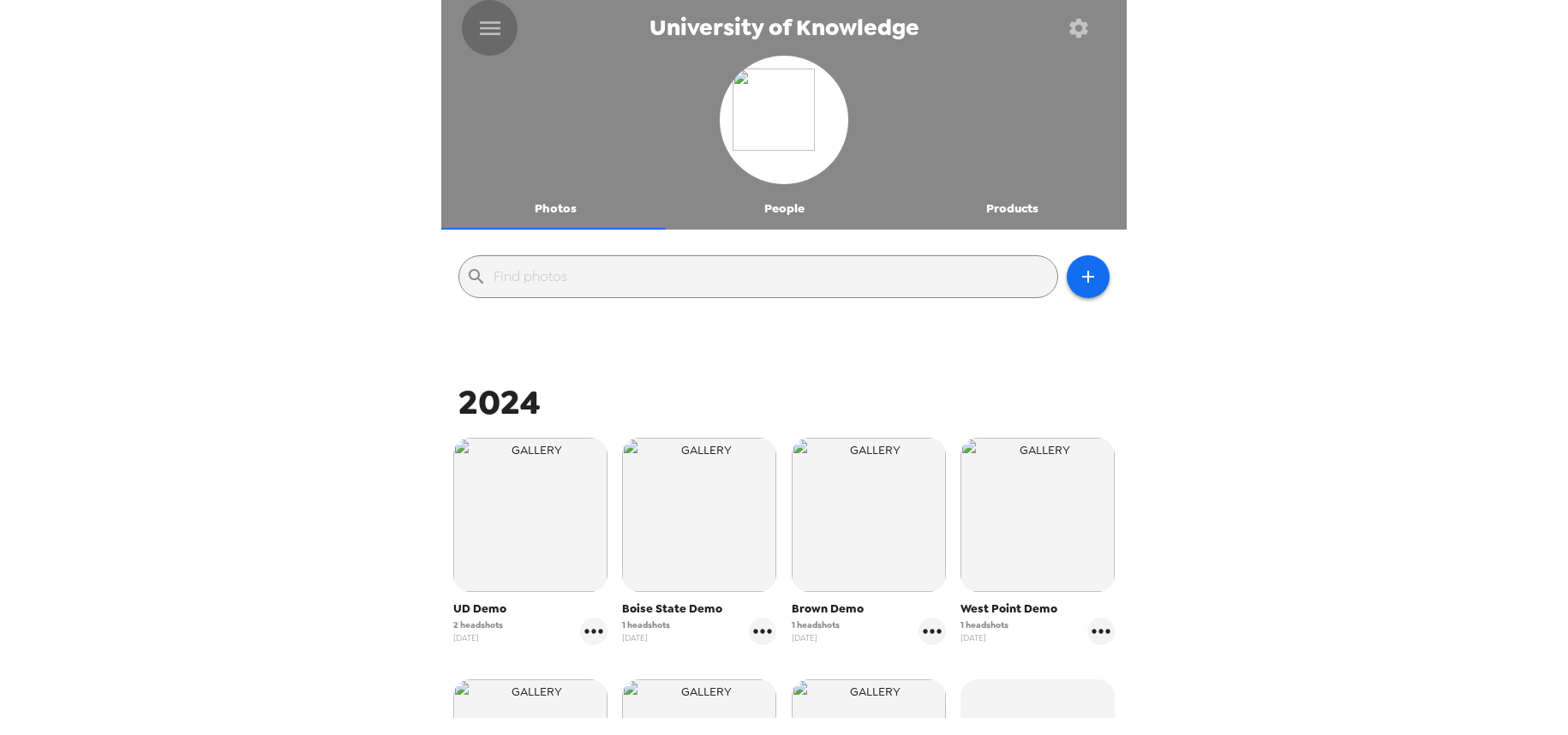
click at [489, 32] on icon "menu" at bounding box center [490, 28] width 27 height 27
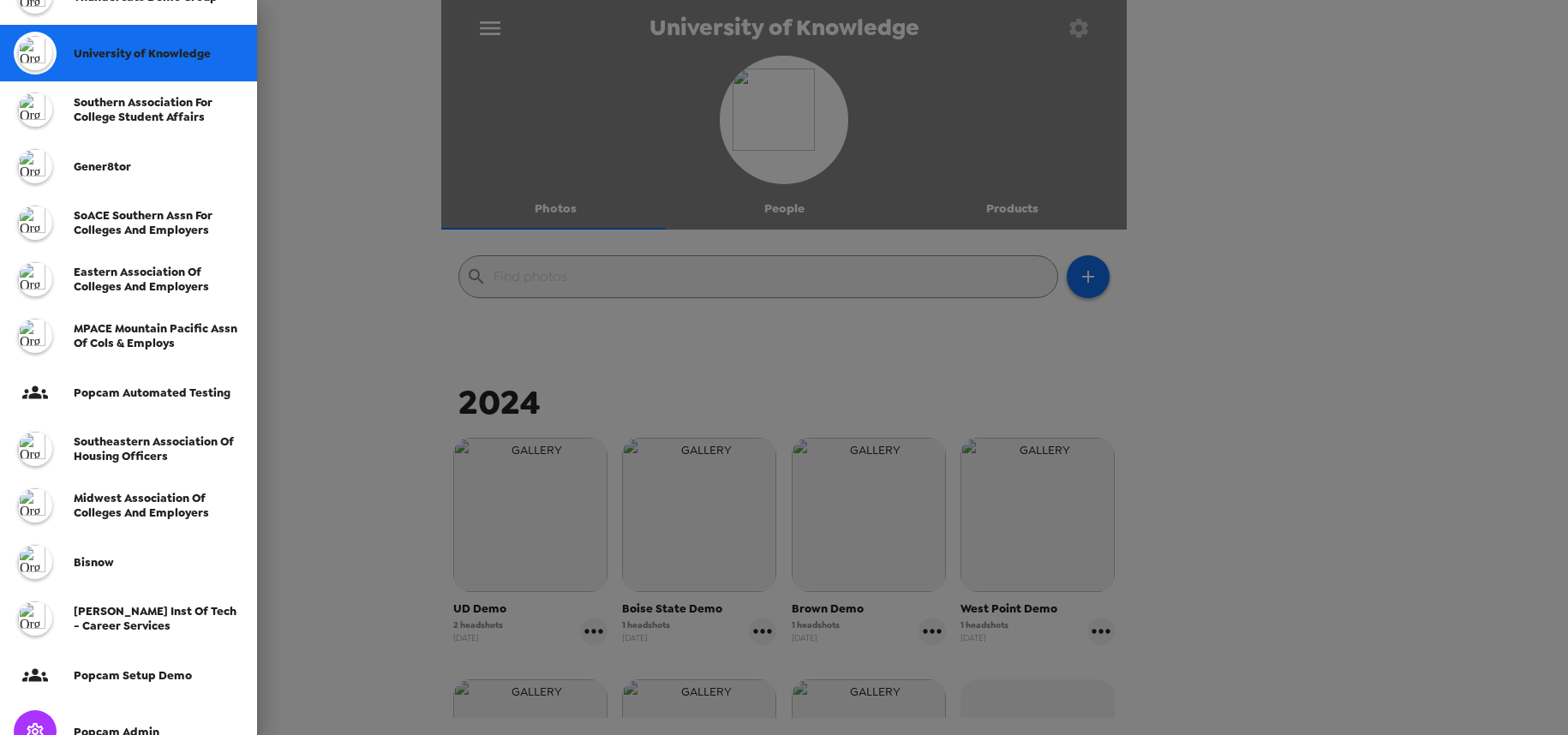
scroll to position [86, 0]
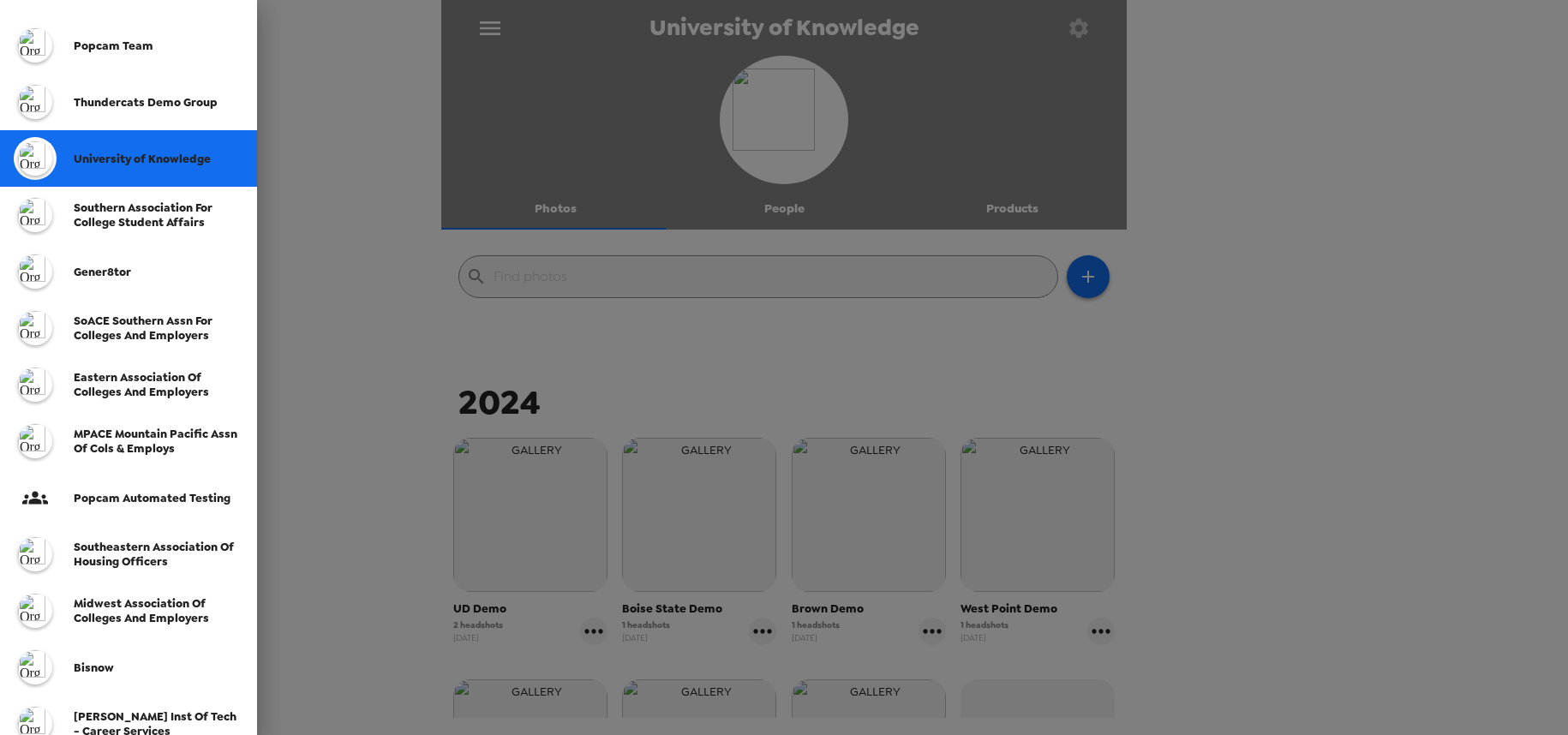
click at [155, 333] on span "SoACE Southern Assn for Colleges and Employers" at bounding box center [143, 328] width 139 height 29
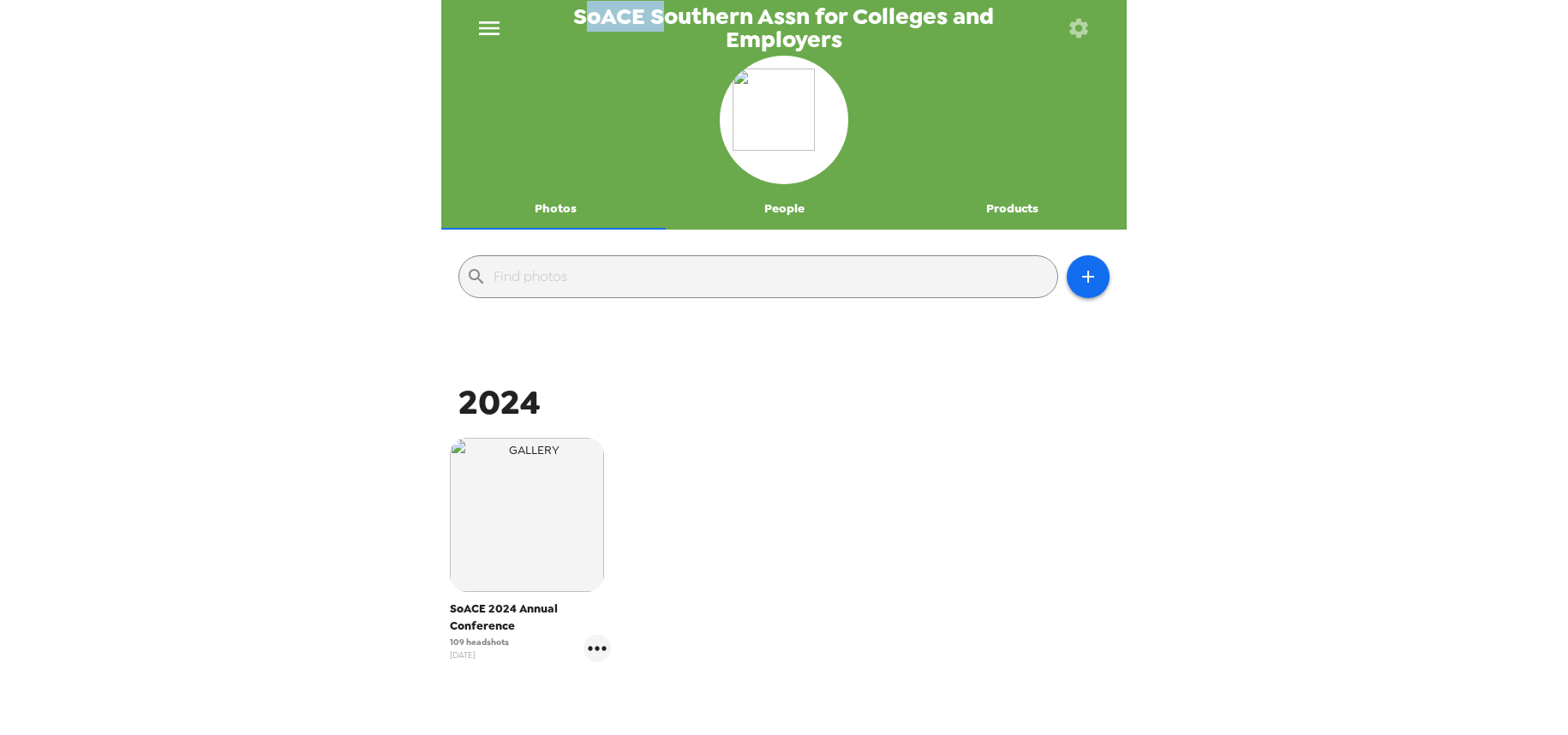
drag, startPoint x: 585, startPoint y: 16, endPoint x: 616, endPoint y: 23, distance: 31.8
click at [665, 18] on span "SoACE Southern Assn for Colleges and Employers" at bounding box center [784, 28] width 534 height 46
click at [643, 21] on span "SoACE Southern Assn for Colleges and Employers" at bounding box center [784, 28] width 534 height 46
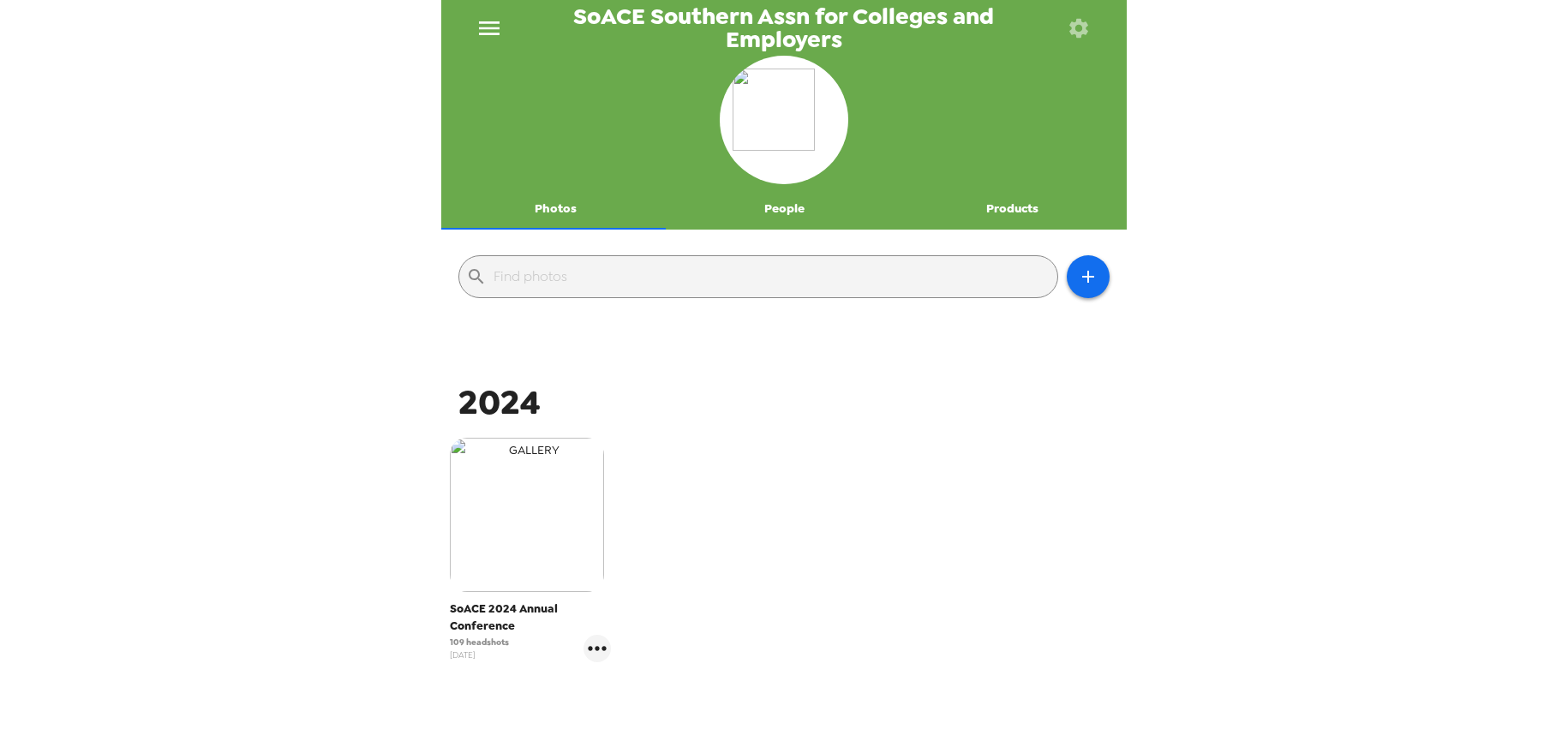
click at [521, 508] on img "button" at bounding box center [526, 514] width 154 height 154
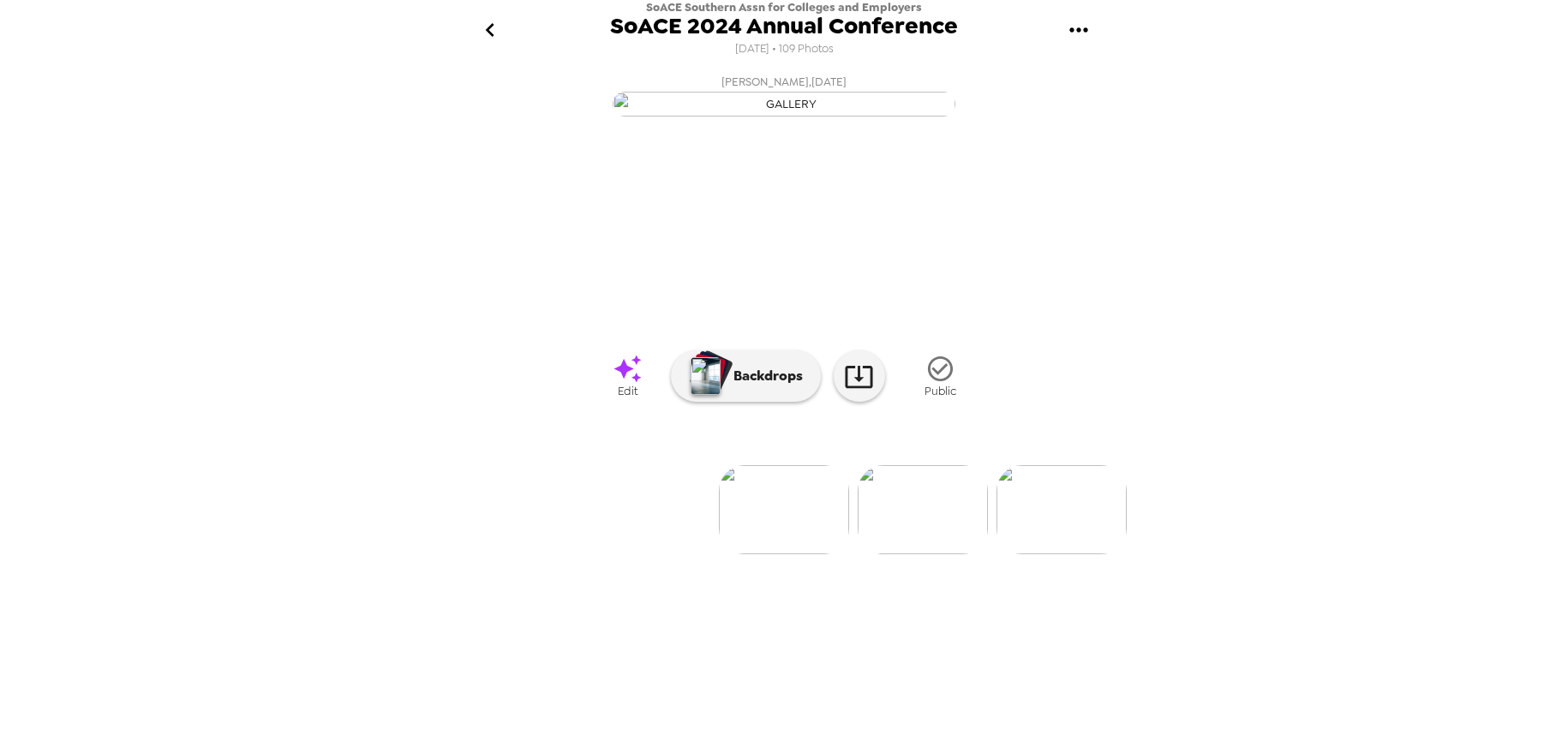
click at [1288, 215] on div "SoACE Southern Assn for Colleges and Employers SoACE 2024 Annual Conference 11/…" at bounding box center [784, 368] width 1568 height 735
click at [657, 554] on img at bounding box center [651, 510] width 130 height 89
click at [943, 554] on img at bounding box center [923, 510] width 130 height 89
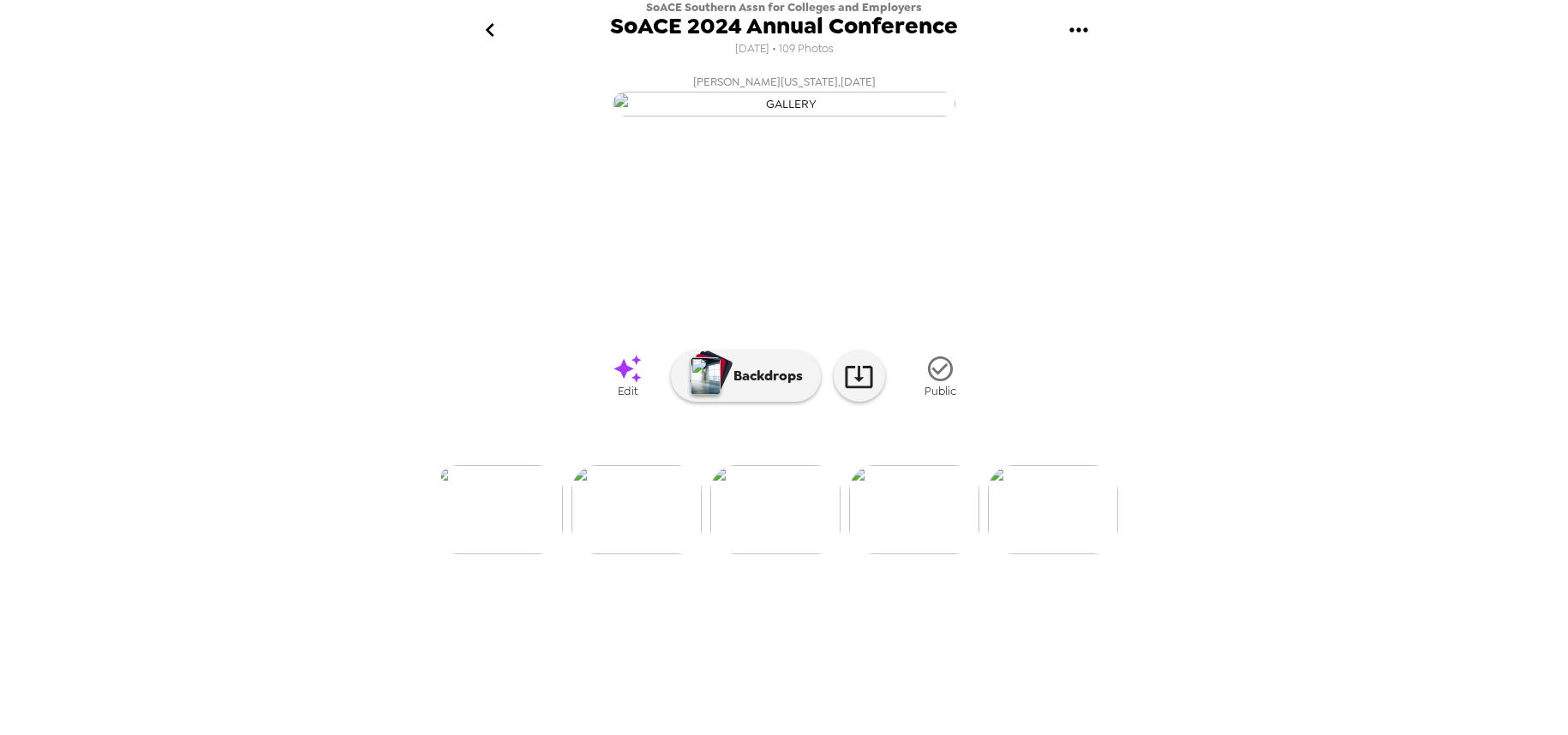
click at [903, 554] on img at bounding box center [913, 510] width 130 height 89
click at [666, 554] on img at bounding box center [646, 510] width 130 height 89
click at [939, 554] on img at bounding box center [924, 510] width 130 height 89
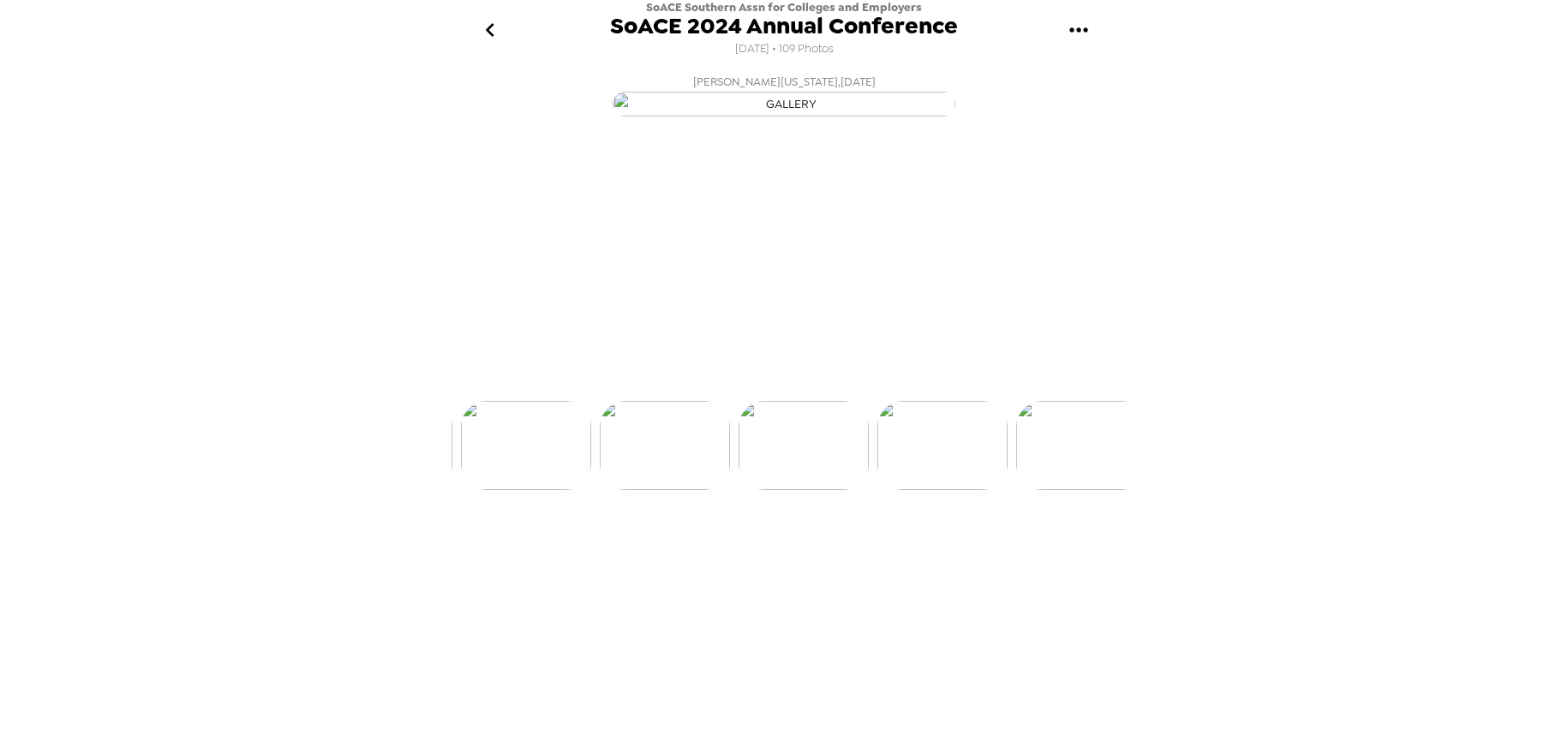
scroll to position [0, 2636]
click at [663, 554] on img at bounding box center [646, 510] width 130 height 89
drag, startPoint x: 403, startPoint y: 113, endPoint x: 469, endPoint y: 18, distance: 115.7
click at [407, 107] on div "SoACE Southern Assn for Colleges and Employers SoACE 2024 Annual Conference 11/…" at bounding box center [784, 368] width 1568 height 735
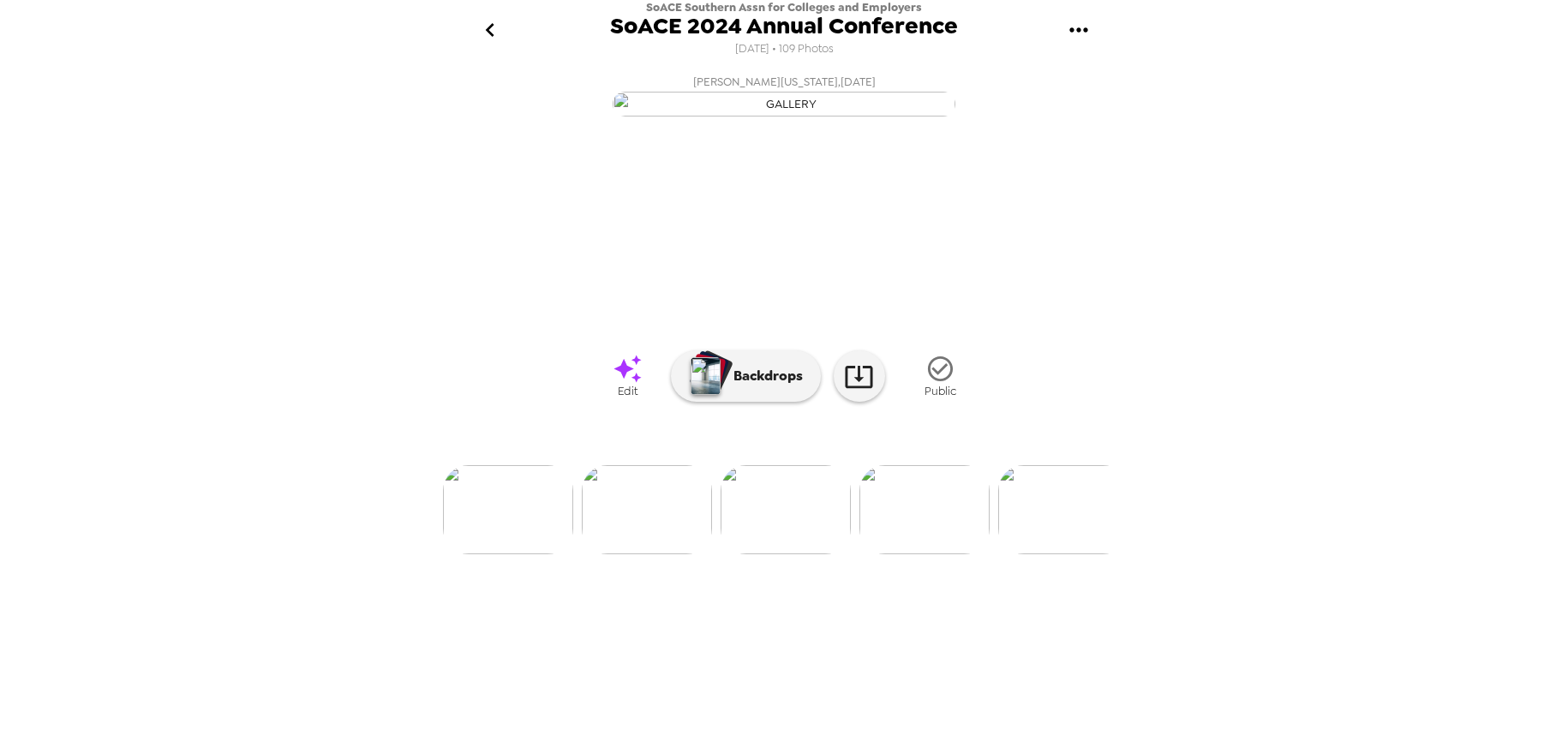
click at [500, 30] on icon "go back" at bounding box center [490, 30] width 27 height 27
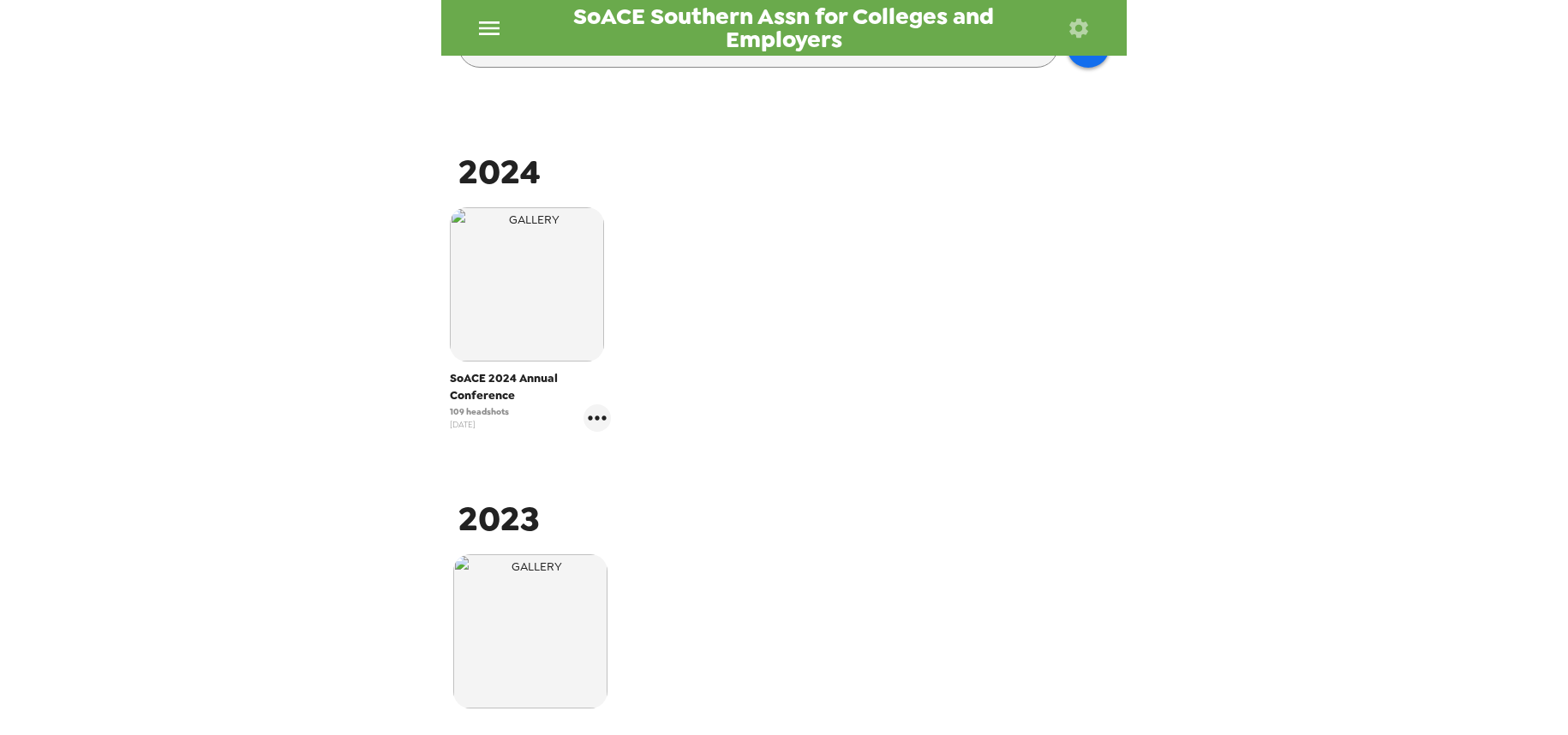
scroll to position [257, 0]
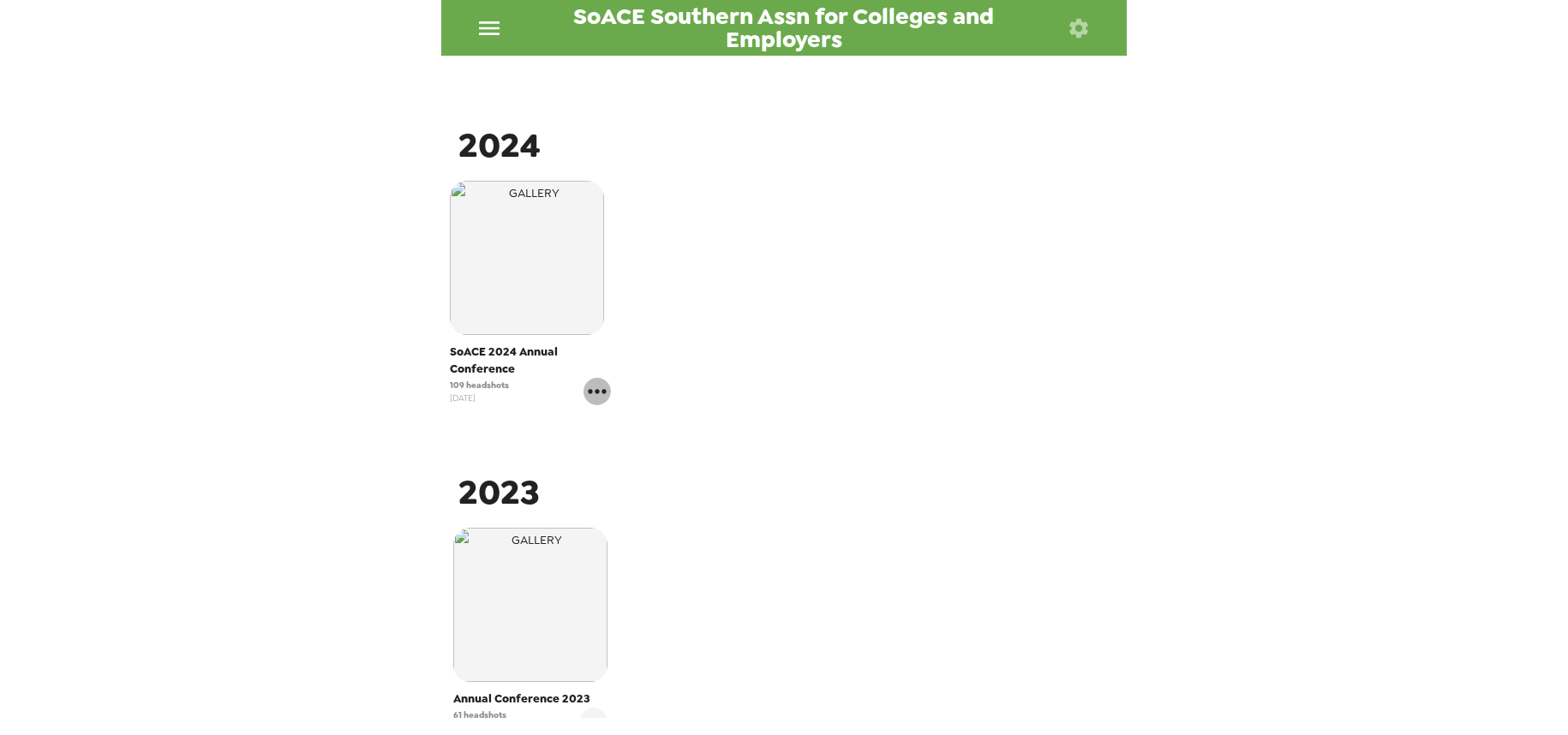
click at [603, 400] on icon "gallery menu" at bounding box center [597, 392] width 27 height 27
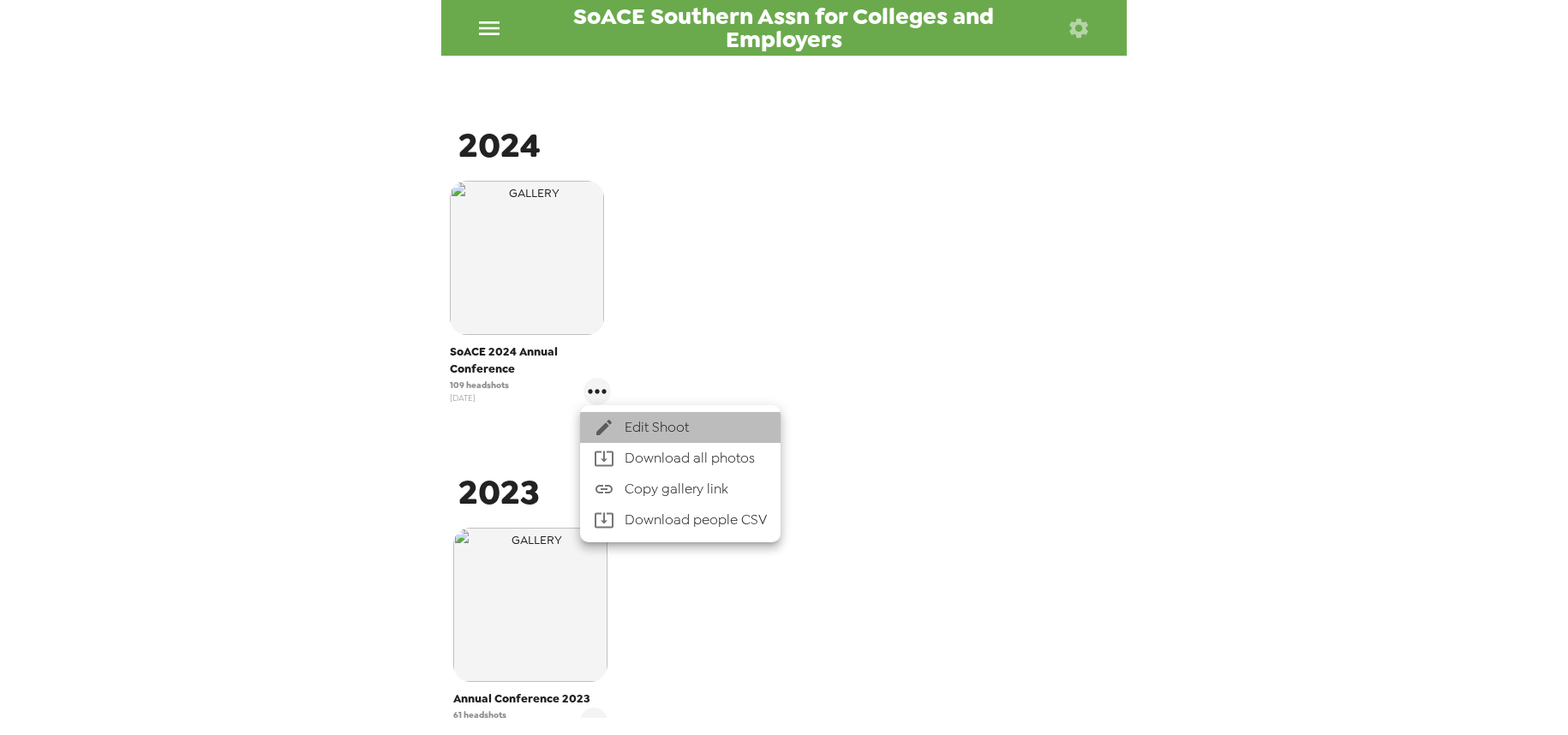
click at [637, 422] on span "Edit Shoot" at bounding box center [696, 428] width 142 height 21
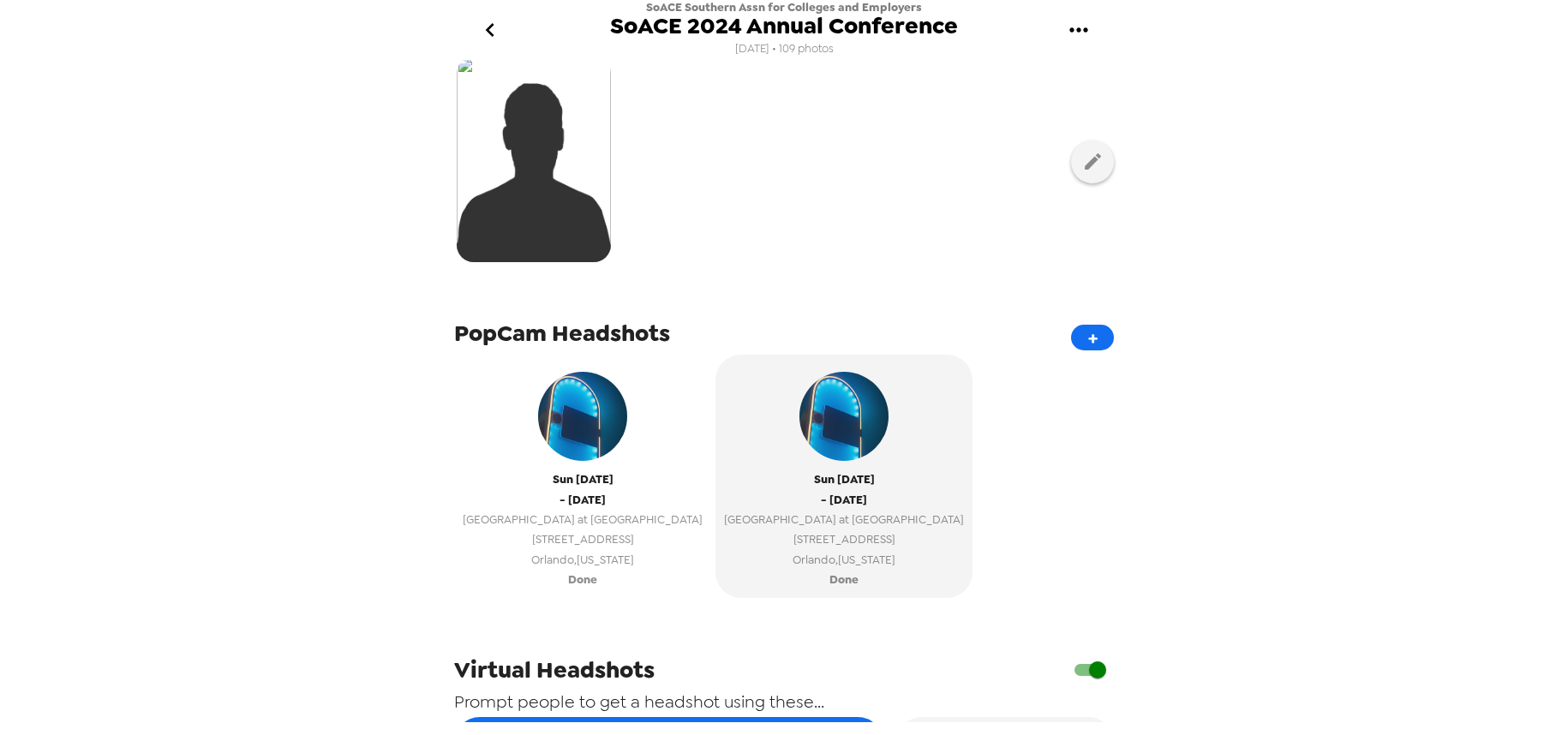
scroll to position [343, 0]
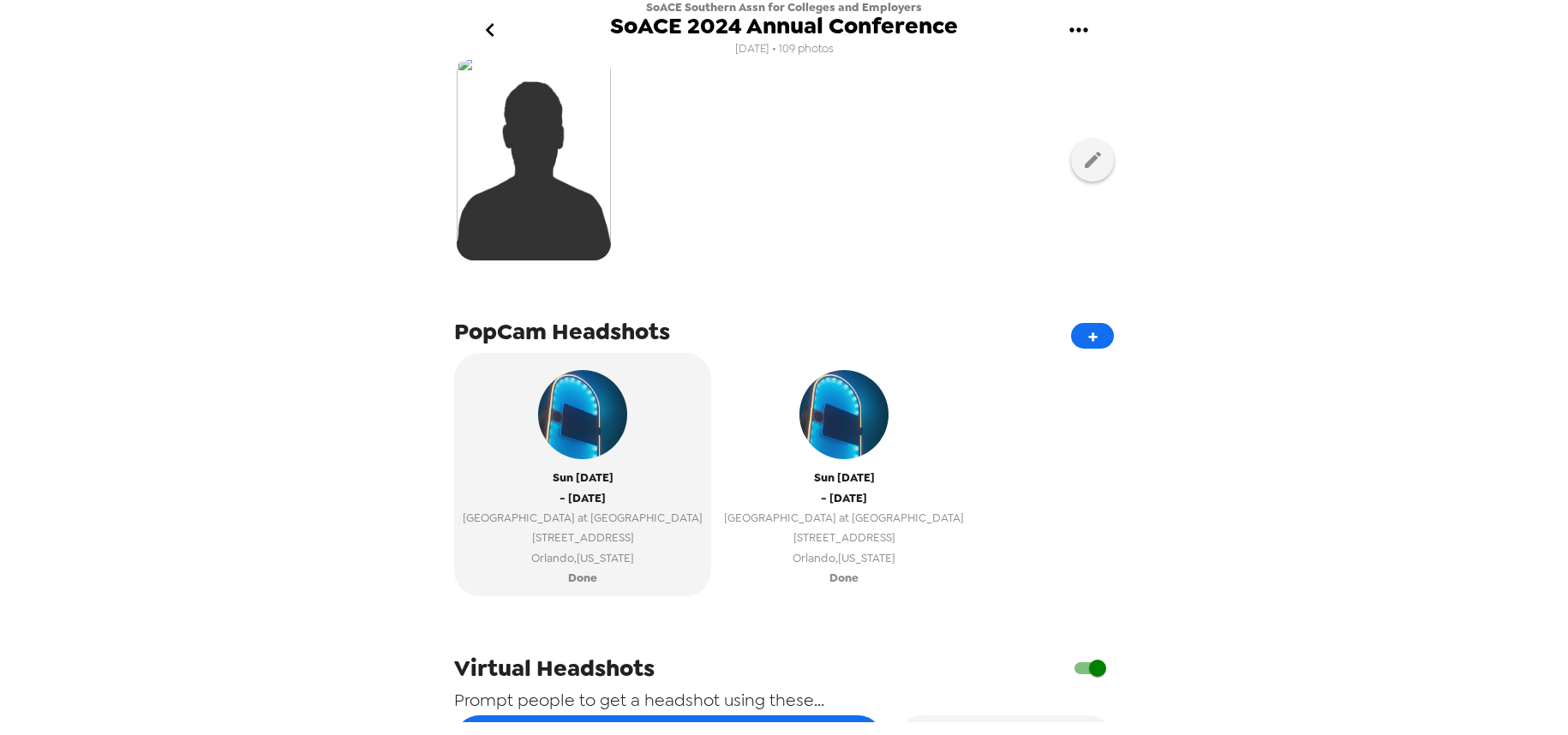
click at [915, 530] on span "6300 Hollywood Way" at bounding box center [843, 538] width 240 height 20
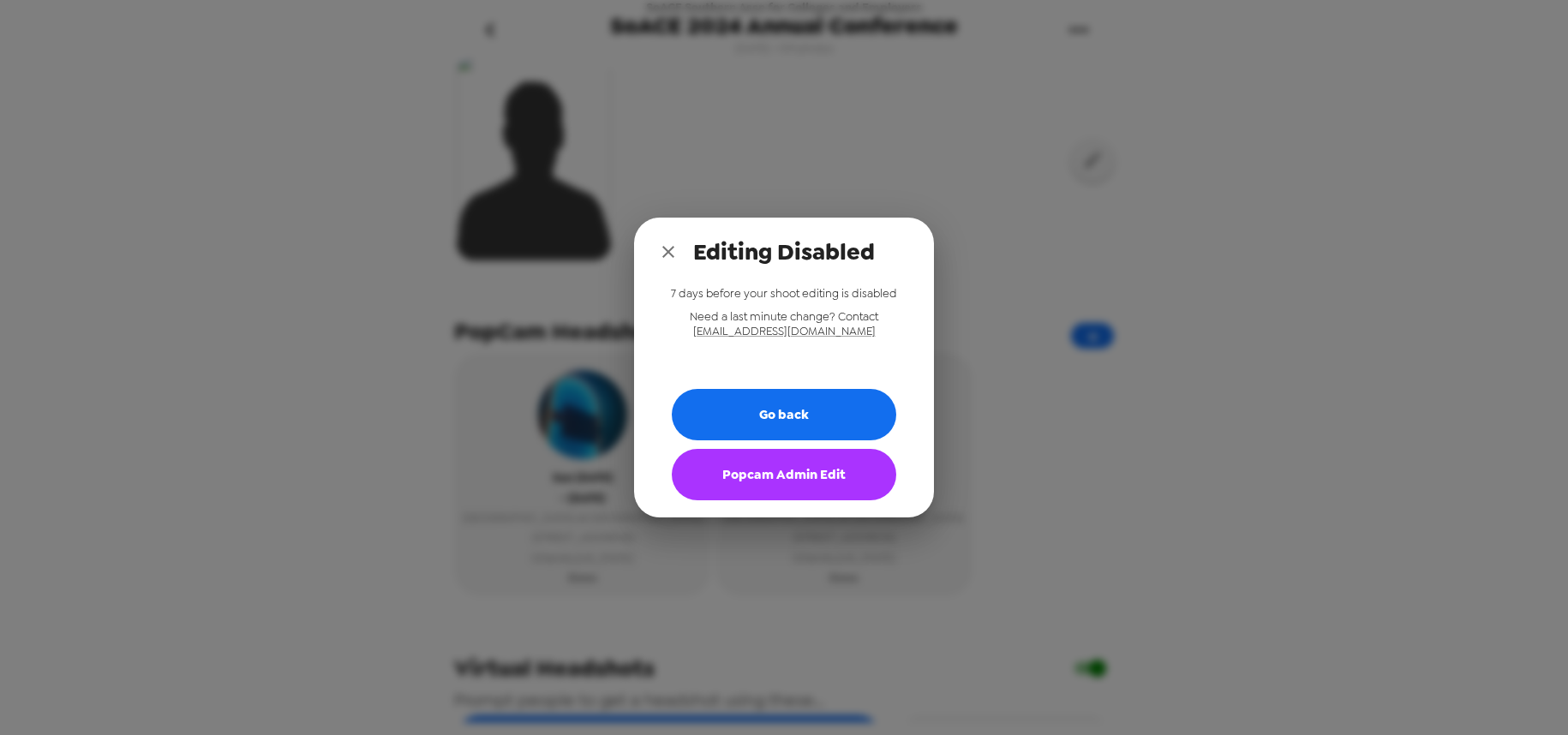
click at [810, 474] on button "Popcam Admin Edit" at bounding box center [784, 475] width 224 height 51
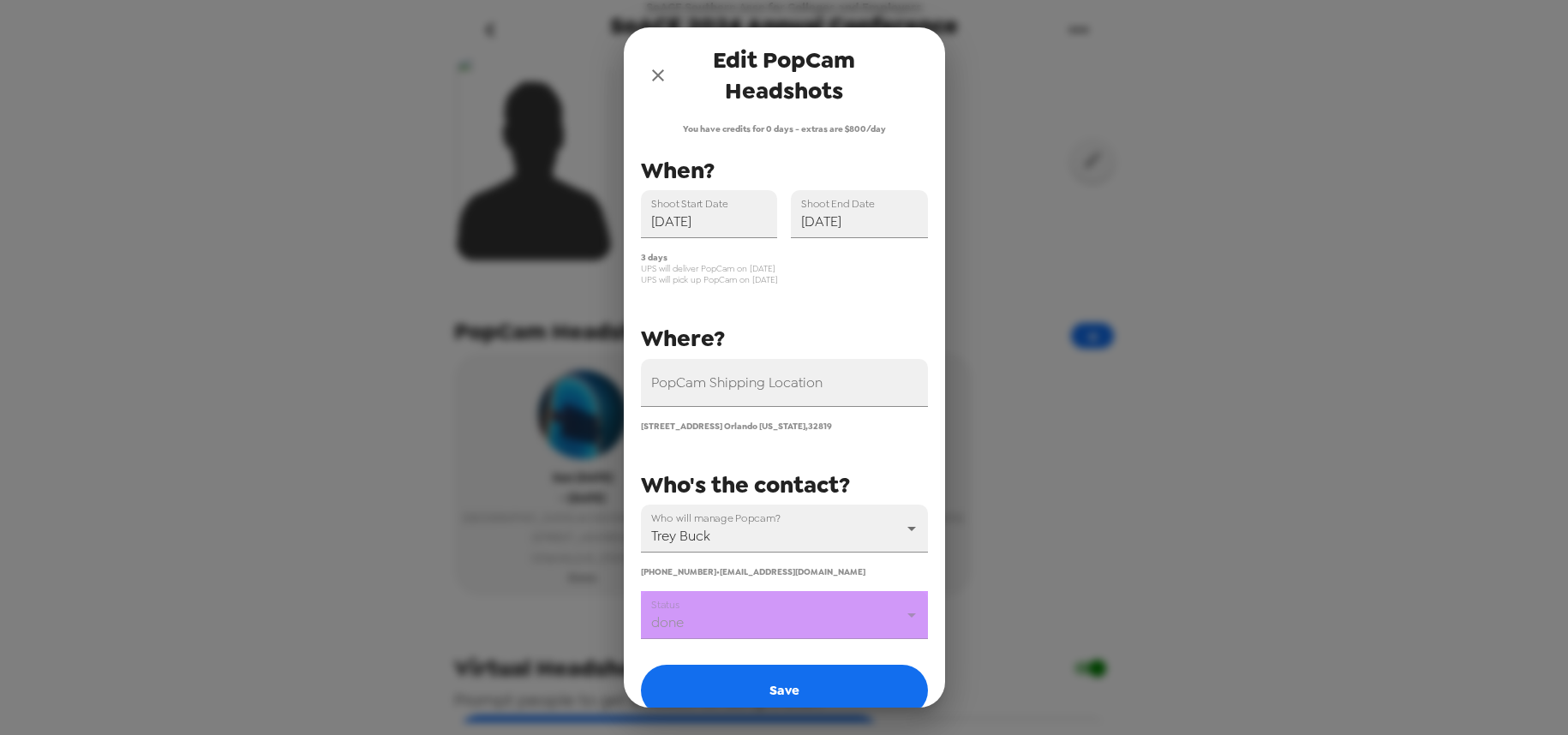
click at [655, 79] on icon "close" at bounding box center [658, 75] width 21 height 21
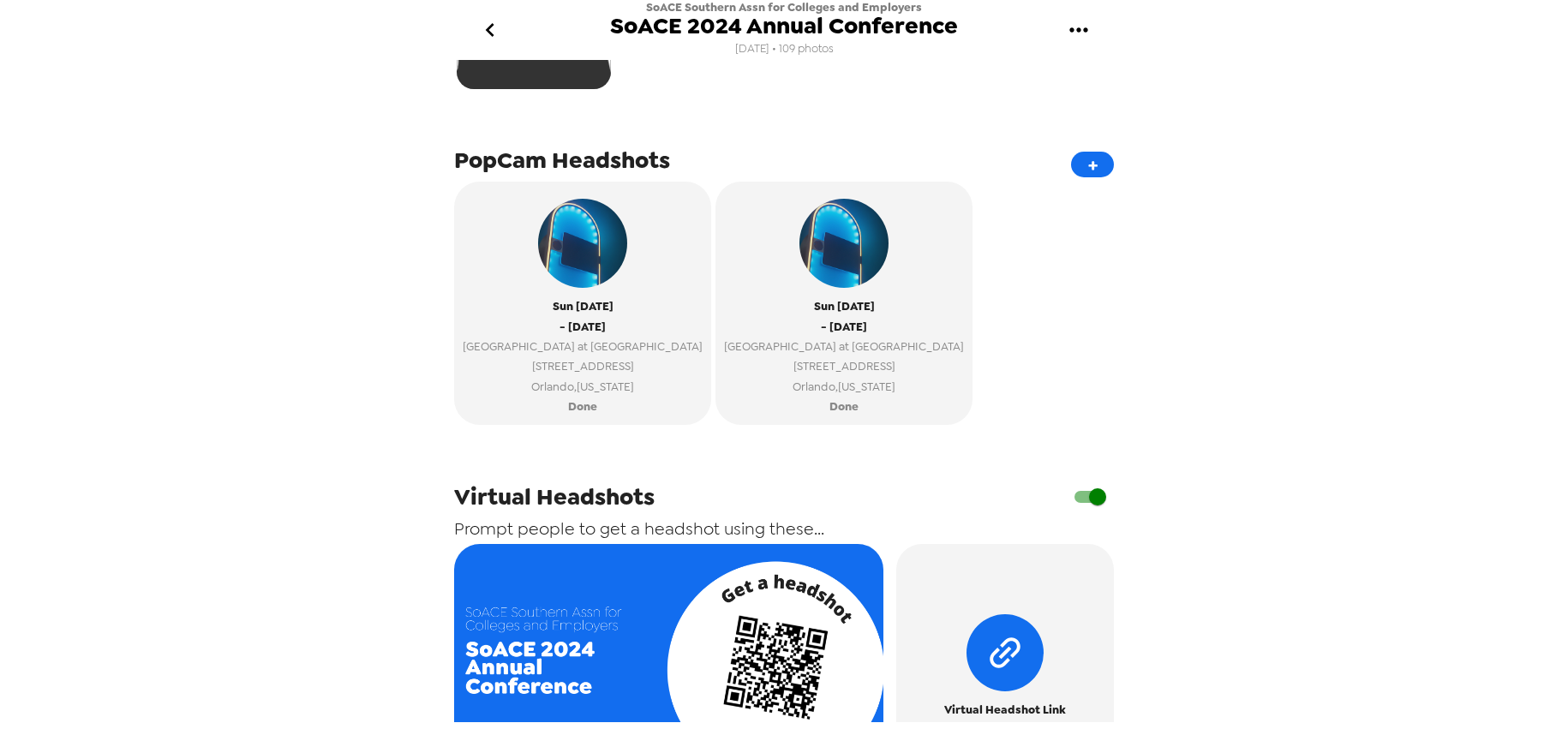
scroll to position [771, 0]
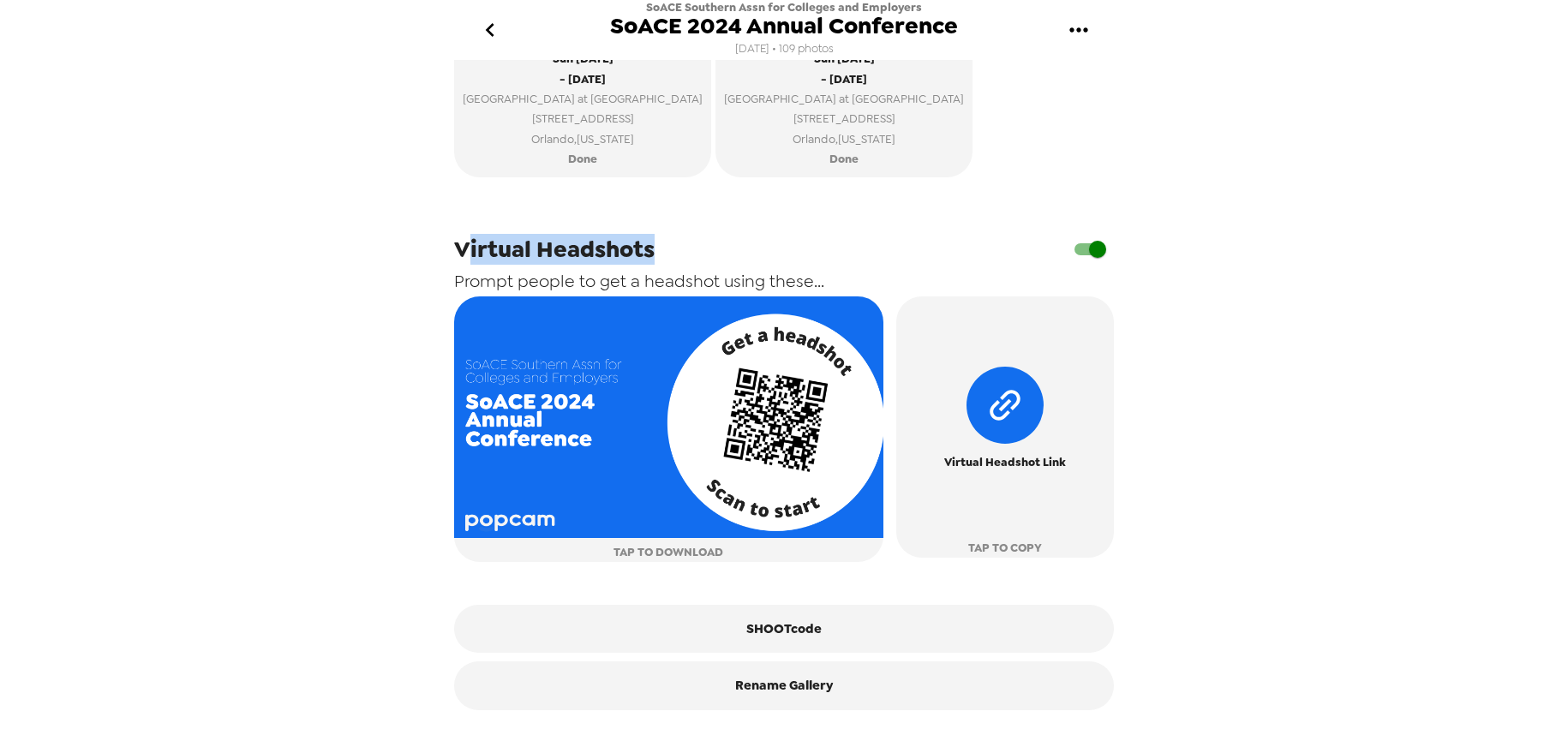
drag, startPoint x: 473, startPoint y: 250, endPoint x: 748, endPoint y: 254, distance: 275.0
click at [748, 254] on div "Virtual Headshots" at bounding box center [784, 250] width 660 height 33
click at [753, 252] on div "Virtual Headshots" at bounding box center [784, 250] width 660 height 33
click at [1062, 260] on input "checkbox" at bounding box center [1097, 250] width 98 height 33
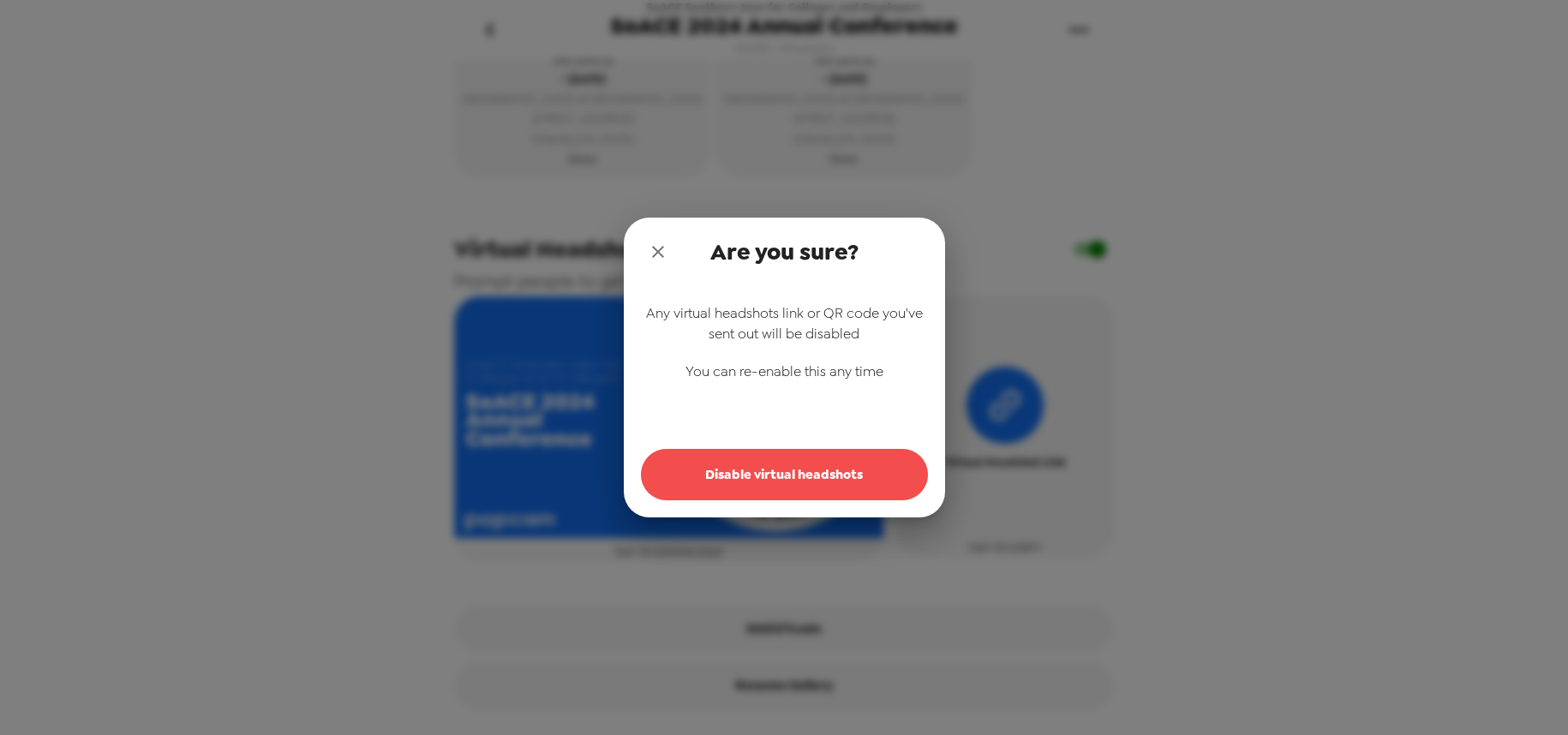
click at [754, 470] on button "Disable virtual headshots" at bounding box center [784, 475] width 287 height 51
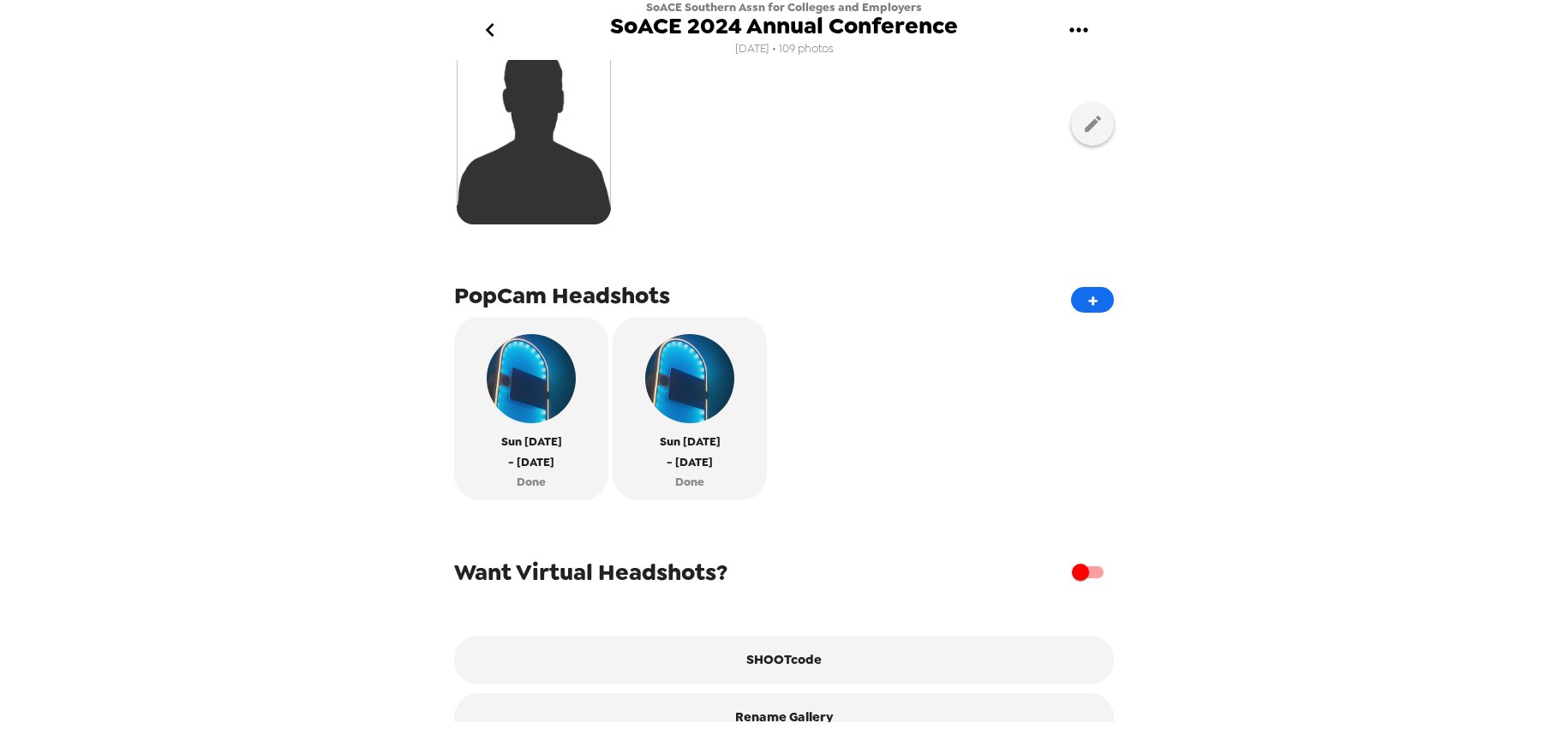
scroll to position [482, 0]
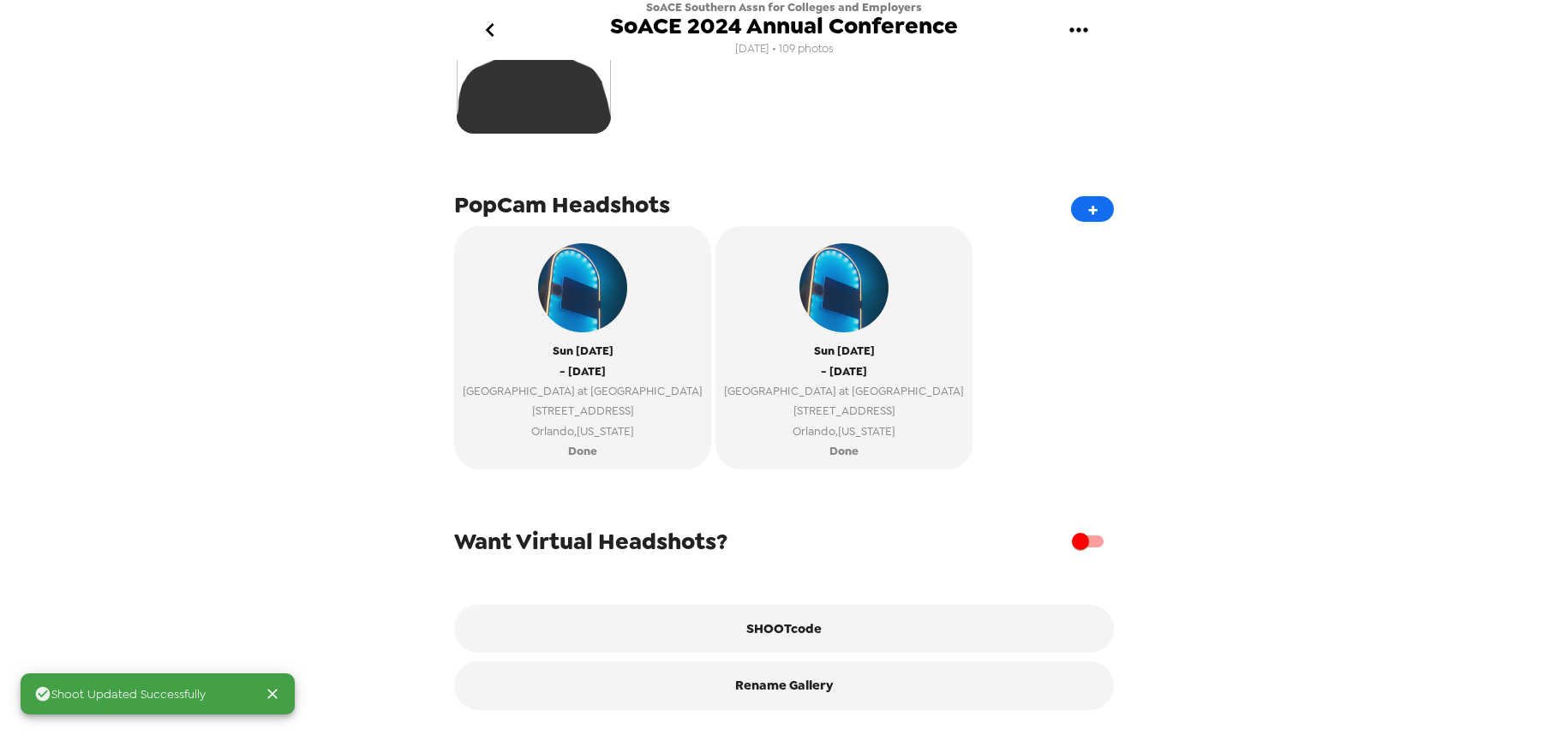
click at [1067, 543] on input "checkbox" at bounding box center [1080, 542] width 98 height 33
checkbox input "true"
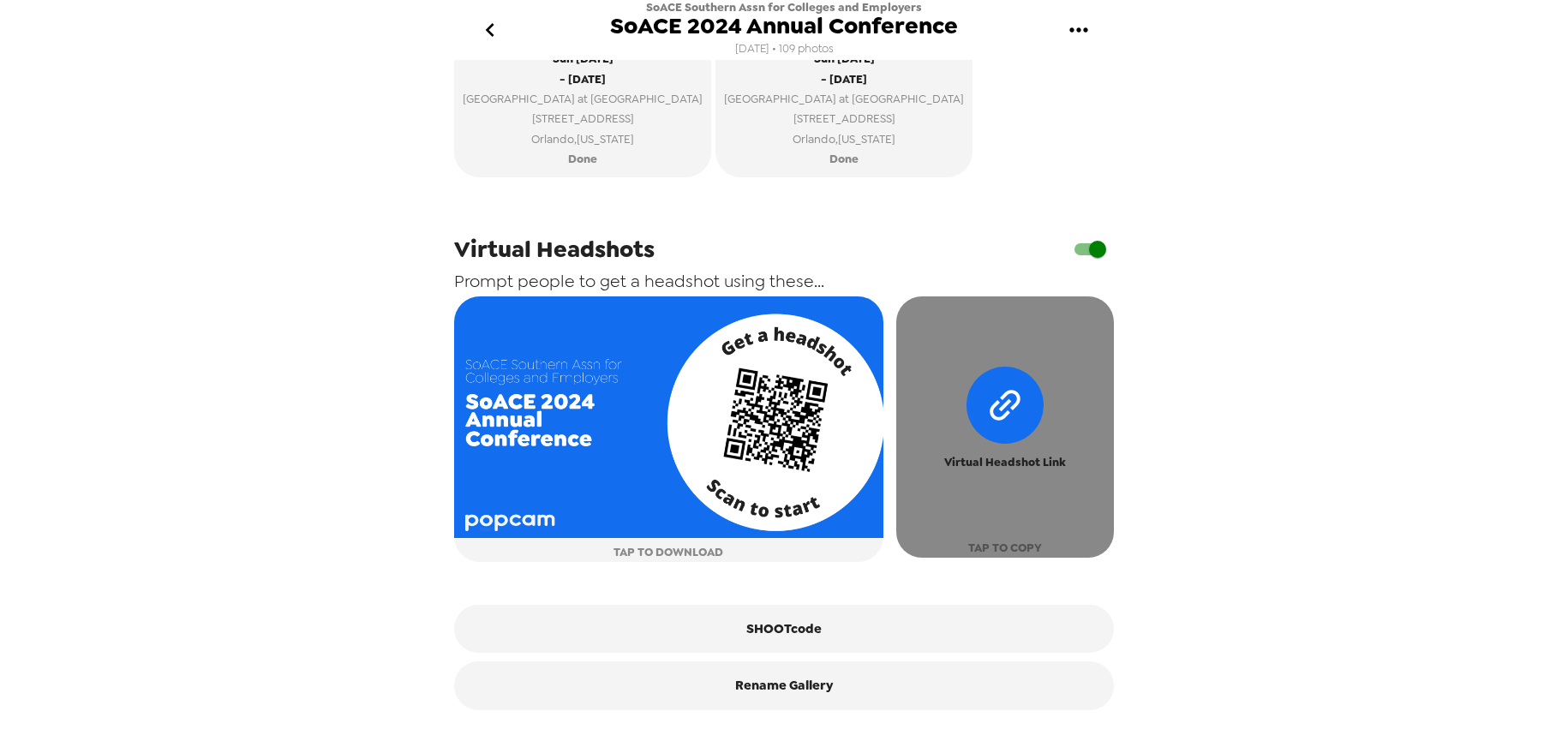
scroll to position [771, 0]
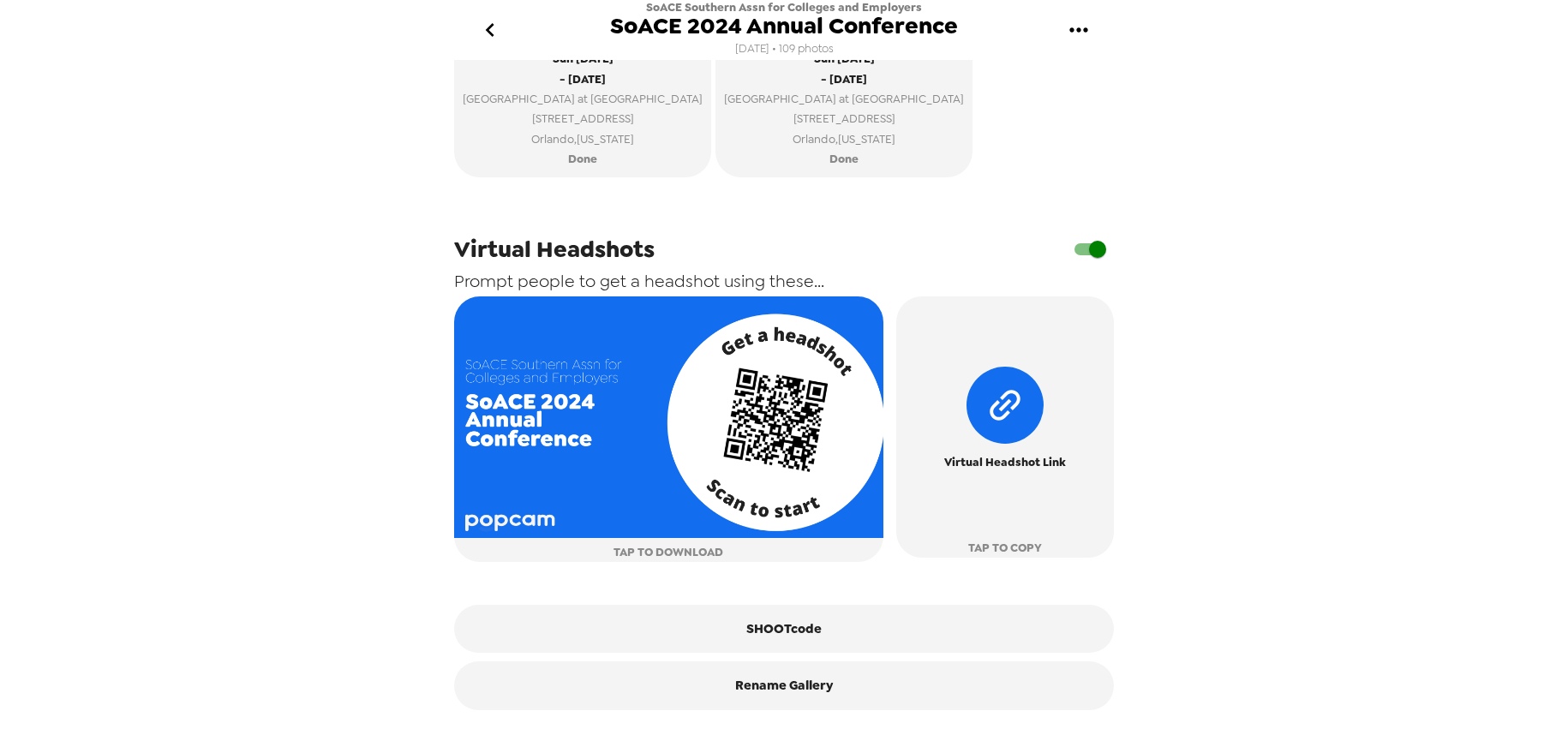
click at [496, 31] on icon "go back" at bounding box center [490, 30] width 27 height 27
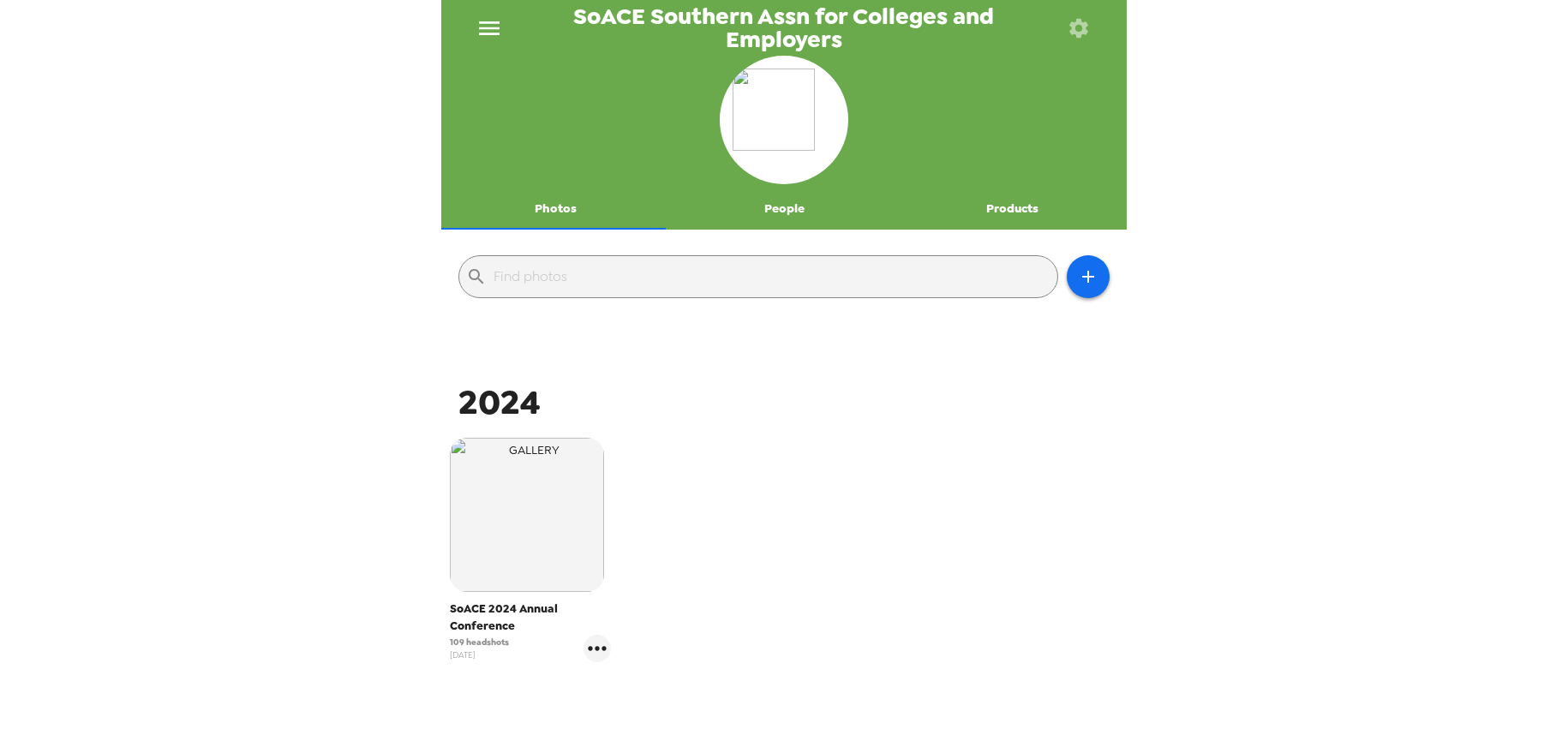
click at [493, 33] on icon "menu" at bounding box center [490, 28] width 27 height 27
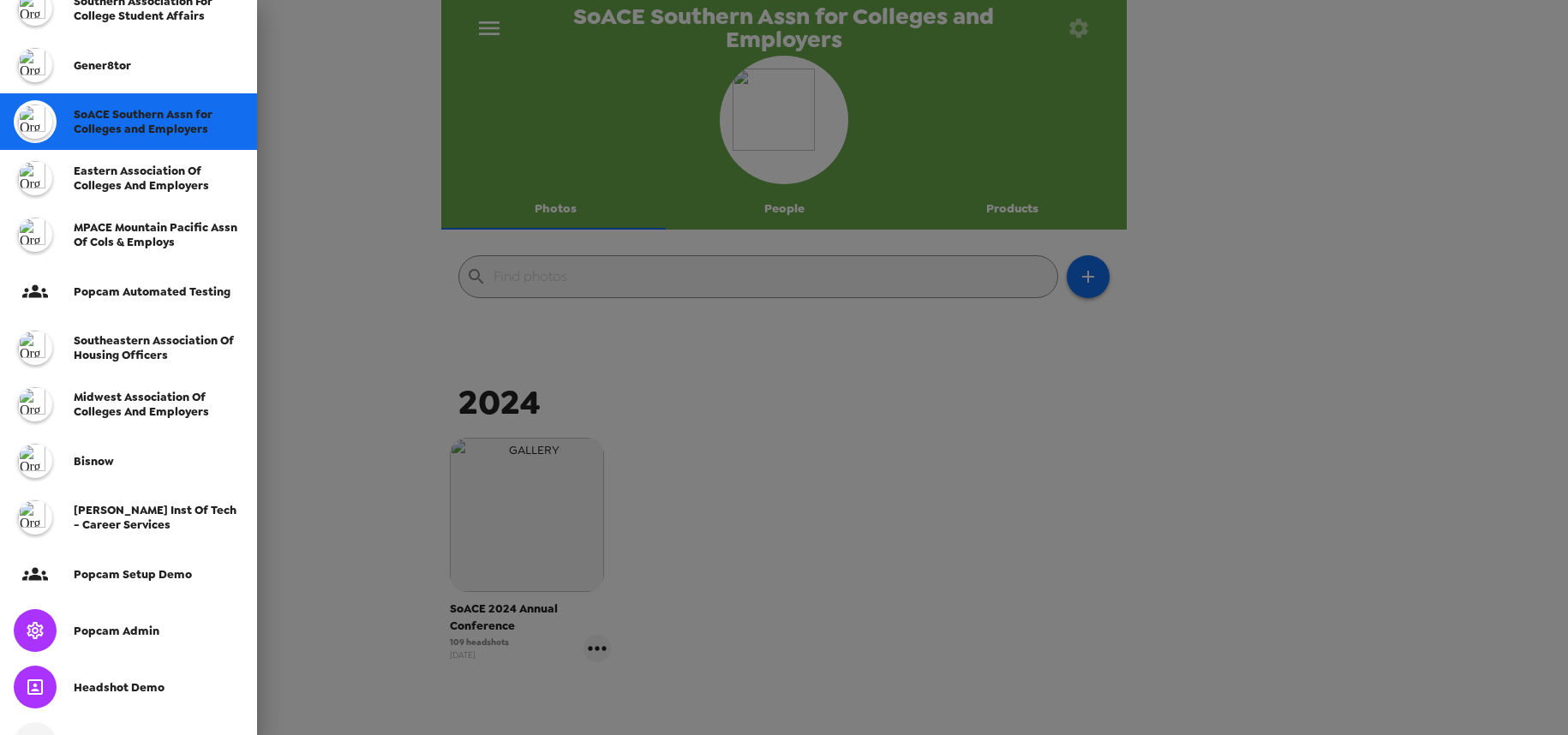
scroll to position [343, 0]
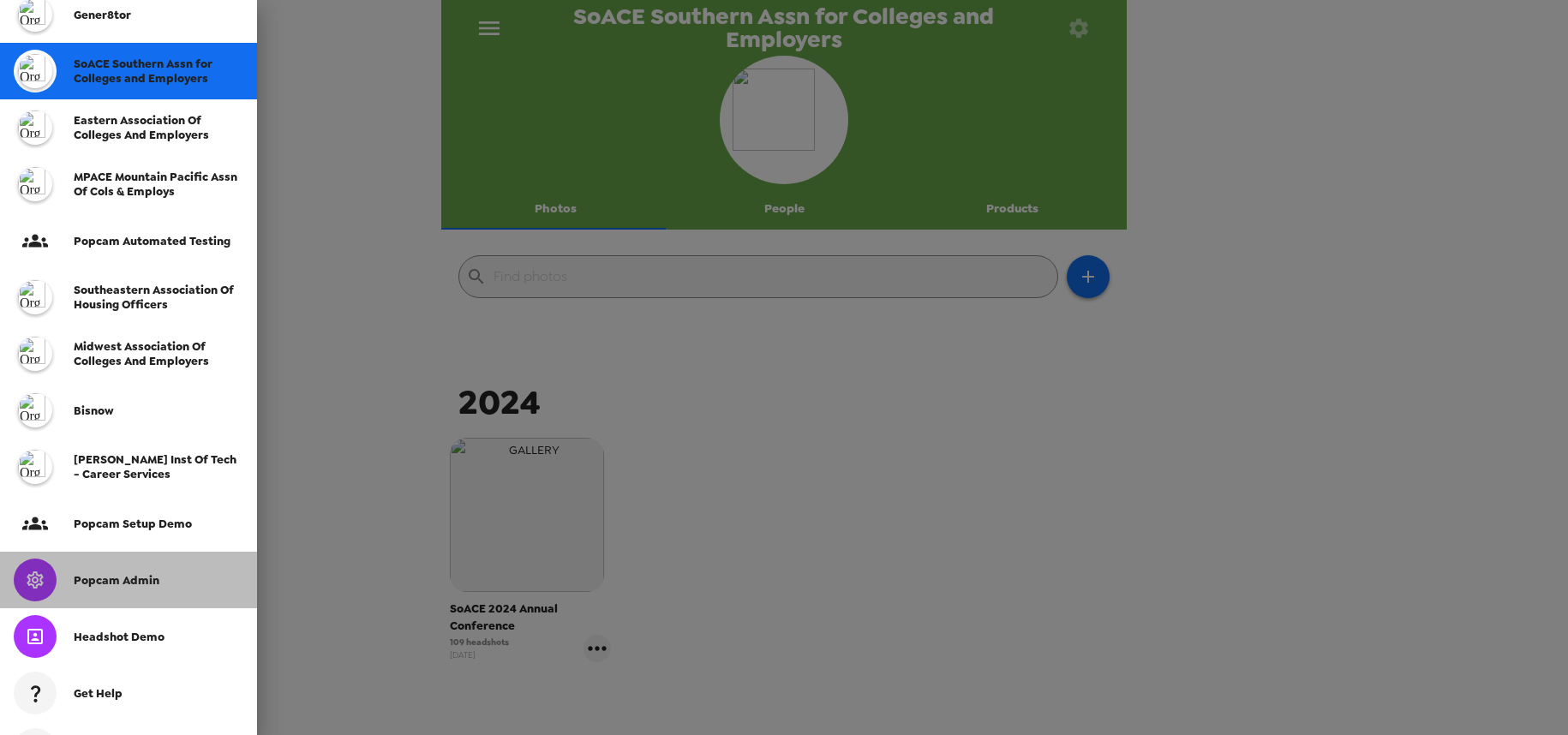
click at [124, 584] on span "Popcam Admin" at bounding box center [117, 581] width 86 height 15
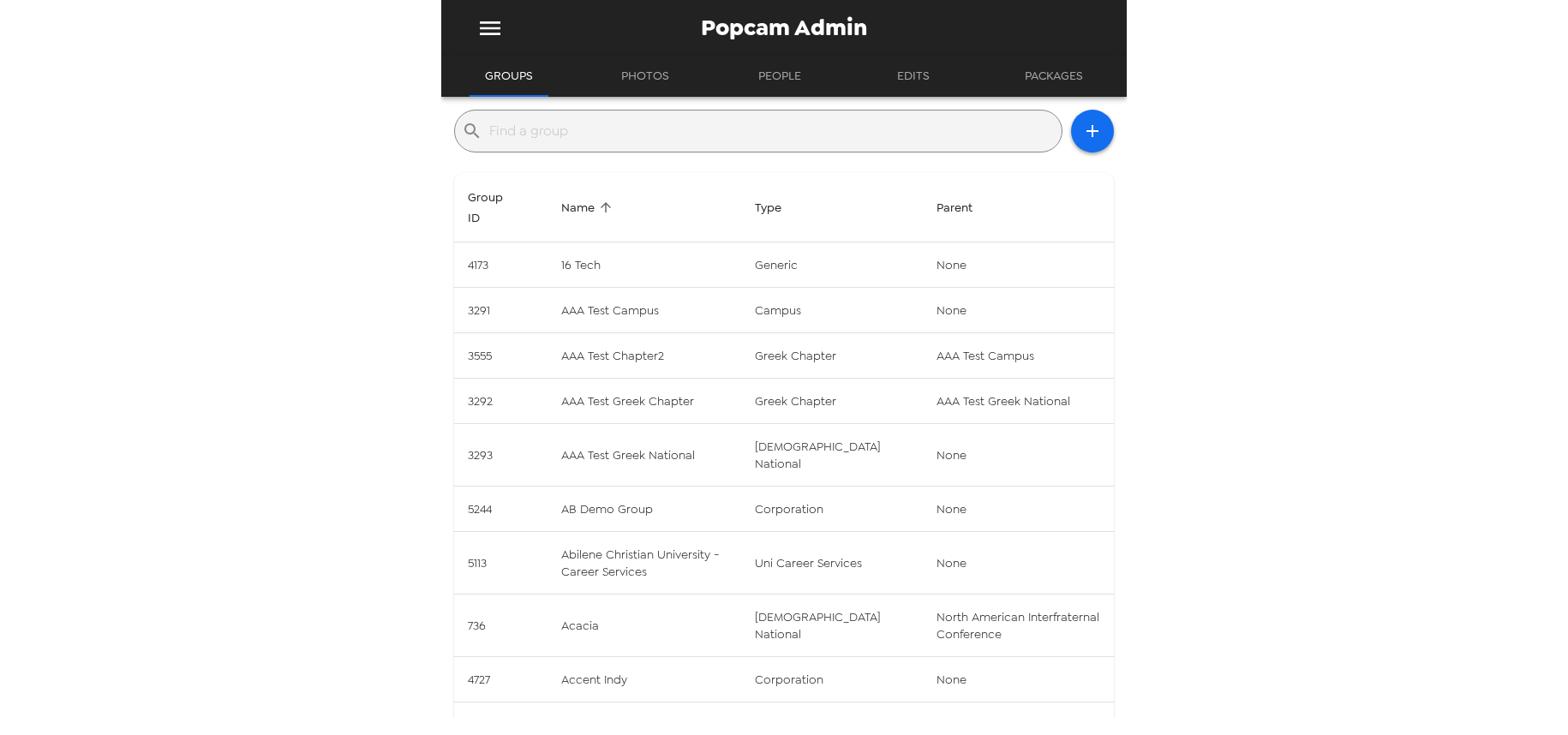
click at [589, 140] on input "text" at bounding box center [772, 131] width 565 height 27
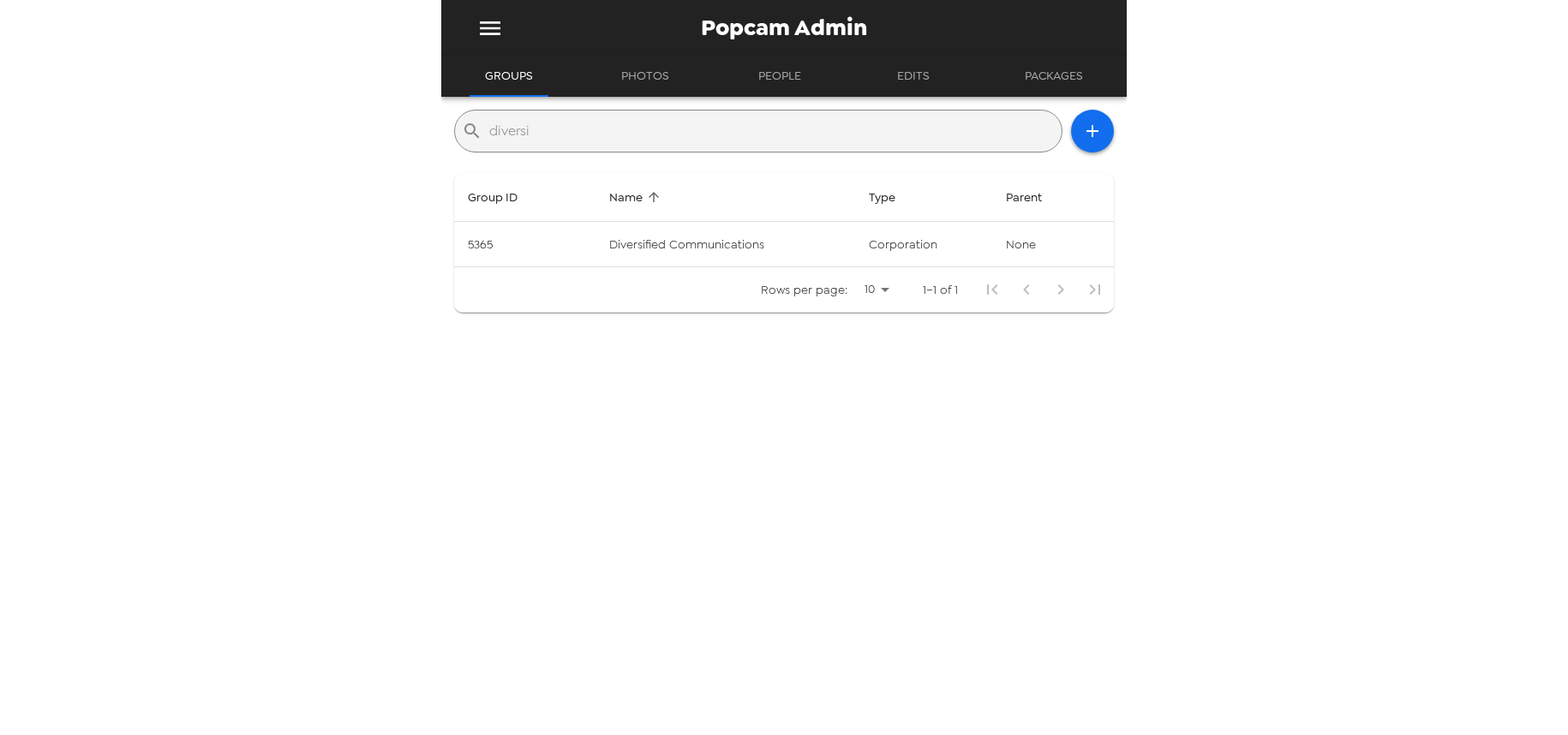
drag, startPoint x: 552, startPoint y: 126, endPoint x: 342, endPoint y: 112, distance: 210.5
click at [350, 113] on div "Popcam Admin Groups Photos People Edits Packages ​ diversi Group ID Name Type P…" at bounding box center [784, 368] width 1568 height 735
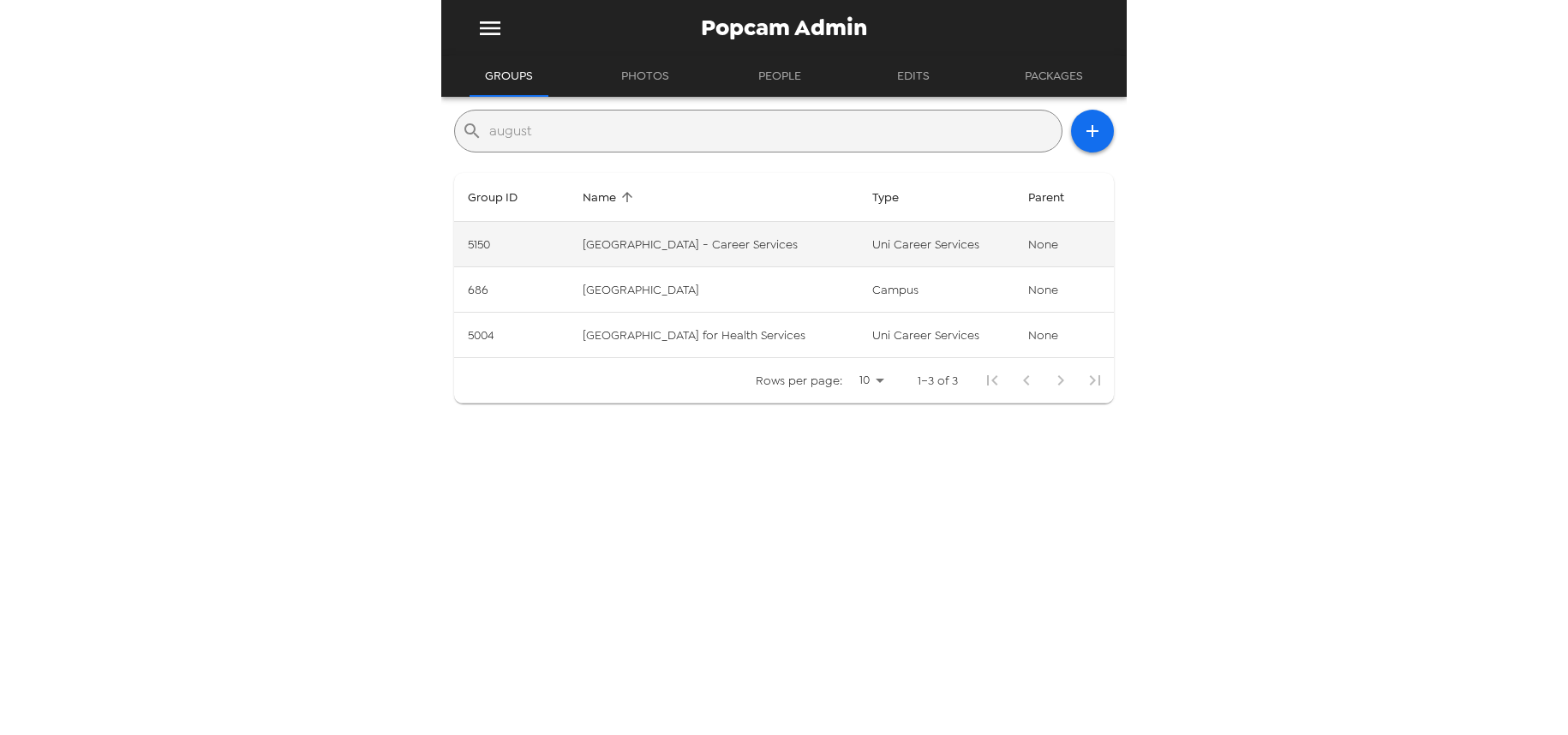
type input "august"
click at [772, 241] on td "[GEOGRAPHIC_DATA] - Career Services" at bounding box center [714, 244] width 290 height 46
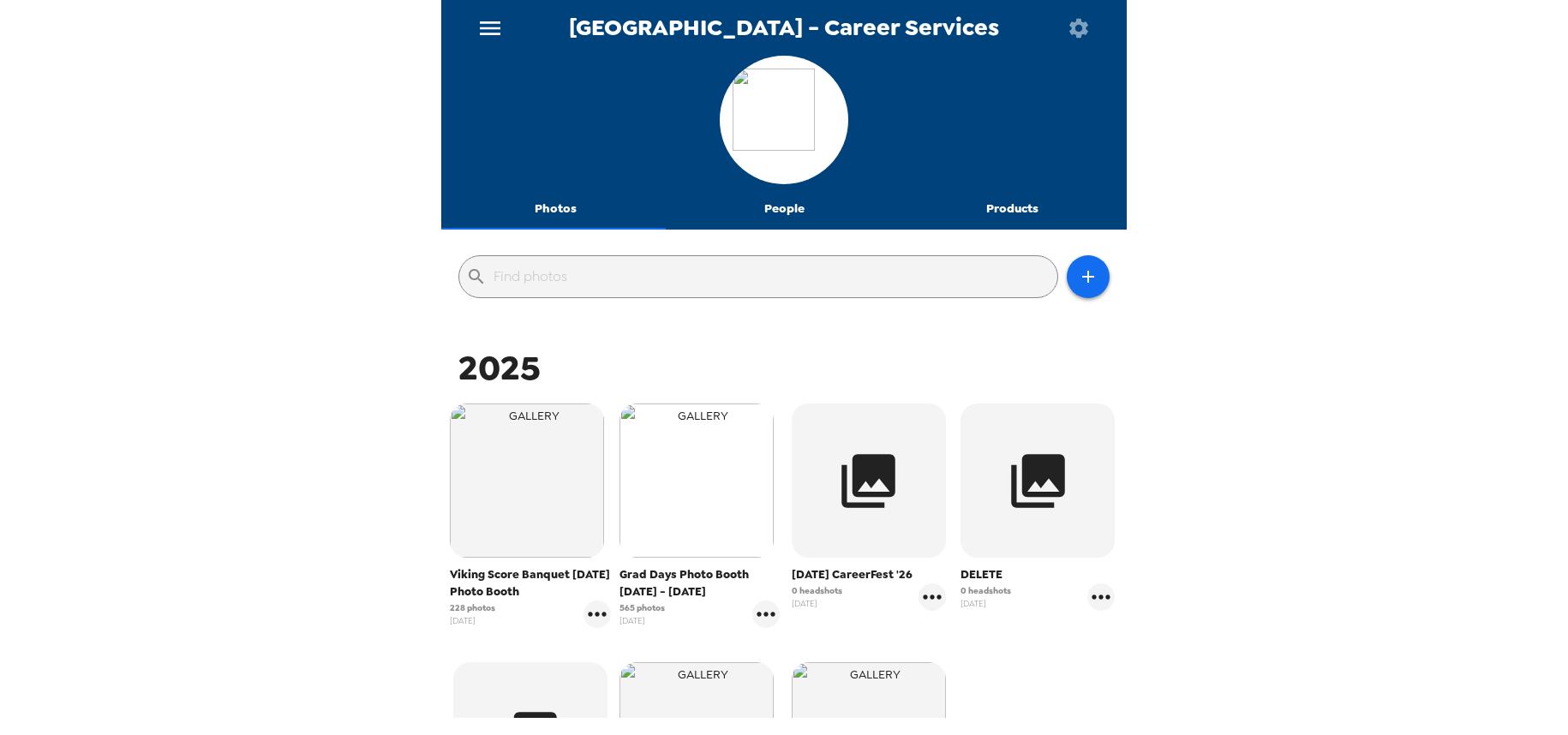
scroll to position [86, 0]
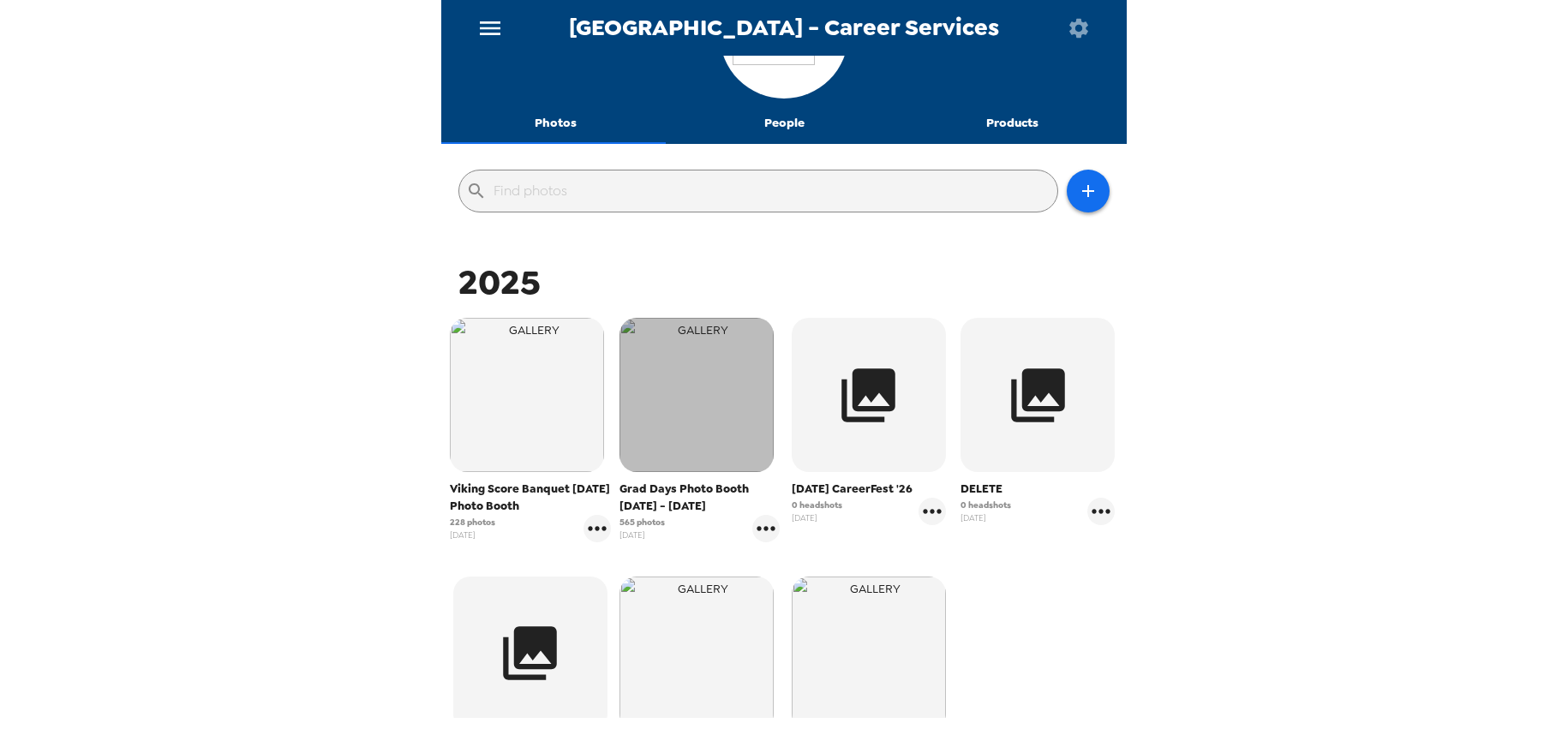
click at [659, 378] on img "button" at bounding box center [696, 395] width 154 height 154
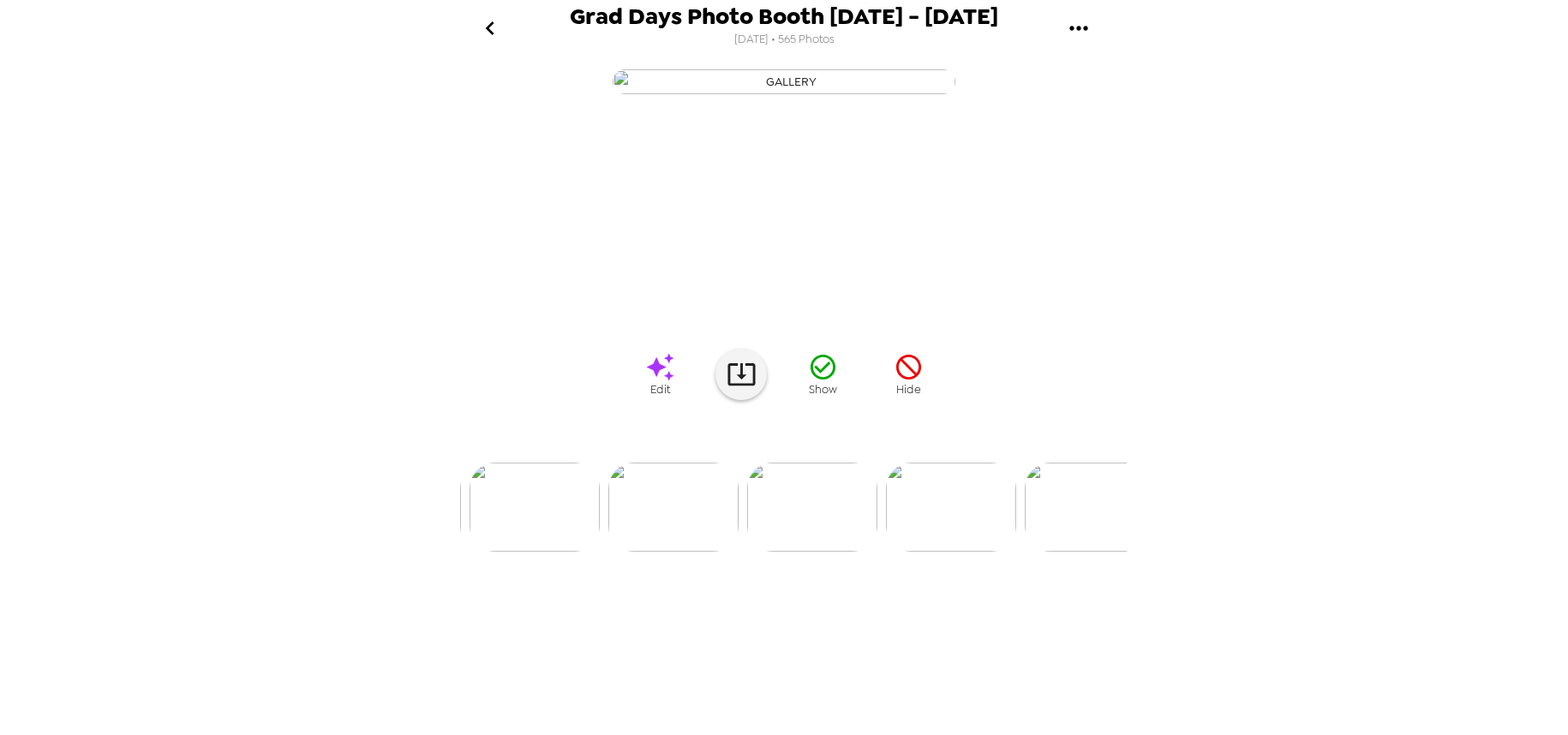
click at [816, 552] on img at bounding box center [812, 508] width 130 height 89
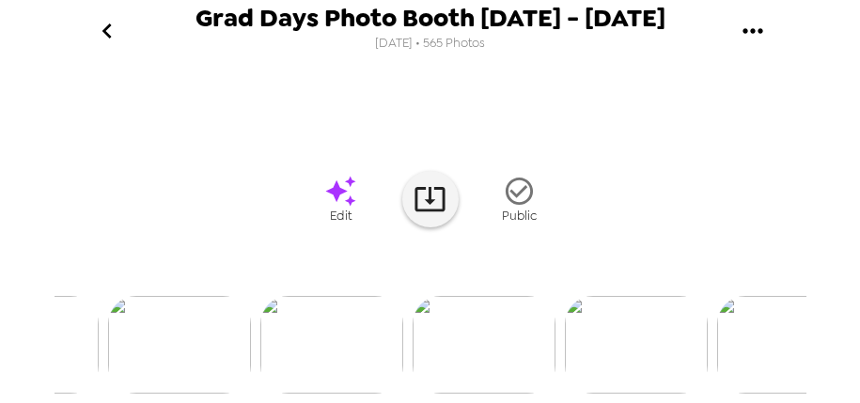
scroll to position [0, 2175]
click at [665, 347] on img at bounding box center [691, 345] width 143 height 98
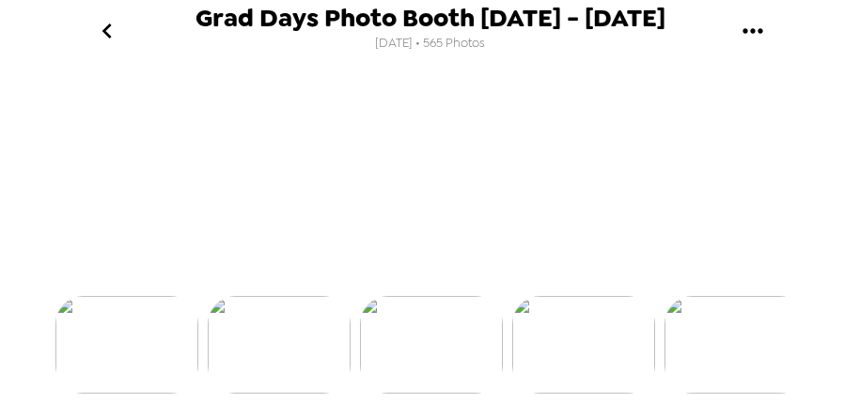
scroll to position [0, 2435]
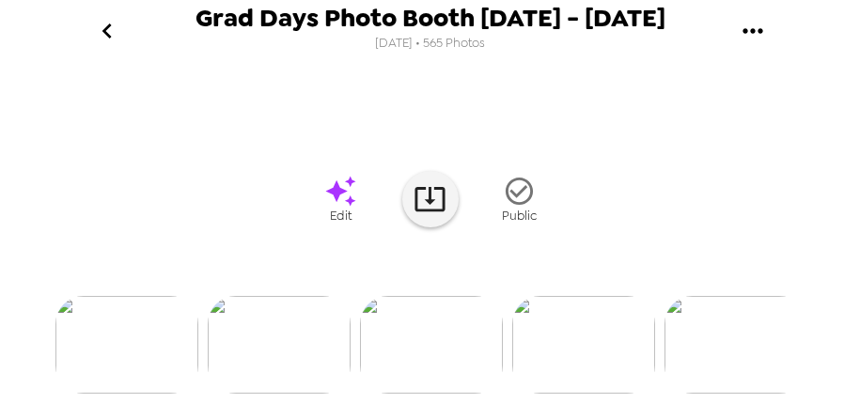
click at [728, 351] on div at bounding box center [431, 314] width 752 height 160
click at [609, 376] on img at bounding box center [583, 345] width 143 height 98
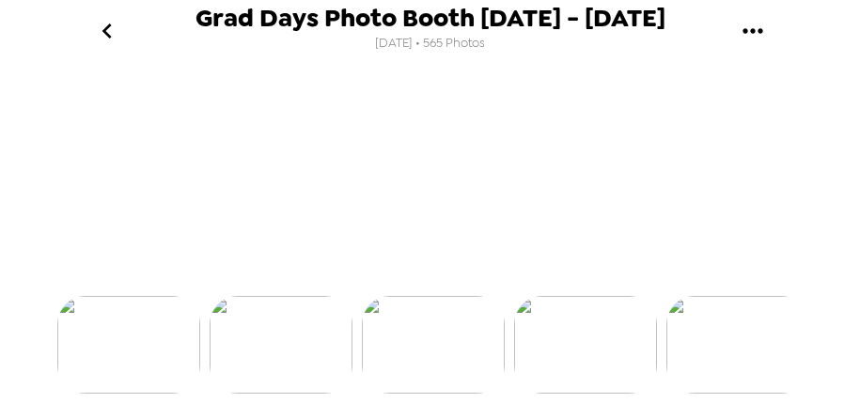
scroll to position [0, 2588]
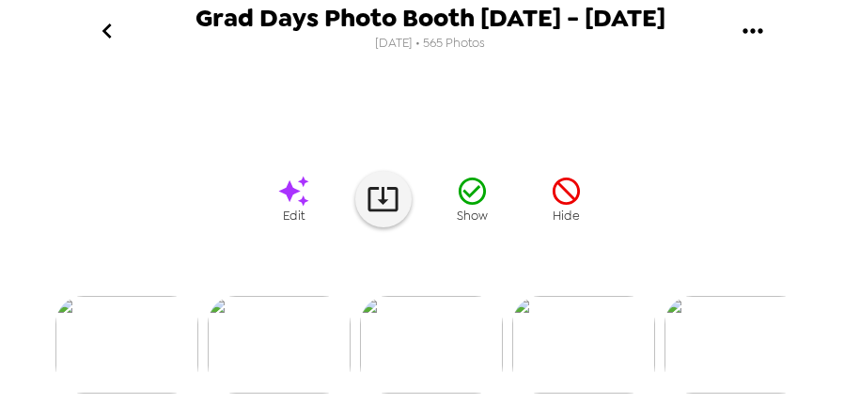
click at [588, 347] on img at bounding box center [583, 345] width 143 height 98
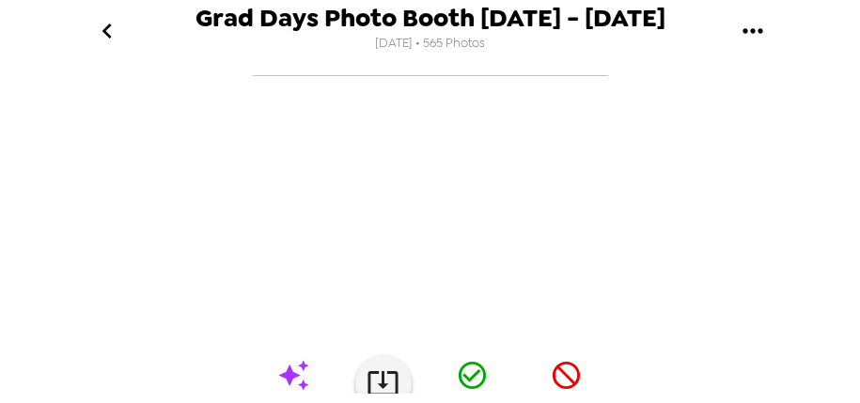
scroll to position [0, 0]
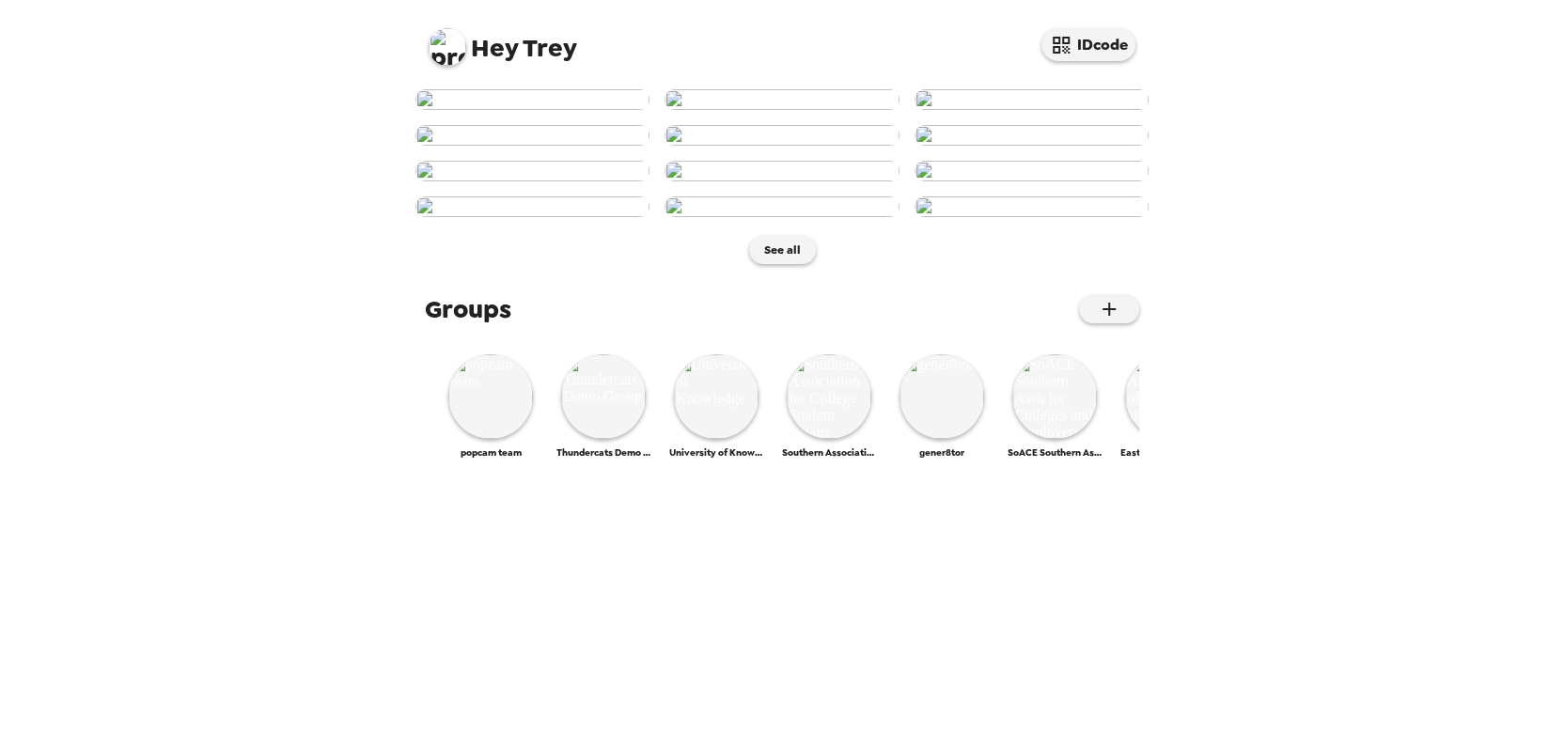
click at [443, 39] on img at bounding box center [448, 47] width 38 height 38
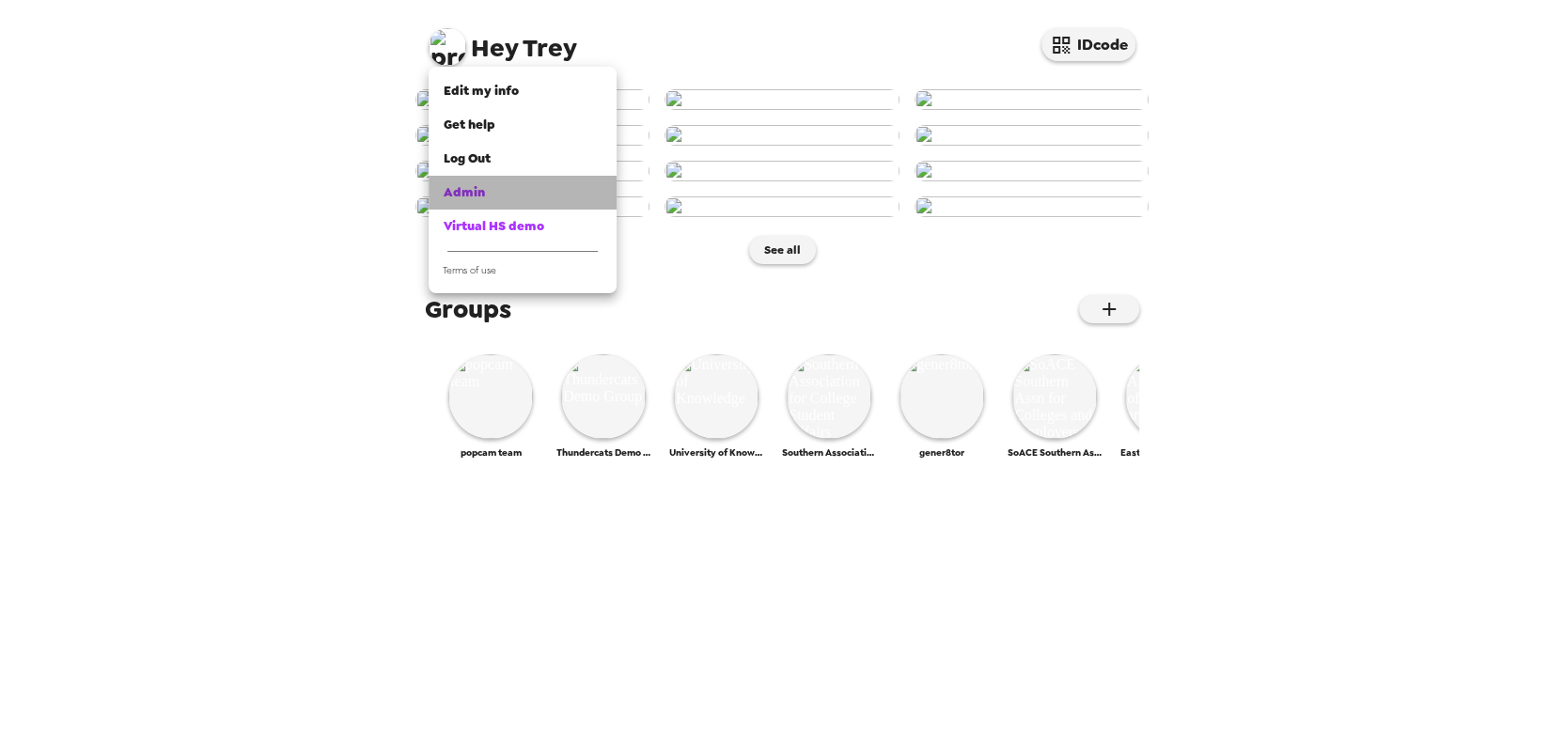
click at [515, 186] on div "Admin" at bounding box center [523, 192] width 158 height 19
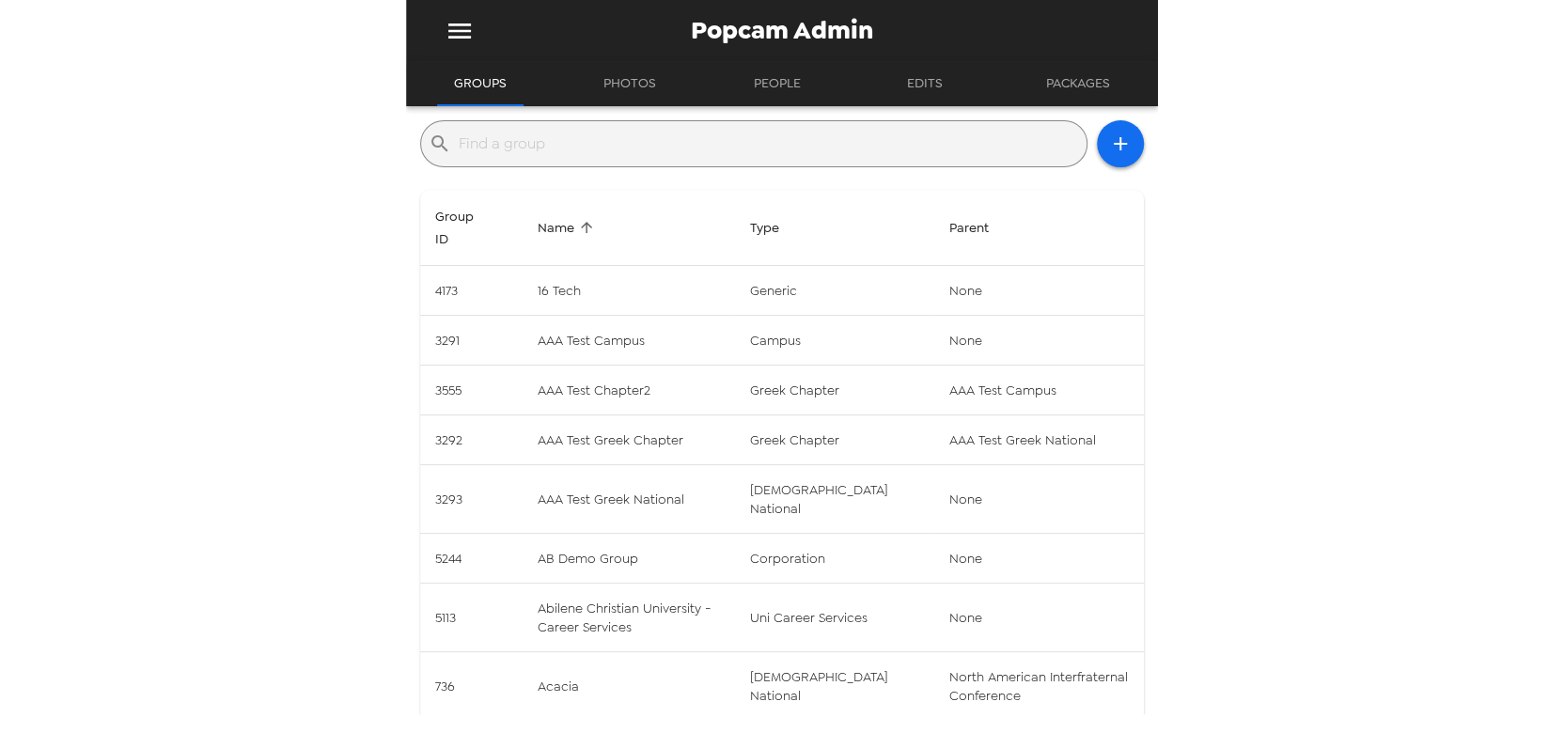
drag, startPoint x: 537, startPoint y: 153, endPoint x: 575, endPoint y: 147, distance: 39.1
click at [536, 153] on input "text" at bounding box center [769, 144] width 620 height 30
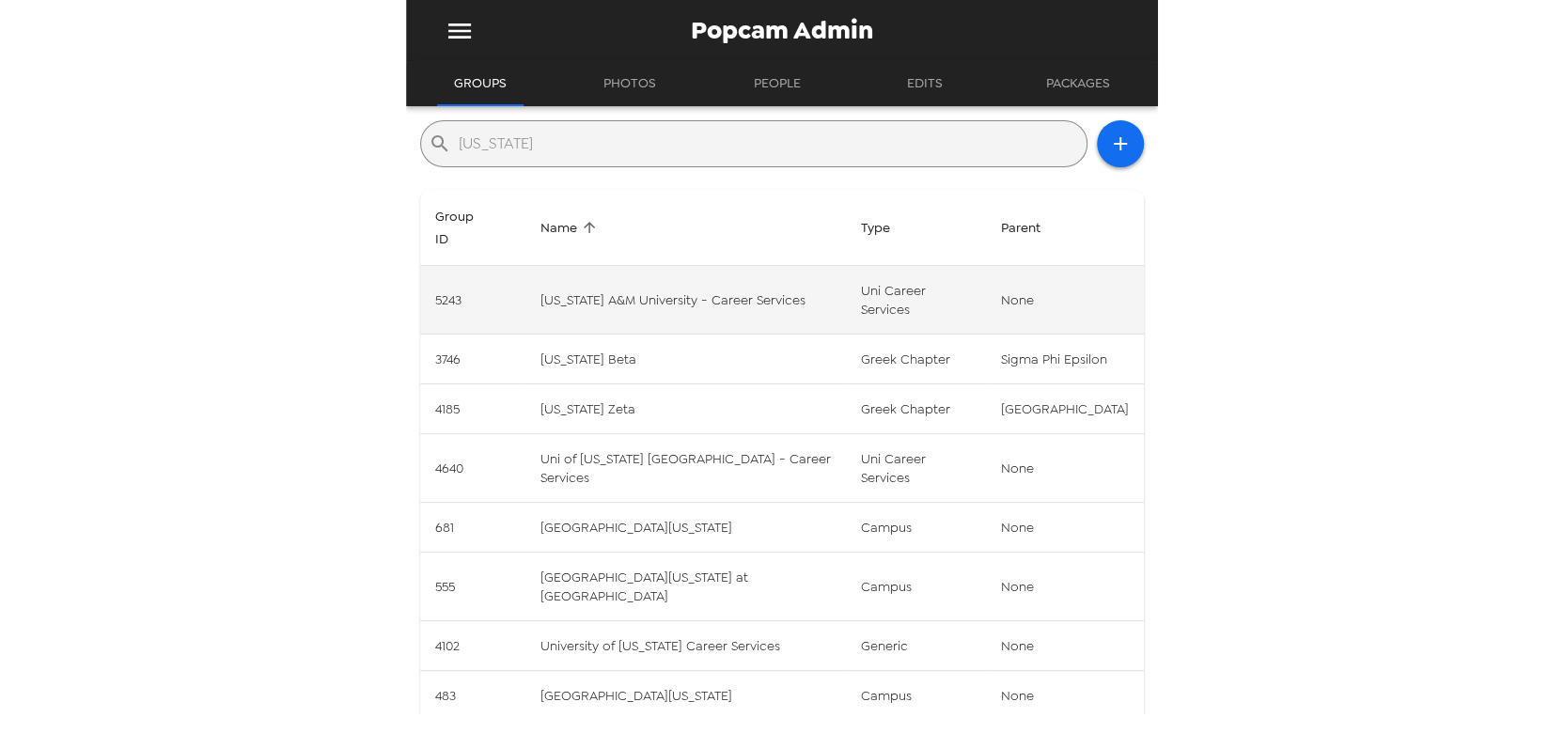
type input "[US_STATE]"
click at [630, 298] on td "[US_STATE] A&M University - Career Services" at bounding box center [685, 300] width 321 height 69
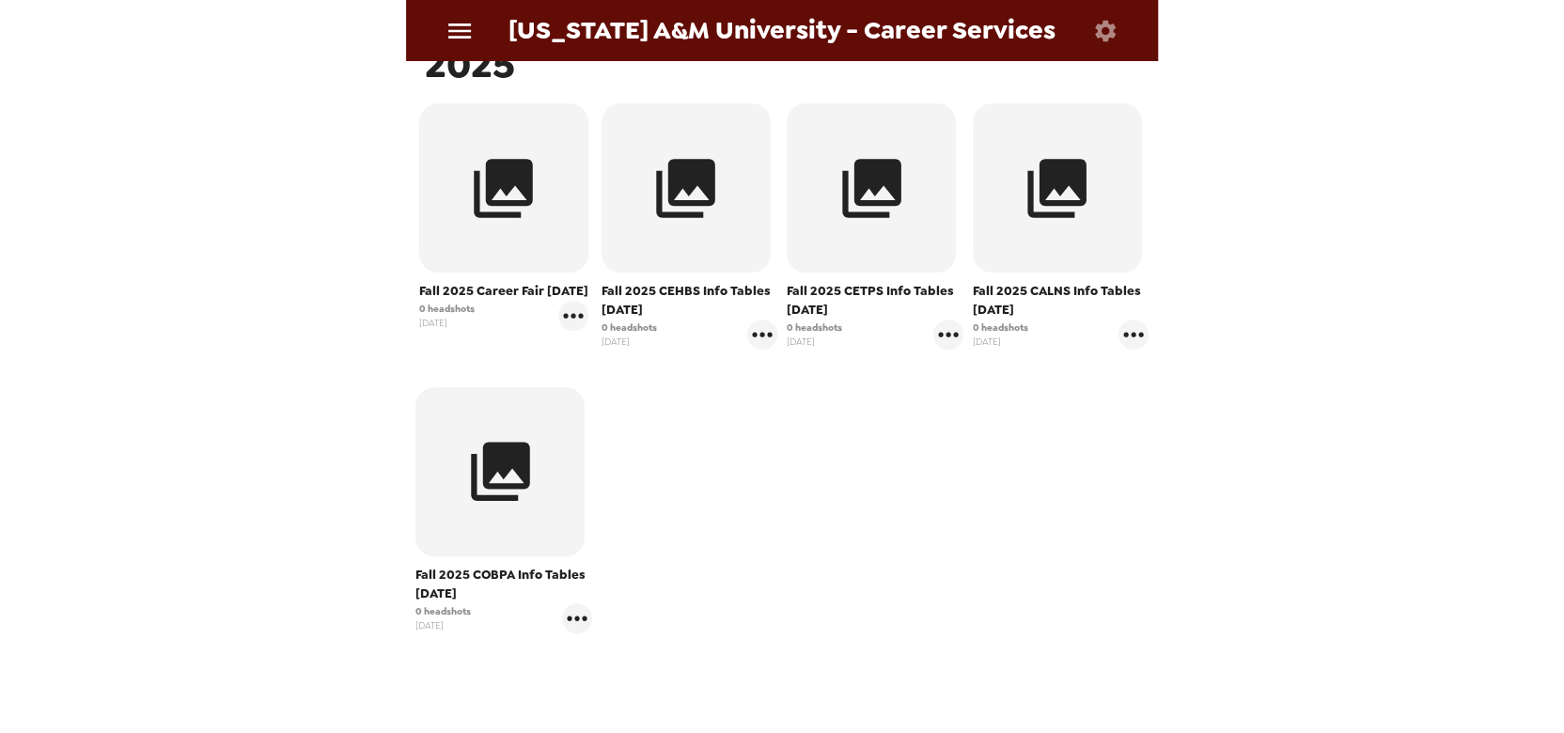
scroll to position [341, 0]
drag, startPoint x: 454, startPoint y: 573, endPoint x: 565, endPoint y: 576, distance: 110.9
click at [565, 576] on span "Fall 2025 COBPA Info Tables [DATE]" at bounding box center [503, 583] width 177 height 38
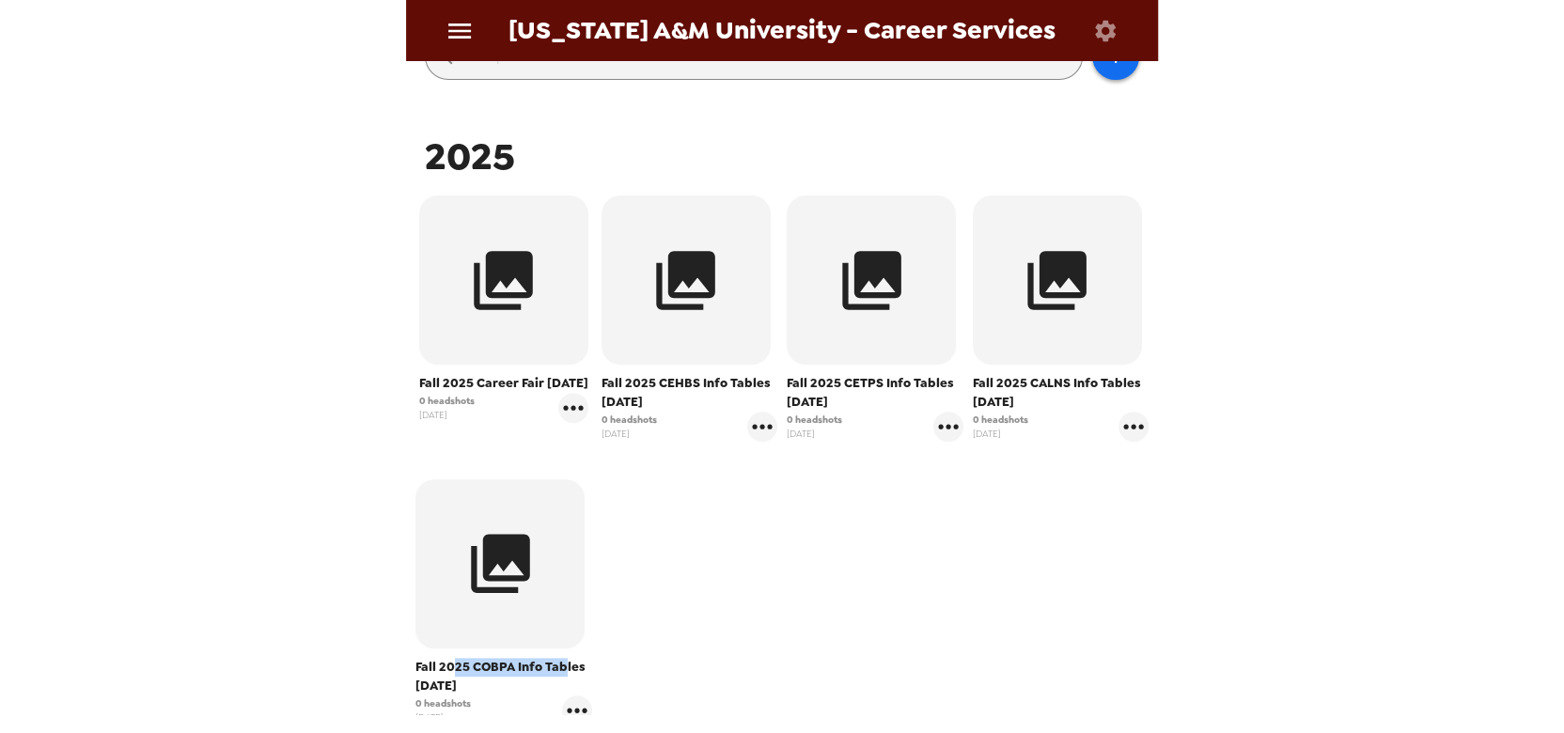
scroll to position [170, 0]
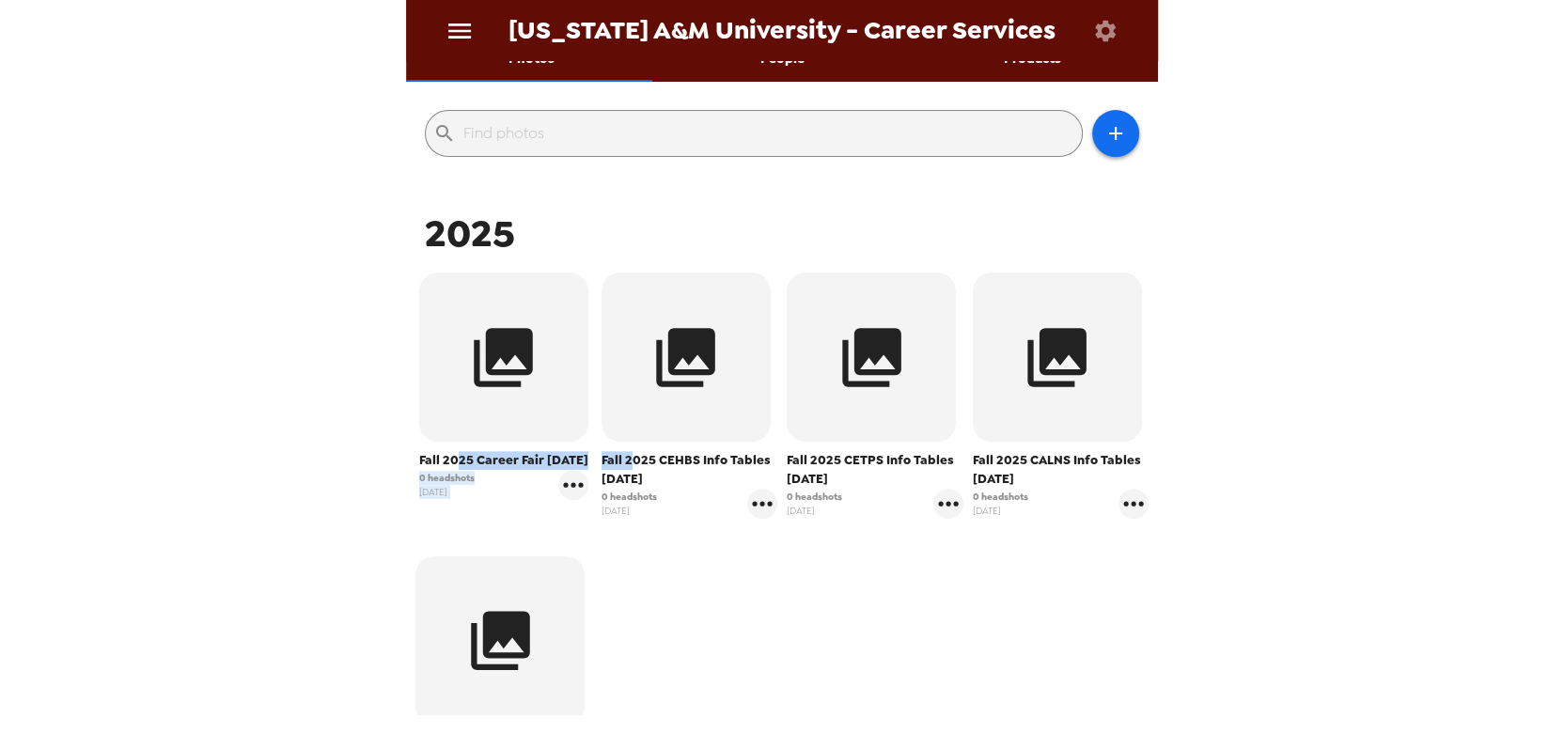
drag, startPoint x: 450, startPoint y: 455, endPoint x: 625, endPoint y: 455, distance: 174.8
click at [625, 455] on div "Fall 2025 Career Fair [DATE] 0 headshots [DATE] Fall 2025 CEHBS Info Tables [DA…" at bounding box center [782, 552] width 743 height 568
click at [537, 457] on span "Fall 2025 Career Fair [DATE]" at bounding box center [503, 460] width 169 height 19
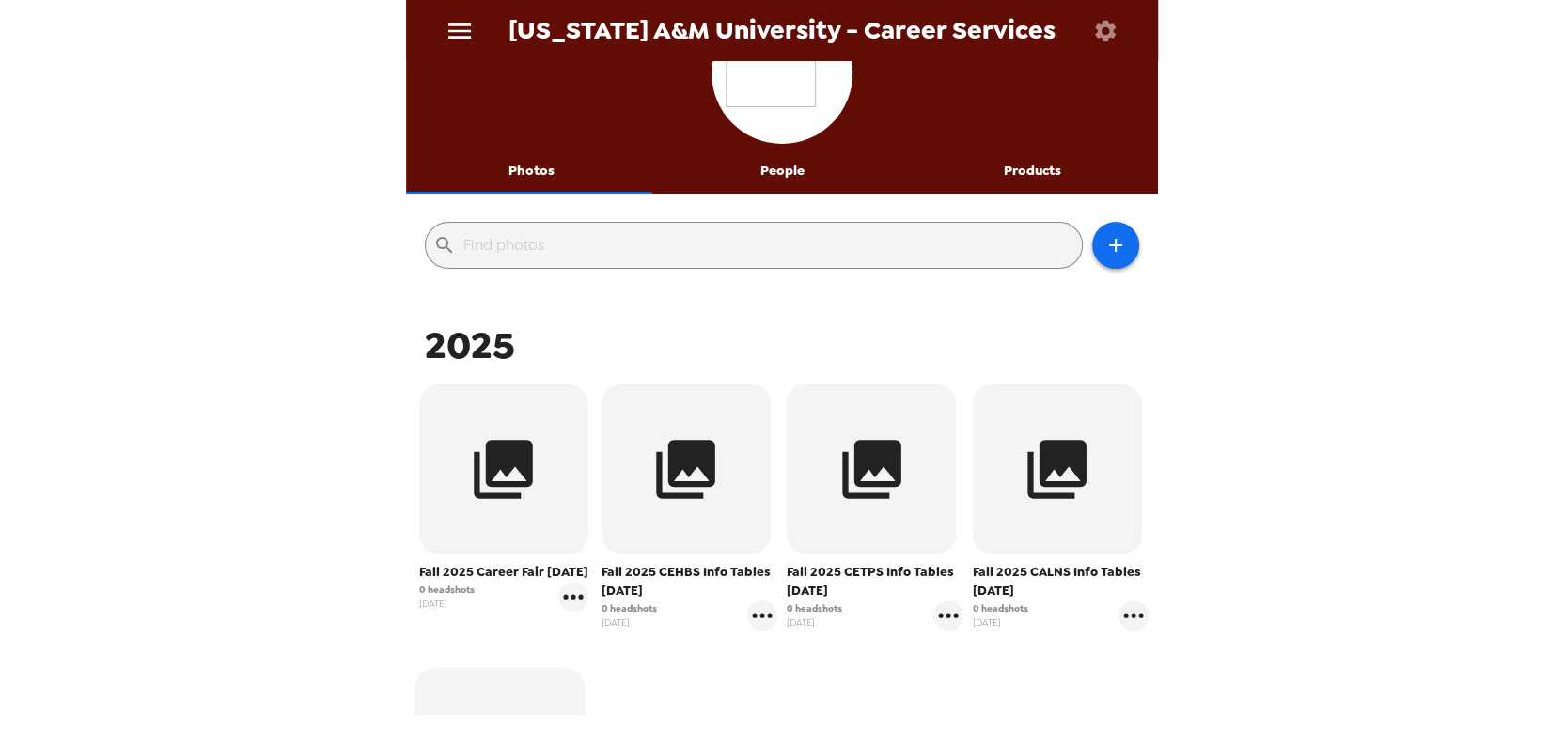
scroll to position [85, 0]
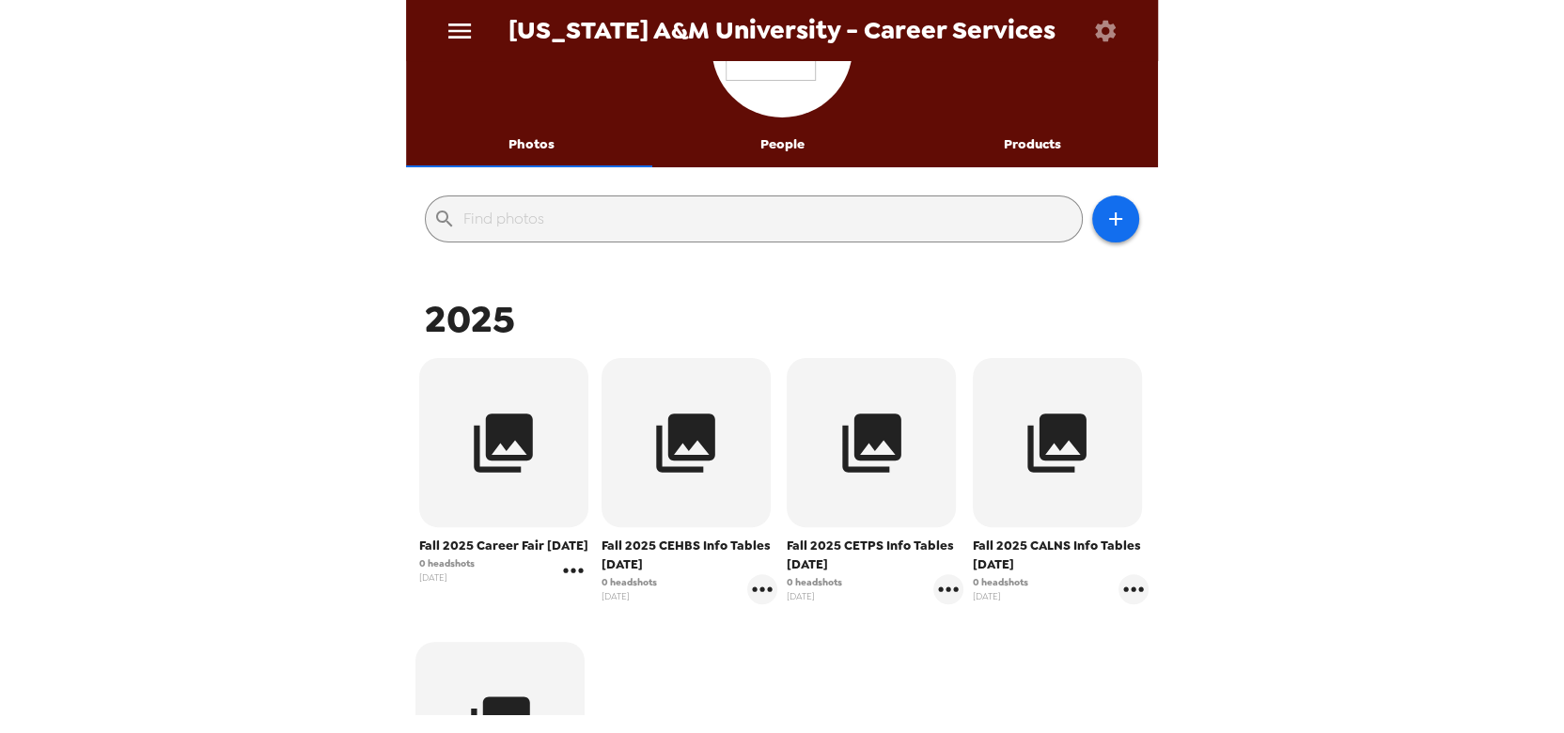
click at [574, 573] on icon "gallery menu" at bounding box center [573, 570] width 30 height 30
click at [627, 599] on span "Edit Shoot" at bounding box center [685, 609] width 156 height 23
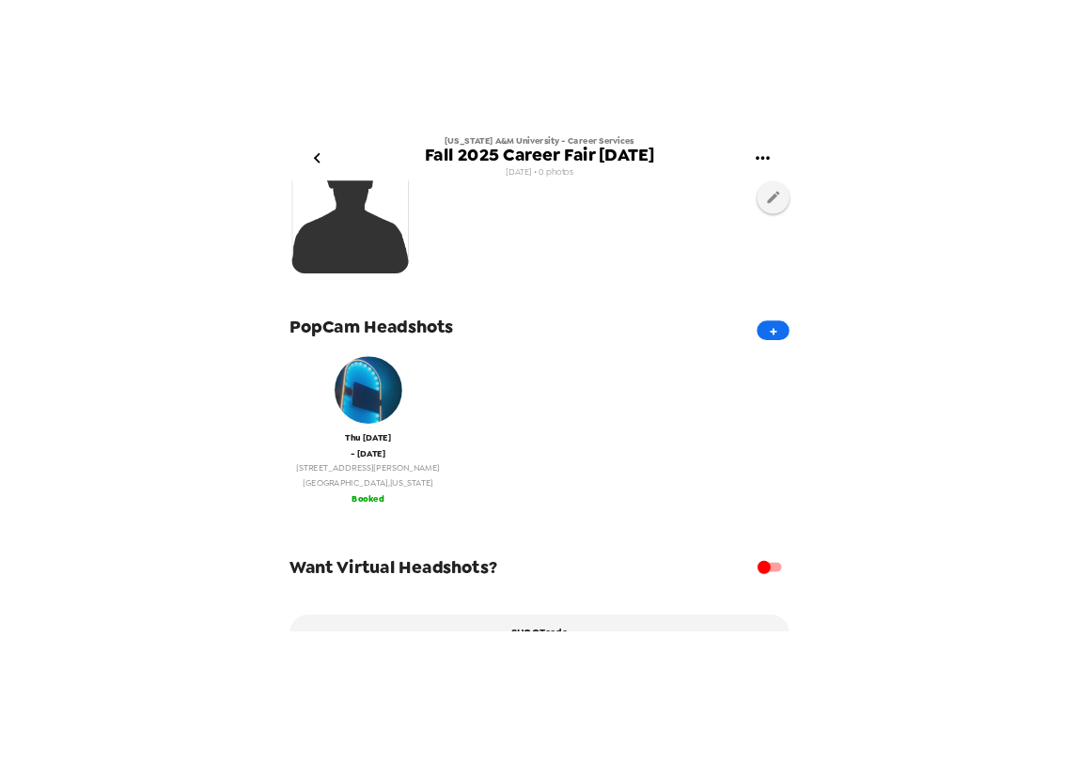
scroll to position [256, 0]
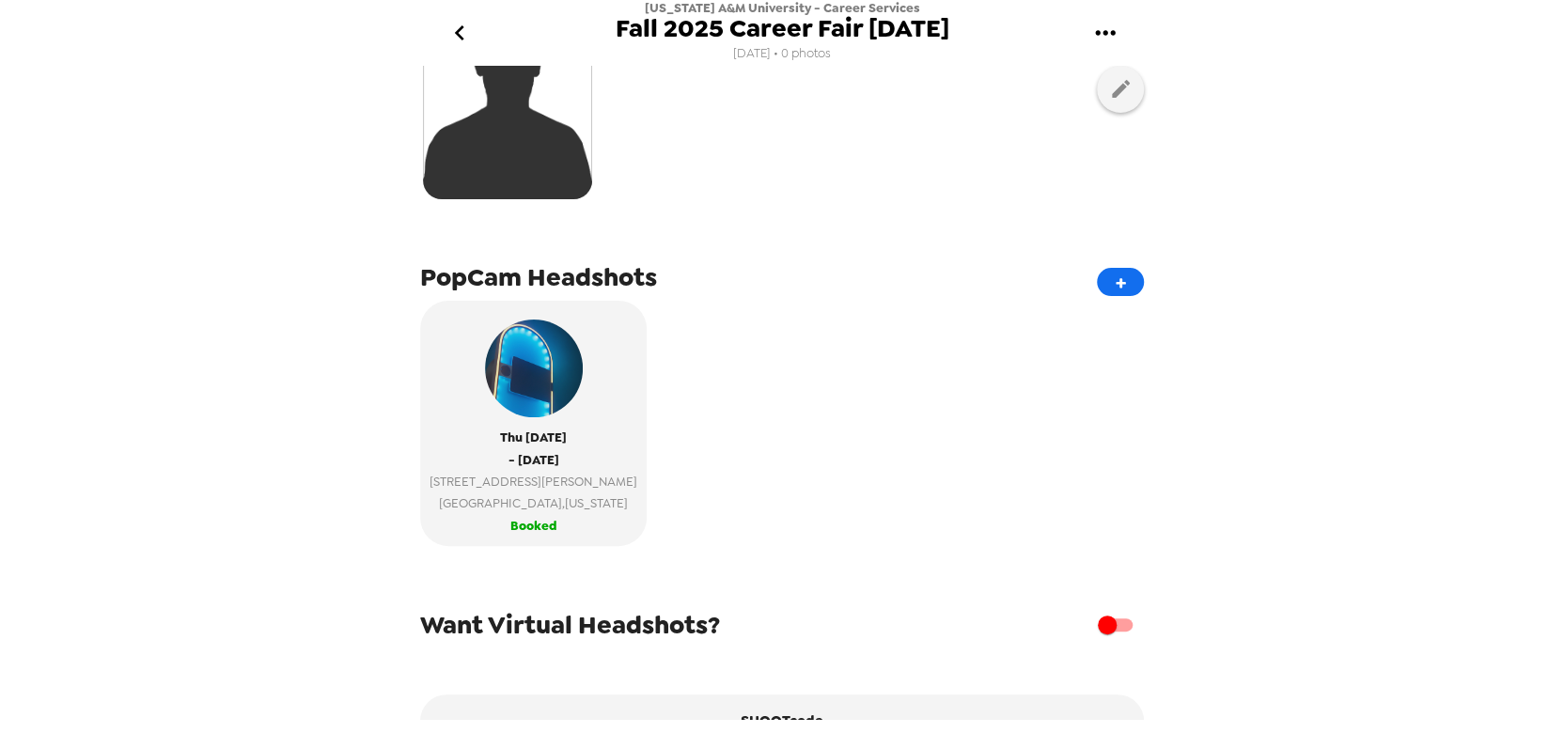
click at [466, 35] on icon "go back" at bounding box center [460, 33] width 30 height 30
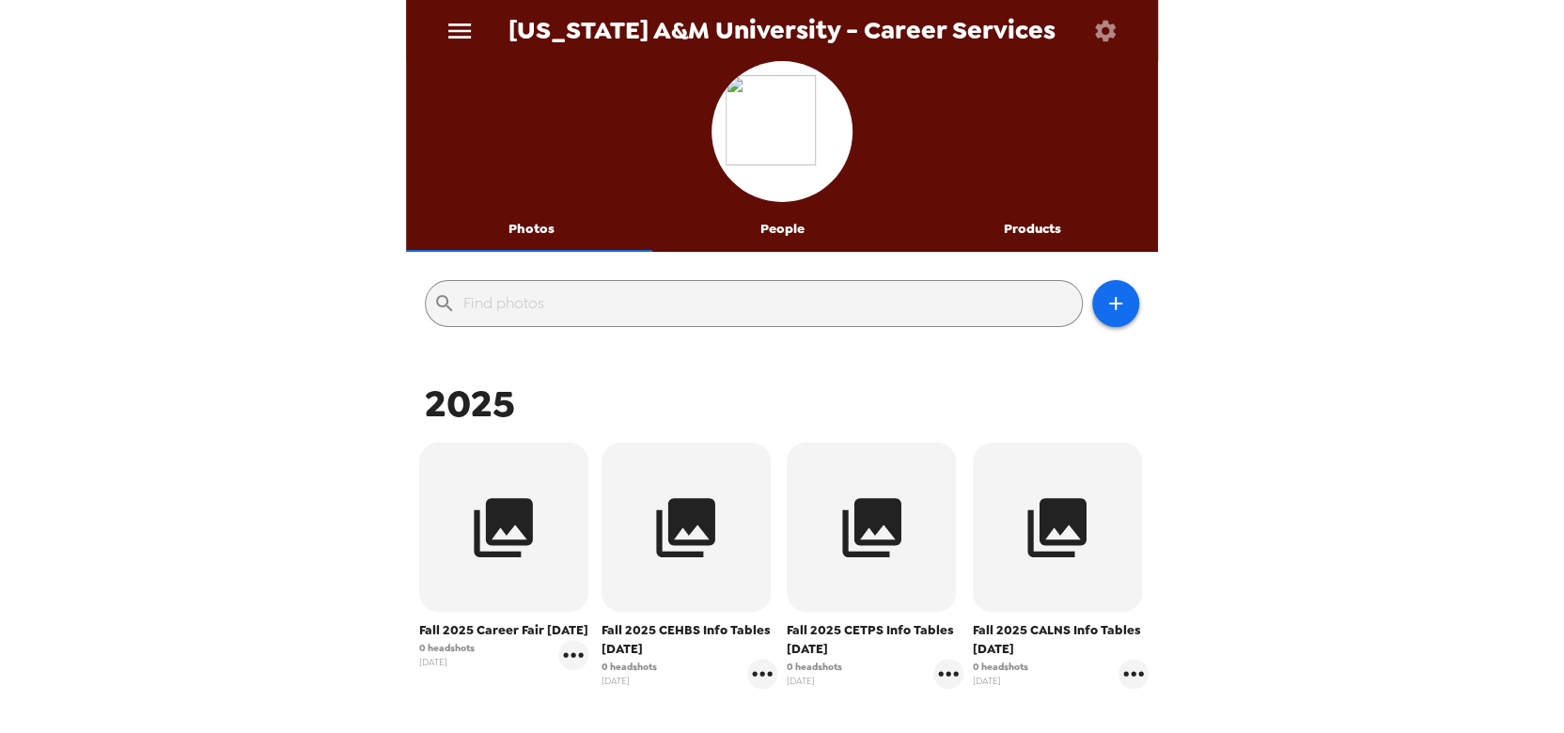
click at [1104, 27] on icon "button" at bounding box center [1105, 31] width 26 height 26
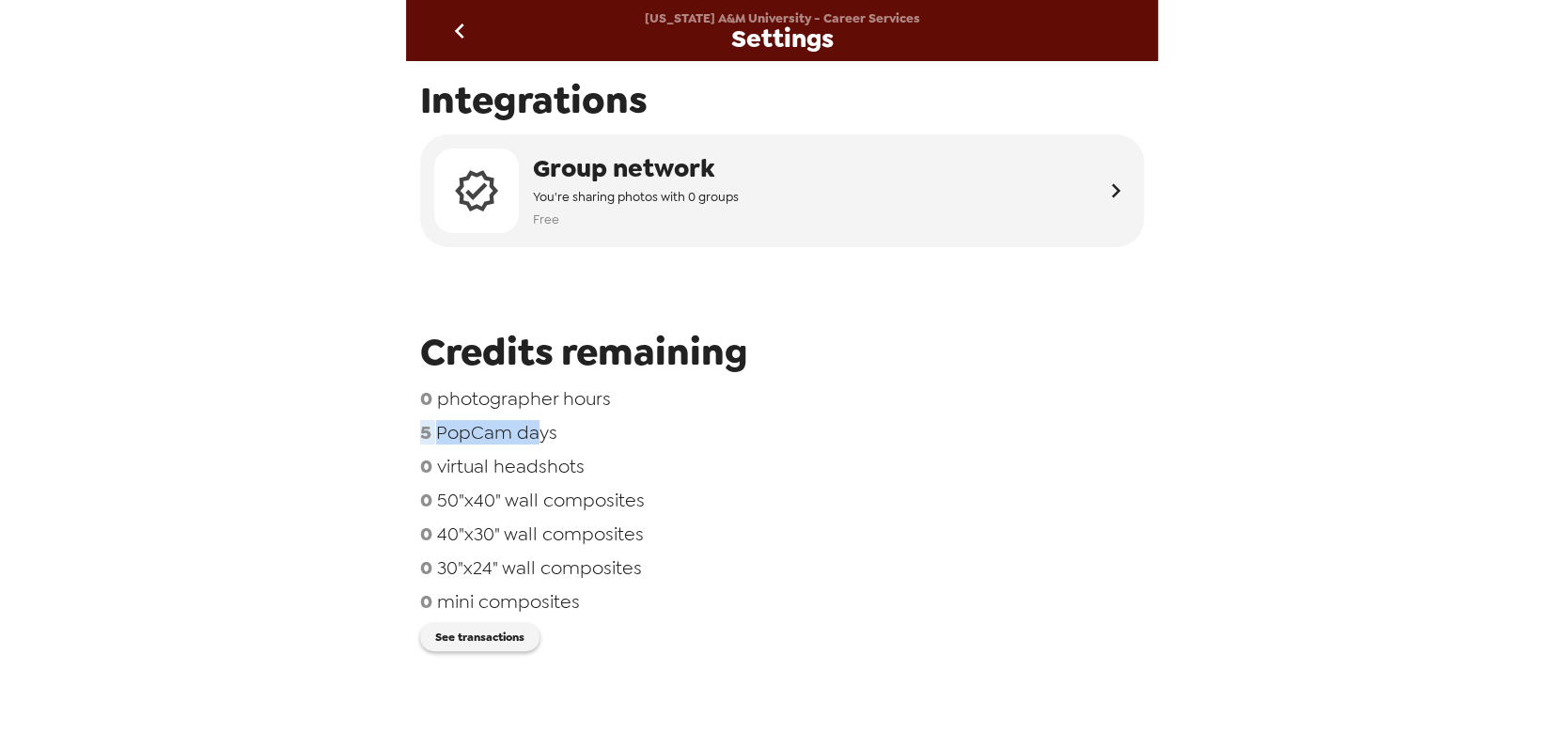
drag, startPoint x: 533, startPoint y: 438, endPoint x: 360, endPoint y: 432, distance: 173.0
click at [362, 432] on div "[US_STATE] A&M University - Career Services Settings Integrations Group network…" at bounding box center [782, 366] width 1564 height 733
click at [463, 30] on icon "go back" at bounding box center [460, 31] width 30 height 30
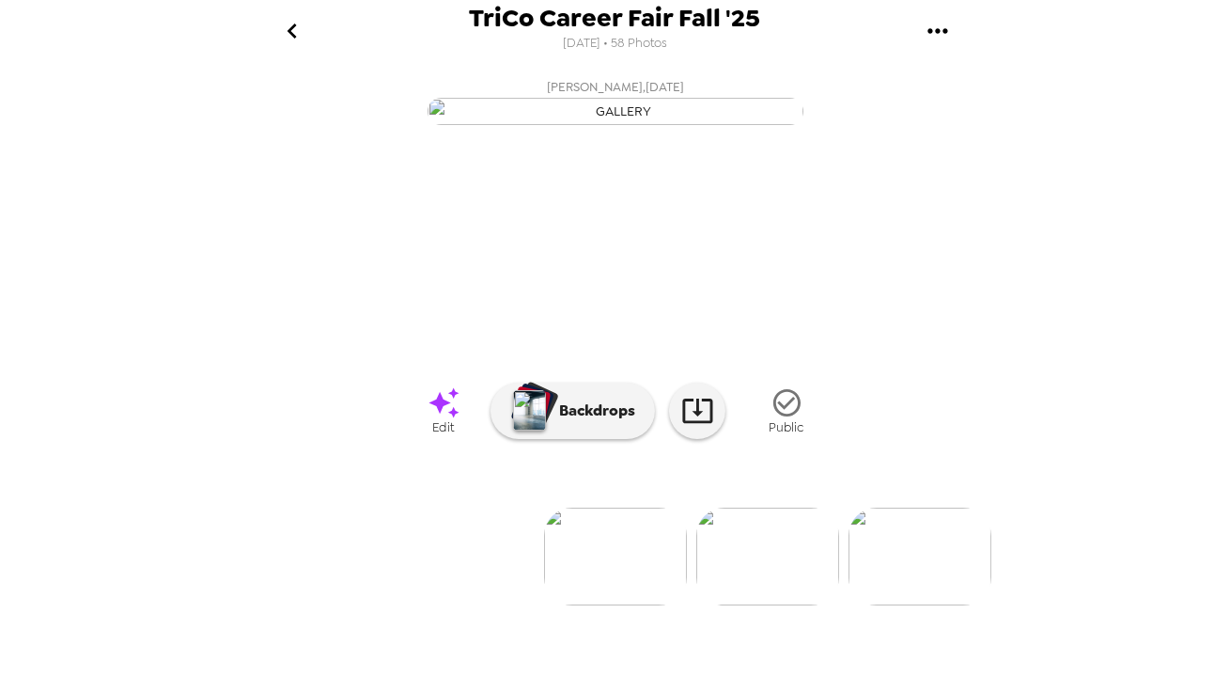
click at [220, 281] on div "TriCo Career Fair Fall '25 8/27/2025 • 58 Photos Andrew Narain , 09-19-2025 Sha…" at bounding box center [615, 338] width 1230 height 676
click at [171, 308] on div "TriCo Career Fair Fall '25 [DATE] • 117 Photos [PERSON_NAME] , [DATE] [PERSON_N…" at bounding box center [615, 338] width 1230 height 676
click at [197, 270] on div "TriCo Career Fair Fall '25 8/27/2025 • 146 Photos Maddy Posner , 09-19-2025 Suo…" at bounding box center [615, 338] width 1230 height 676
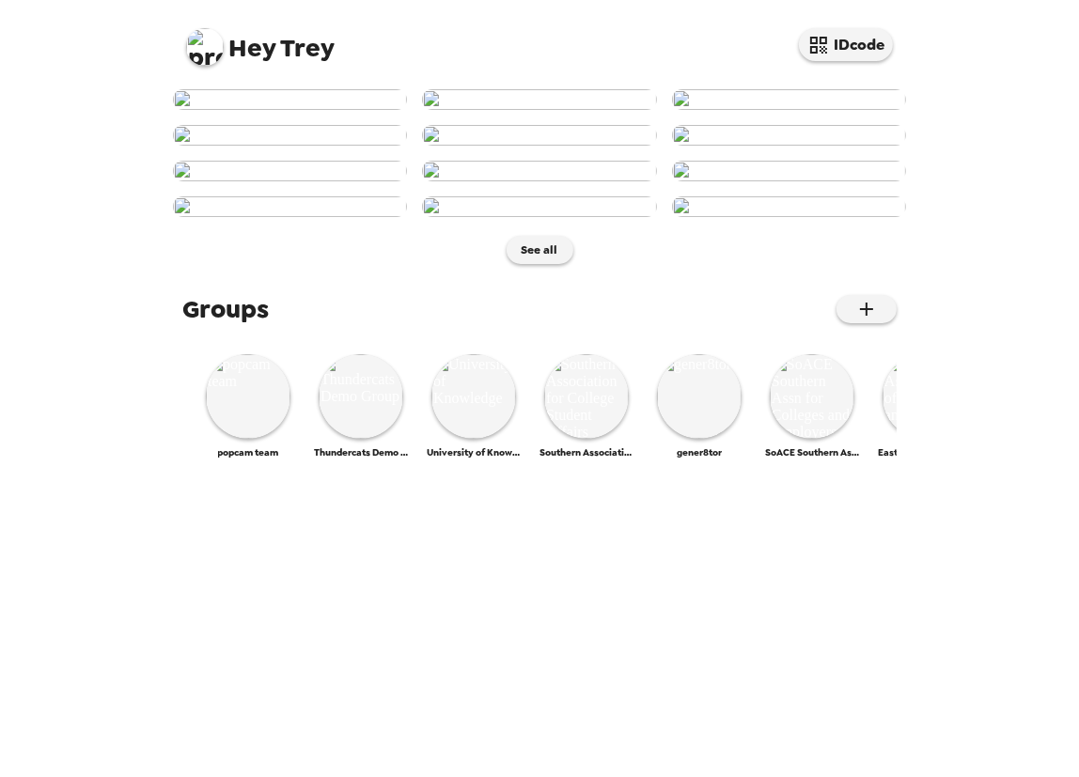
click at [204, 52] on img at bounding box center [205, 47] width 38 height 38
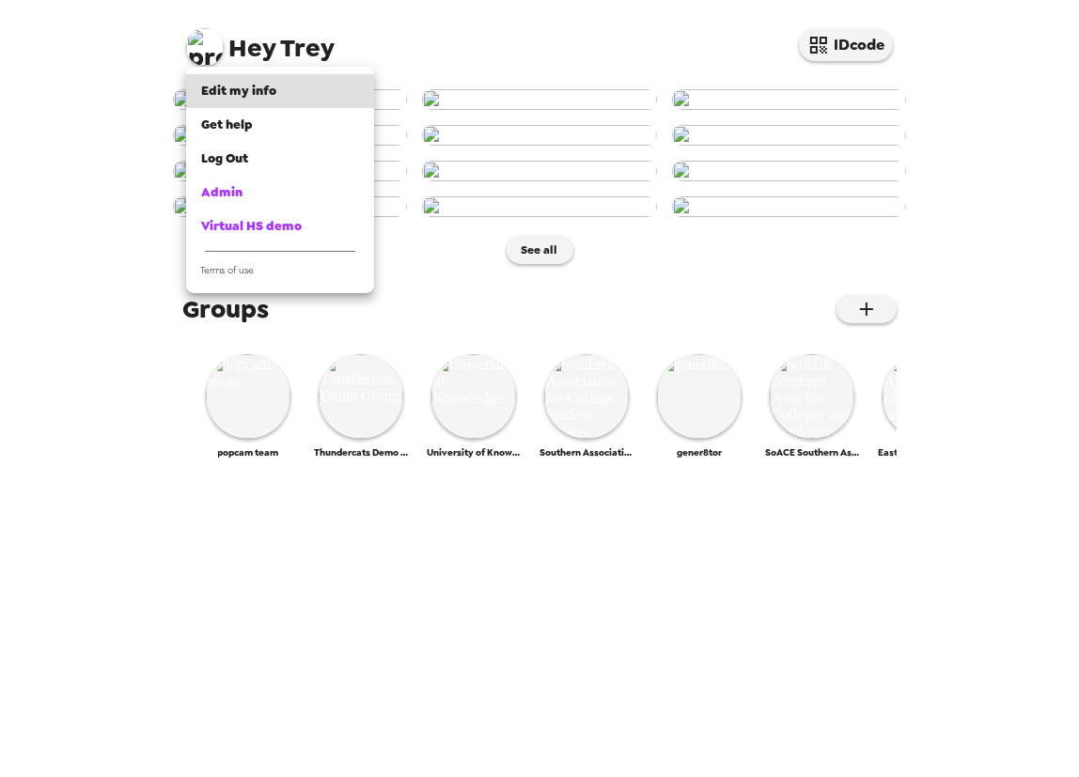
click at [852, 640] on div at bounding box center [539, 388] width 1079 height 777
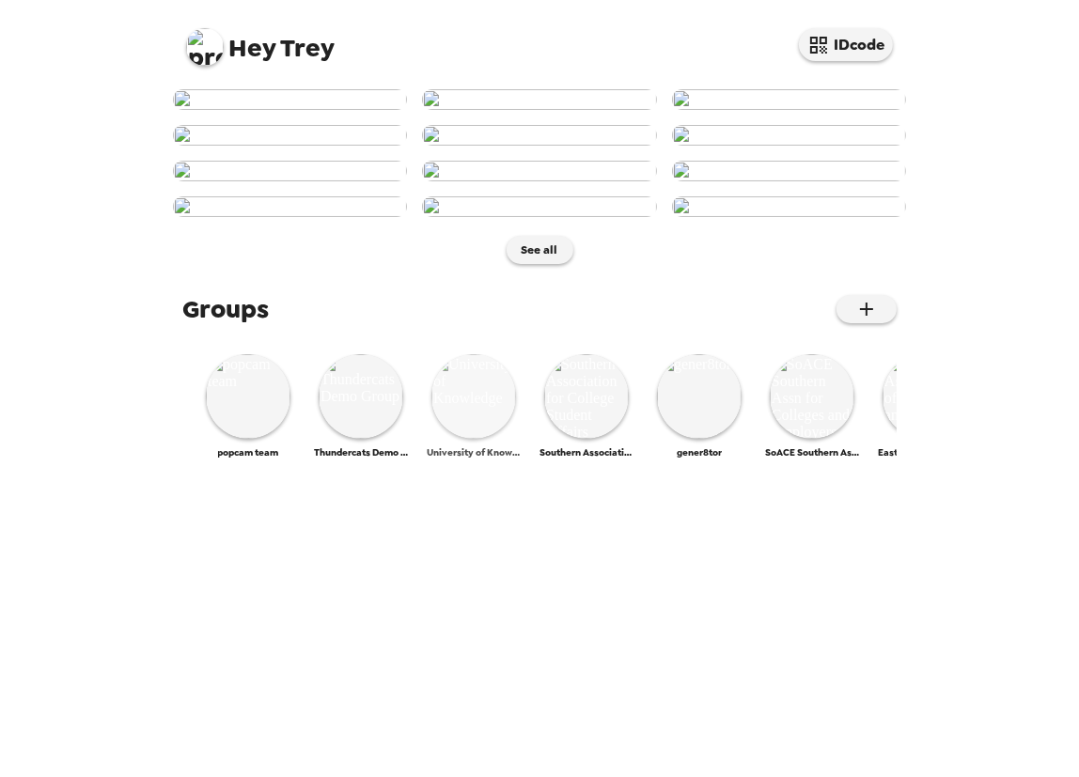
scroll to position [795, 0]
click at [326, 439] on img at bounding box center [361, 396] width 85 height 85
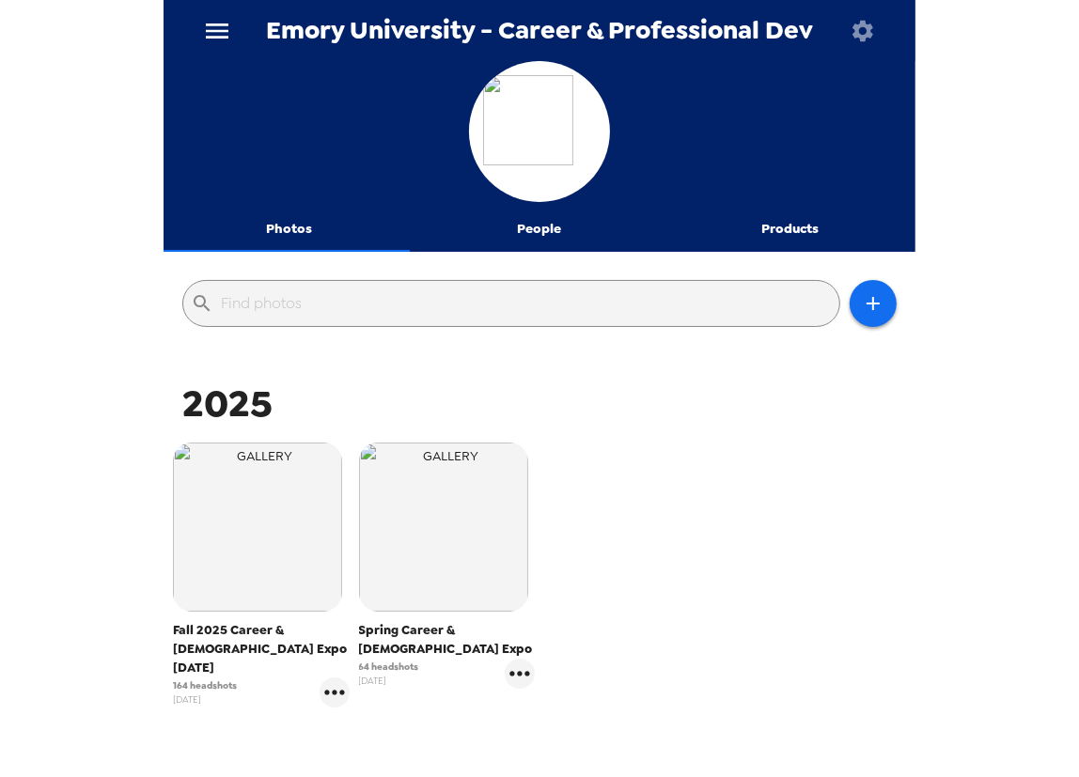
click at [37, 330] on div "Emory University - Career & Professional Dev Photos People Products ​ 2025 Fall…" at bounding box center [539, 388] width 1079 height 777
click at [332, 678] on icon "gallery menu" at bounding box center [335, 693] width 30 height 30
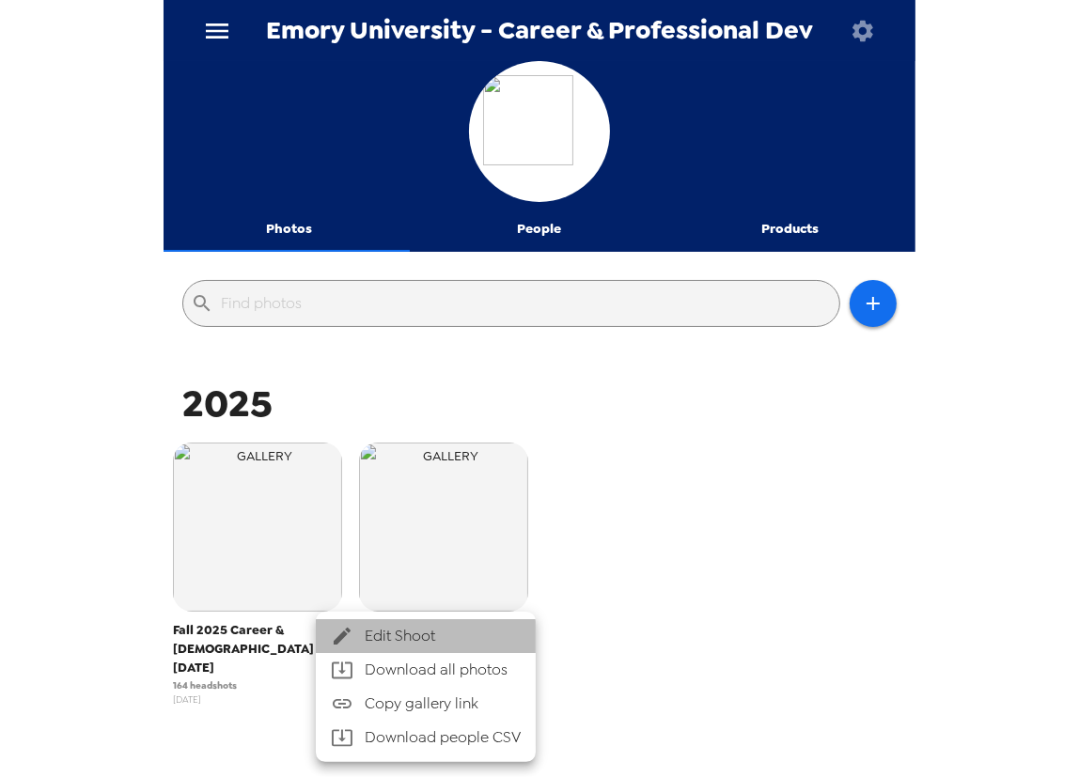
click at [369, 641] on span "Edit Shoot" at bounding box center [443, 636] width 156 height 23
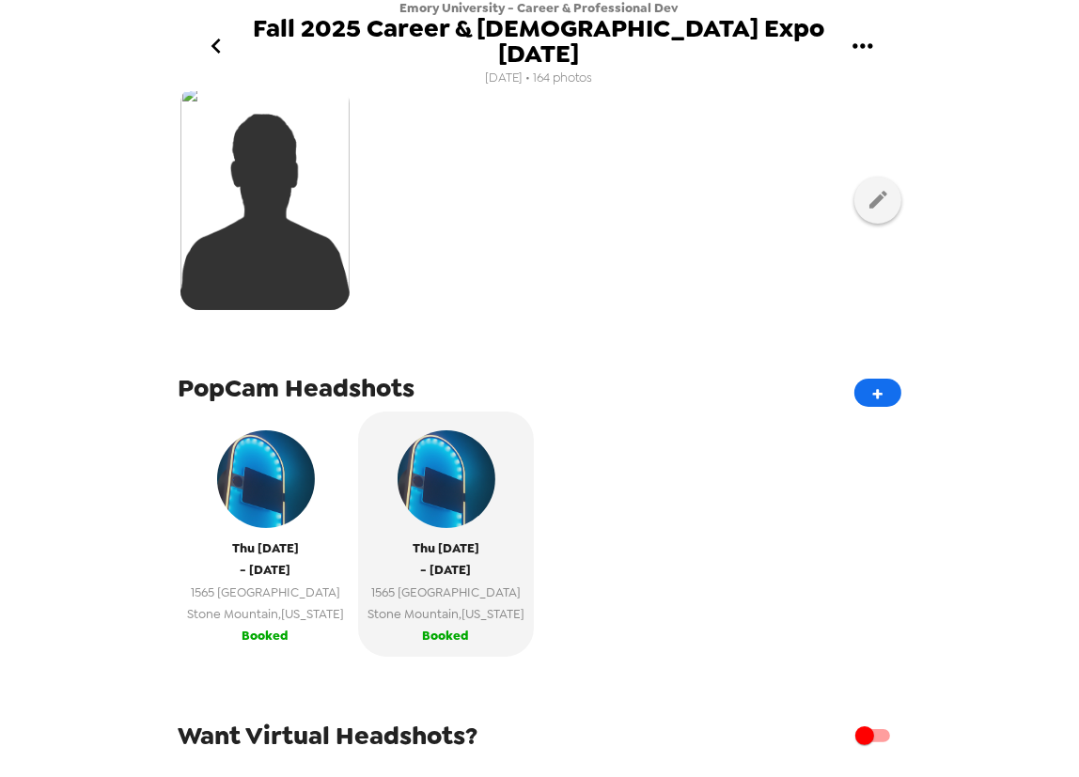
scroll to position [534, 0]
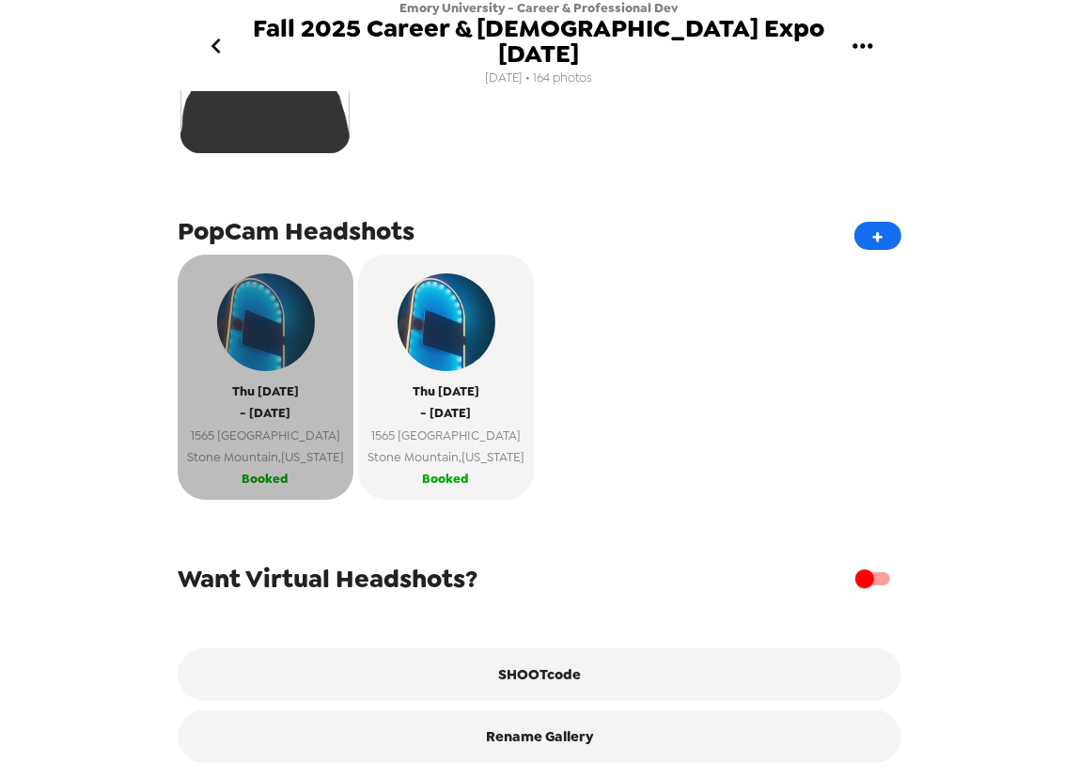
click at [296, 446] on span "[GEOGRAPHIC_DATA] , [US_STATE]" at bounding box center [265, 457] width 157 height 22
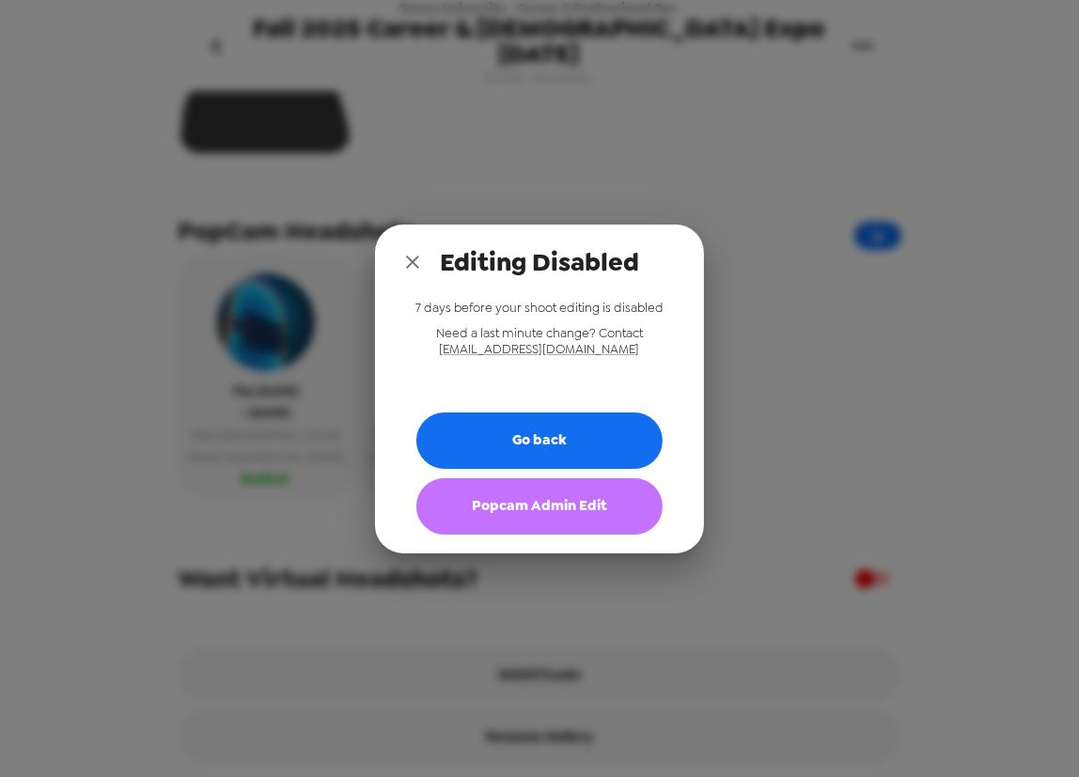
click at [510, 507] on button "Popcam Admin Edit" at bounding box center [539, 506] width 246 height 56
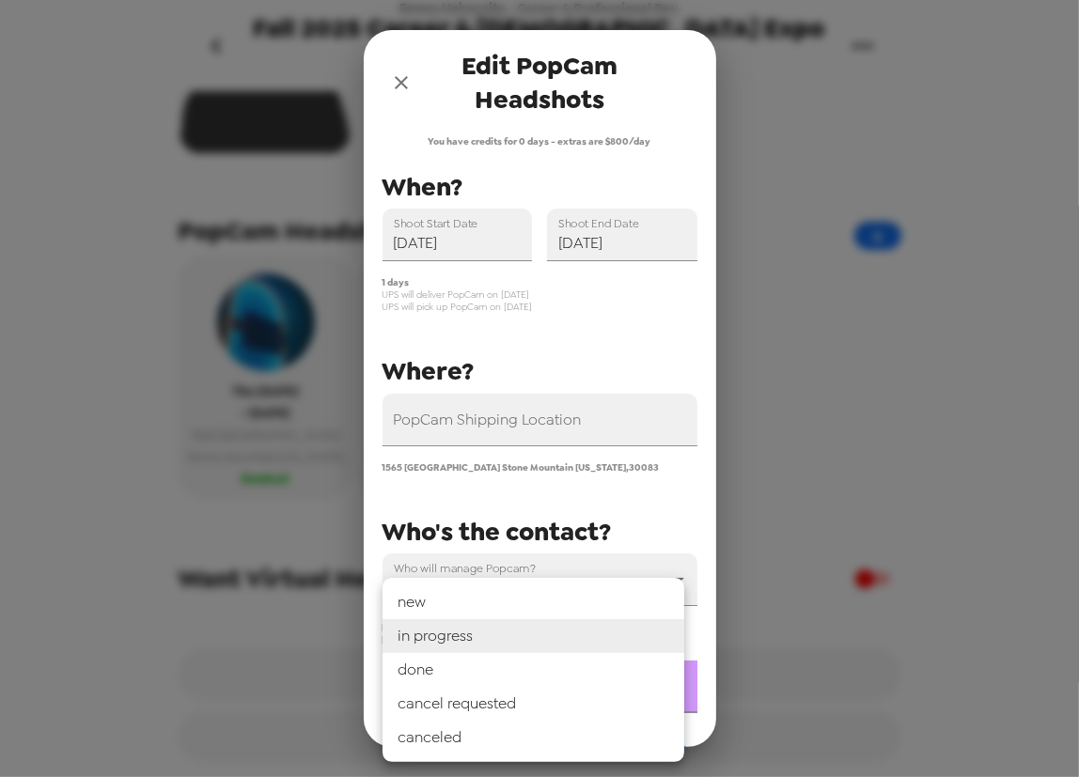
drag, startPoint x: 512, startPoint y: 684, endPoint x: 508, endPoint y: 714, distance: 30.4
click at [512, 686] on body "Emory University - Career & Professional Dev Fall 2025 Career & [DEMOGRAPHIC_DA…" at bounding box center [539, 388] width 1079 height 777
click at [473, 668] on li "done" at bounding box center [534, 670] width 302 height 34
type input "done"
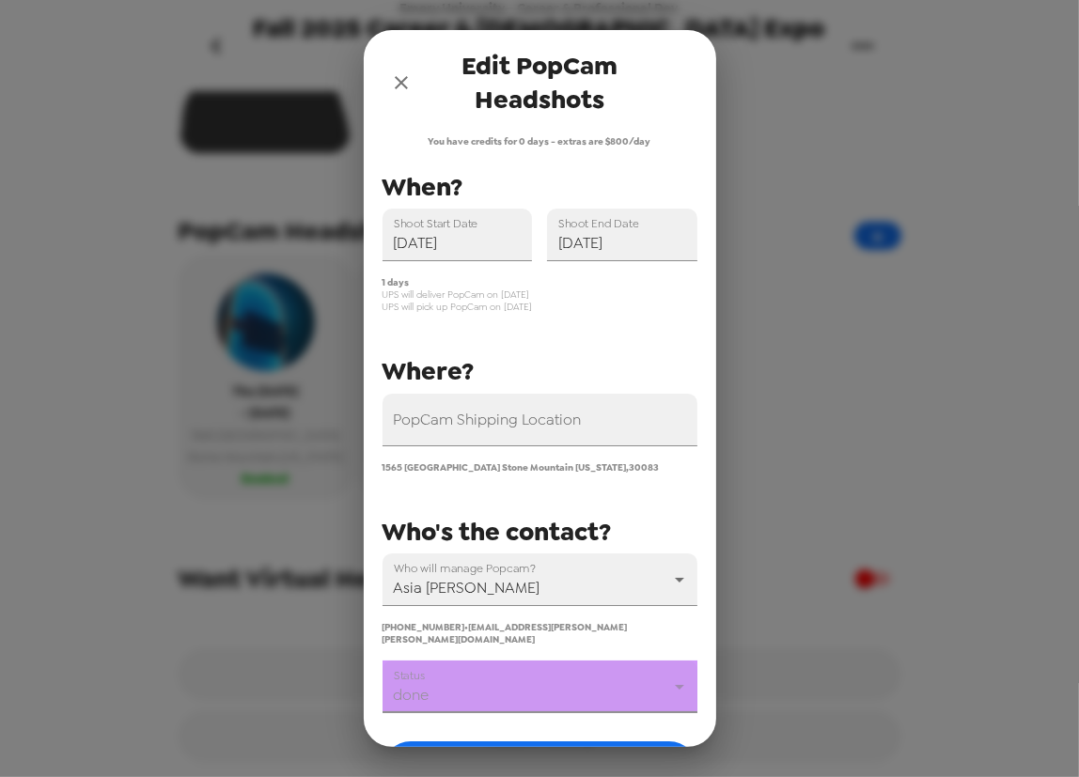
scroll to position [124, 0]
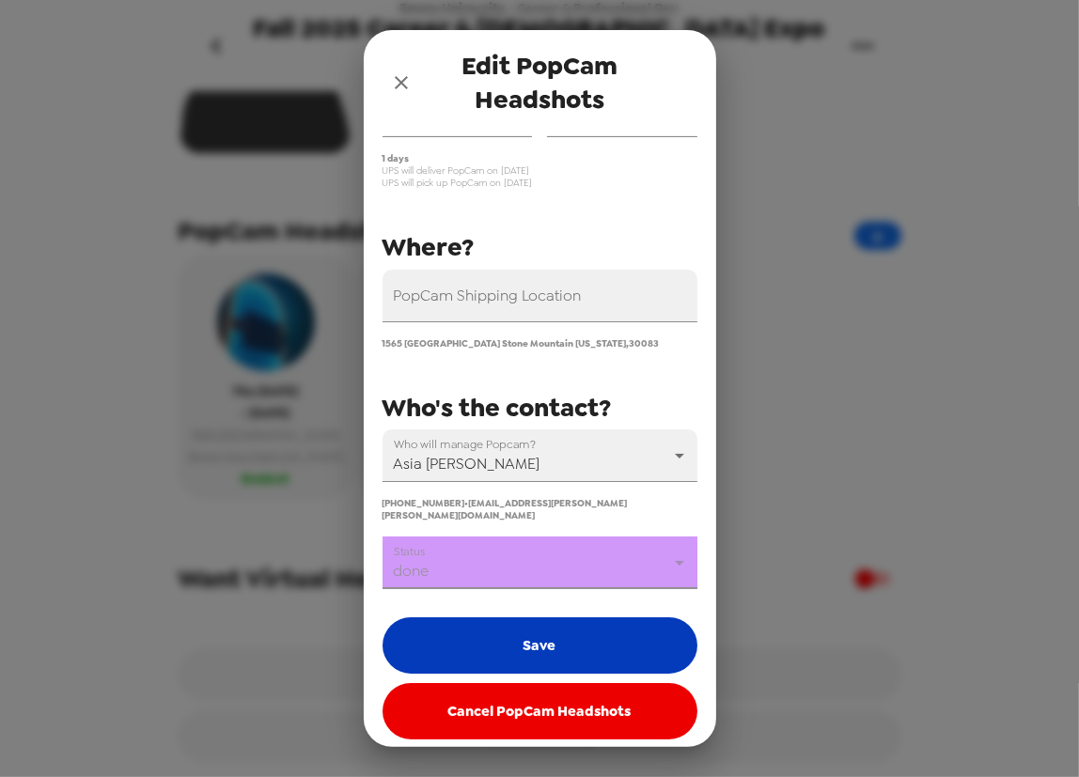
click at [519, 649] on button "Save" at bounding box center [540, 646] width 315 height 56
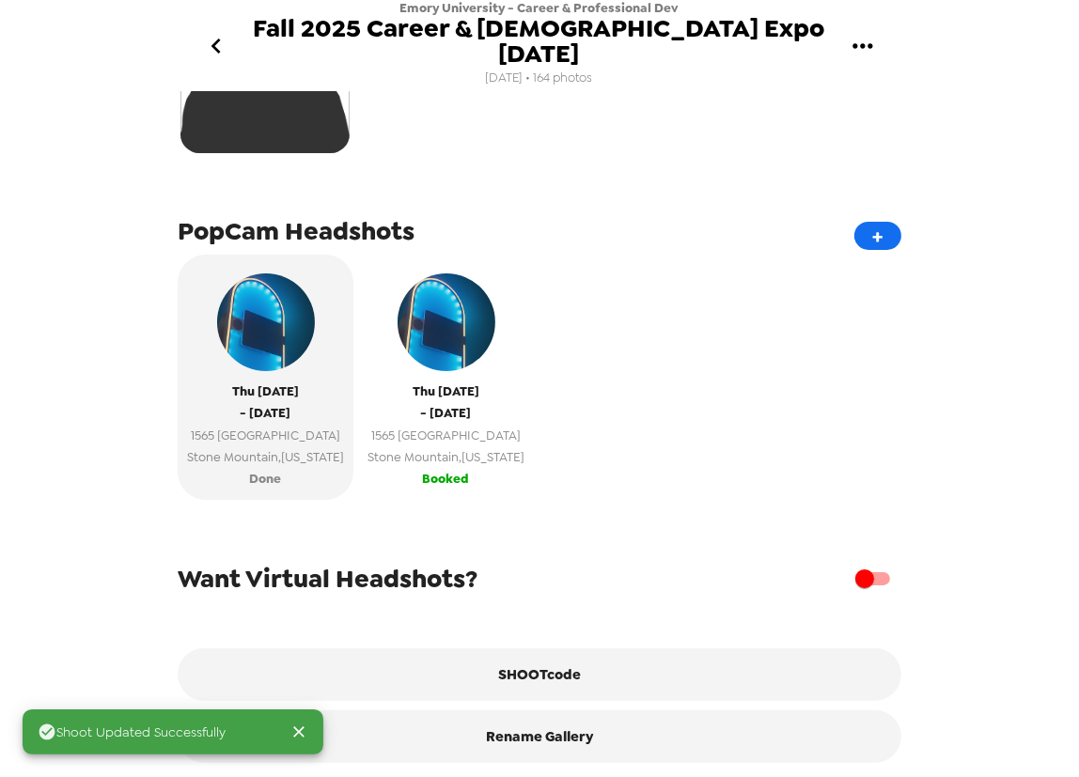
click at [448, 468] on span "Booked" at bounding box center [446, 479] width 47 height 22
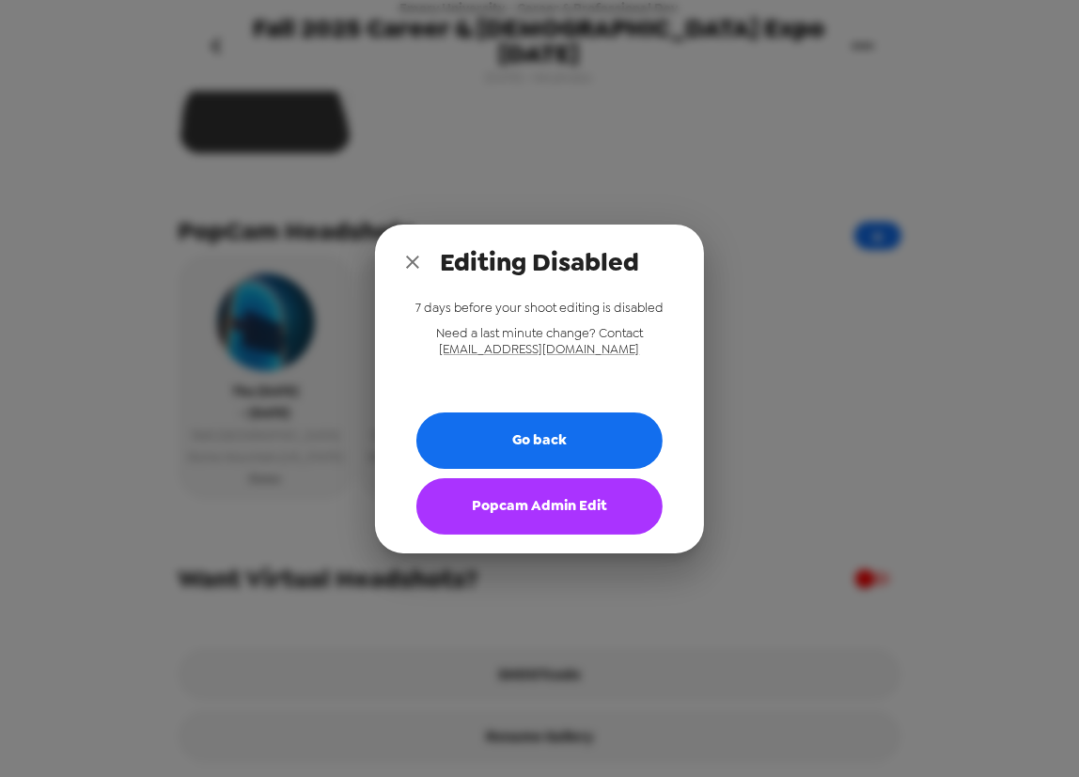
click at [555, 530] on button "Popcam Admin Edit" at bounding box center [539, 506] width 246 height 56
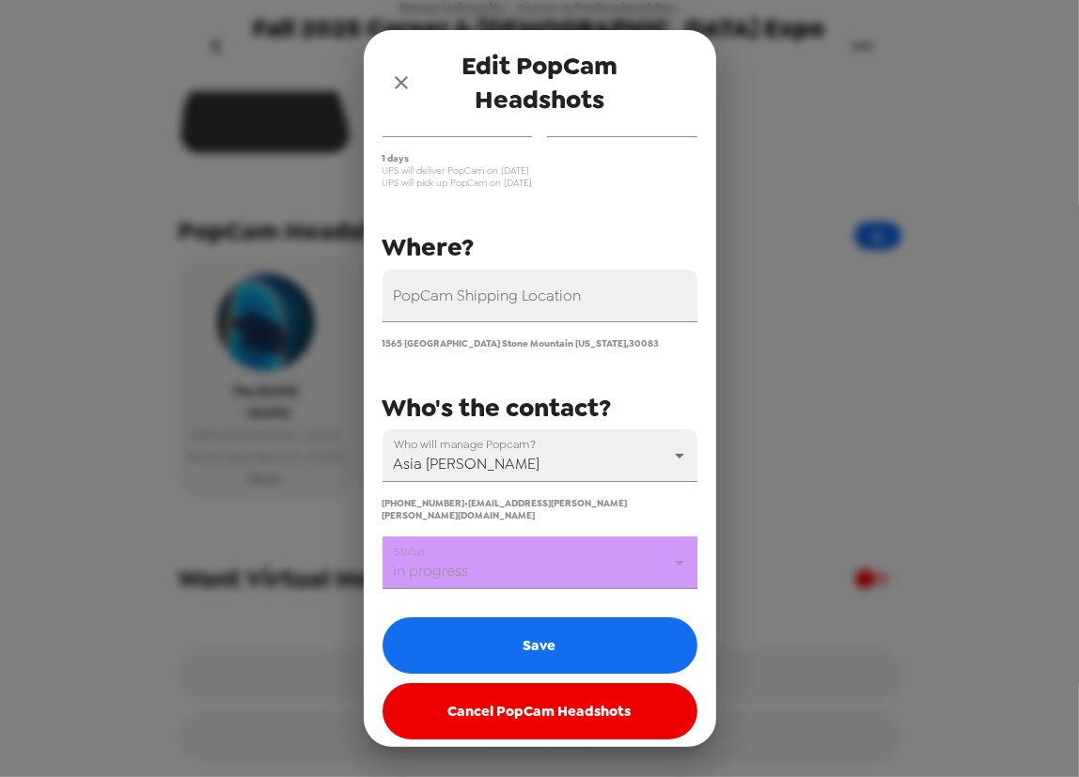
click at [543, 541] on body "Emory University - Career & Professional Dev Fall 2025 Career & [DEMOGRAPHIC_DA…" at bounding box center [539, 388] width 1079 height 777
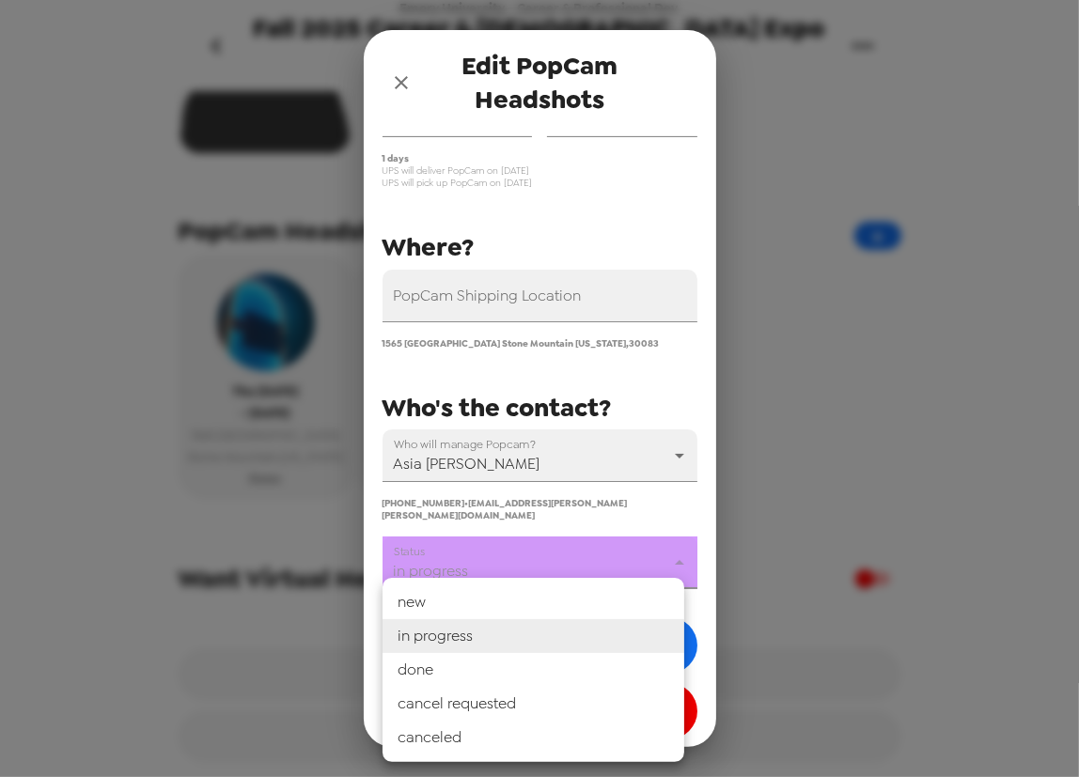
click at [521, 667] on li "done" at bounding box center [534, 670] width 302 height 34
type input "done"
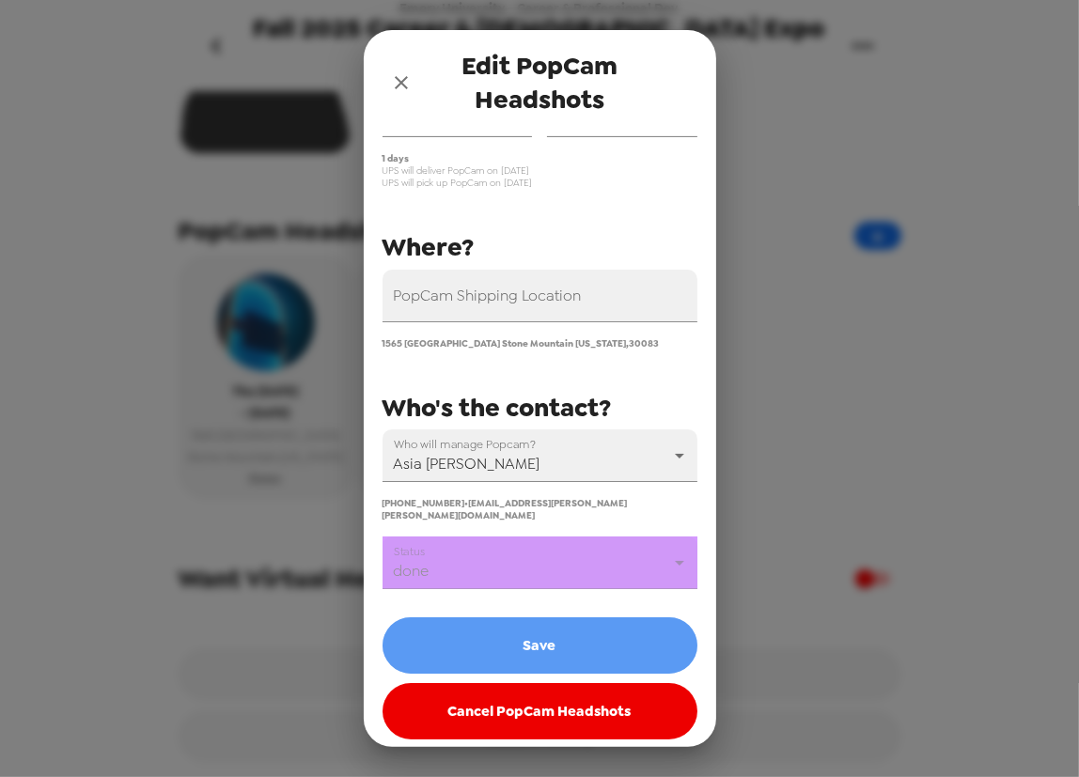
click at [543, 637] on button "Save" at bounding box center [540, 646] width 315 height 56
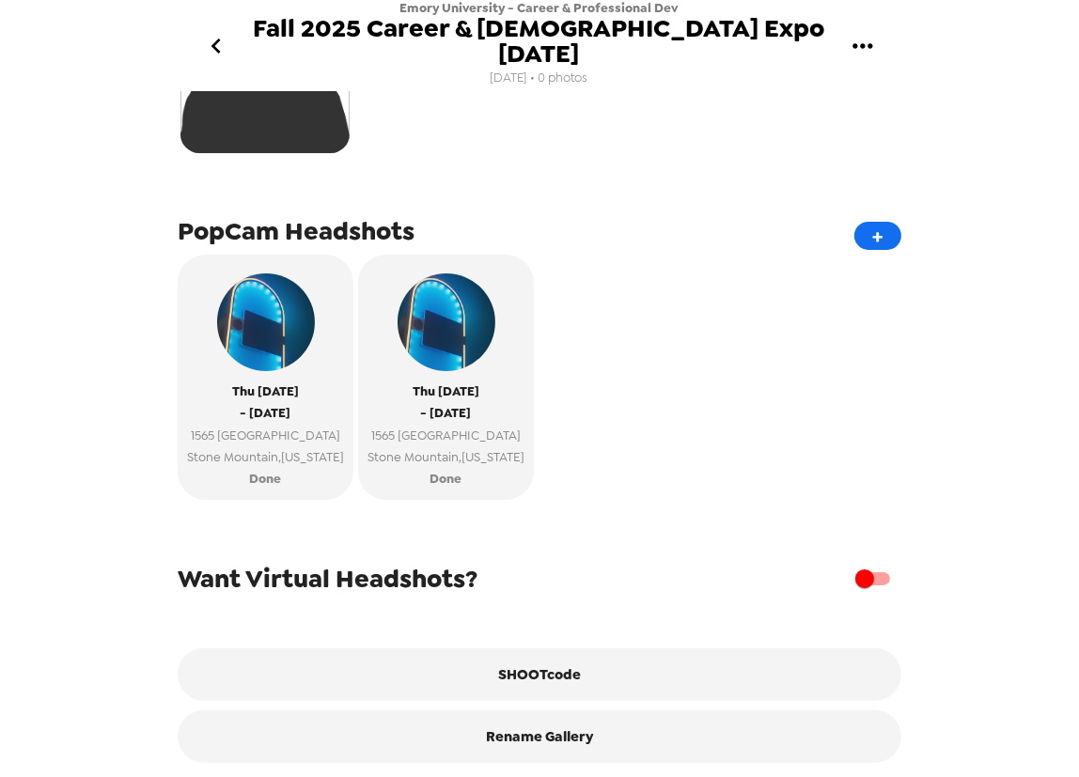
scroll to position [534, 0]
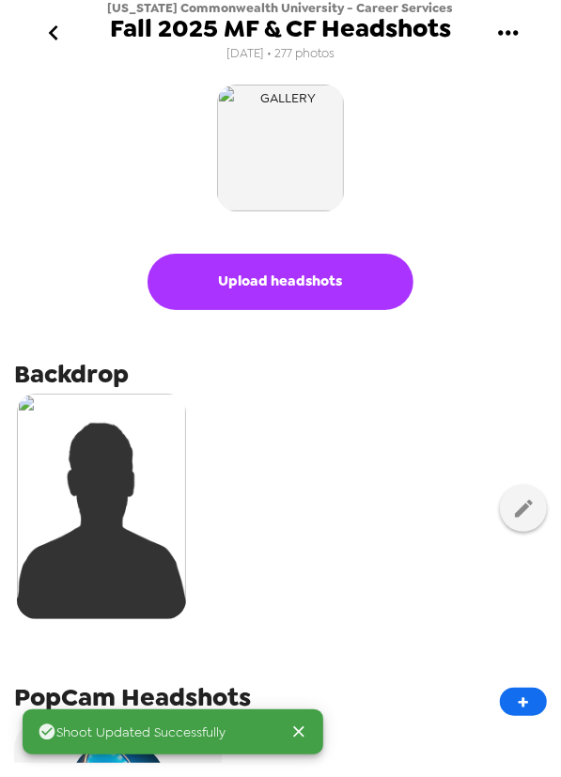
drag, startPoint x: 60, startPoint y: 36, endPoint x: 89, endPoint y: 291, distance: 257.3
click at [108, 257] on div "Virginia Commonwealth University - Career Services Fall 2025 MF & CF Headshots …" at bounding box center [280, 388] width 561 height 777
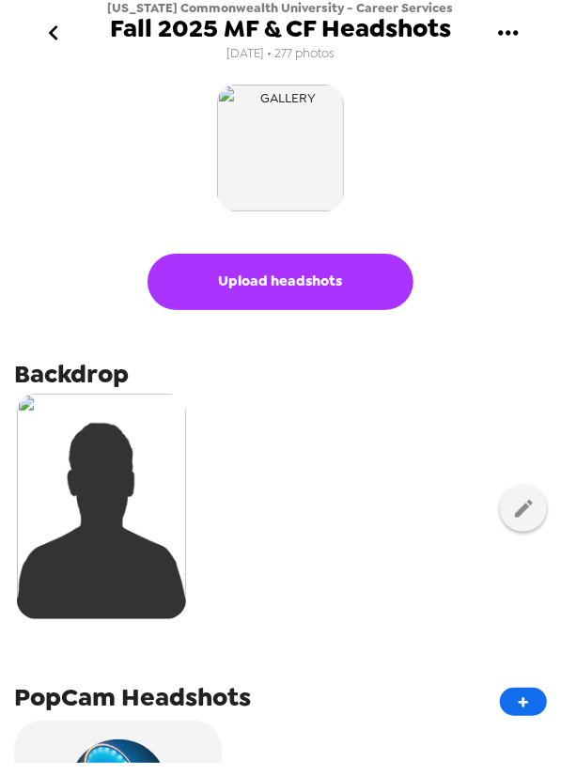
click at [46, 36] on icon "go back" at bounding box center [54, 33] width 30 height 30
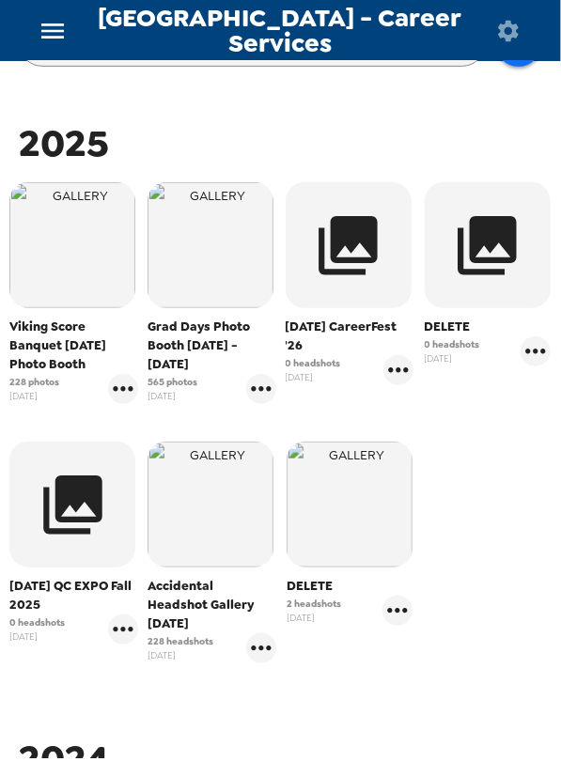
scroll to position [341, 0]
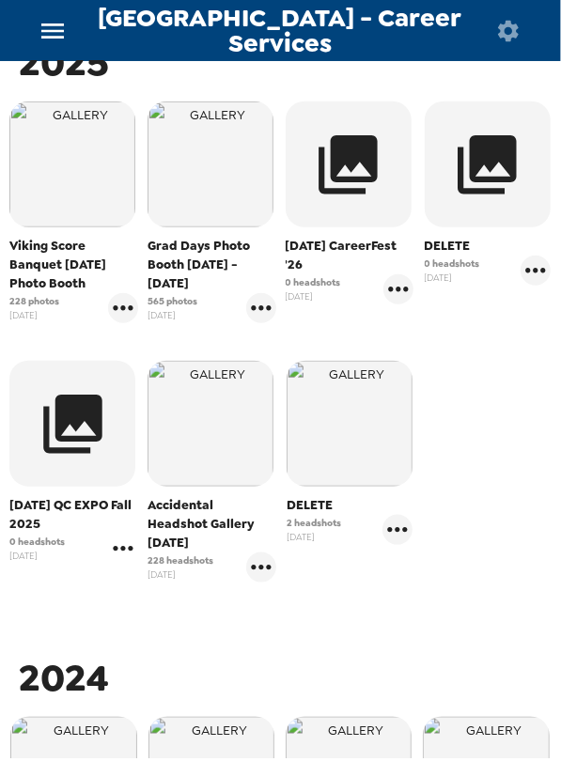
click at [126, 564] on icon "gallery menu" at bounding box center [123, 549] width 30 height 30
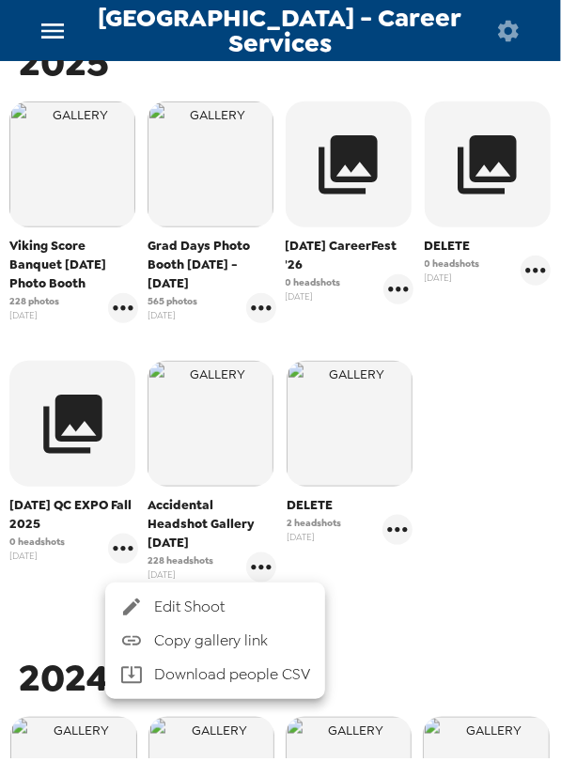
click at [171, 608] on span "Edit Shoot" at bounding box center [232, 607] width 156 height 23
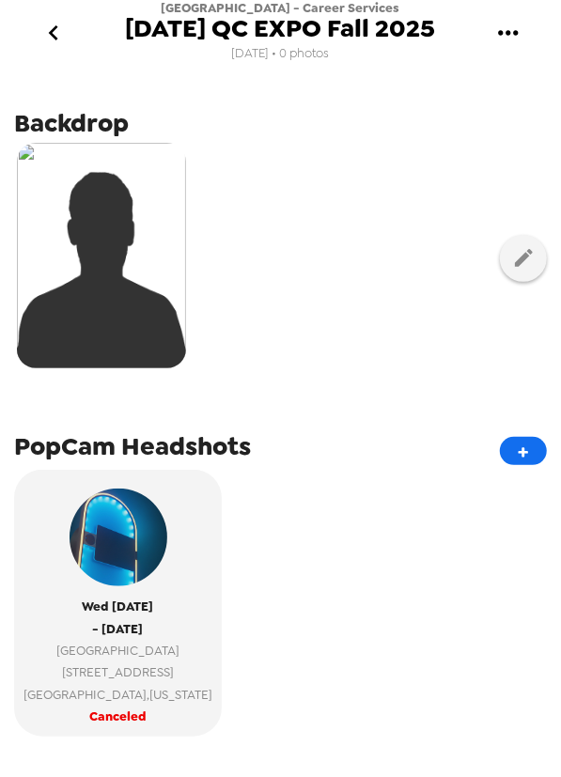
scroll to position [170, 0]
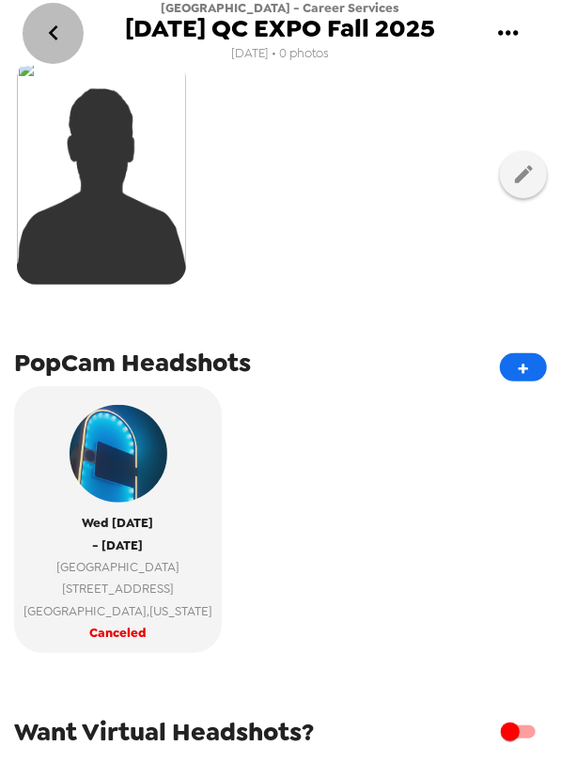
click at [53, 45] on icon "go back" at bounding box center [54, 33] width 30 height 30
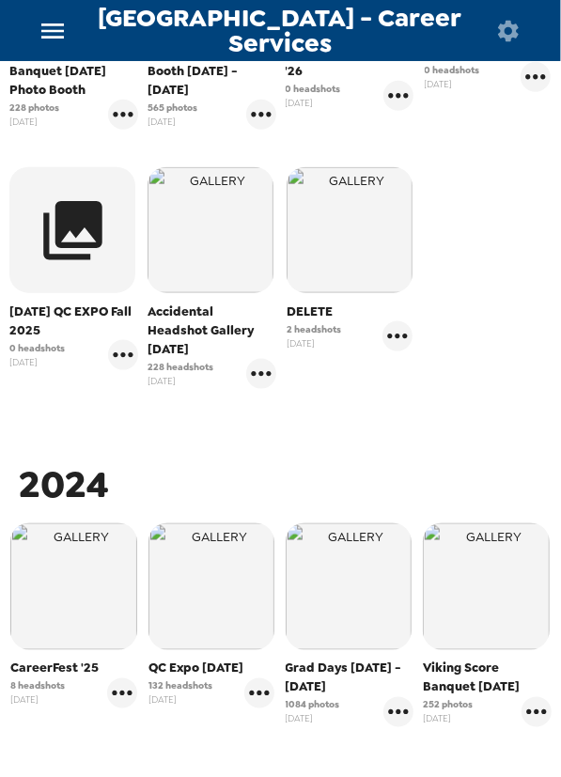
scroll to position [427, 0]
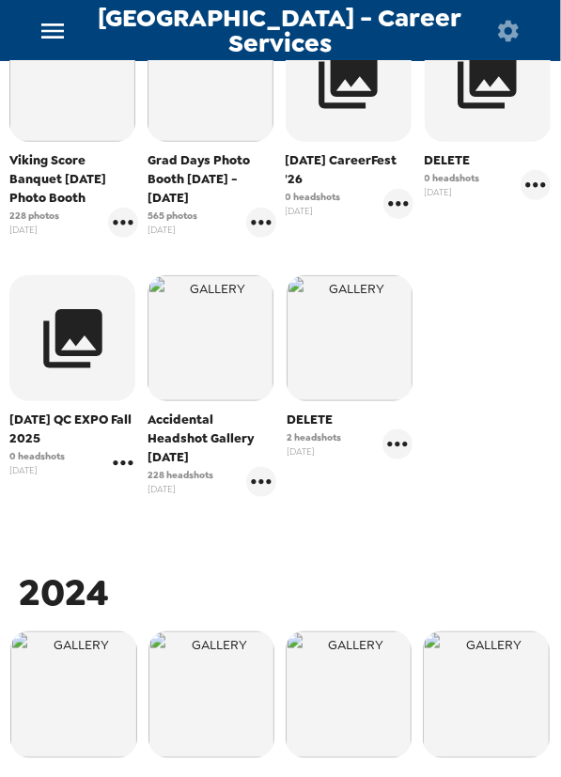
click at [118, 478] on icon "gallery menu" at bounding box center [123, 463] width 30 height 30
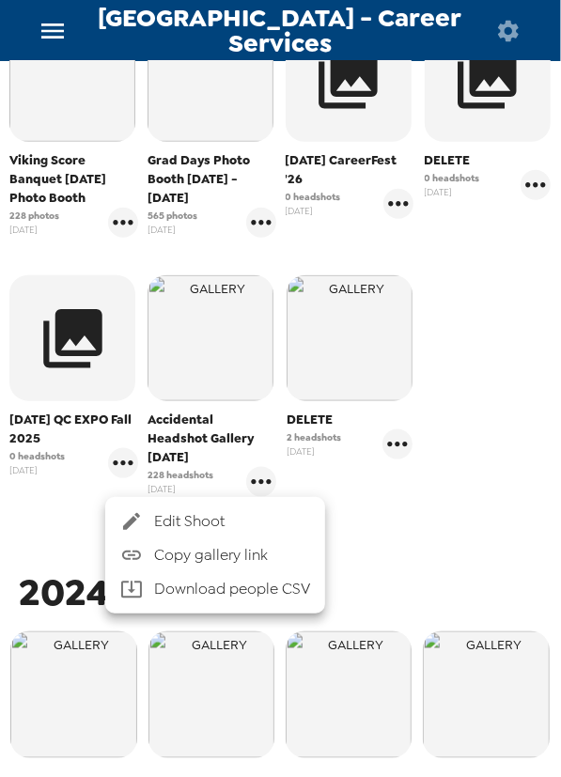
click at [171, 512] on span "Edit Shoot" at bounding box center [232, 521] width 156 height 23
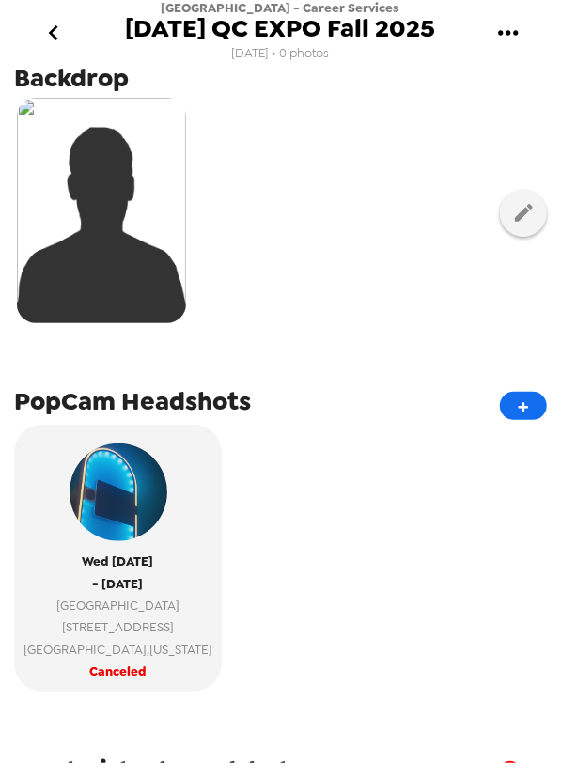
scroll to position [256, 0]
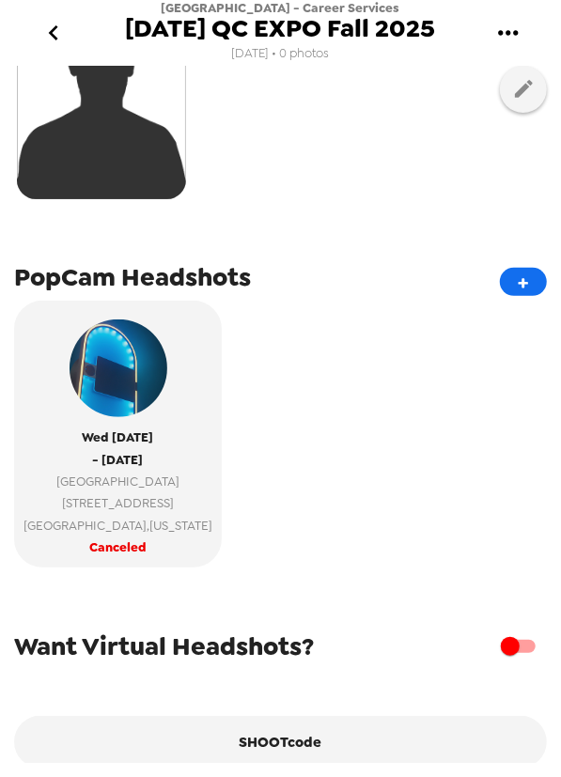
click at [50, 48] on icon "go back" at bounding box center [54, 33] width 30 height 30
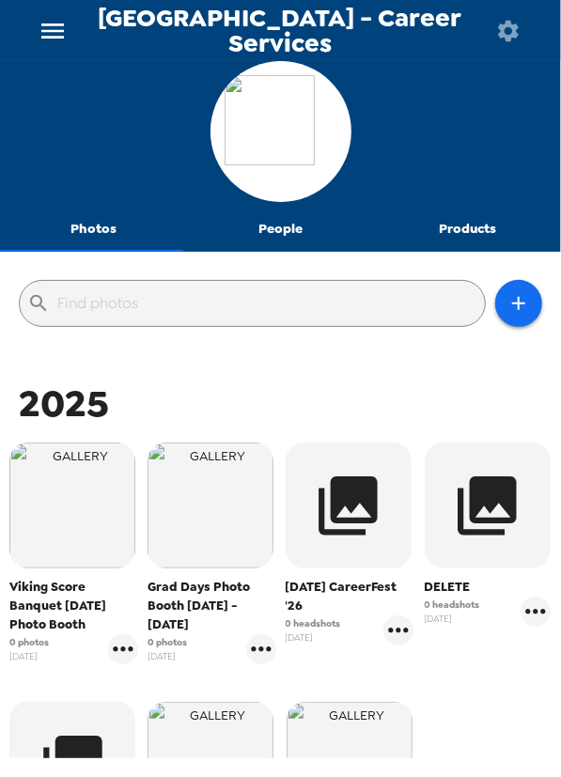
click at [510, 40] on icon "button" at bounding box center [508, 31] width 26 height 26
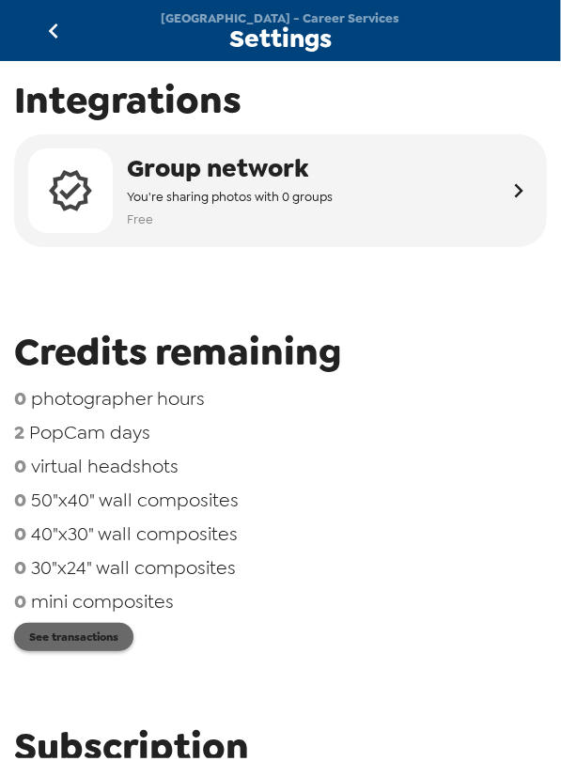
click at [102, 630] on button "See transactions" at bounding box center [73, 637] width 119 height 28
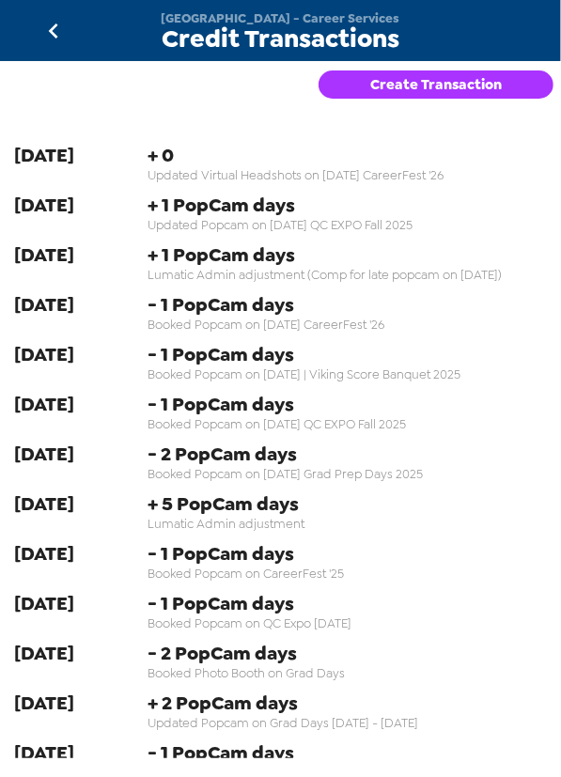
click at [51, 29] on icon "go back" at bounding box center [52, 30] width 9 height 15
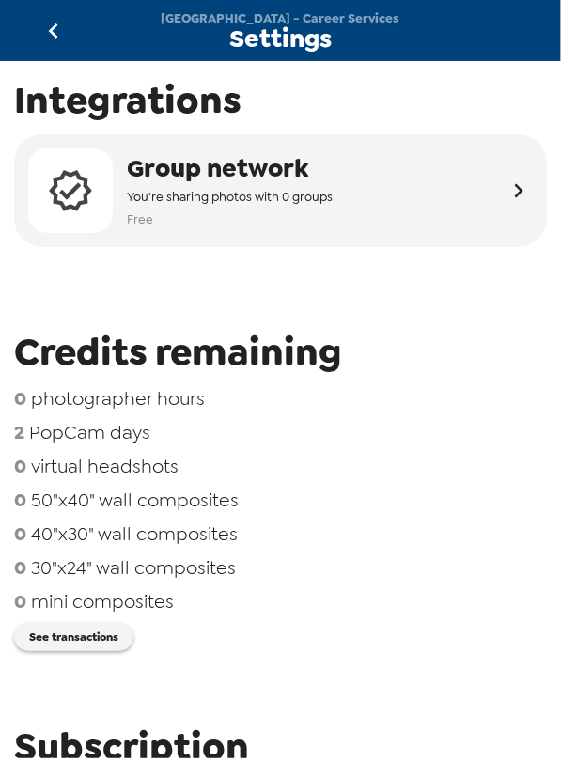
click at [36, 28] on button "go back" at bounding box center [53, 30] width 61 height 61
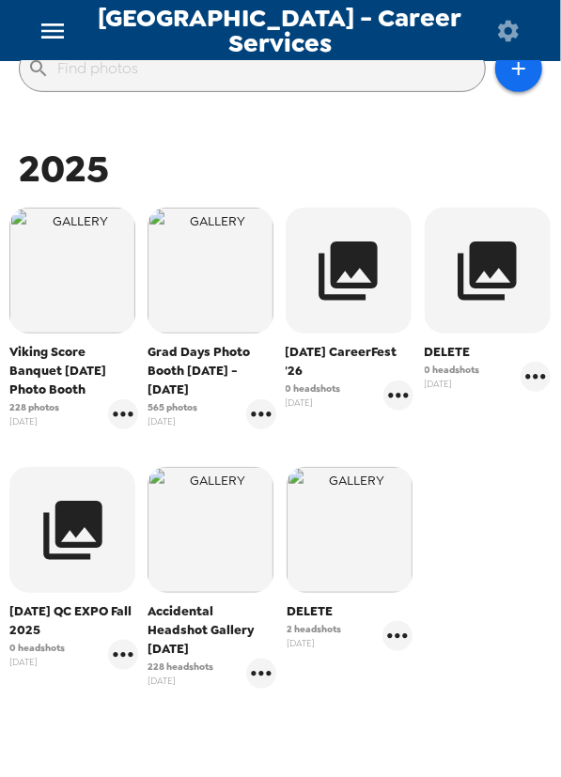
scroll to position [341, 0]
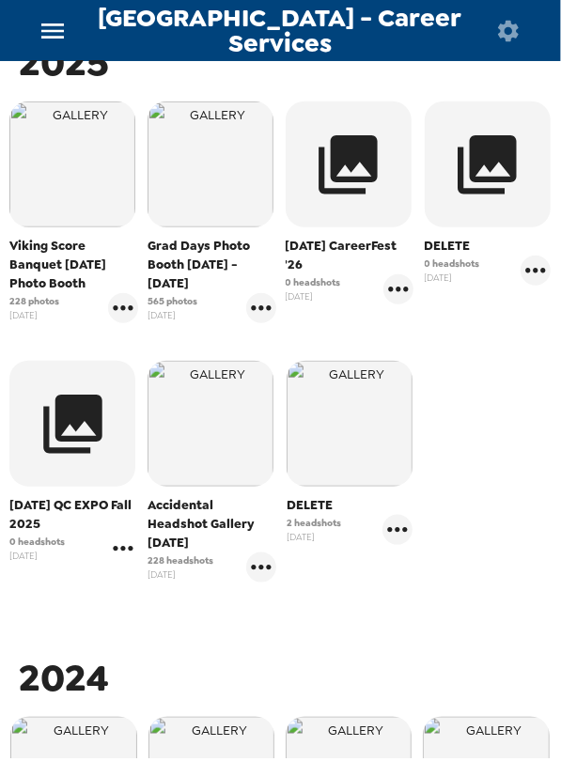
click at [128, 552] on icon "gallery menu" at bounding box center [123, 549] width 20 height 5
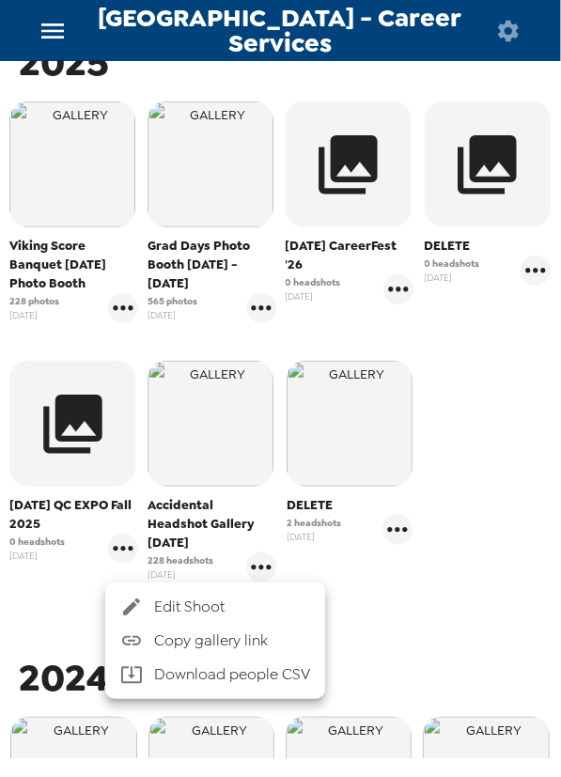
click at [180, 602] on span "Edit Shoot" at bounding box center [232, 607] width 156 height 23
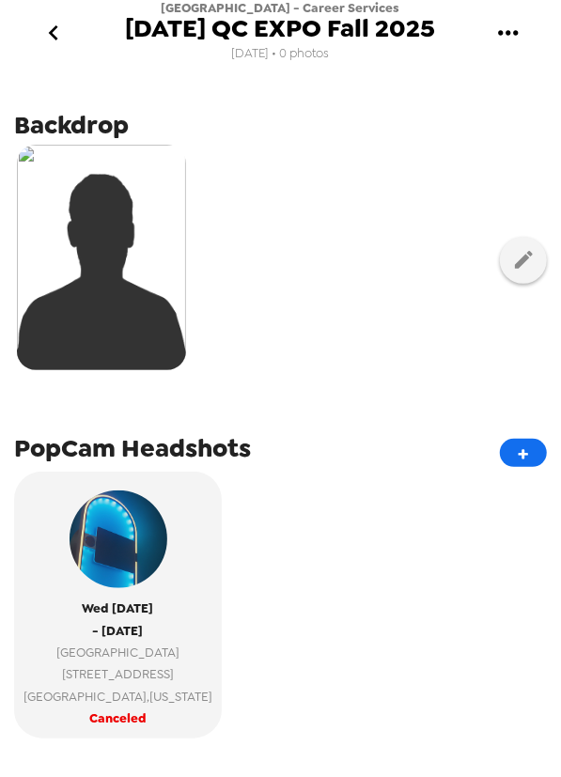
scroll to position [170, 0]
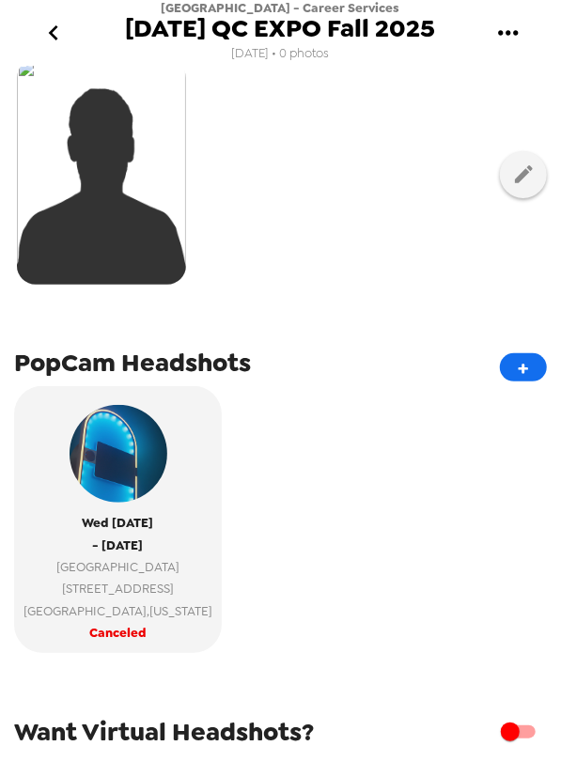
click at [339, 287] on div at bounding box center [280, 174] width 533 height 236
click at [55, 35] on icon "go back" at bounding box center [54, 33] width 30 height 30
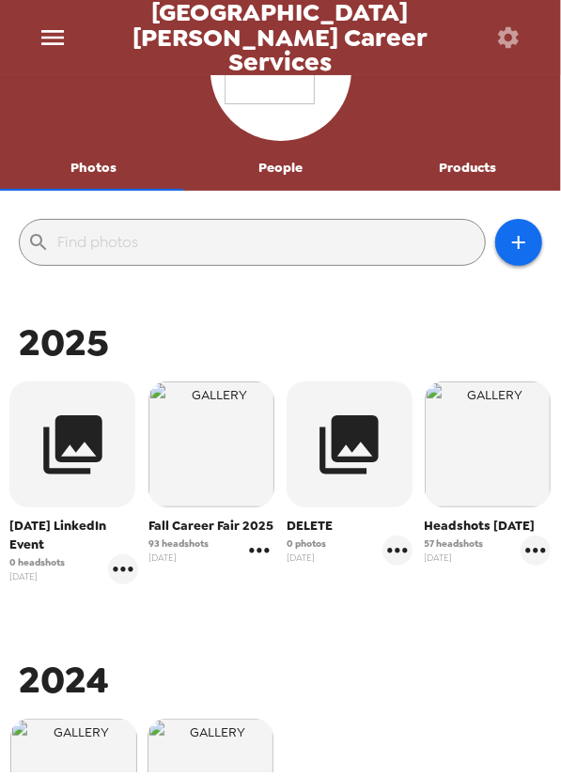
scroll to position [85, 0]
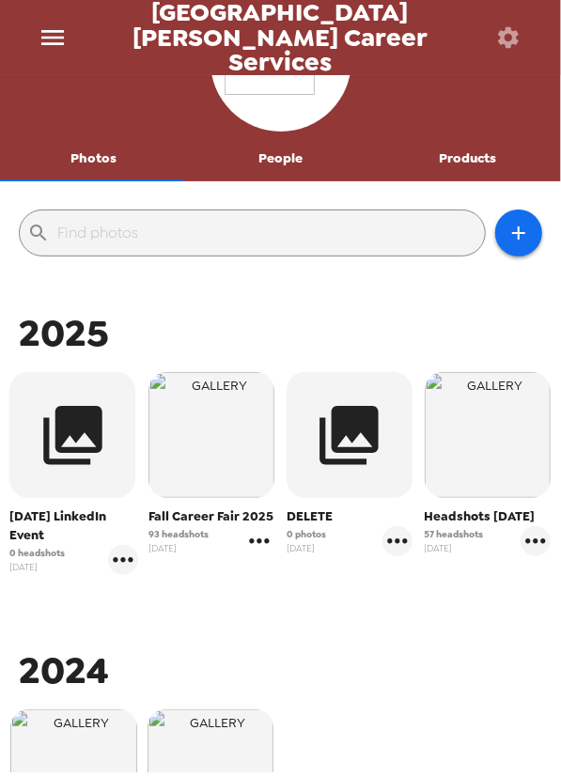
click at [257, 540] on icon "gallery menu" at bounding box center [260, 542] width 20 height 5
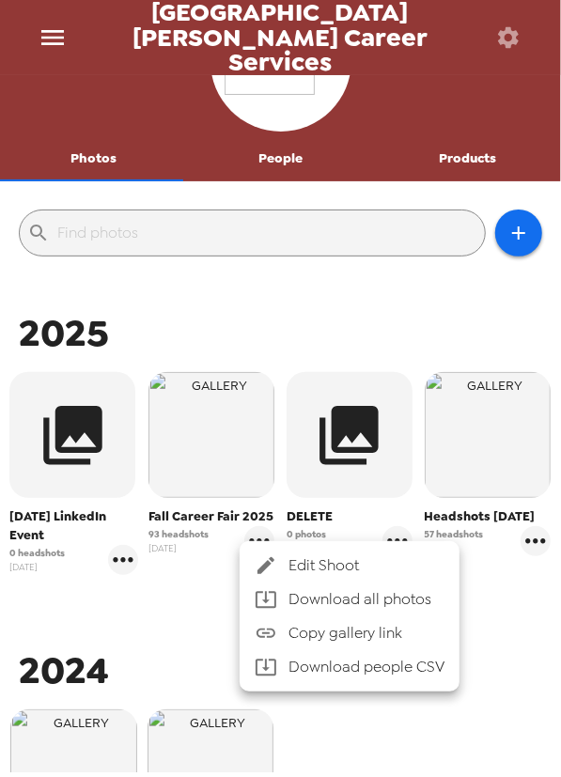
click at [305, 560] on span "Edit Shoot" at bounding box center [367, 566] width 156 height 23
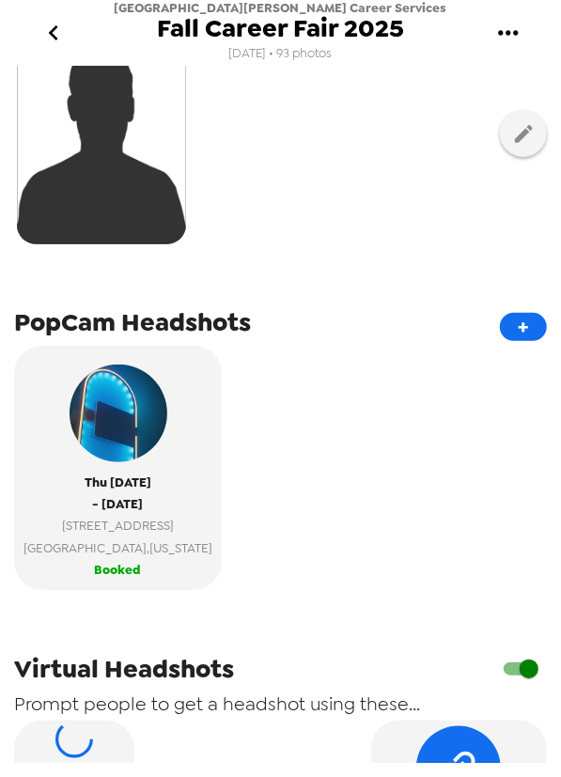
scroll to position [427, 0]
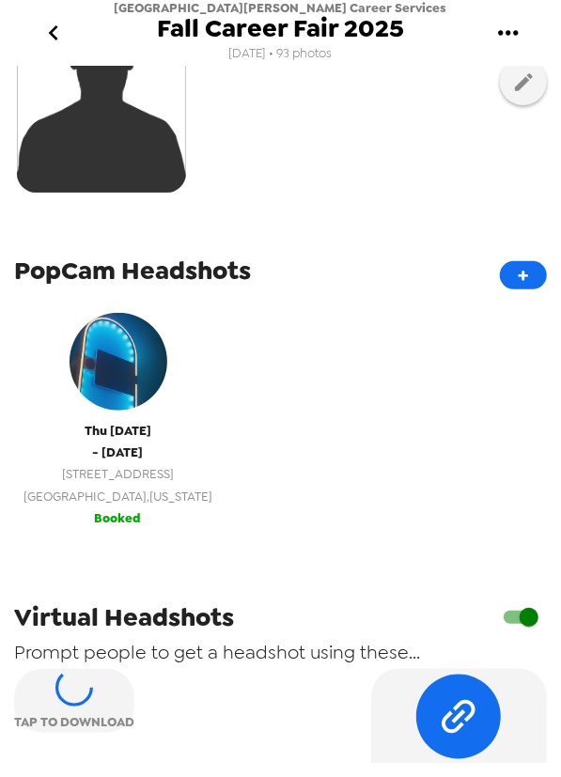
click at [117, 507] on span "Rochester , New York" at bounding box center [117, 497] width 189 height 22
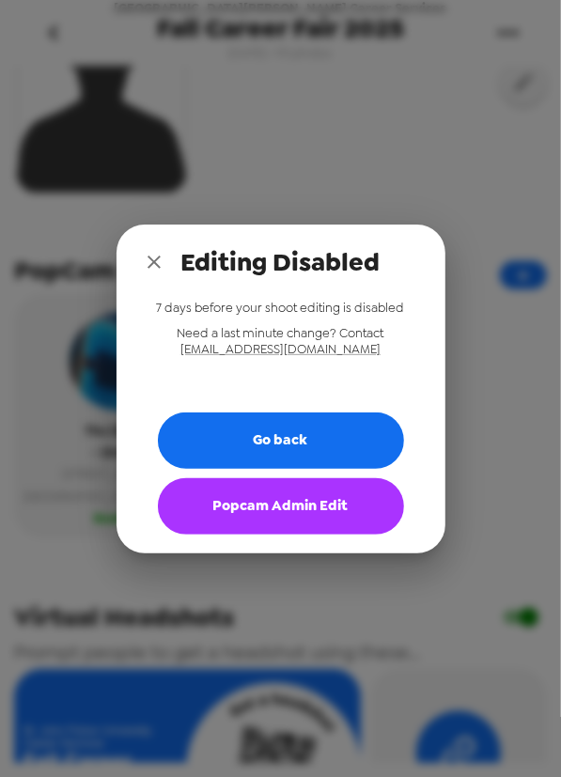
click at [289, 523] on button "Popcam Admin Edit" at bounding box center [281, 506] width 246 height 56
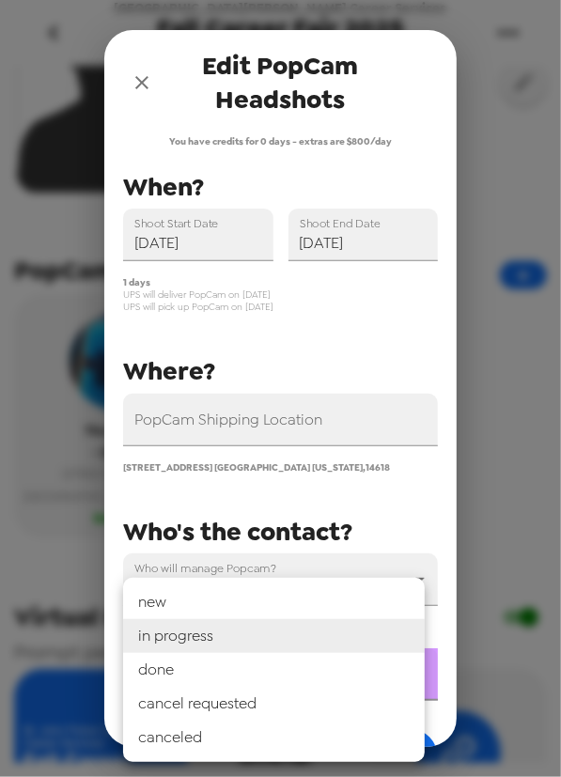
click at [226, 677] on body "St. John Fisher University Career Services Fall Career Fair 2025 4/3/25 • 93 ph…" at bounding box center [280, 388] width 561 height 777
click at [219, 676] on li "done" at bounding box center [274, 670] width 302 height 34
type input "done"
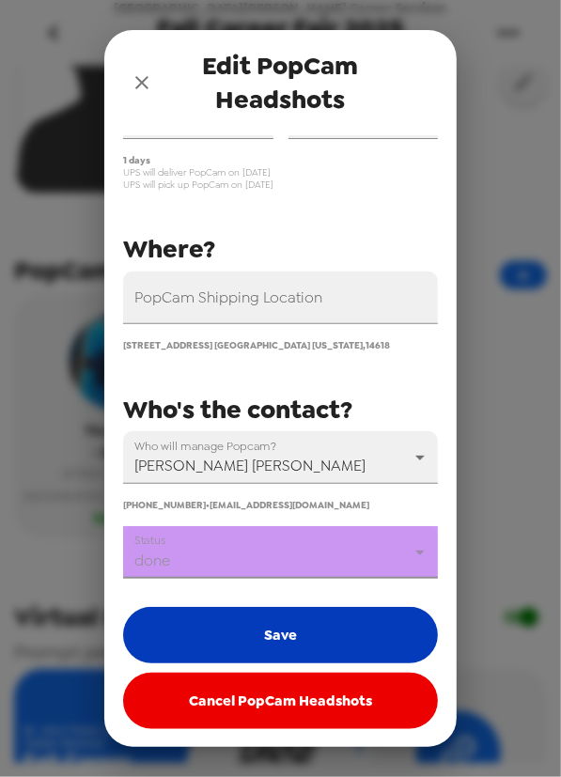
scroll to position [124, 0]
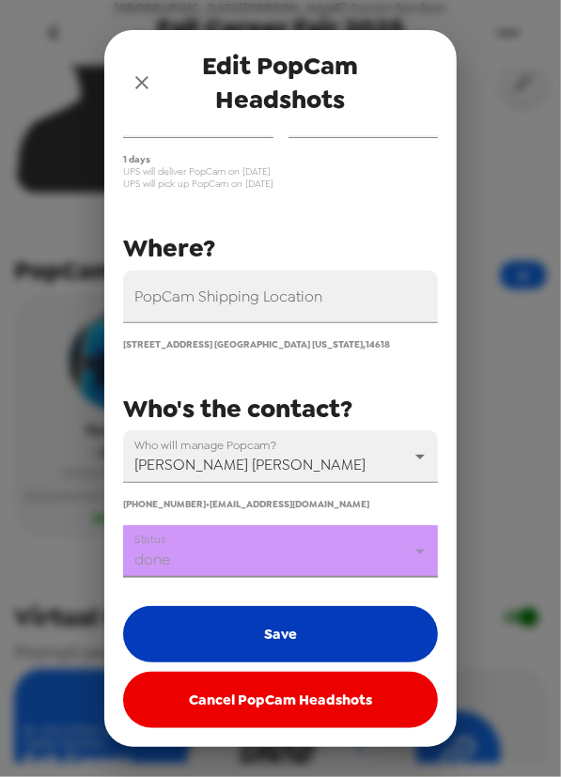
drag, startPoint x: 245, startPoint y: 640, endPoint x: 244, endPoint y: 621, distance: 18.8
click at [245, 639] on button "Save" at bounding box center [280, 634] width 315 height 56
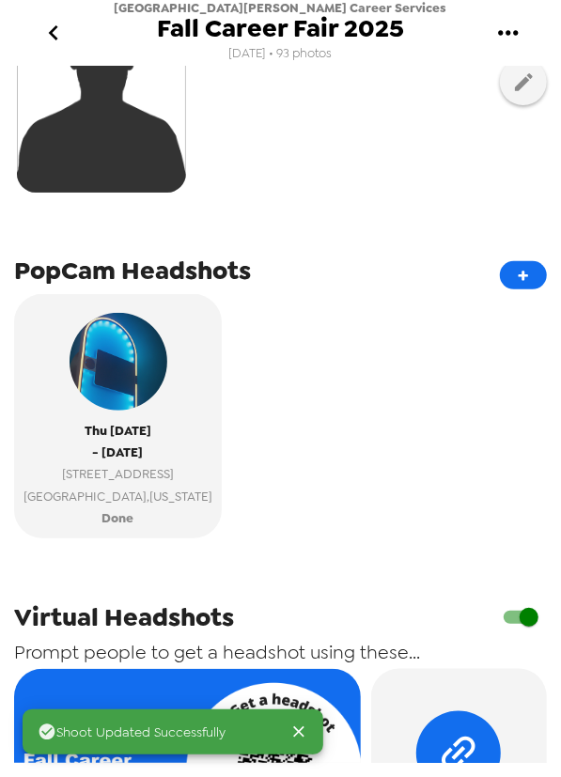
click at [50, 27] on icon "go back" at bounding box center [54, 33] width 30 height 30
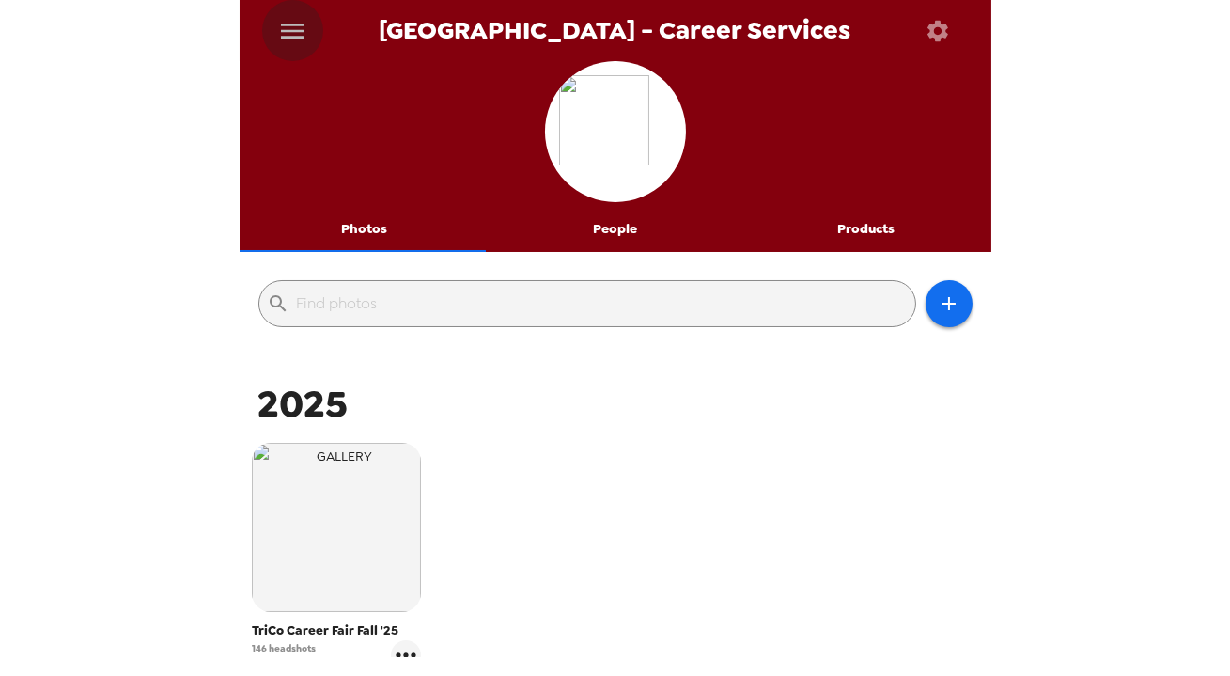
click at [289, 36] on icon "menu" at bounding box center [292, 30] width 23 height 15
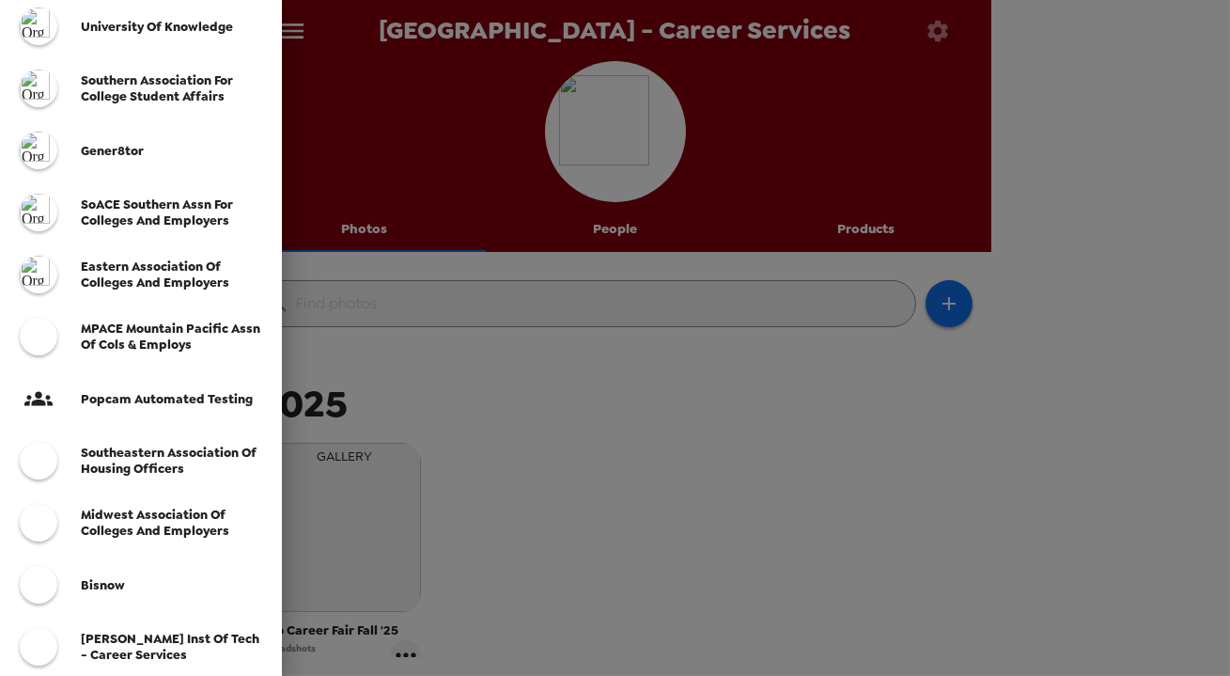
scroll to position [586, 0]
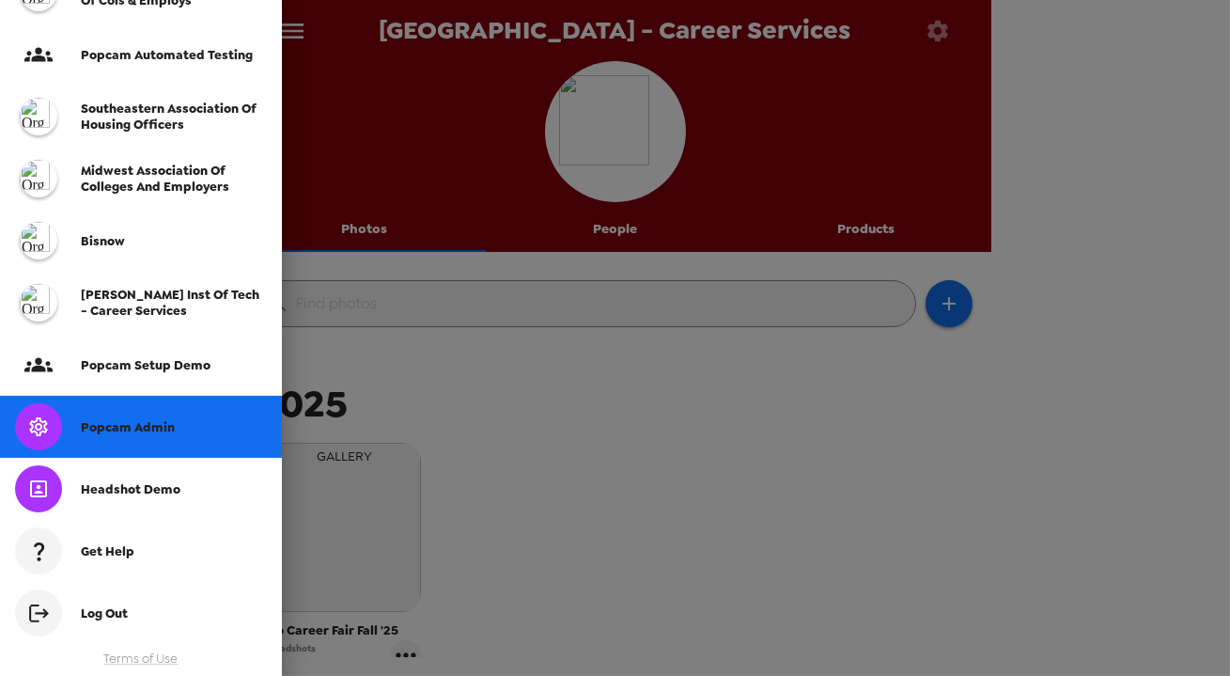
click at [124, 438] on div "Popcam Admin" at bounding box center [141, 427] width 282 height 62
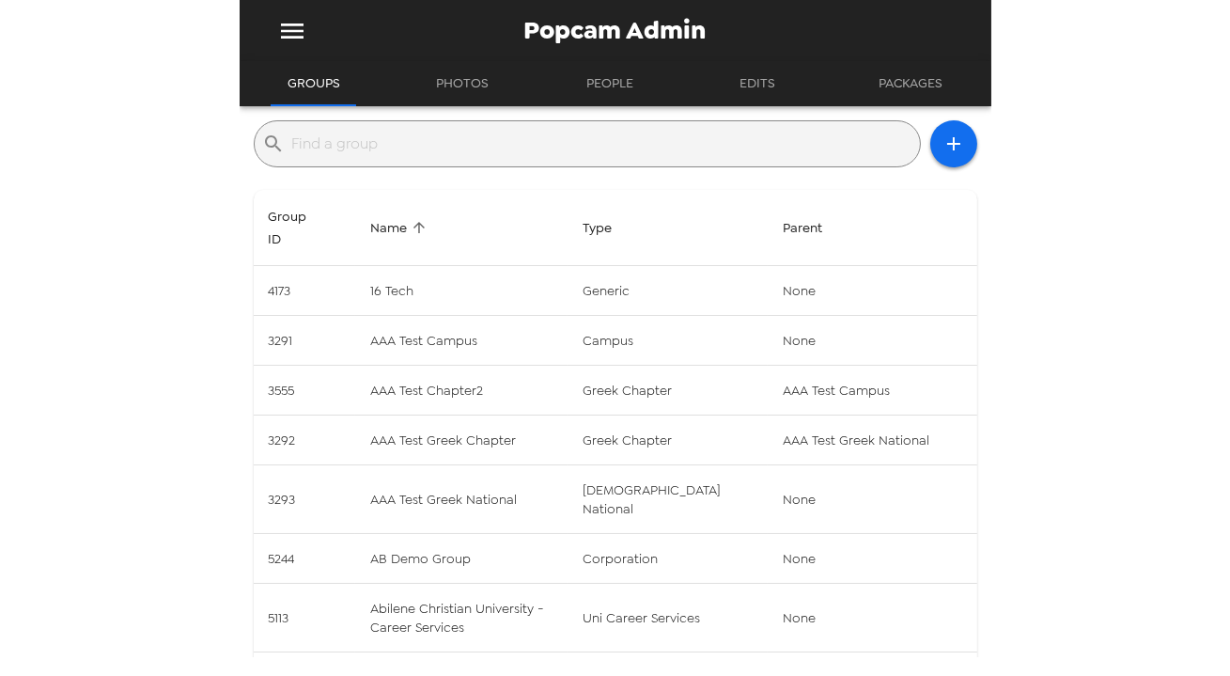
click at [489, 135] on input "text" at bounding box center [602, 144] width 620 height 30
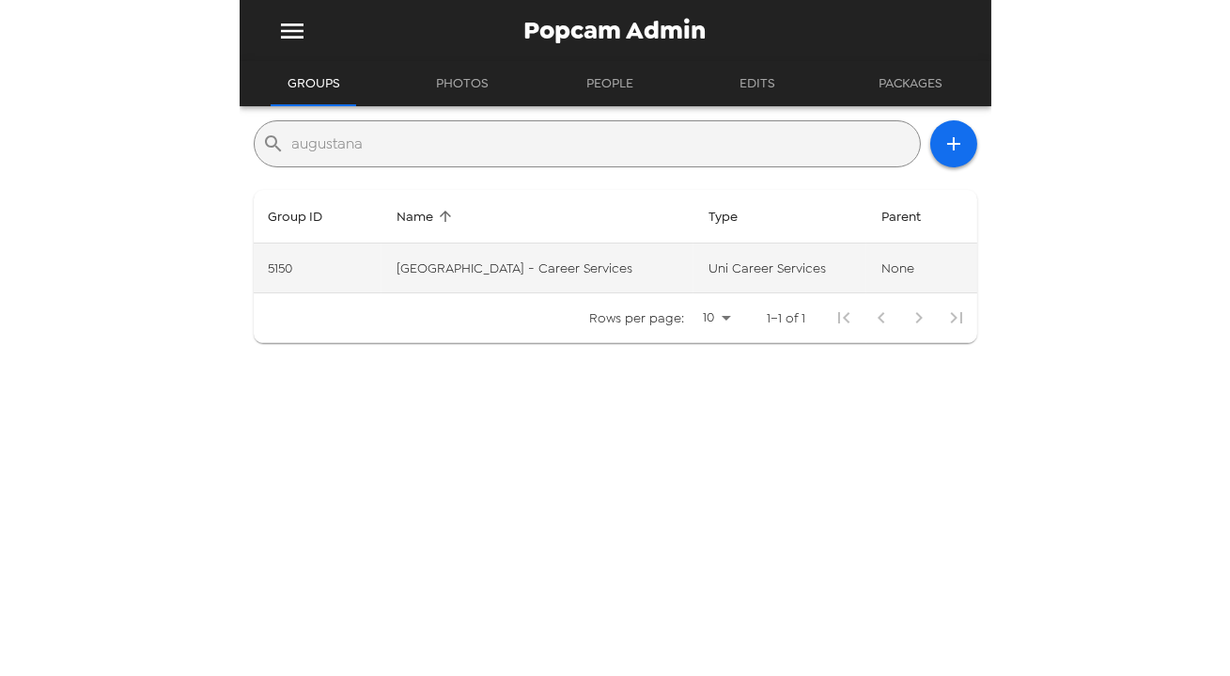
type input "augustana"
click at [677, 267] on td "[GEOGRAPHIC_DATA] - Career Services" at bounding box center [538, 268] width 312 height 50
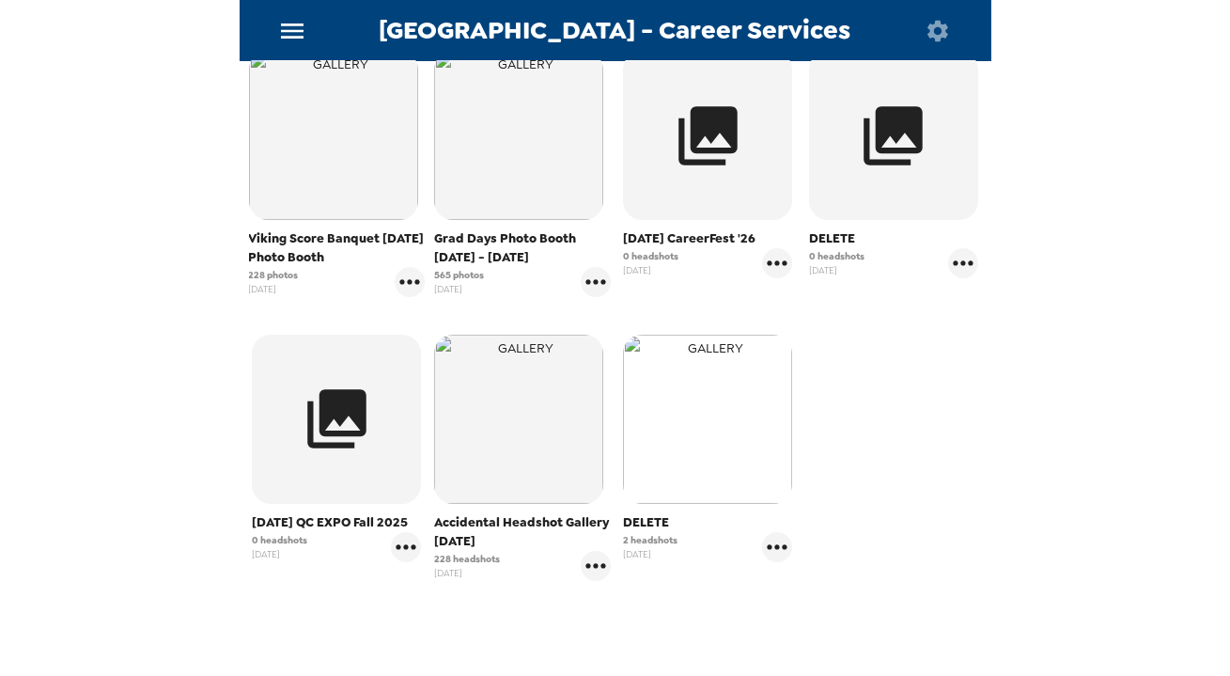
scroll to position [427, 0]
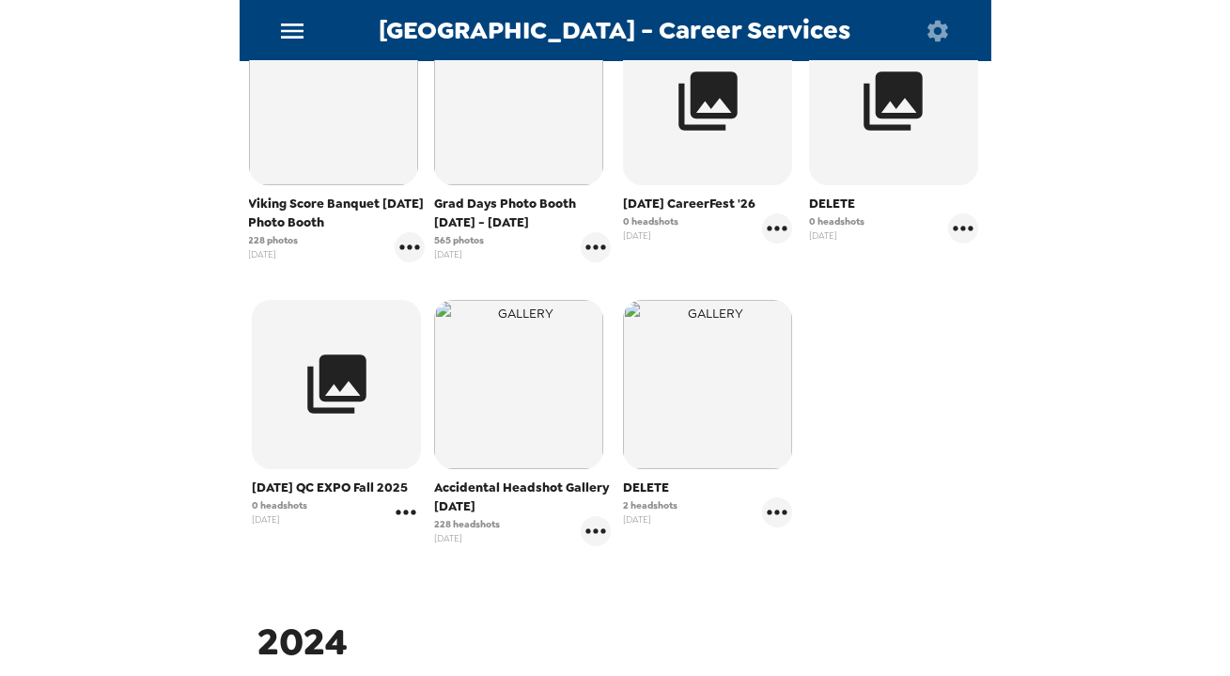
click at [405, 527] on icon "gallery menu" at bounding box center [406, 512] width 30 height 30
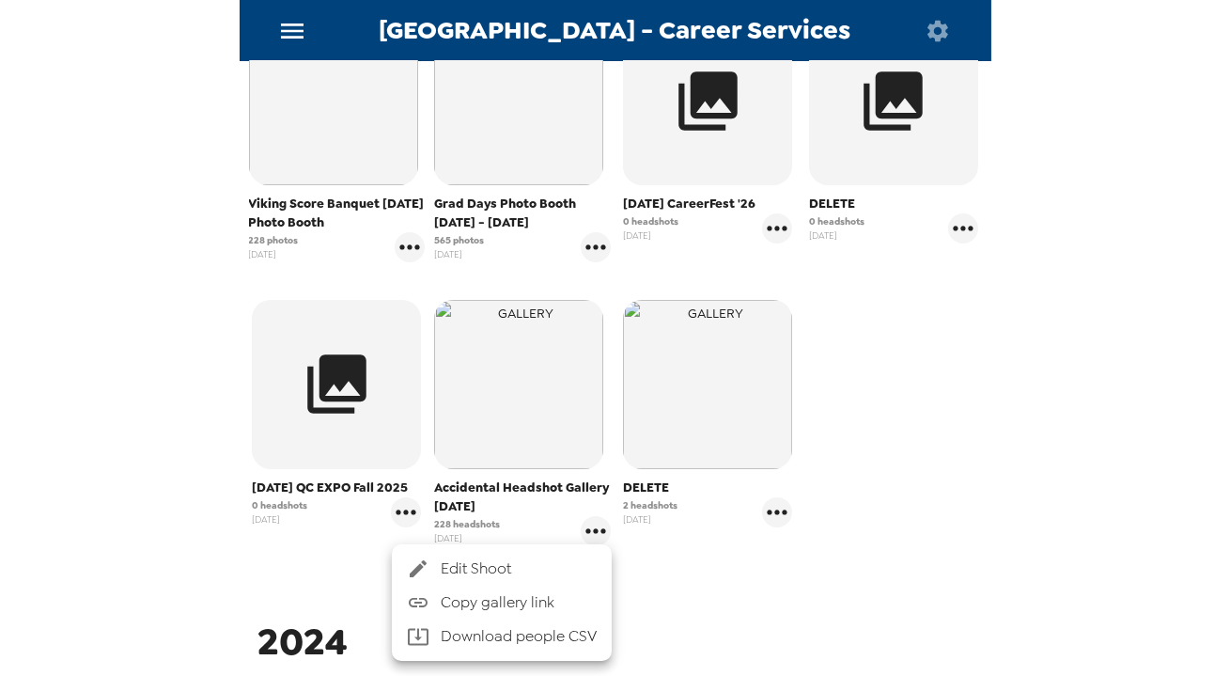
click at [474, 562] on span "Edit Shoot" at bounding box center [519, 568] width 156 height 23
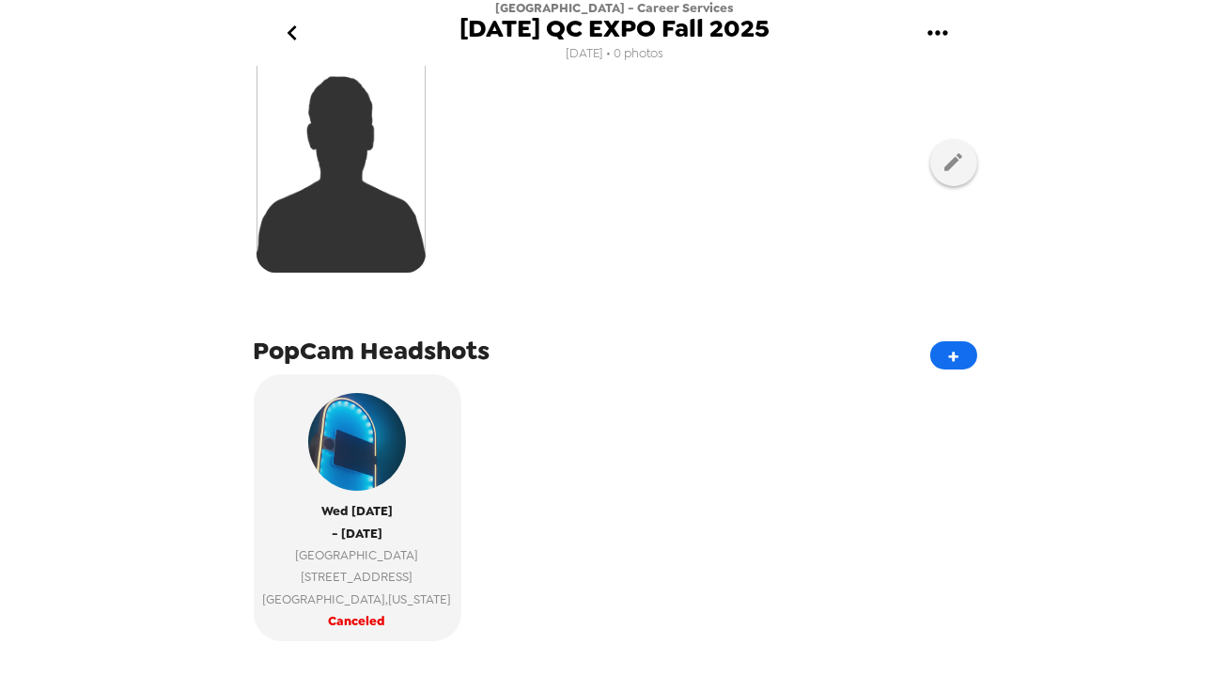
scroll to position [341, 0]
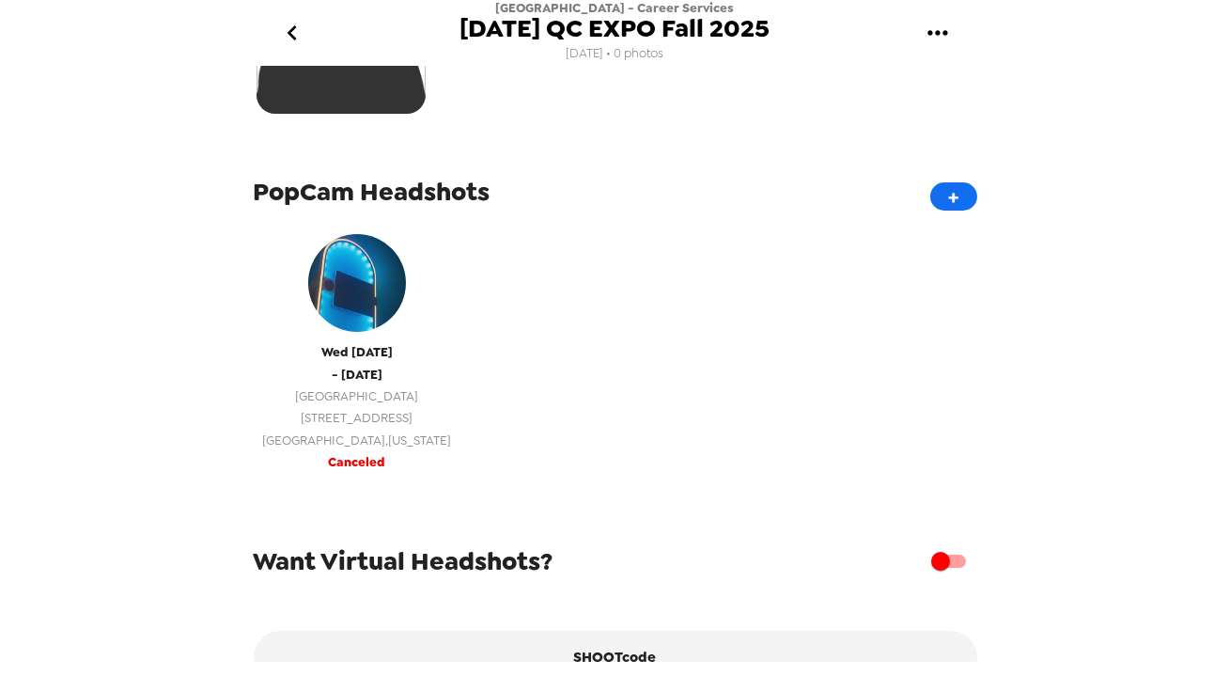
click at [387, 404] on span "[GEOGRAPHIC_DATA]" at bounding box center [357, 396] width 189 height 22
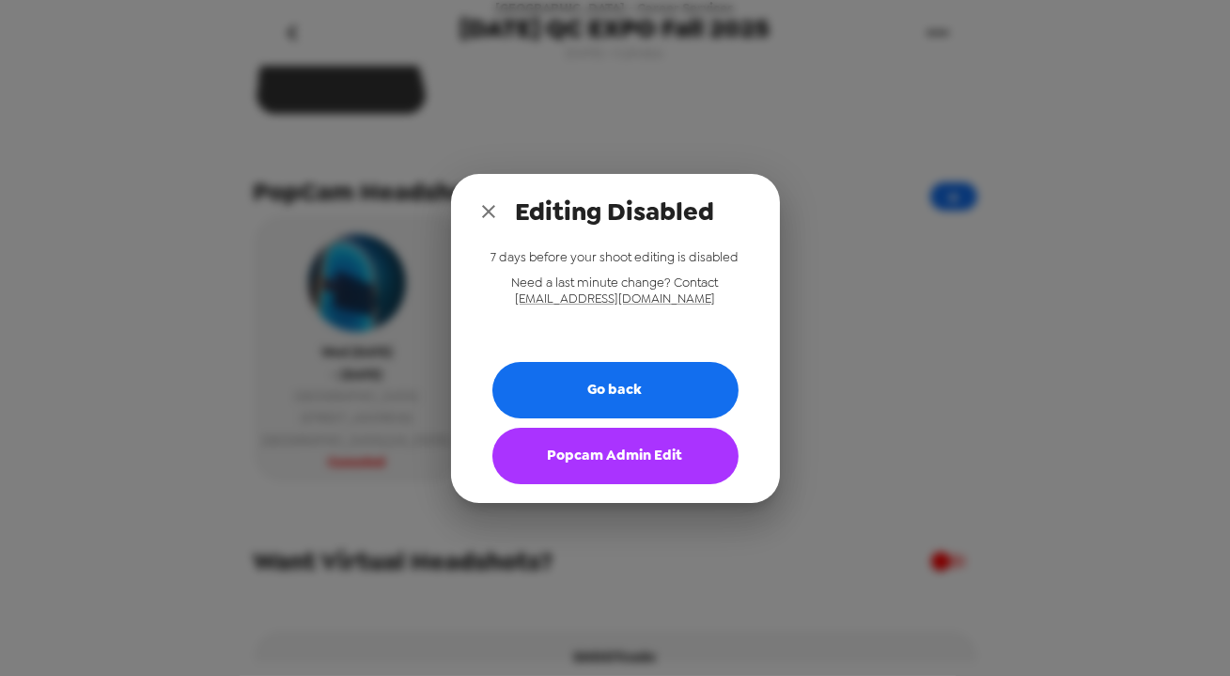
click at [630, 462] on button "Popcam Admin Edit" at bounding box center [616, 456] width 246 height 56
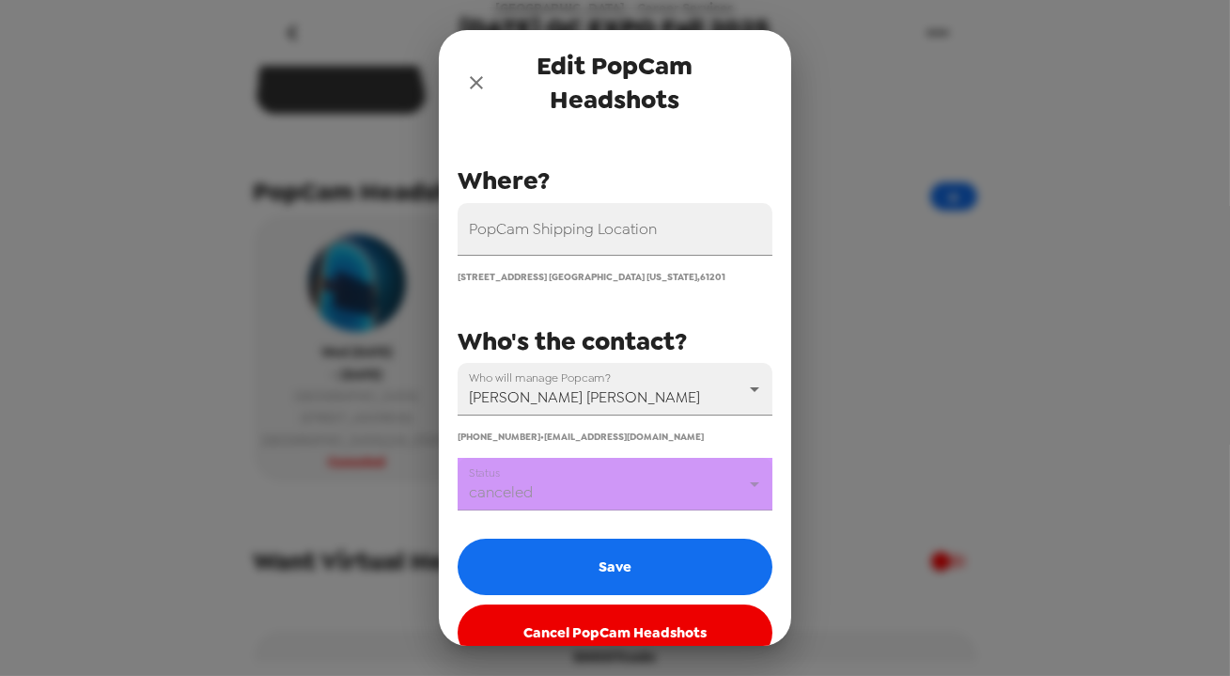
scroll to position [224, 0]
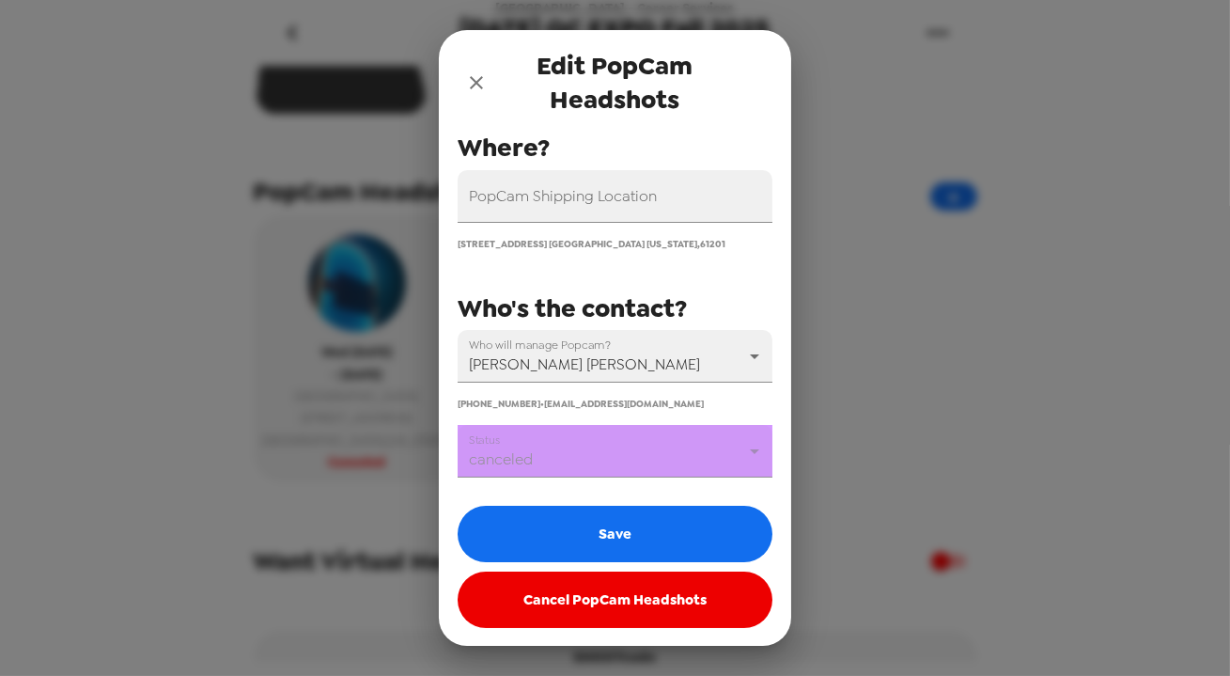
click at [629, 464] on body "Augustana College - Career Services September 24th, 2025 QC EXPO Fall 2025 2/10…" at bounding box center [615, 338] width 1230 height 676
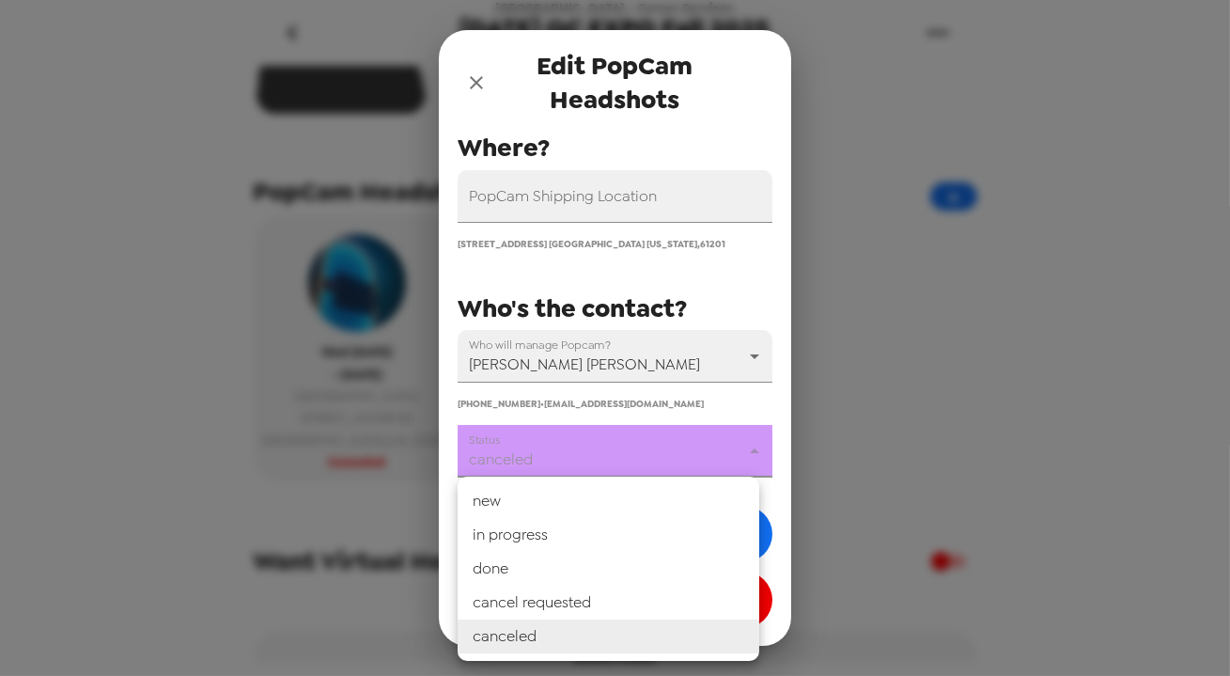
click at [613, 538] on li "in progress" at bounding box center [609, 535] width 302 height 34
type input "in progress"
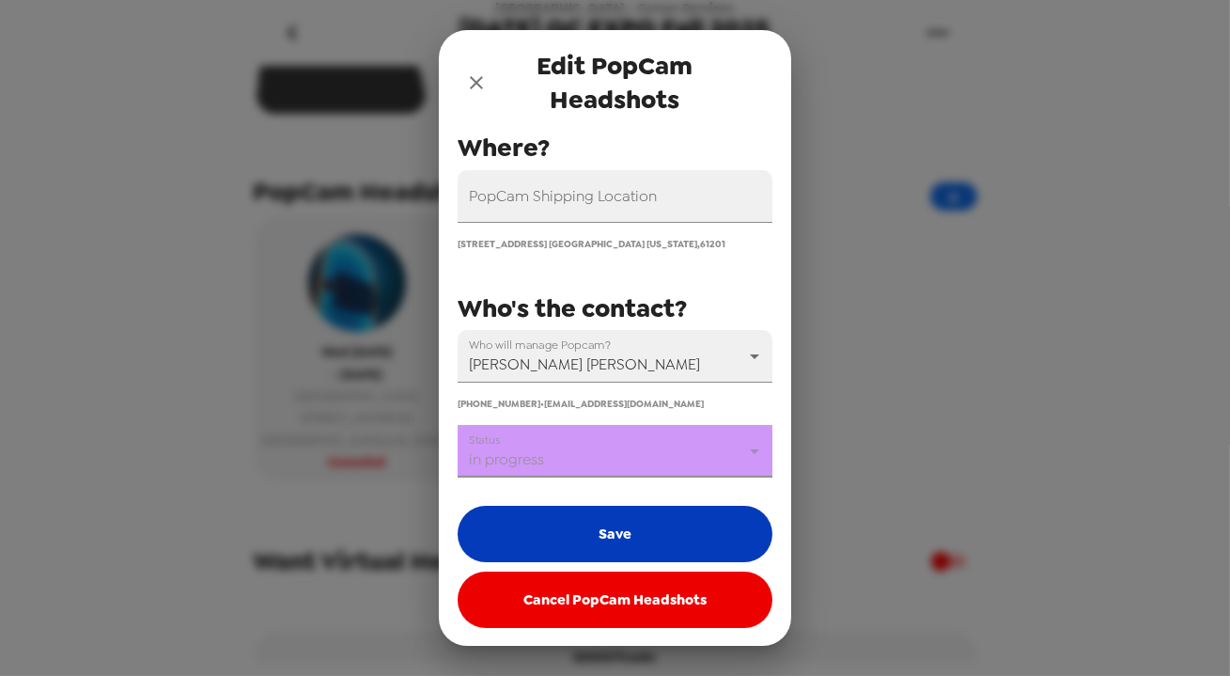
click at [618, 545] on button "Save" at bounding box center [615, 534] width 315 height 56
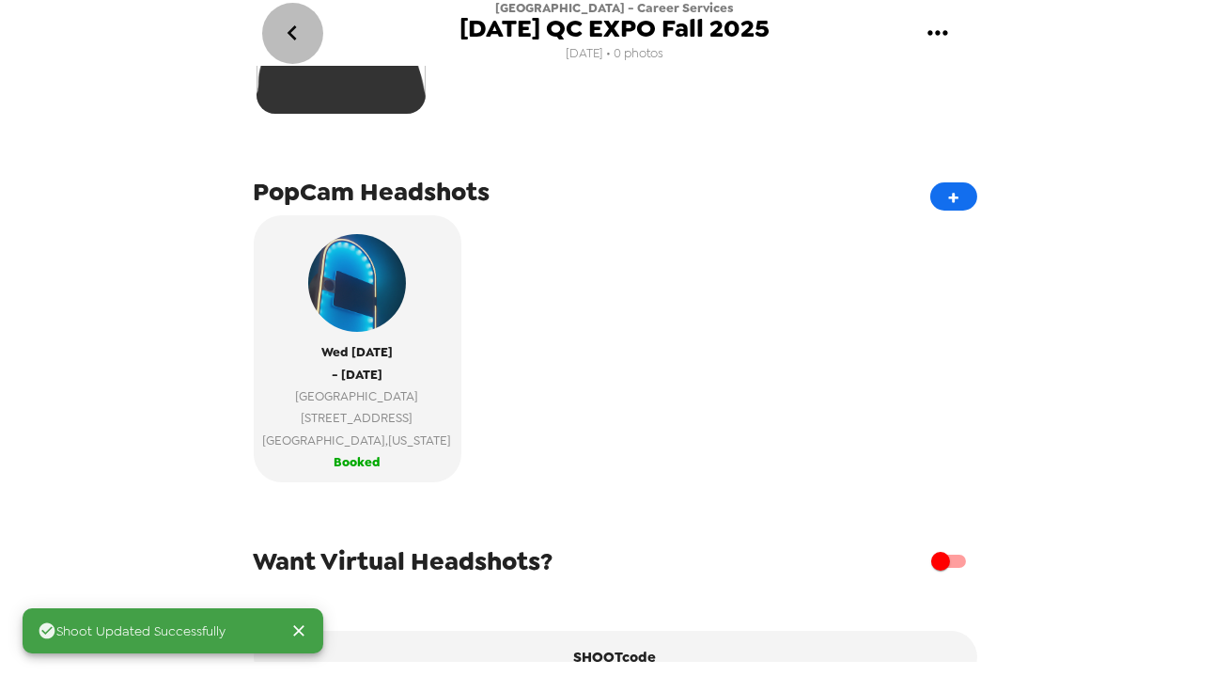
click at [282, 34] on icon "go back" at bounding box center [292, 33] width 30 height 30
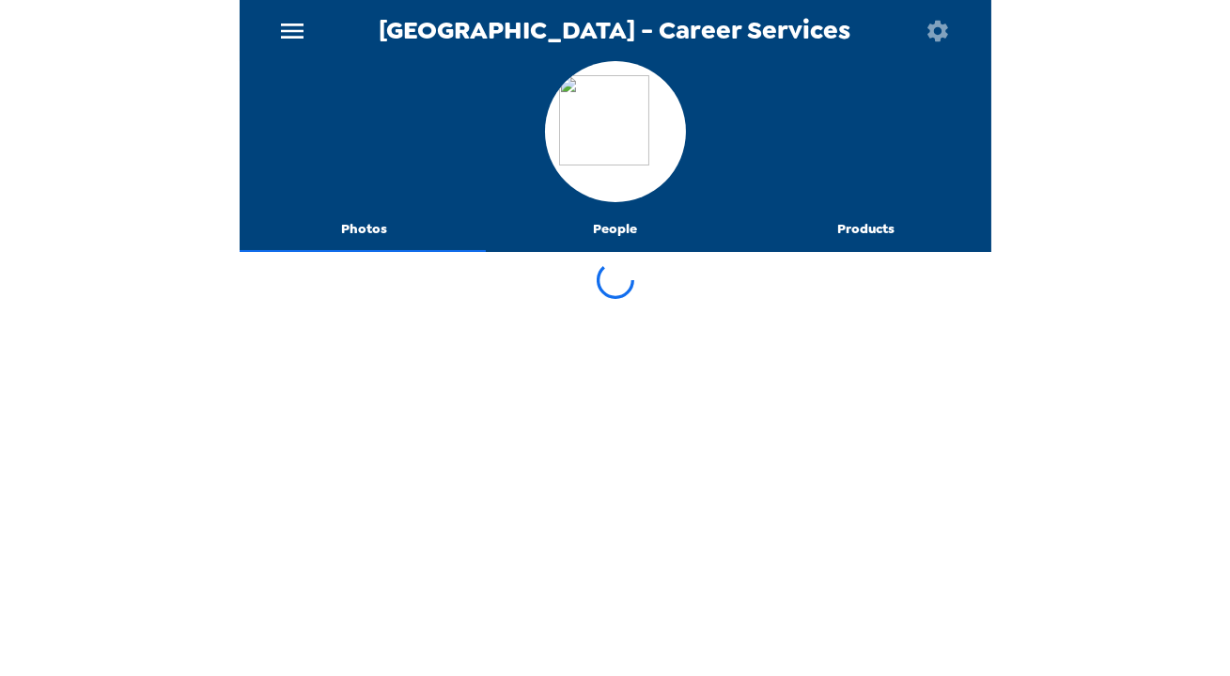
click at [936, 31] on icon "button" at bounding box center [938, 31] width 26 height 26
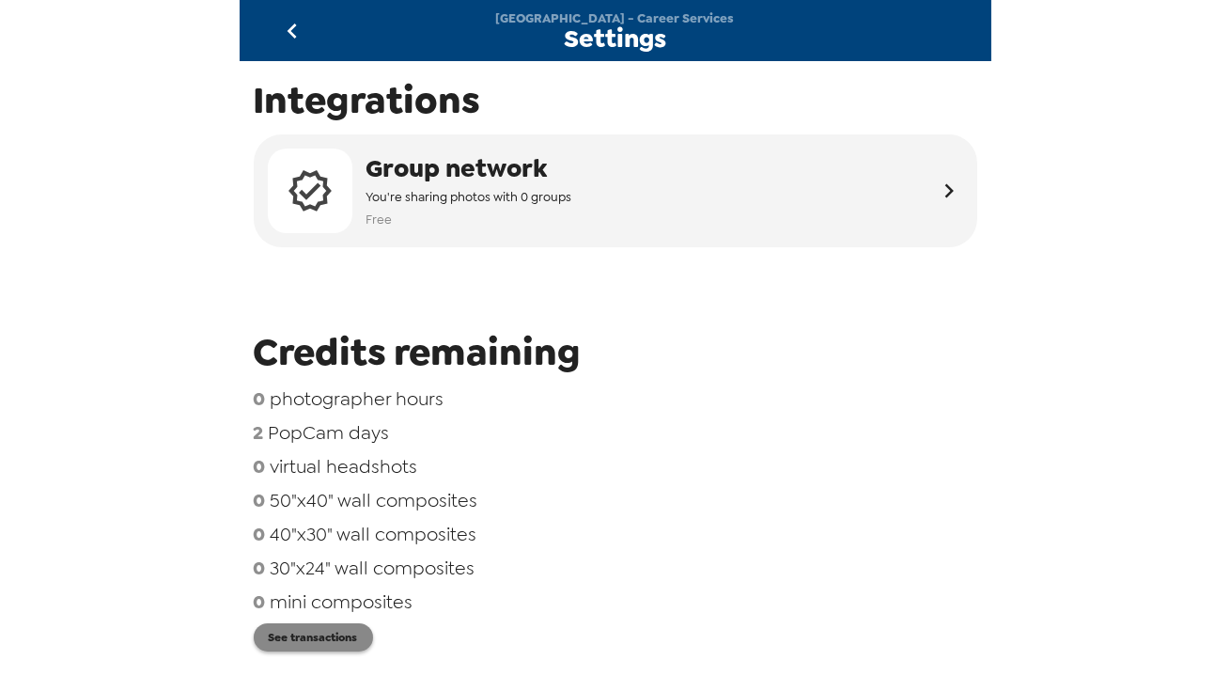
click at [330, 641] on button "See transactions" at bounding box center [313, 637] width 119 height 28
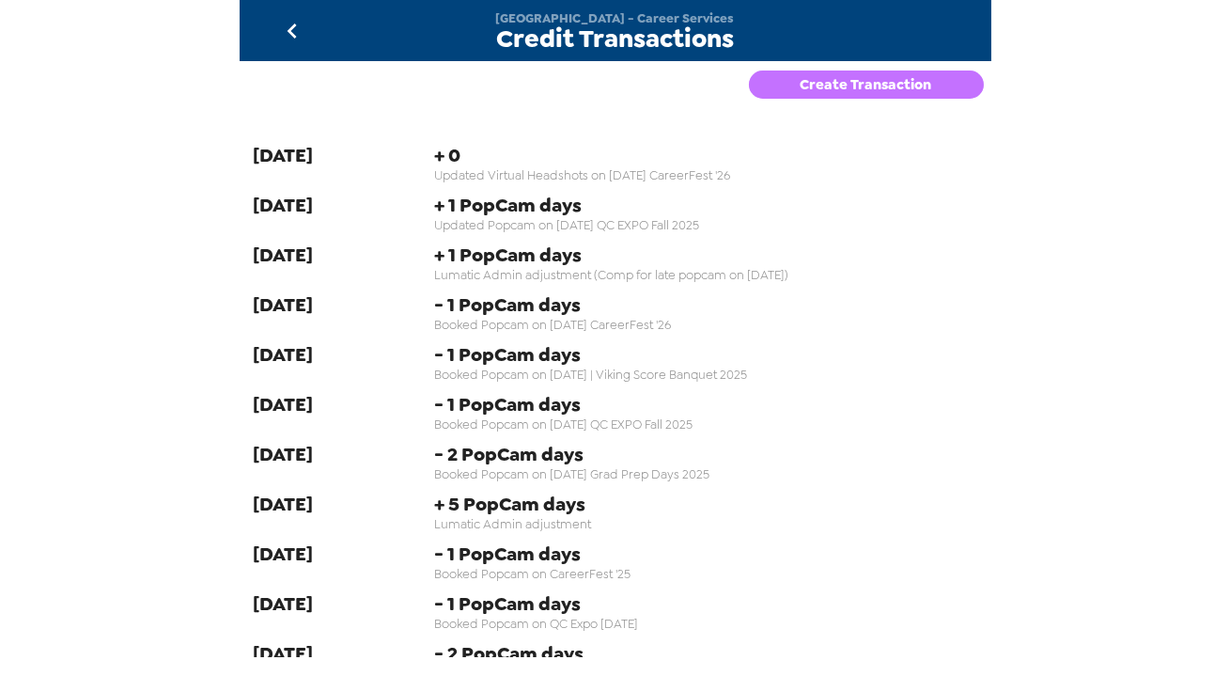
click at [811, 89] on button "Create Transaction" at bounding box center [866, 84] width 235 height 28
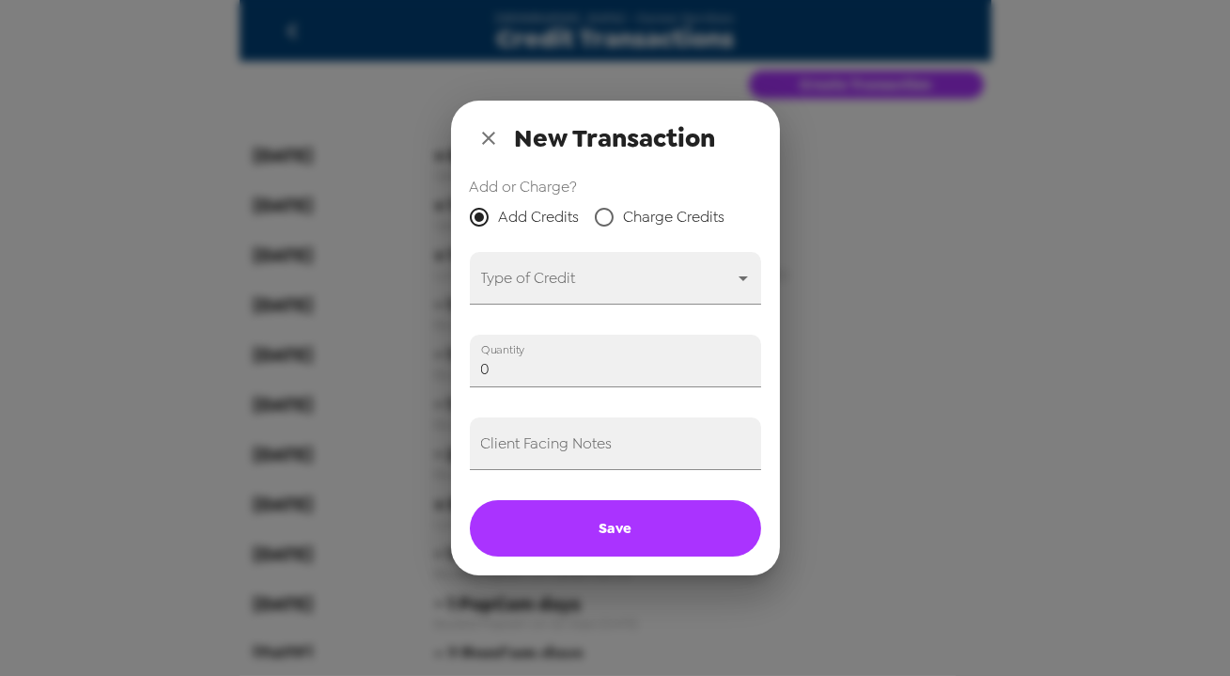
click at [636, 218] on span "Charge Credits" at bounding box center [675, 217] width 102 height 23
click at [624, 218] on input "Charge Credits" at bounding box center [604, 216] width 39 height 39
radio input "true"
click at [625, 282] on body "Augustana College - Career Services Credit Transactions Create Transaction 8-28…" at bounding box center [615, 338] width 1230 height 676
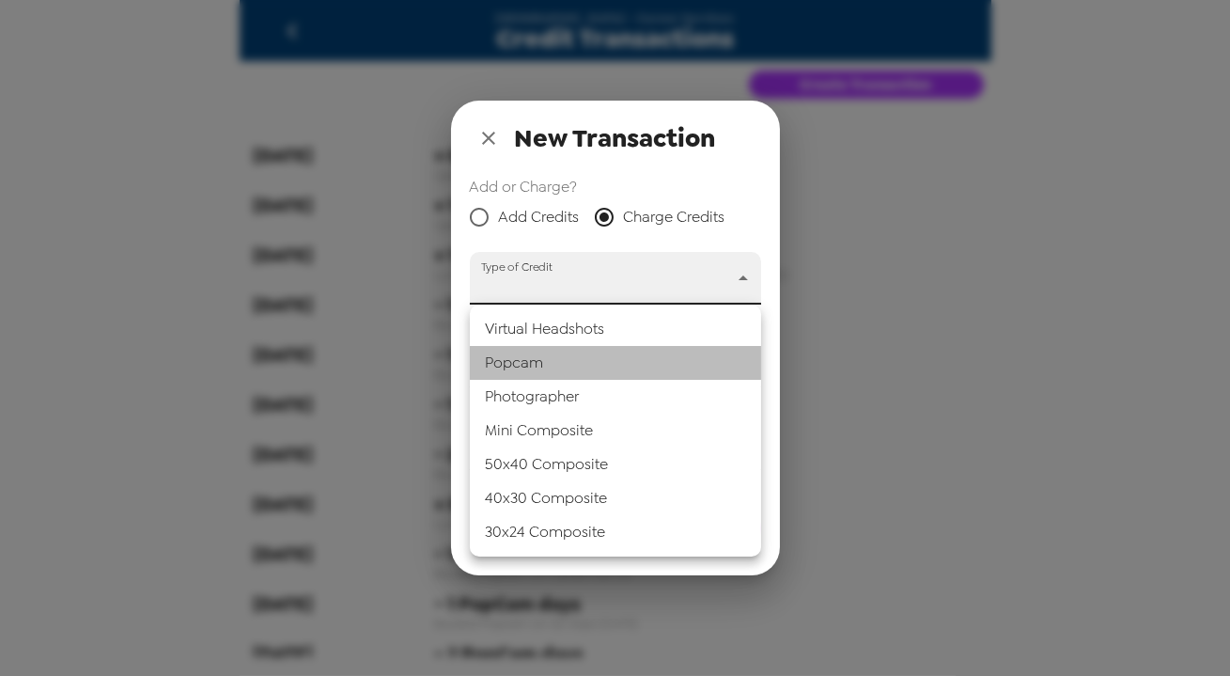
click at [586, 357] on li "Popcam" at bounding box center [615, 363] width 291 height 34
type input "popcam"
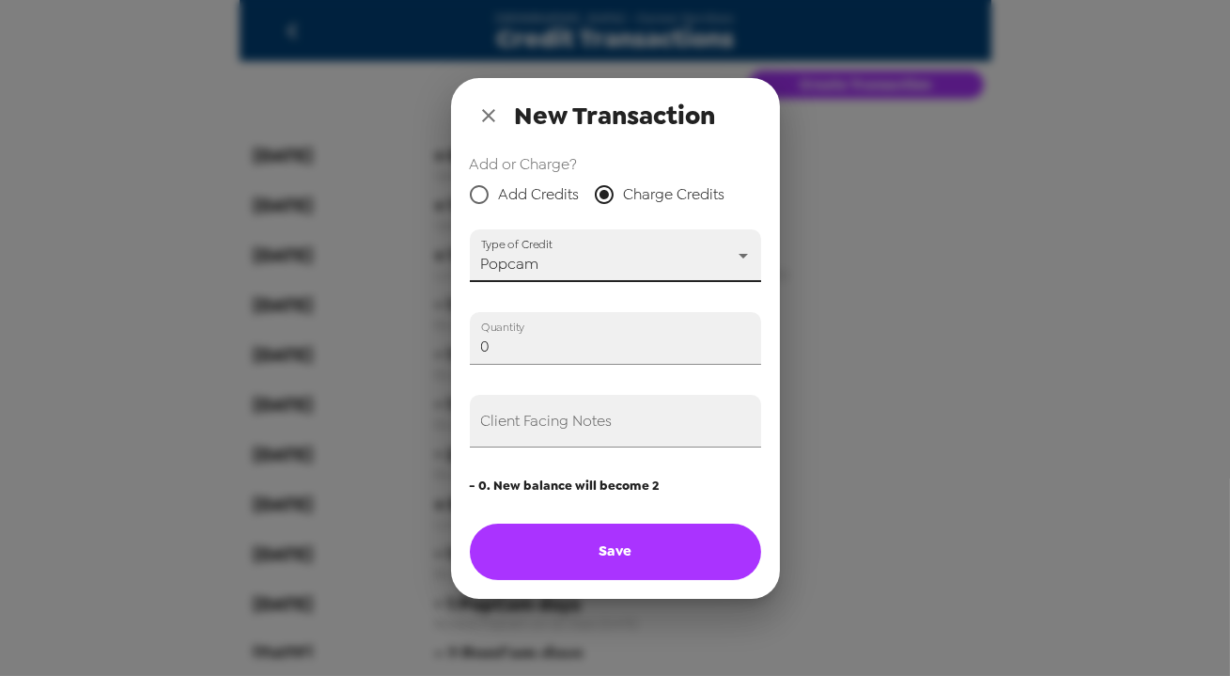
drag, startPoint x: 517, startPoint y: 340, endPoint x: 307, endPoint y: 339, distance: 209.6
click at [305, 339] on div "New Transaction Add or Charge? Add Credits Charge Credits Type of Credit Popcam…" at bounding box center [615, 338] width 1230 height 676
type input "1"
click at [509, 430] on input "Client Facing Notes" at bounding box center [615, 421] width 291 height 53
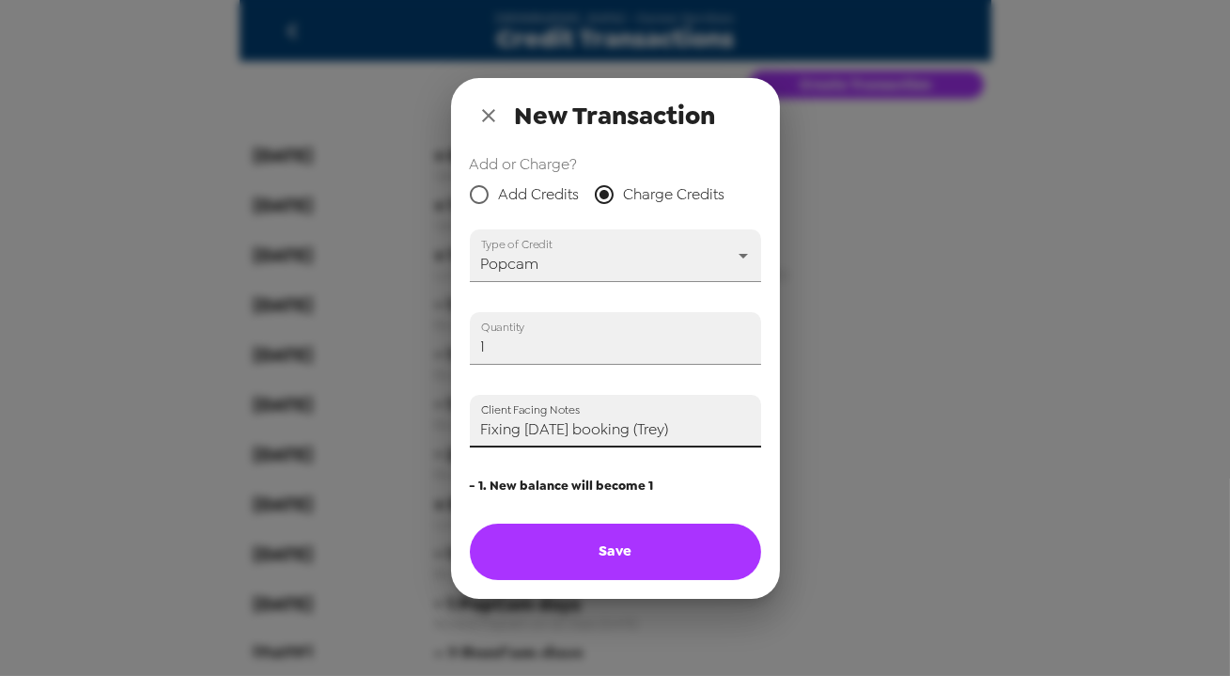
type input "Fixing 9/23/25 booking (Trey)"
click at [663, 564] on button "Save" at bounding box center [615, 552] width 291 height 56
radio input "true"
type input "0"
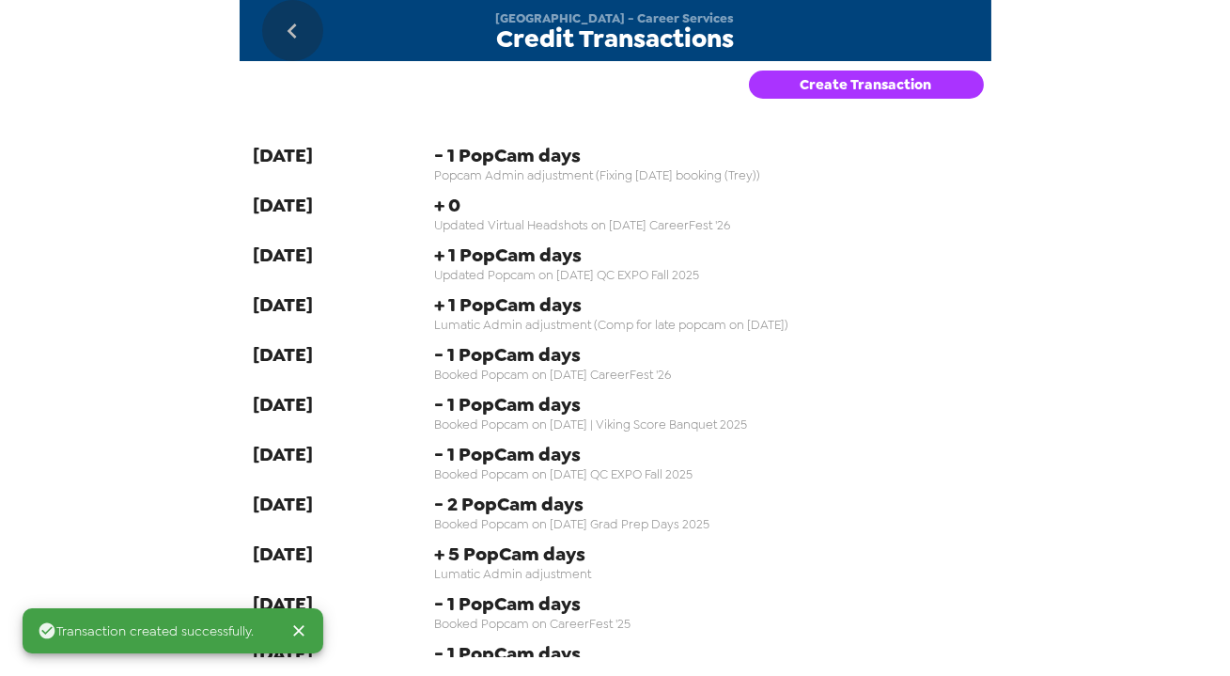
click at [298, 46] on button "go back" at bounding box center [292, 30] width 61 height 61
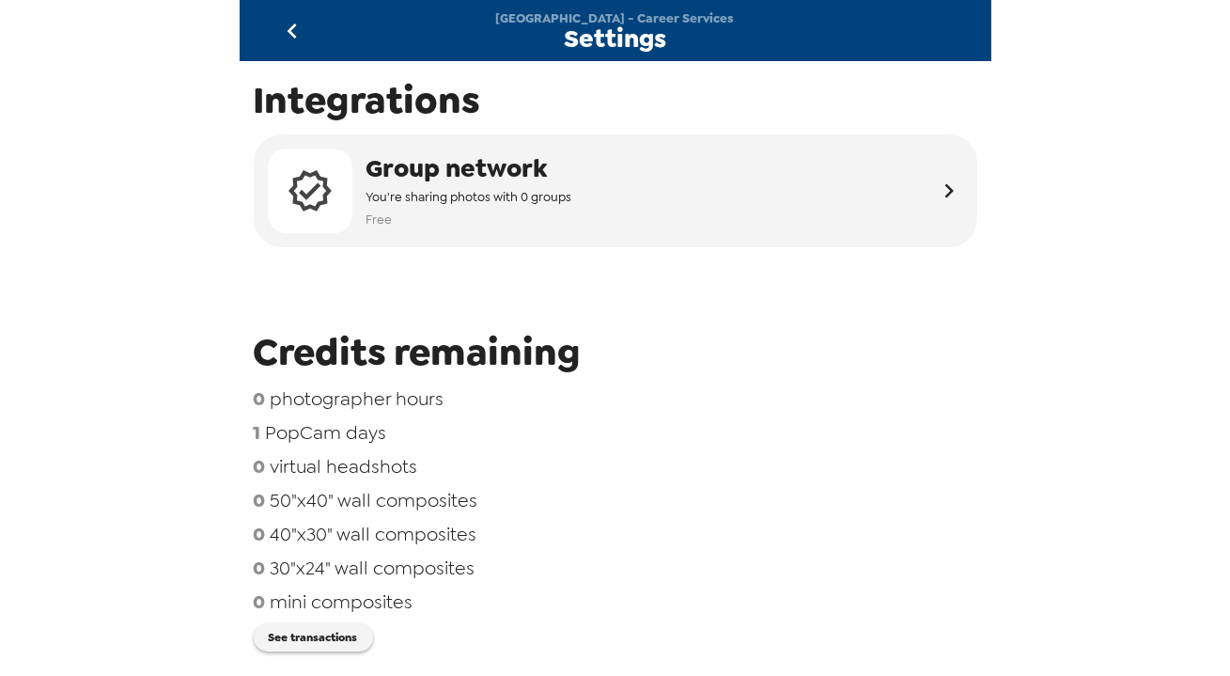
click at [305, 43] on icon "go back" at bounding box center [292, 31] width 30 height 30
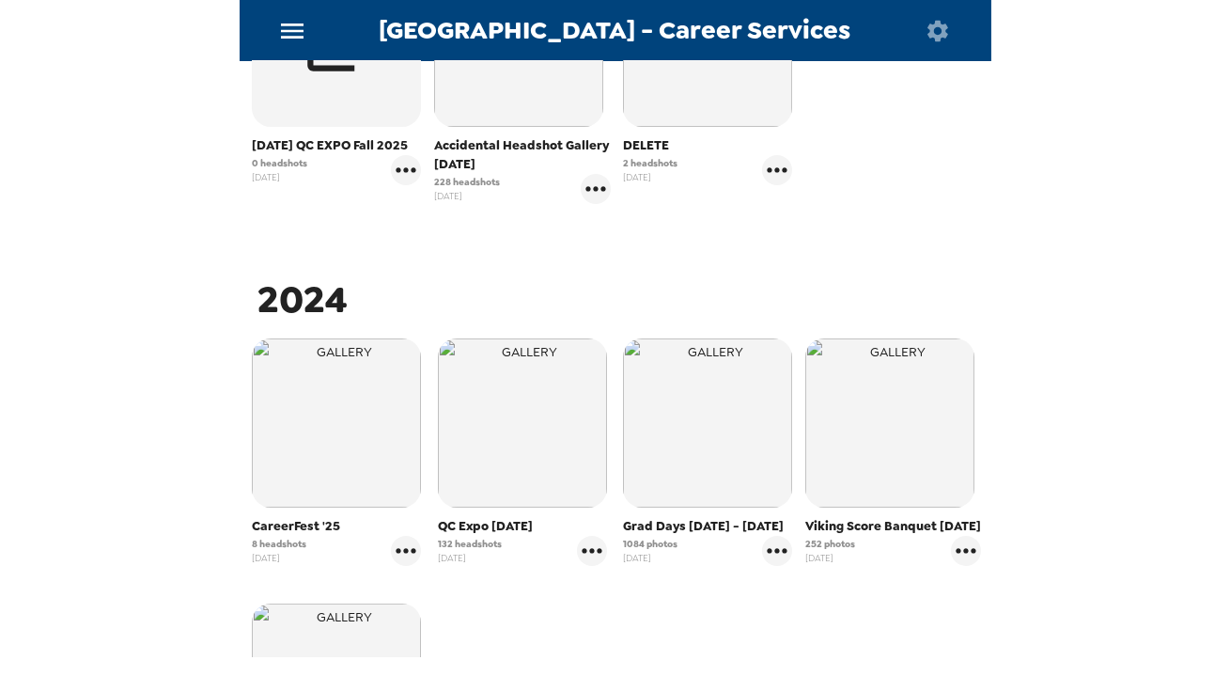
scroll to position [427, 0]
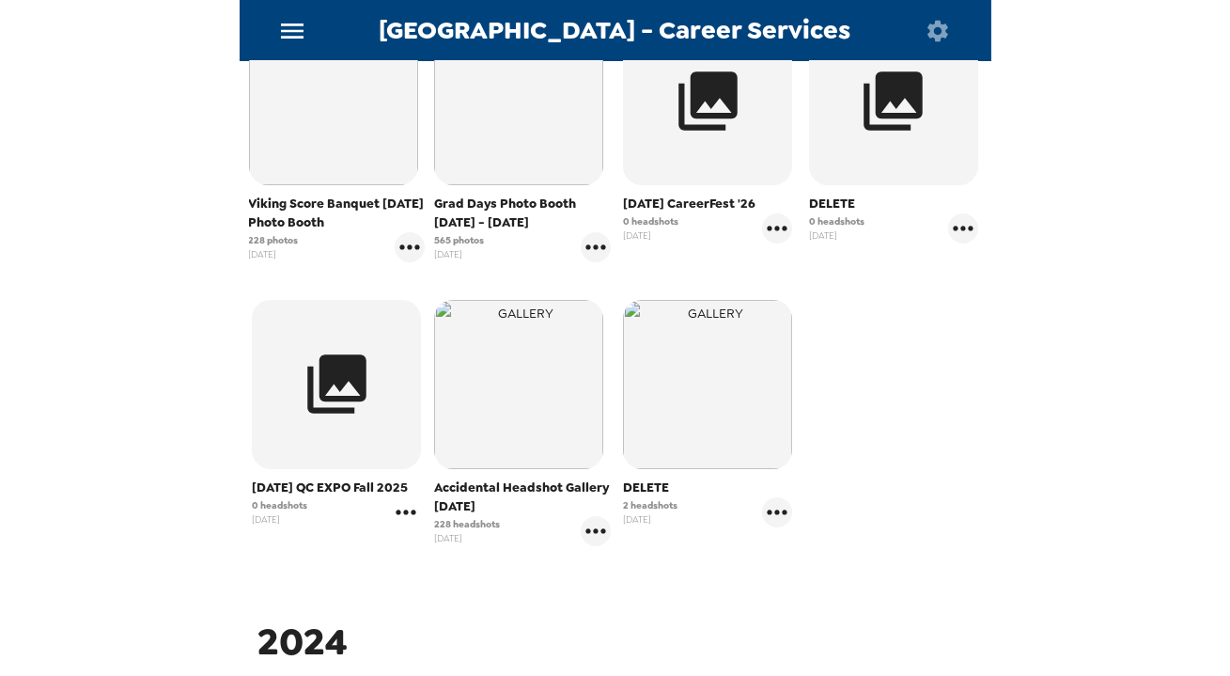
click at [405, 527] on icon "gallery menu" at bounding box center [406, 512] width 30 height 30
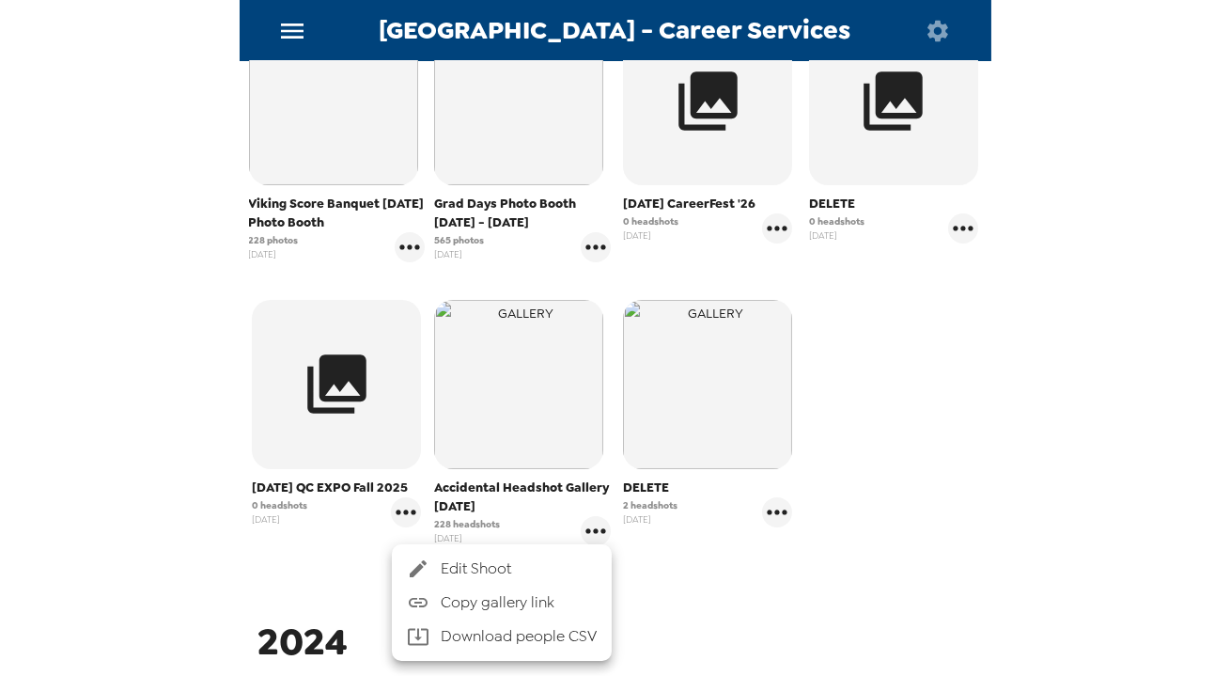
click at [466, 561] on span "Edit Shoot" at bounding box center [519, 568] width 156 height 23
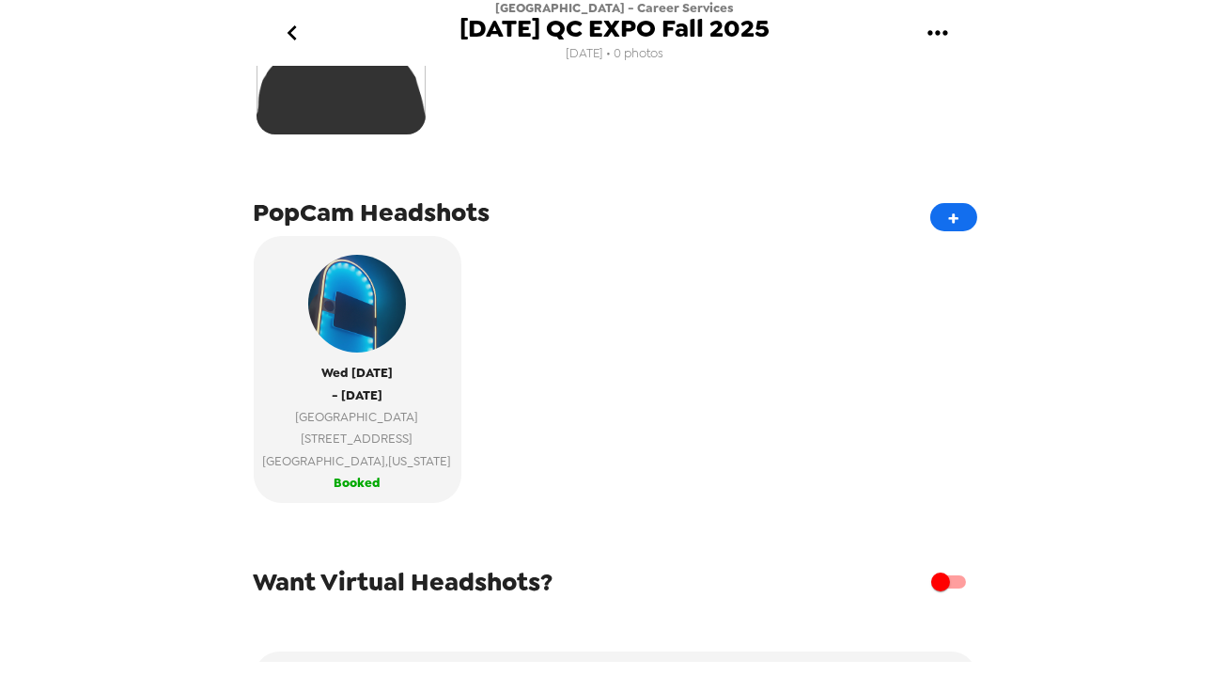
scroll to position [341, 0]
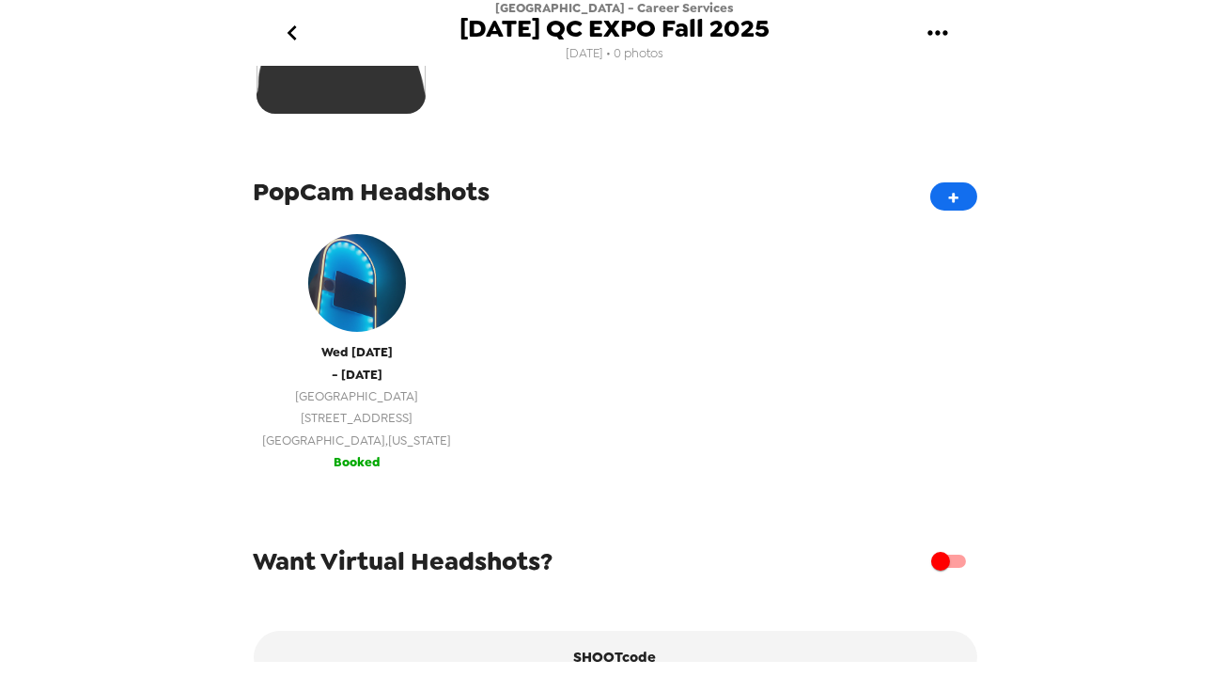
click at [390, 421] on span "639 38th Street" at bounding box center [357, 418] width 189 height 22
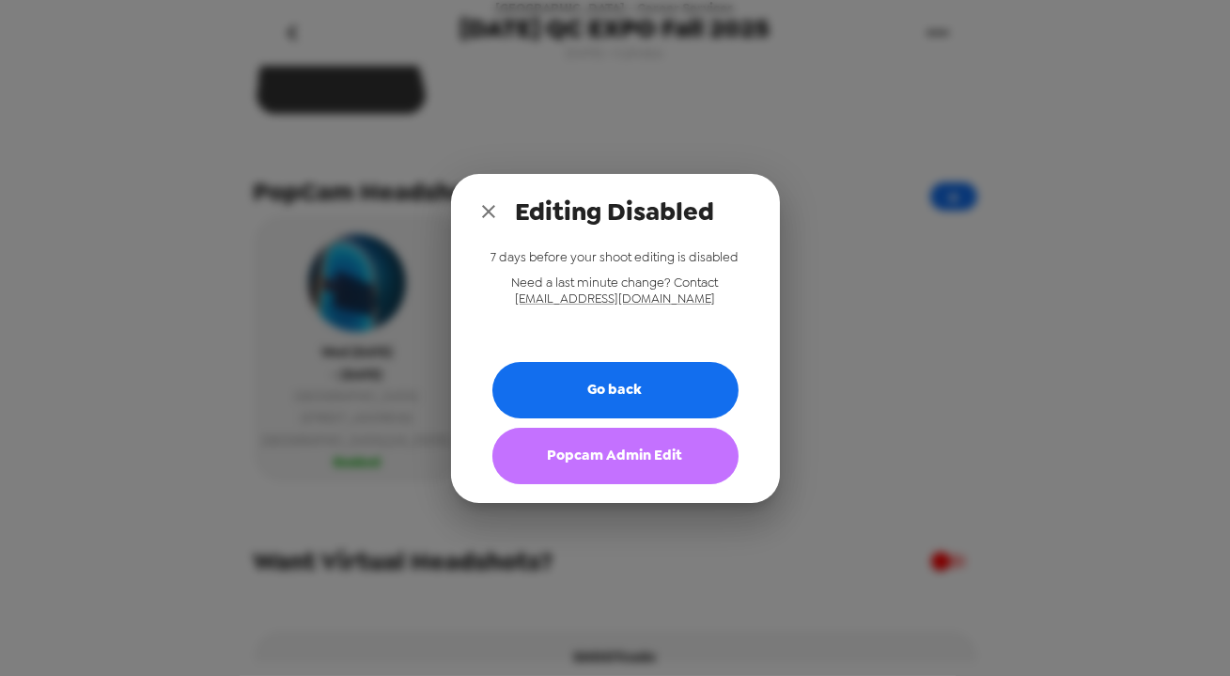
click at [609, 458] on button "Popcam Admin Edit" at bounding box center [616, 456] width 246 height 56
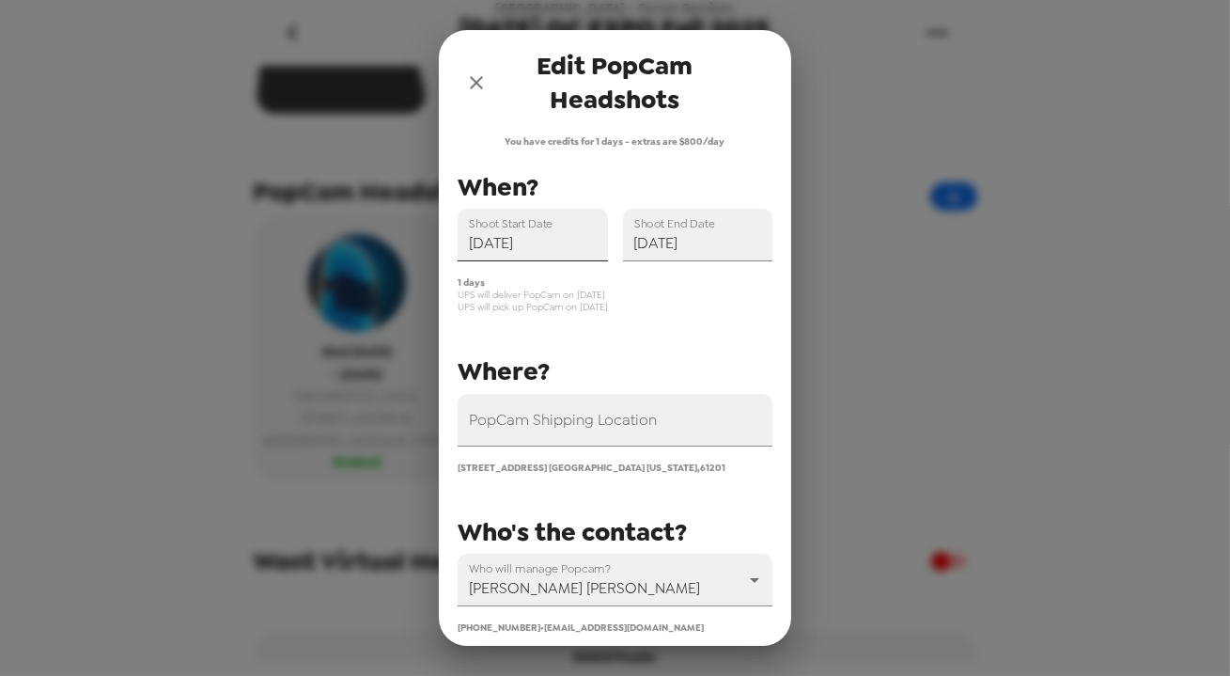
click at [548, 241] on input "09/24/2025" at bounding box center [533, 235] width 150 height 53
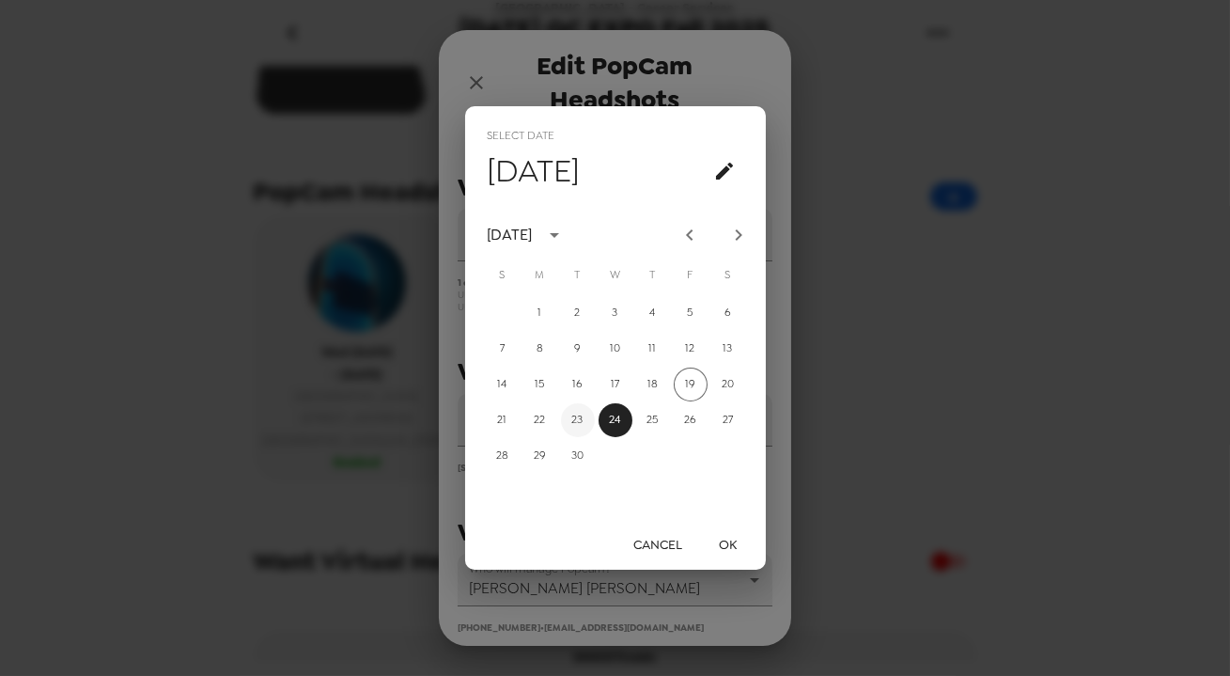
drag, startPoint x: 578, startPoint y: 415, endPoint x: 634, endPoint y: 300, distance: 128.6
click at [578, 414] on button "23" at bounding box center [578, 420] width 34 height 34
type input "09/23/2025"
click at [723, 540] on button "OK" at bounding box center [728, 544] width 60 height 35
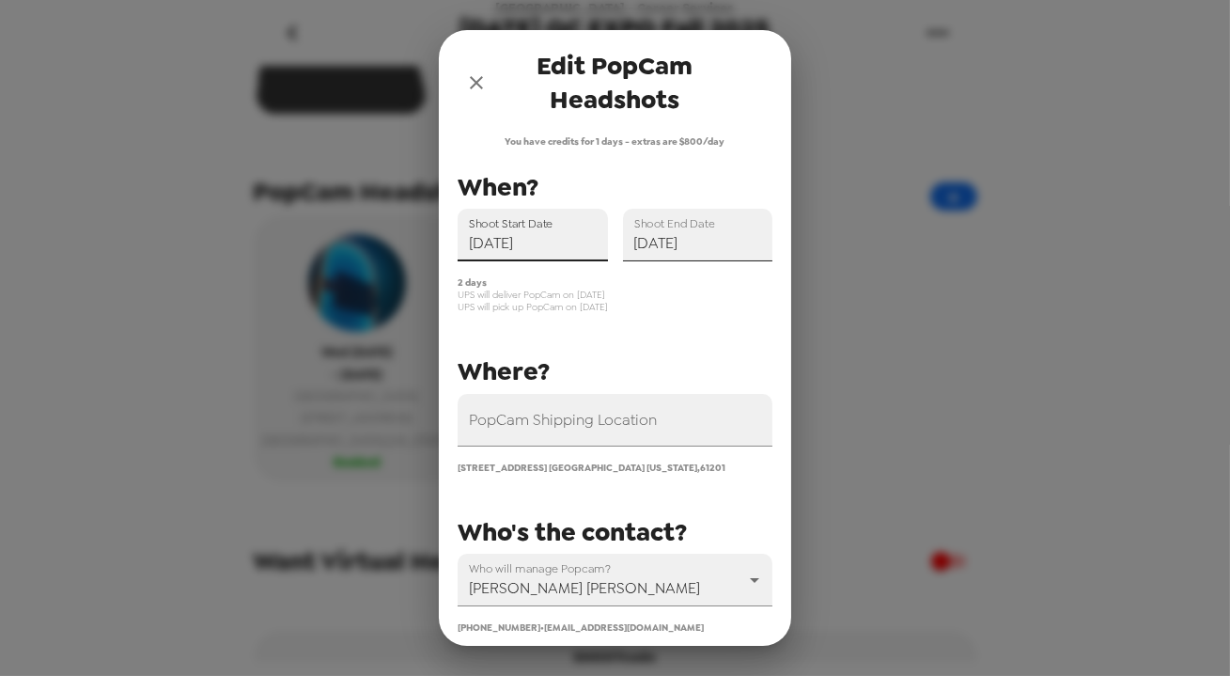
click at [697, 239] on input "09/24/2025" at bounding box center [698, 235] width 150 height 53
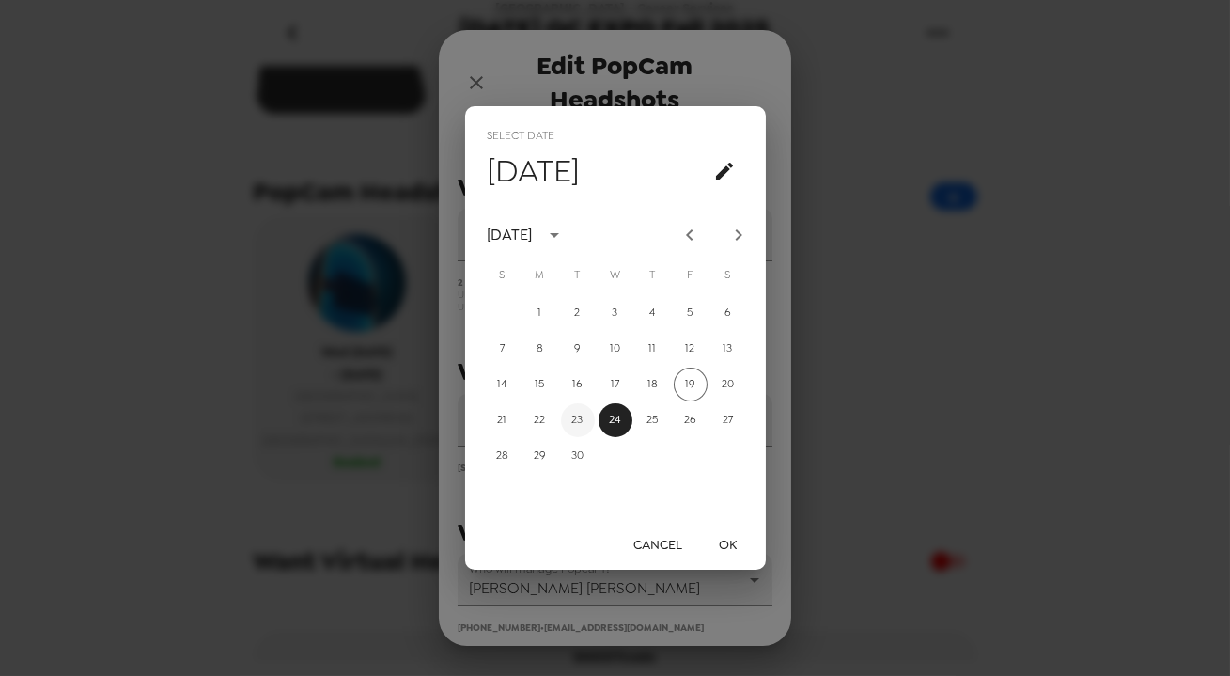
click at [583, 422] on button "23" at bounding box center [578, 420] width 34 height 34
type input "09/23/2025"
click at [728, 545] on button "OK" at bounding box center [728, 544] width 60 height 35
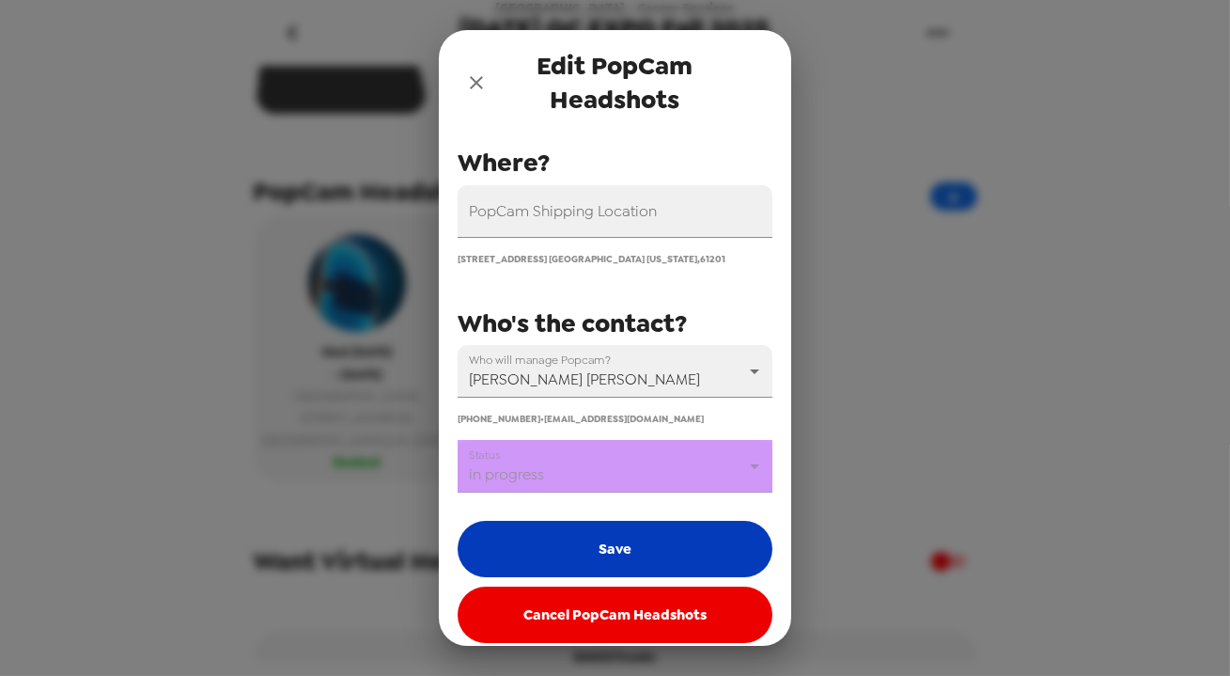
scroll to position [224, 0]
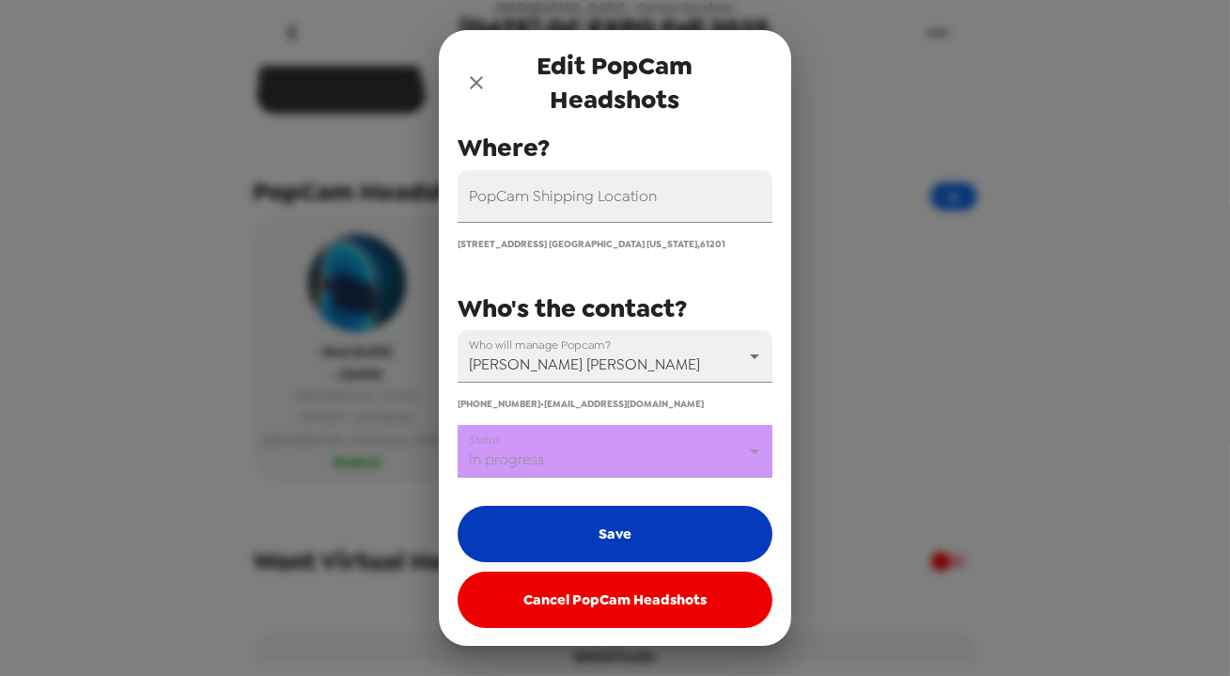
click at [623, 536] on button "Save" at bounding box center [615, 534] width 315 height 56
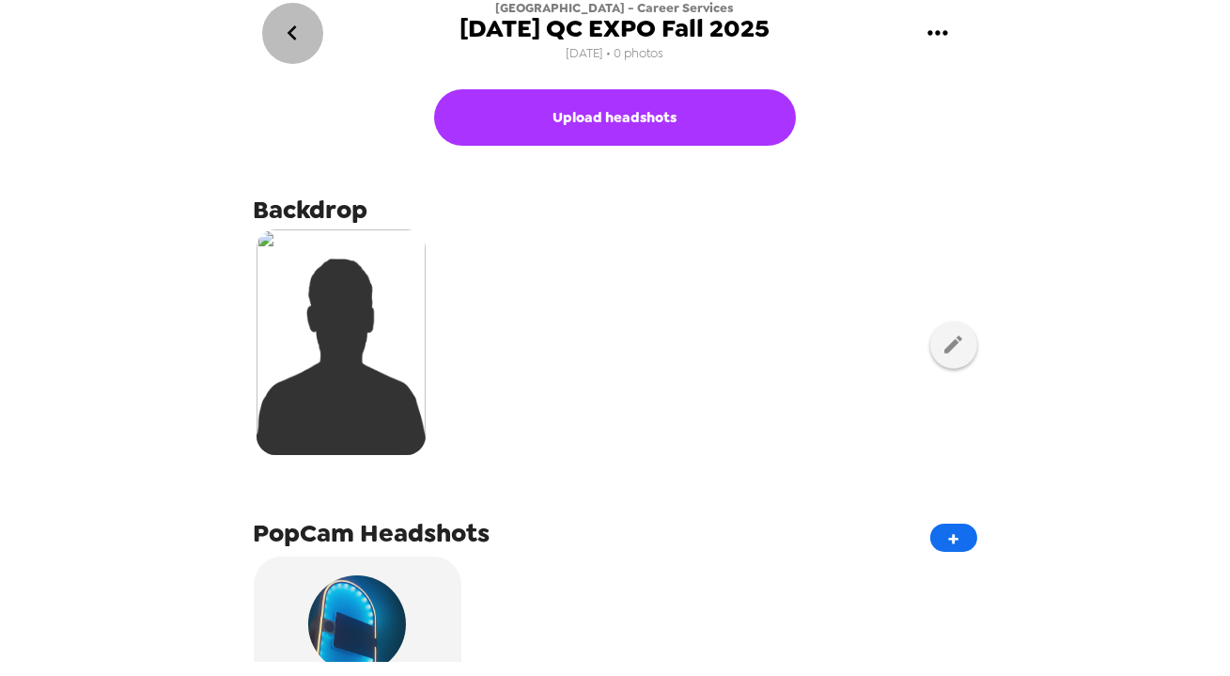
click at [305, 33] on icon "go back" at bounding box center [292, 33] width 30 height 30
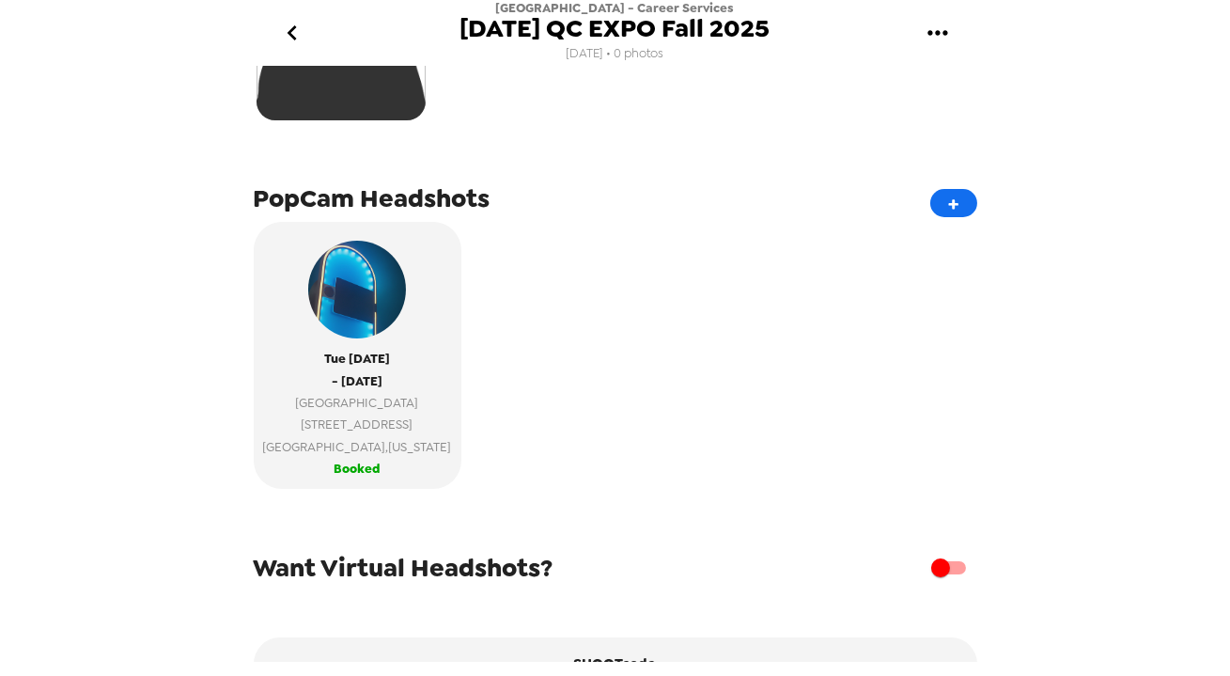
scroll to position [341, 0]
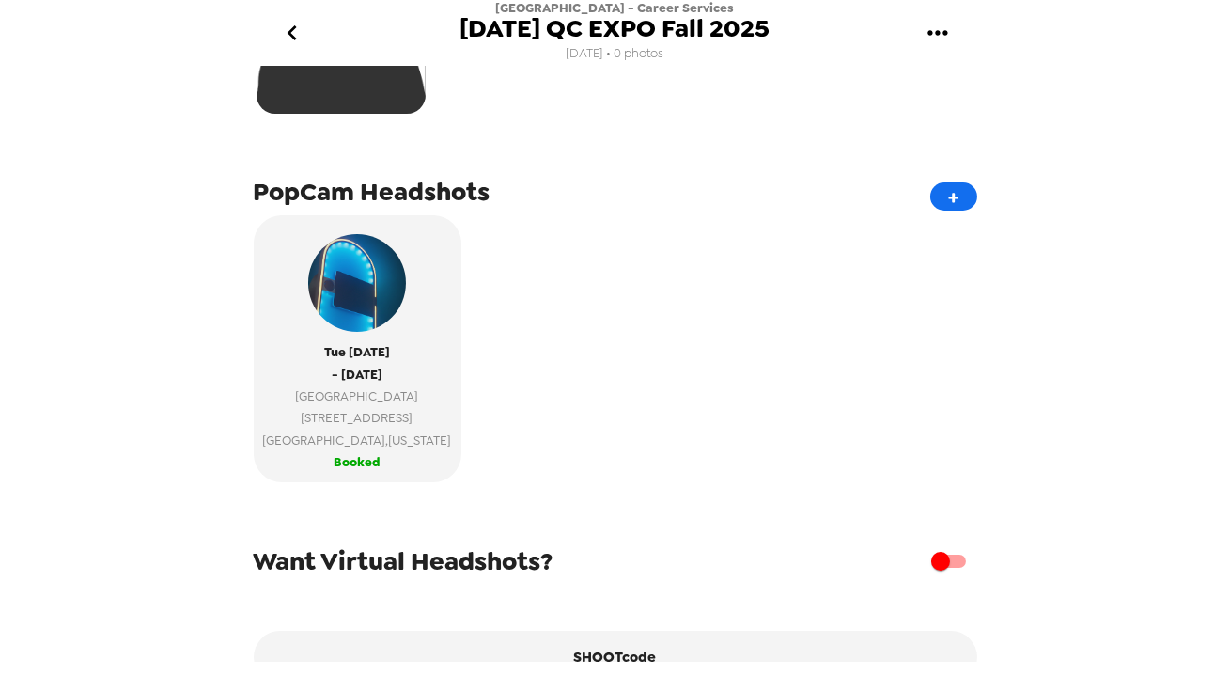
click at [931, 40] on icon "gallery menu" at bounding box center [938, 33] width 30 height 30
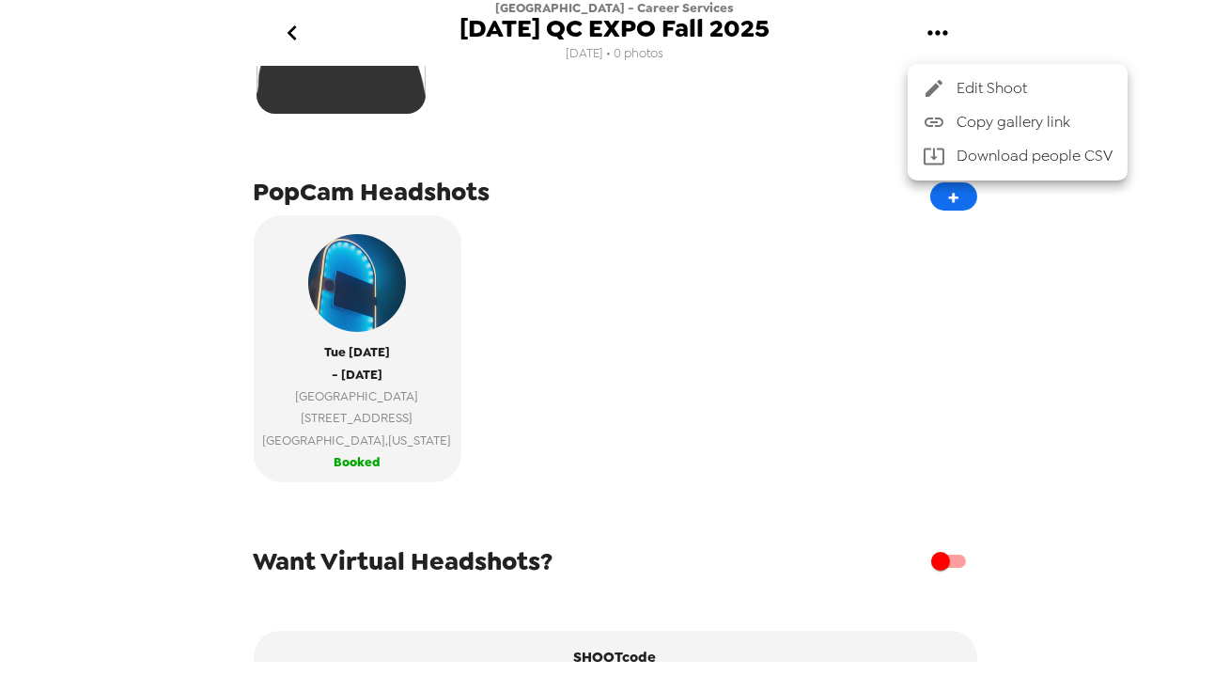
click at [774, 140] on div at bounding box center [615, 338] width 1230 height 676
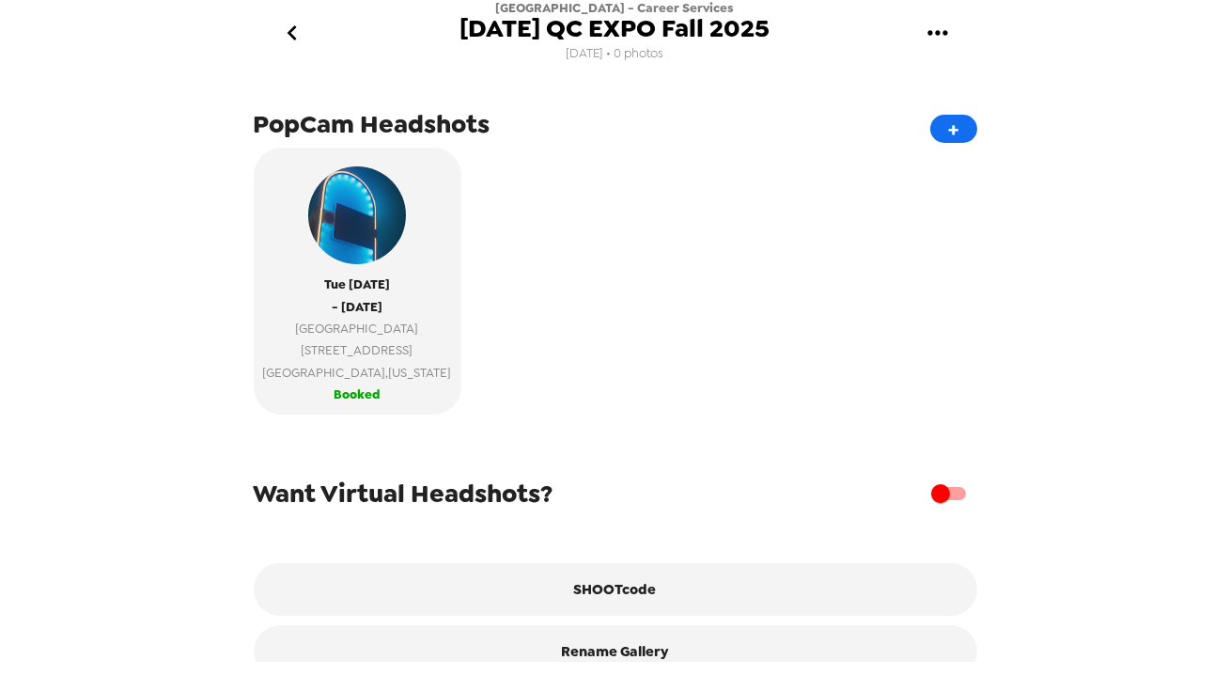
scroll to position [451, 0]
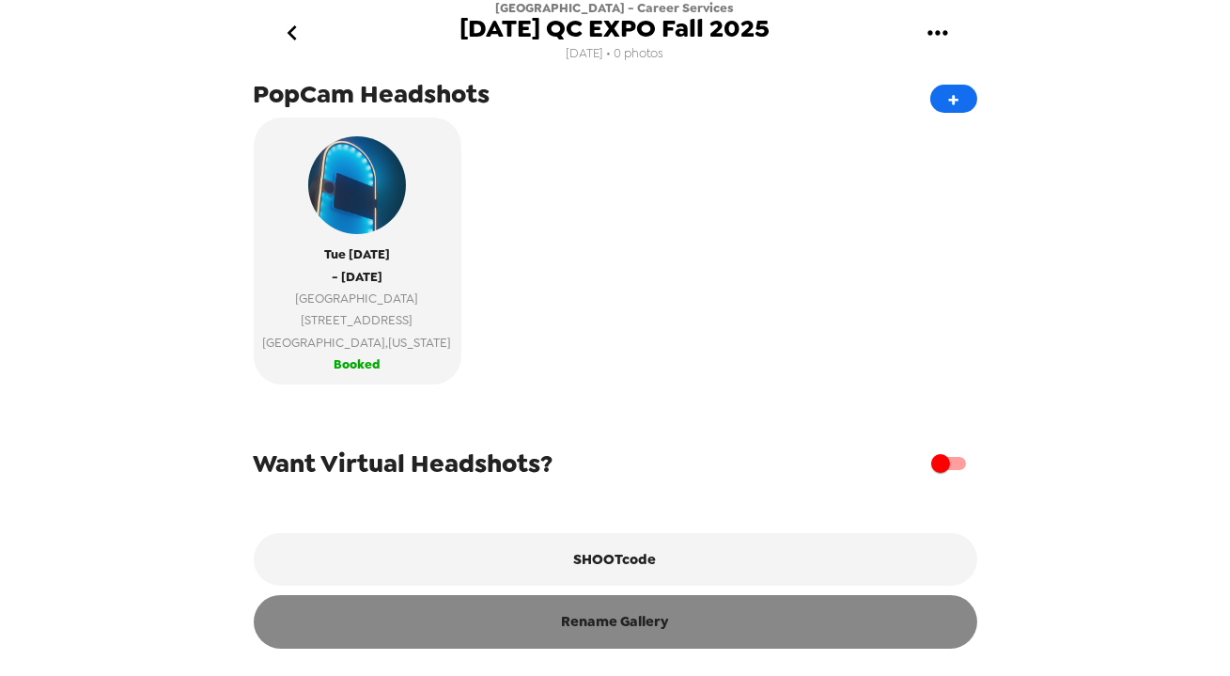
click at [628, 627] on button "Rename Gallery" at bounding box center [616, 621] width 724 height 53
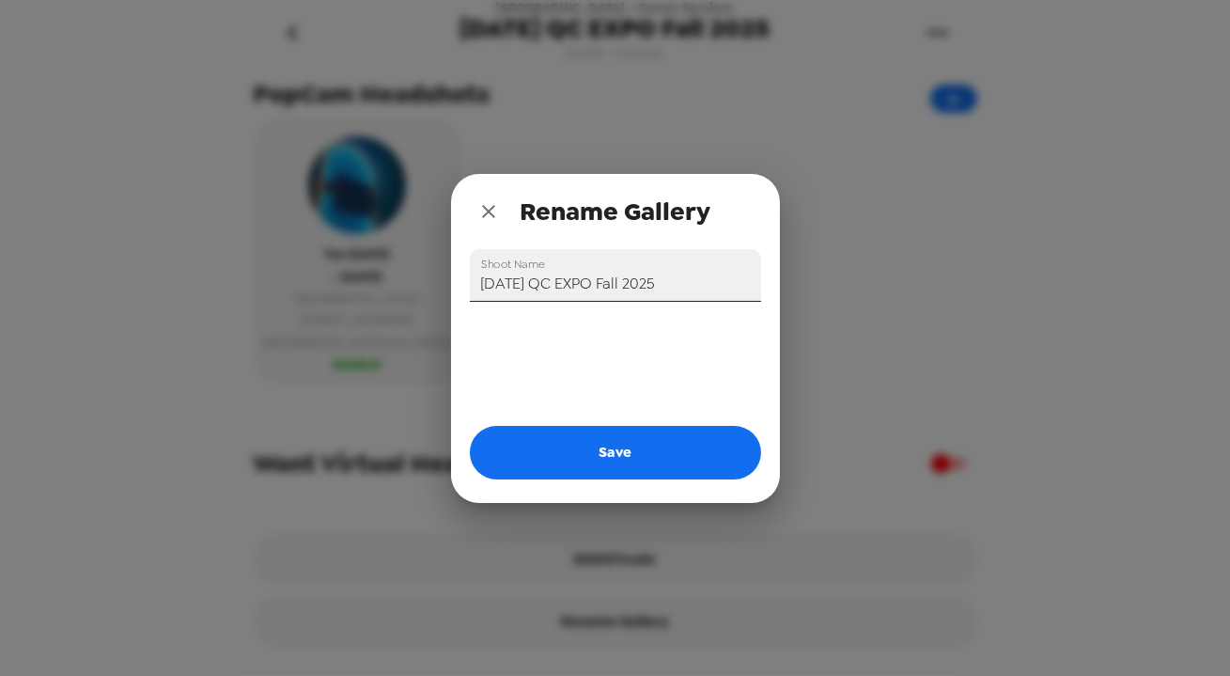
click at [576, 282] on input "[DATE] QC EXPO Fall 2025" at bounding box center [615, 275] width 291 height 53
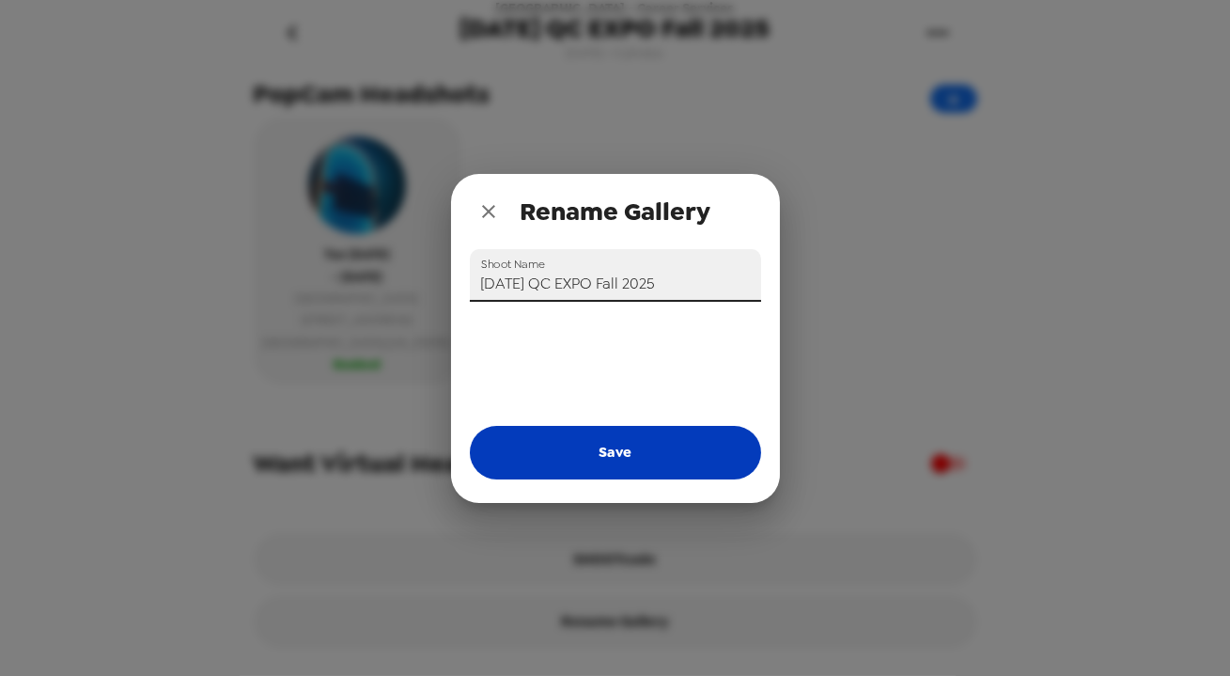
click at [688, 460] on button "Save" at bounding box center [615, 452] width 291 height 53
type input "[DATE] QC EXPO Fall 2025"
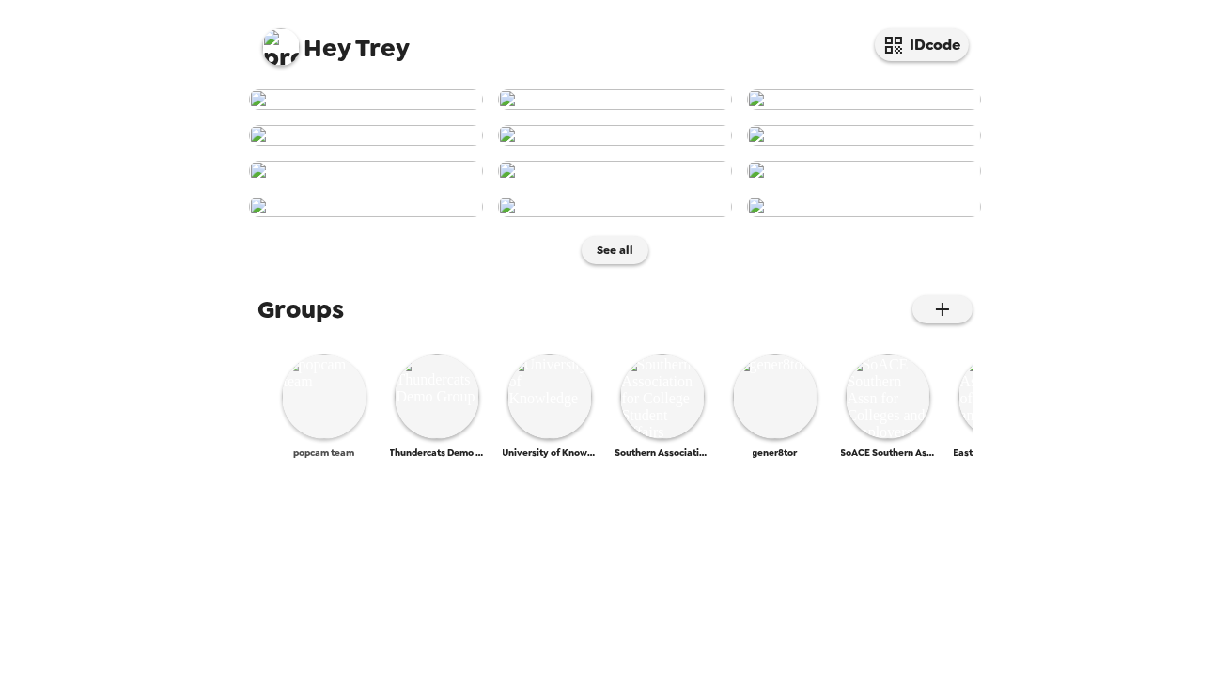
scroll to position [898, 0]
click at [327, 439] on img at bounding box center [324, 396] width 85 height 85
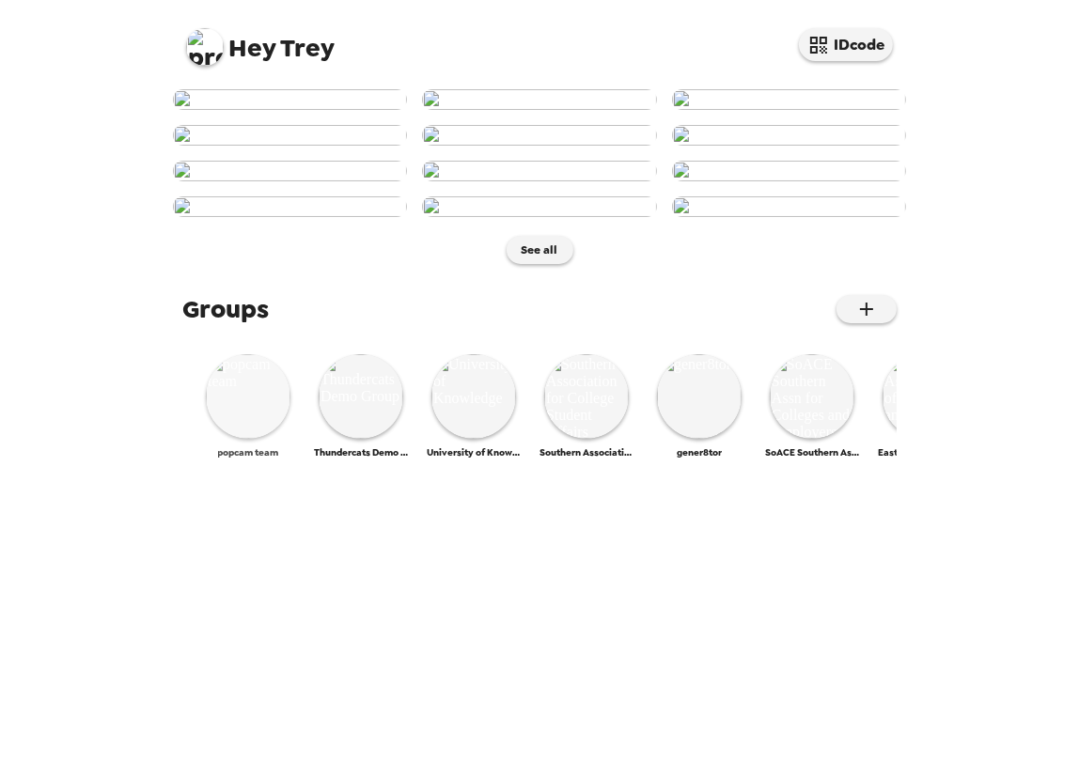
scroll to position [795, 0]
click at [243, 439] on img at bounding box center [248, 396] width 85 height 85
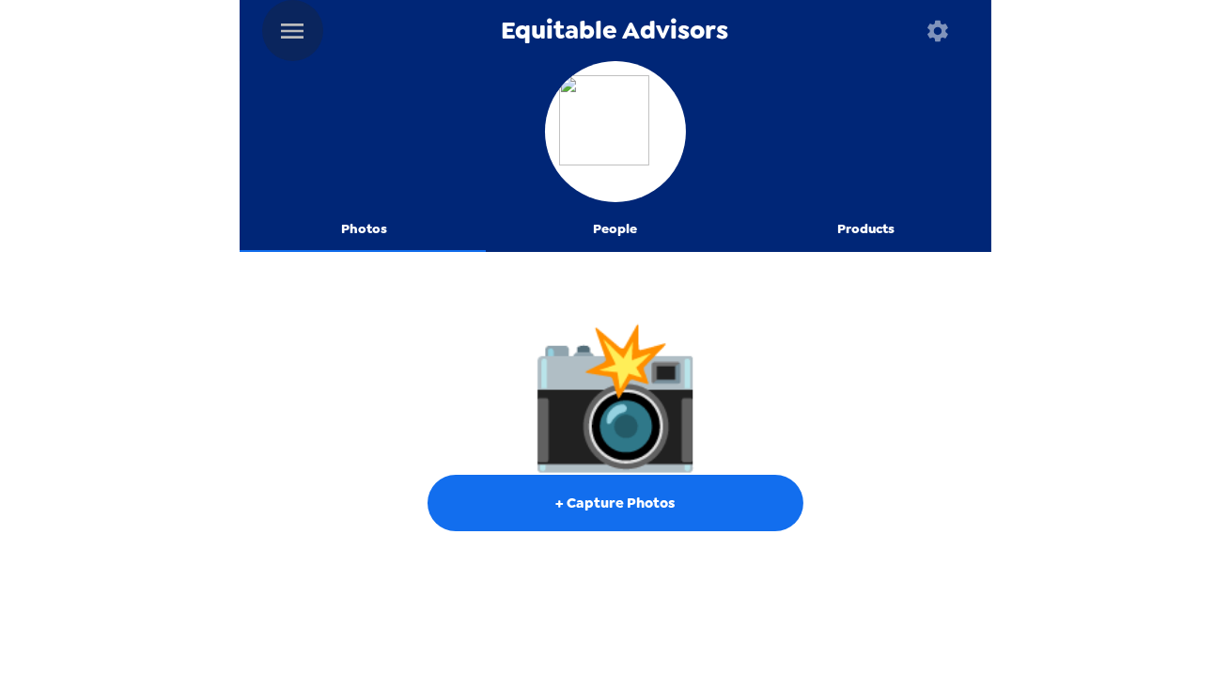
drag, startPoint x: 310, startPoint y: 33, endPoint x: 294, endPoint y: 33, distance: 16.0
click at [294, 33] on button "menu" at bounding box center [292, 30] width 61 height 61
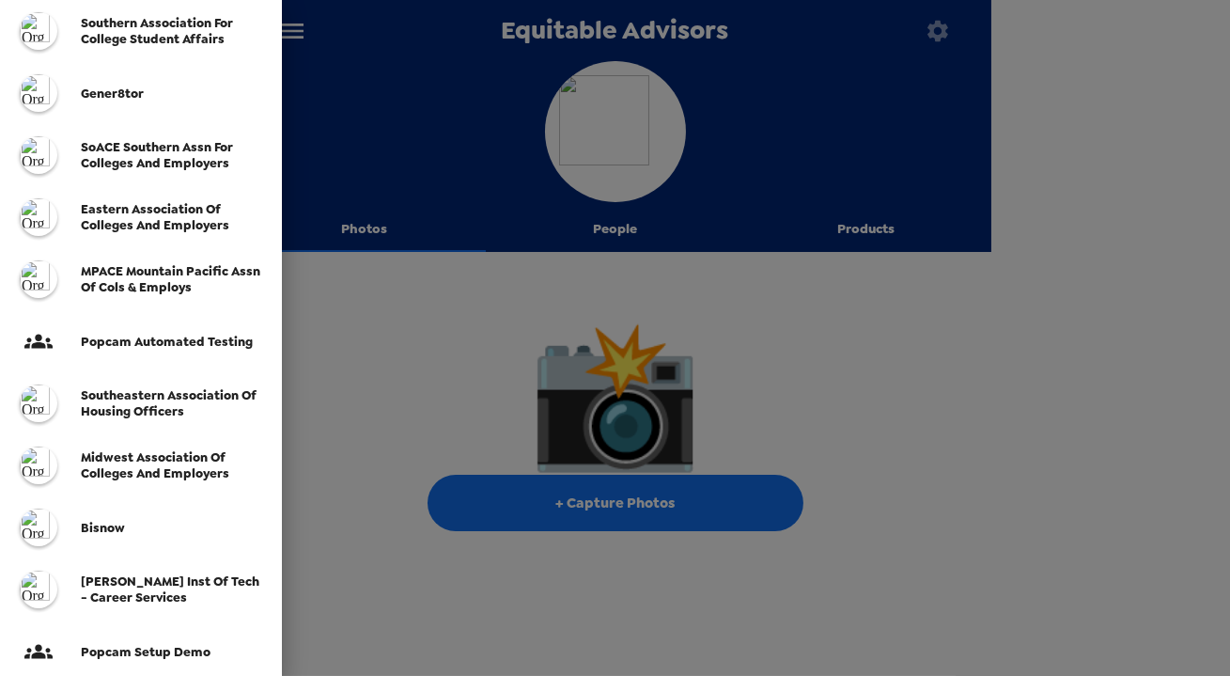
scroll to position [586, 0]
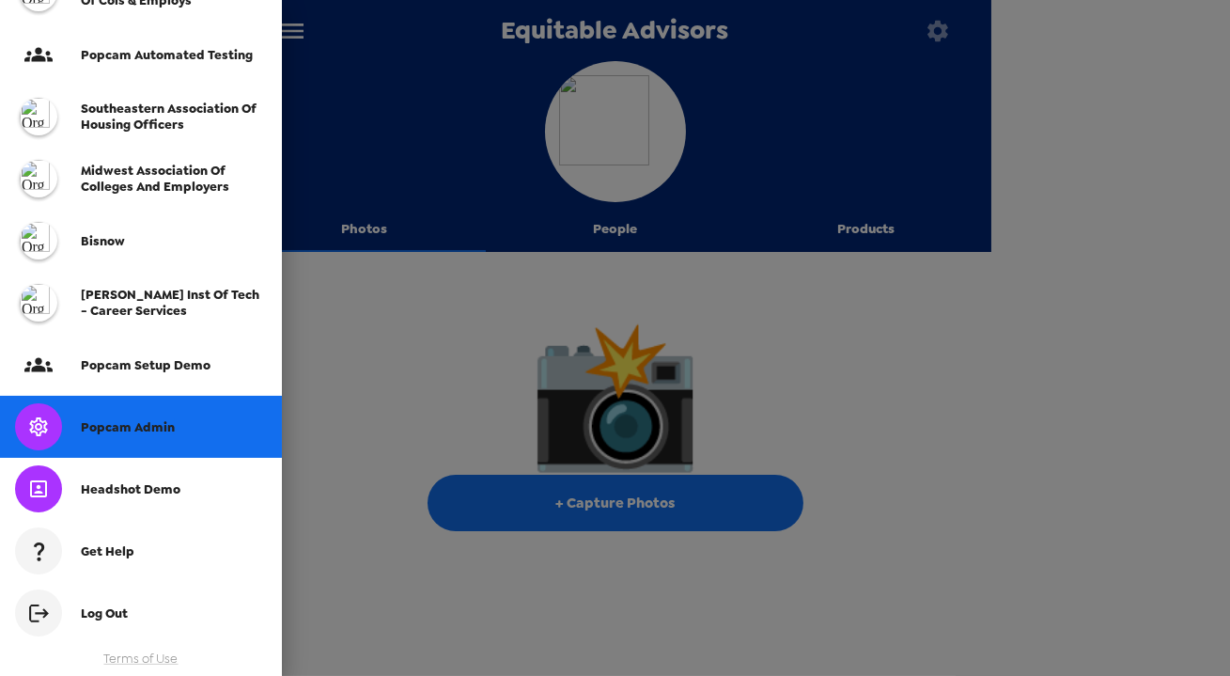
click at [134, 450] on div "Popcam Admin" at bounding box center [141, 427] width 282 height 62
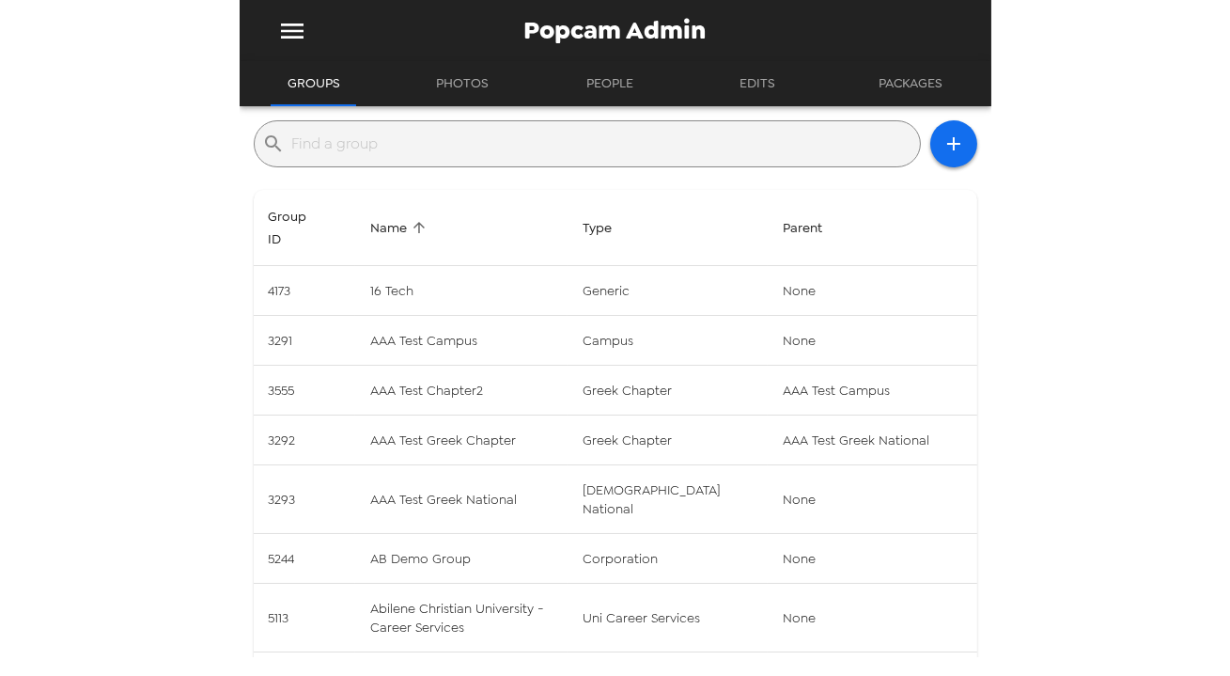
click at [484, 141] on input "text" at bounding box center [602, 144] width 620 height 30
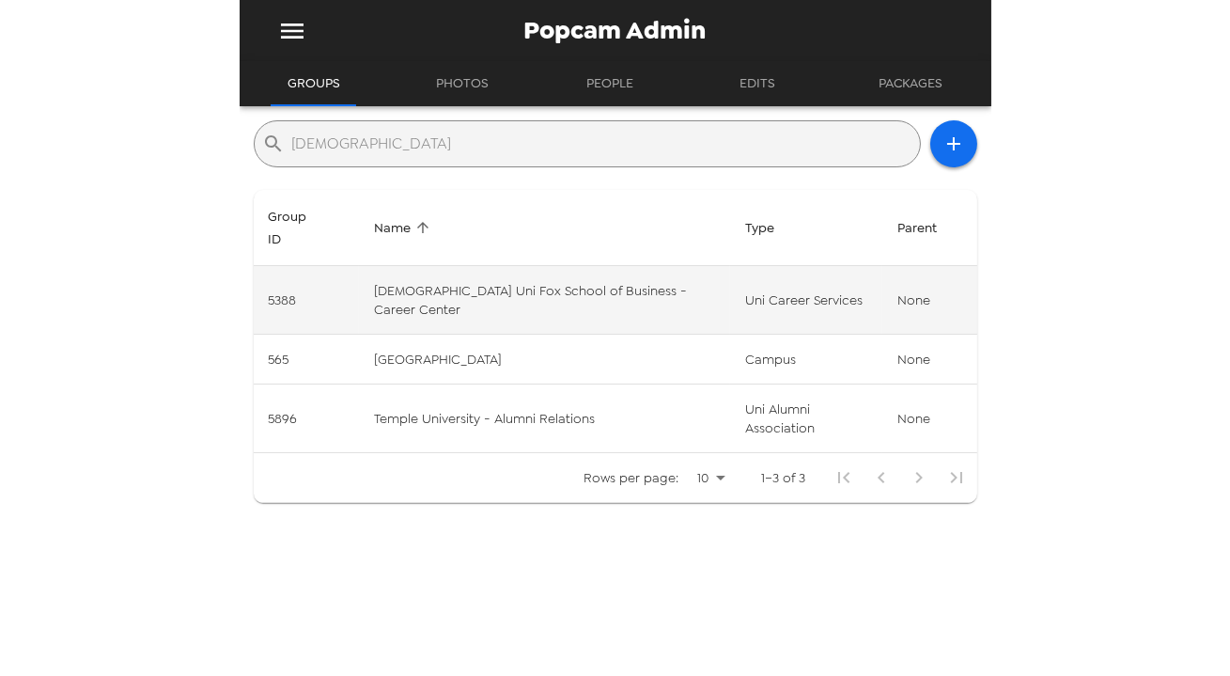
type input "[DEMOGRAPHIC_DATA]"
click at [572, 268] on td "[DEMOGRAPHIC_DATA] Uni Fox School of Business - Career Center" at bounding box center [545, 300] width 372 height 69
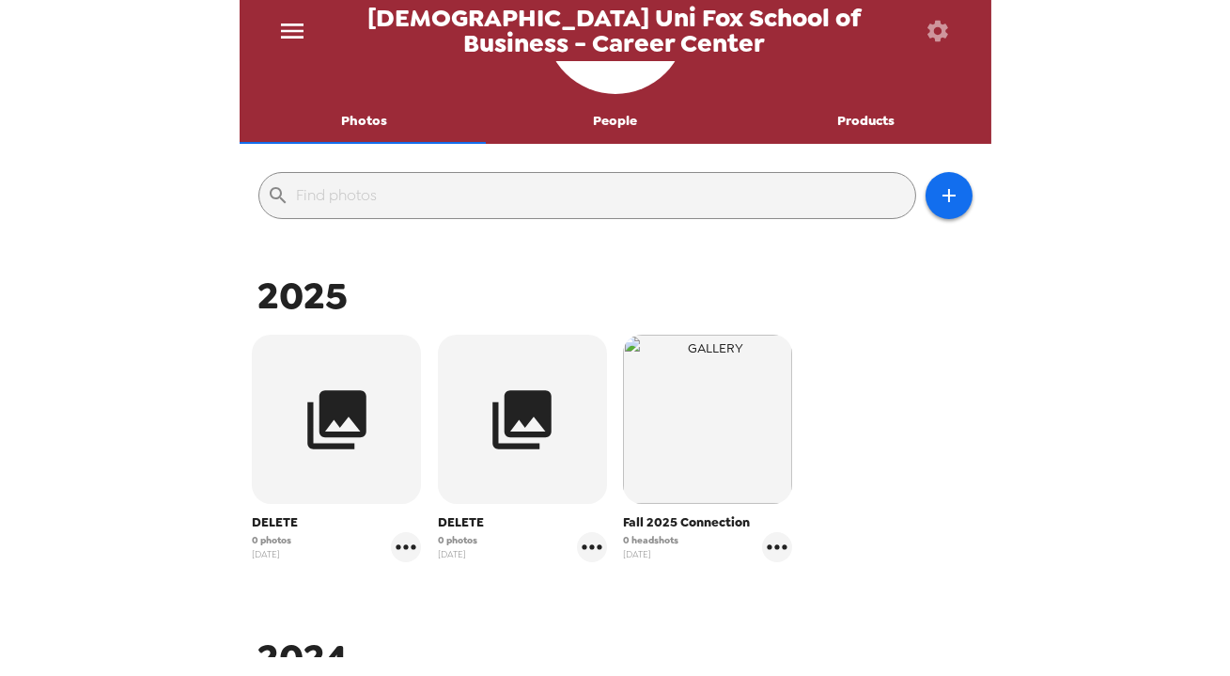
scroll to position [256, 0]
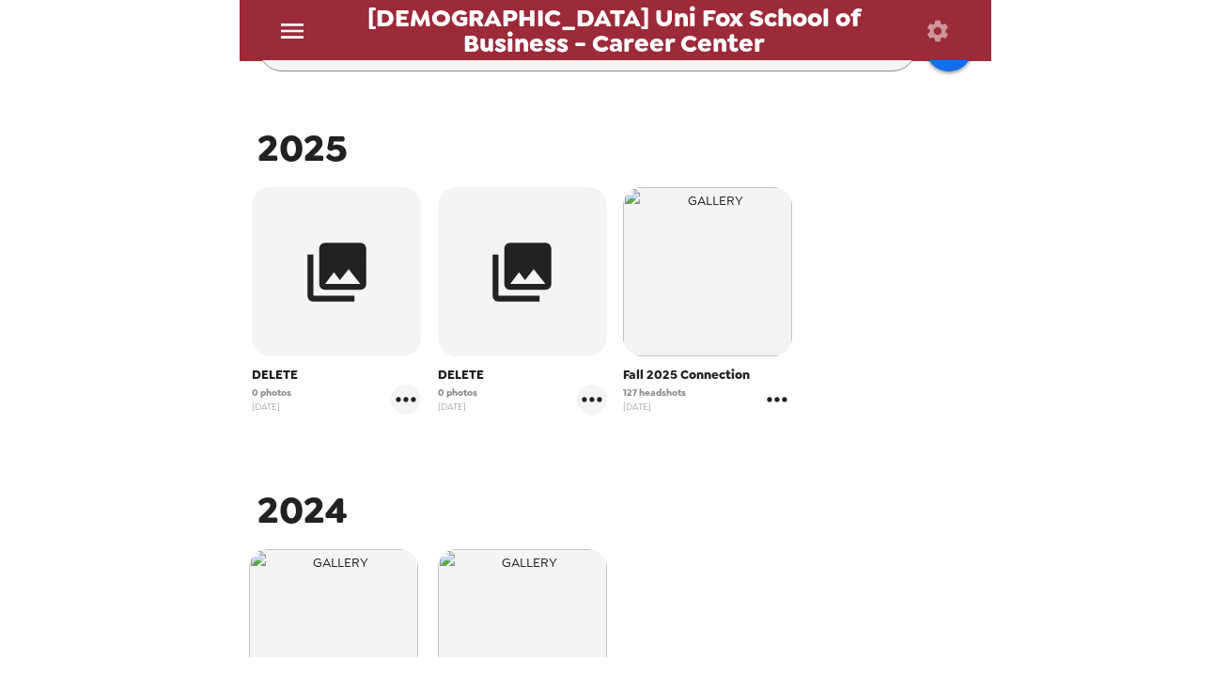
click at [782, 399] on icon "gallery menu" at bounding box center [777, 399] width 30 height 30
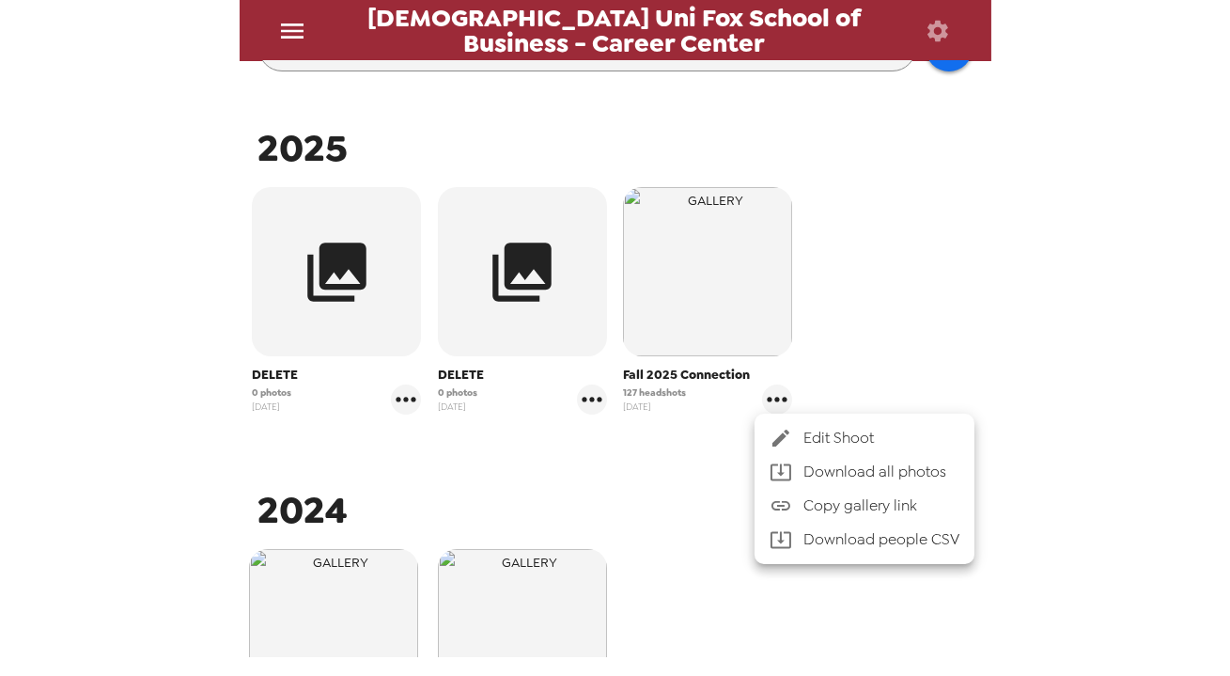
click at [881, 503] on span "Copy gallery link" at bounding box center [882, 505] width 156 height 23
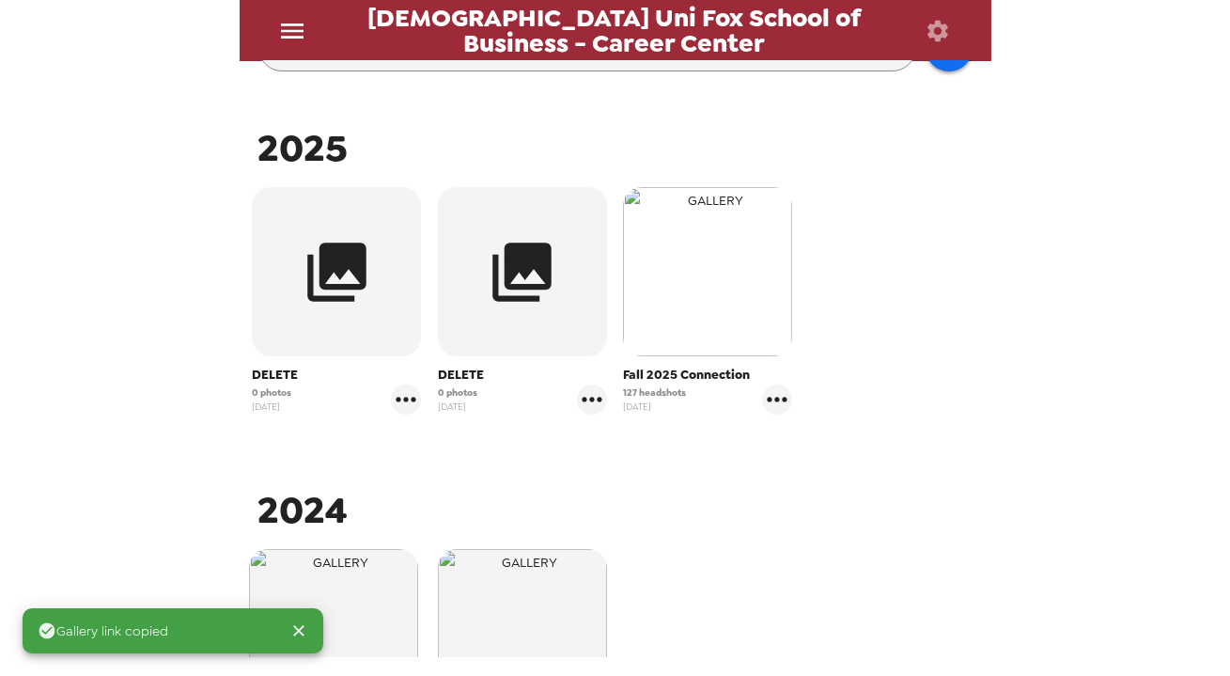
click at [738, 264] on img "button" at bounding box center [707, 271] width 169 height 169
